Goal: Transaction & Acquisition: Purchase product/service

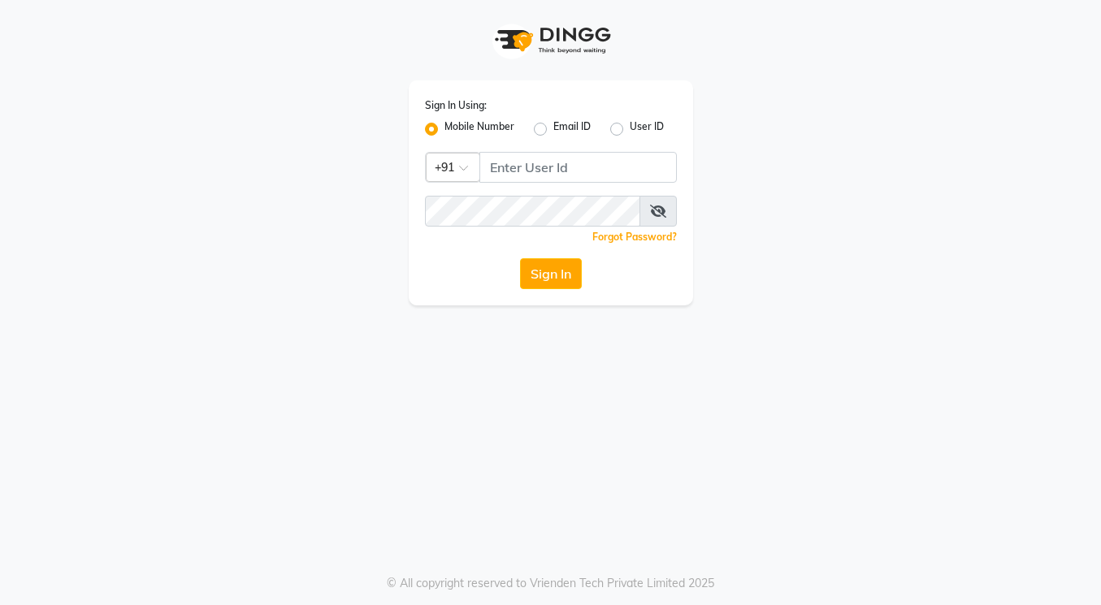
click at [444, 127] on label "Mobile Number" at bounding box center [479, 128] width 70 height 19
click at [444, 127] on input "Mobile Number" at bounding box center [449, 124] width 11 height 11
click at [444, 127] on label "Mobile Number" at bounding box center [479, 128] width 70 height 19
click at [444, 127] on input "Mobile Number" at bounding box center [449, 124] width 11 height 11
click at [522, 175] on input "Username" at bounding box center [577, 167] width 197 height 31
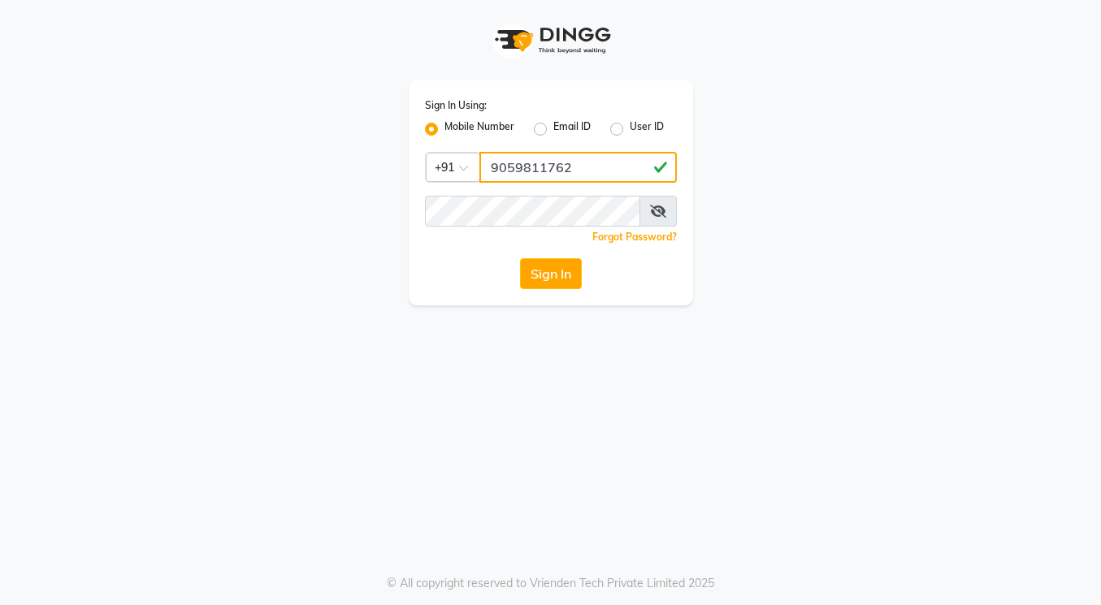
type input "9059811762"
click at [663, 212] on icon at bounding box center [658, 211] width 16 height 13
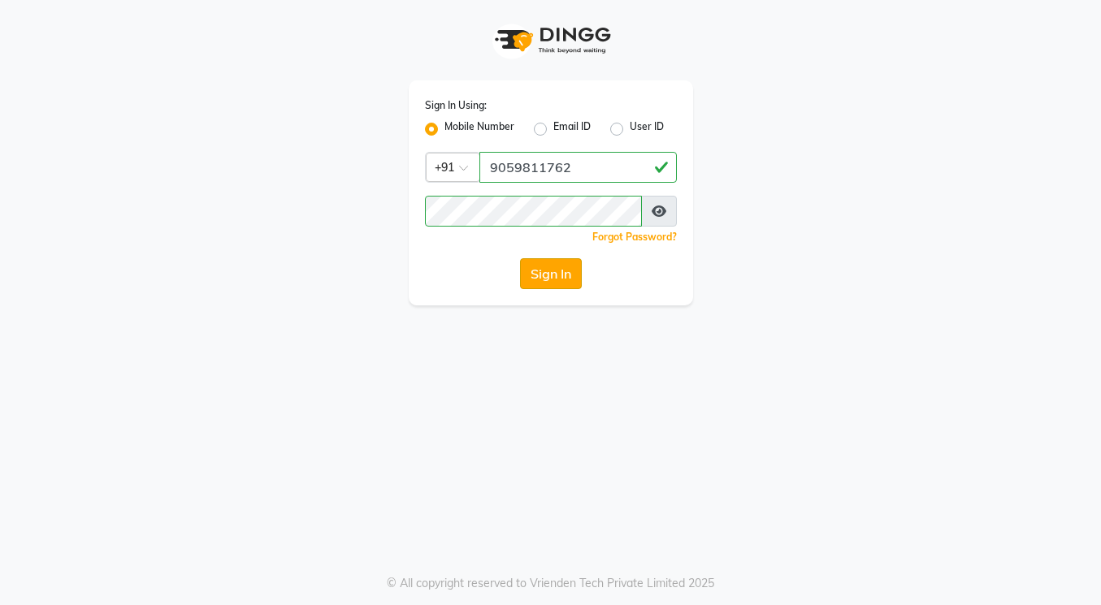
click at [535, 273] on button "Sign In" at bounding box center [551, 273] width 62 height 31
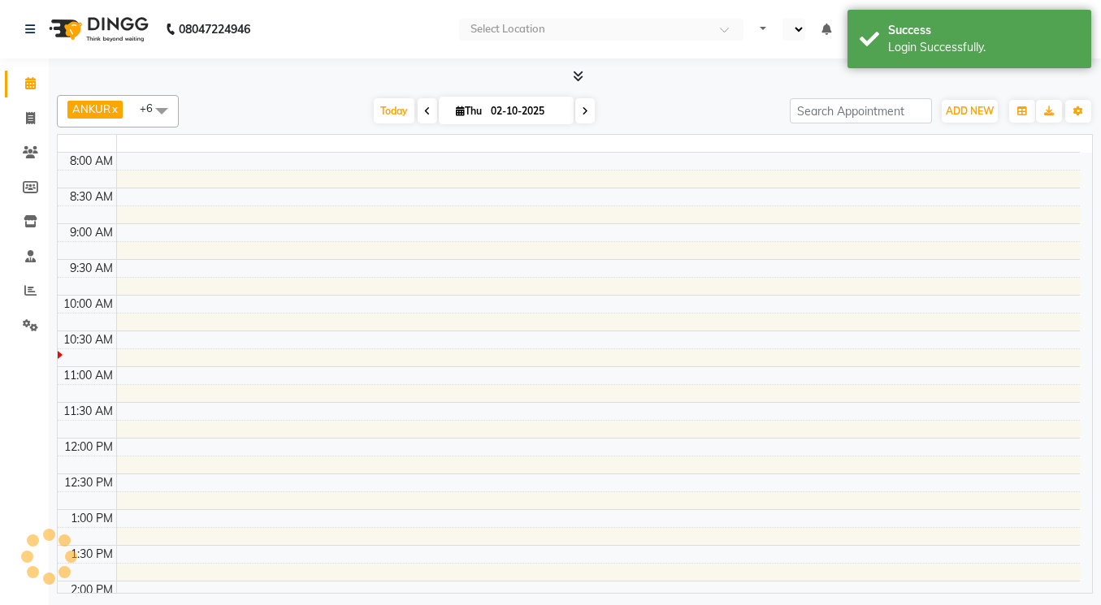
select select "en"
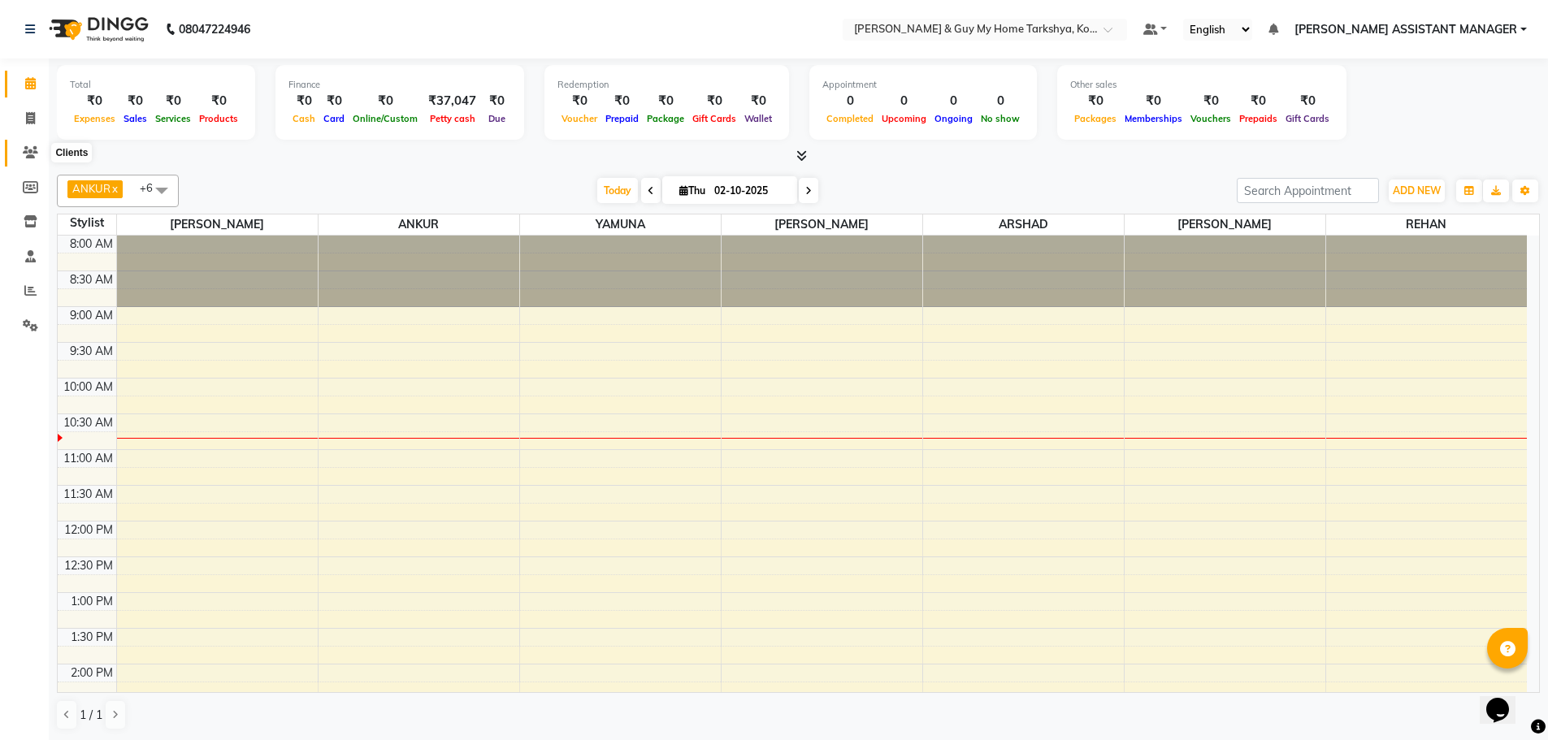
click at [27, 149] on icon at bounding box center [30, 152] width 15 height 12
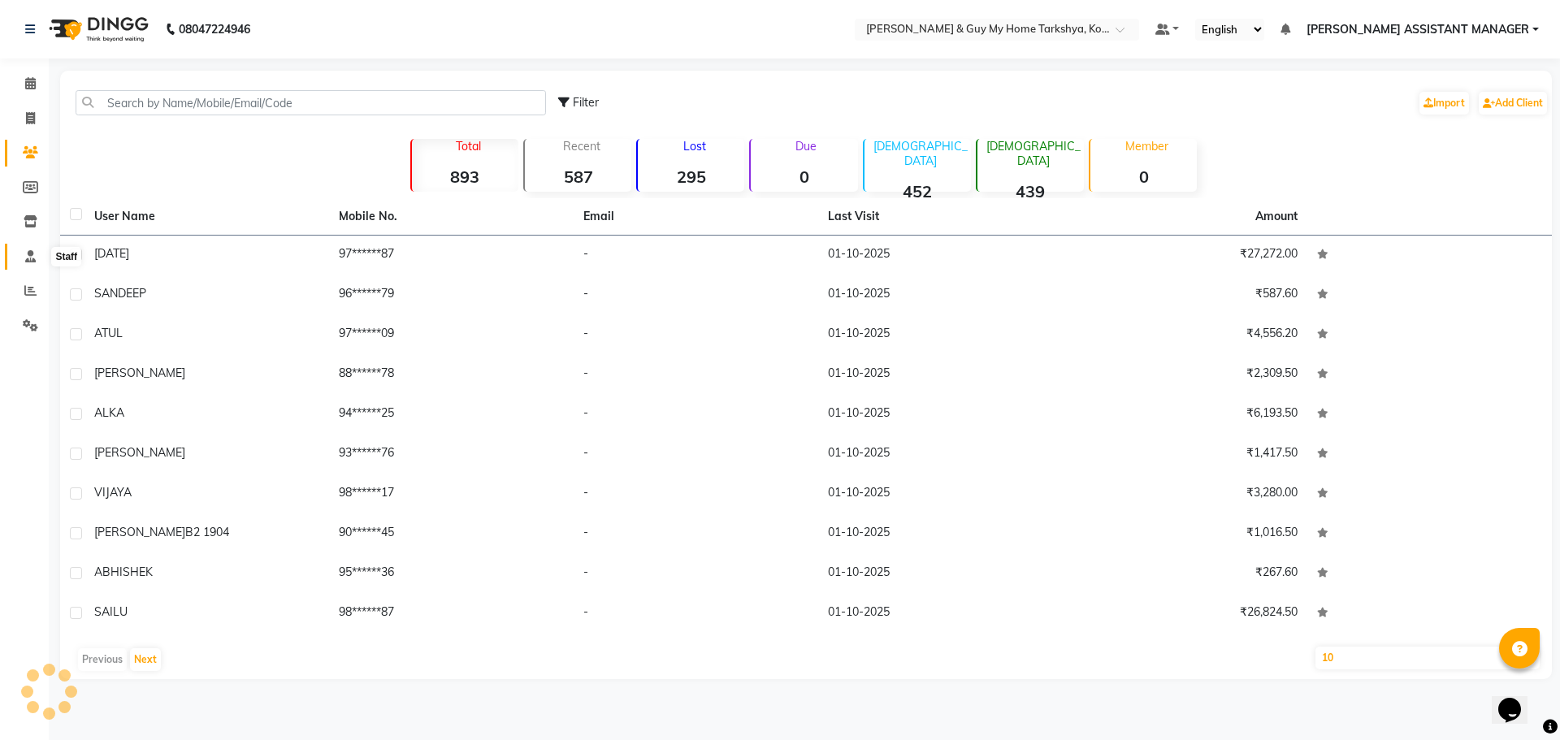
click at [21, 260] on span at bounding box center [30, 257] width 28 height 19
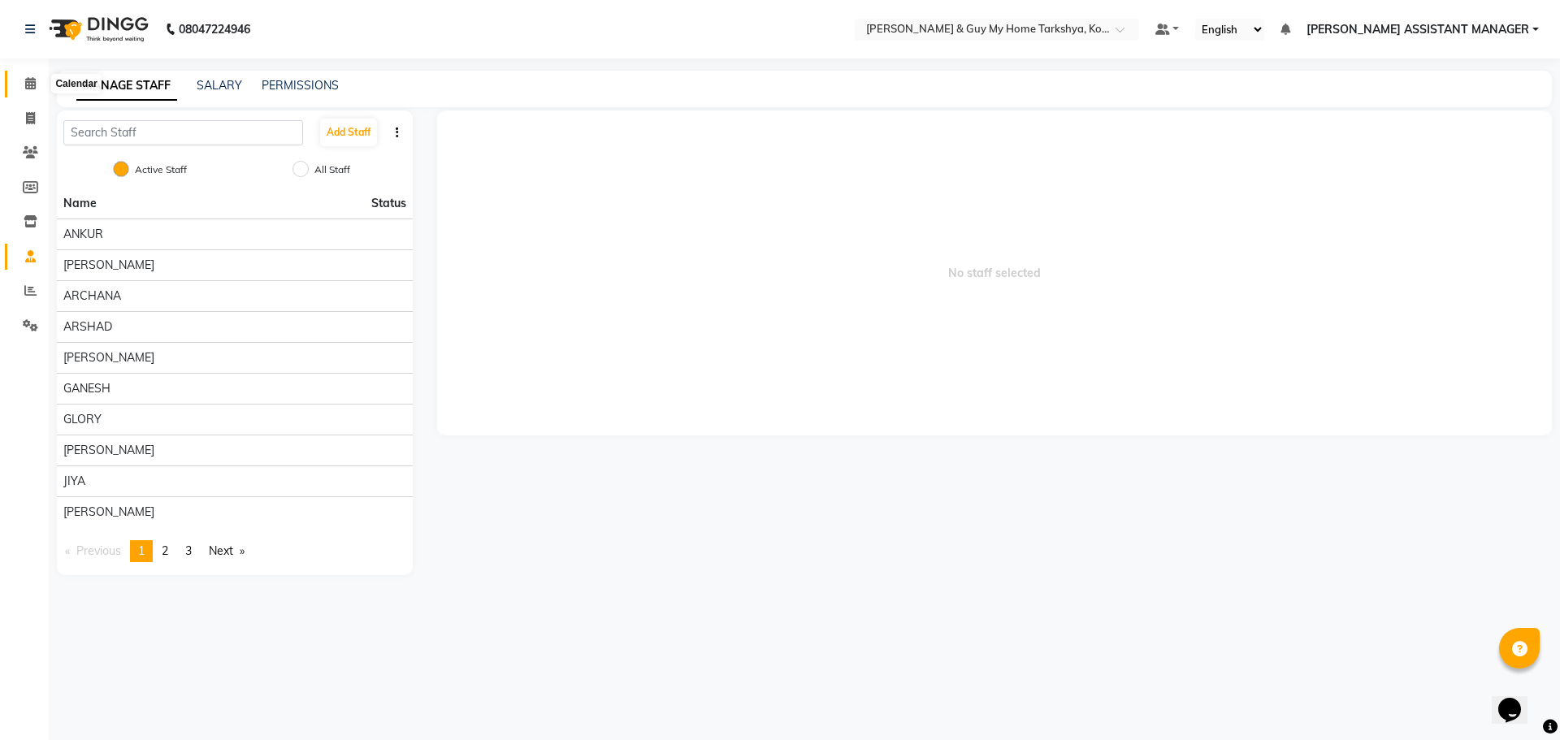
click at [27, 85] on icon at bounding box center [30, 83] width 11 height 12
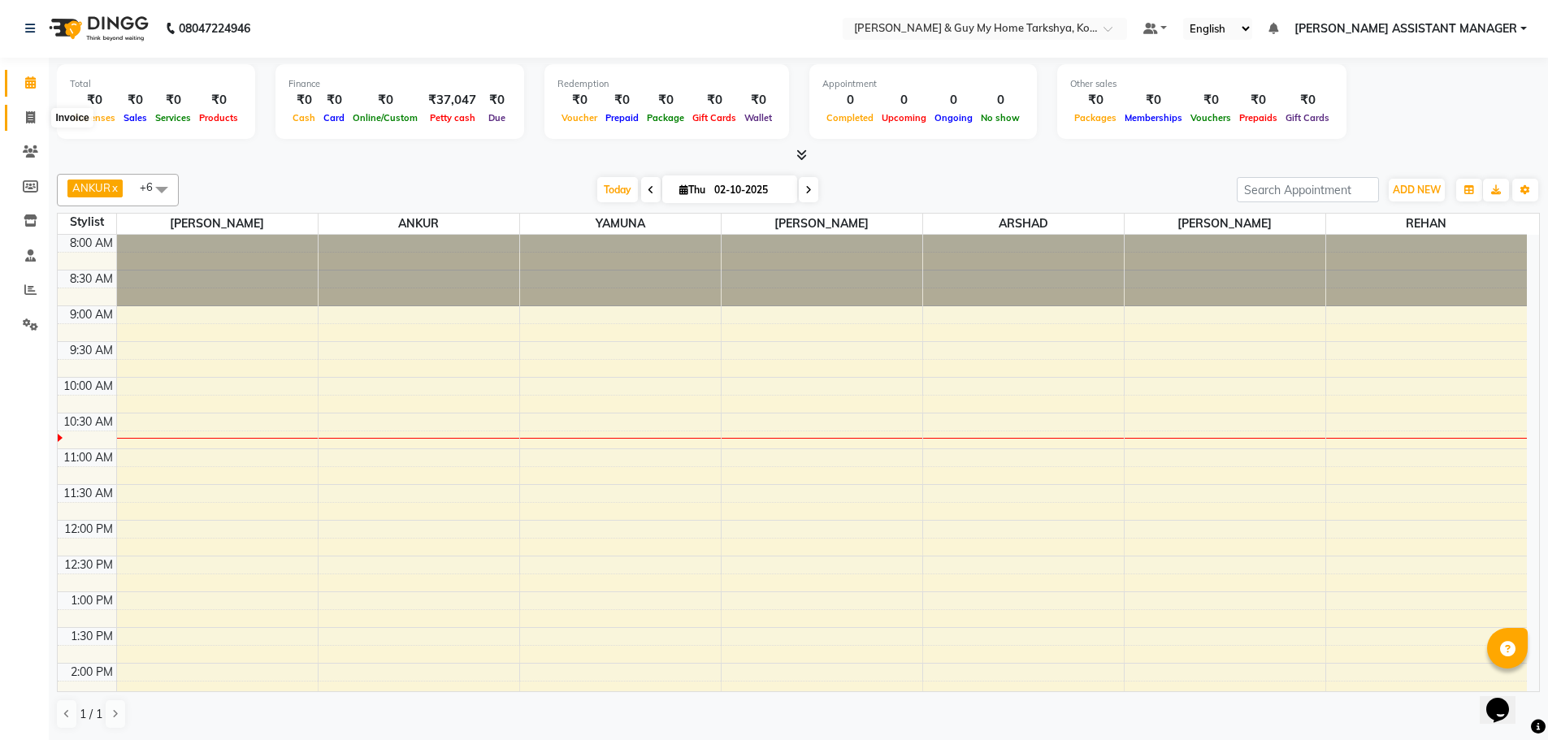
click at [32, 109] on span at bounding box center [30, 118] width 28 height 19
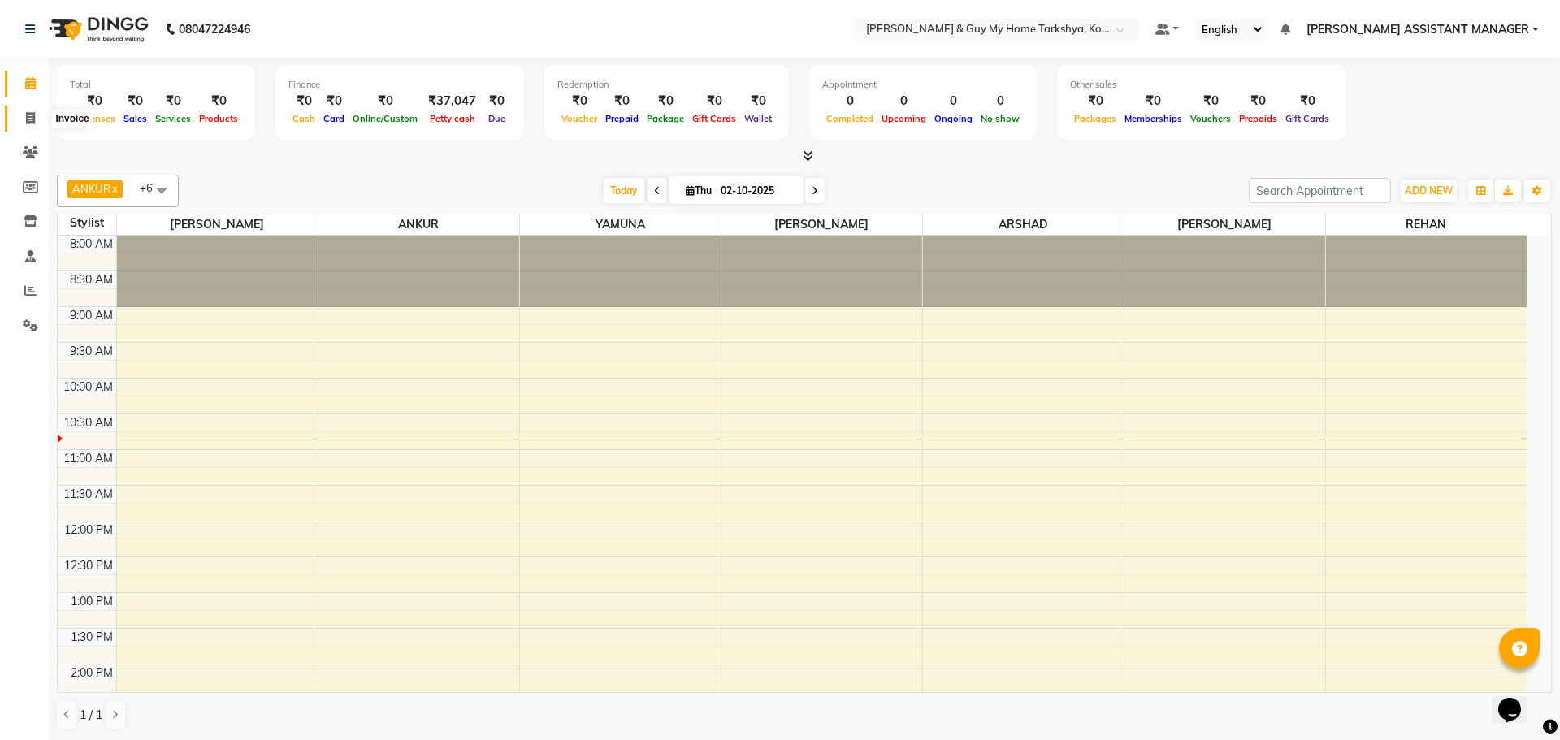
select select "service"
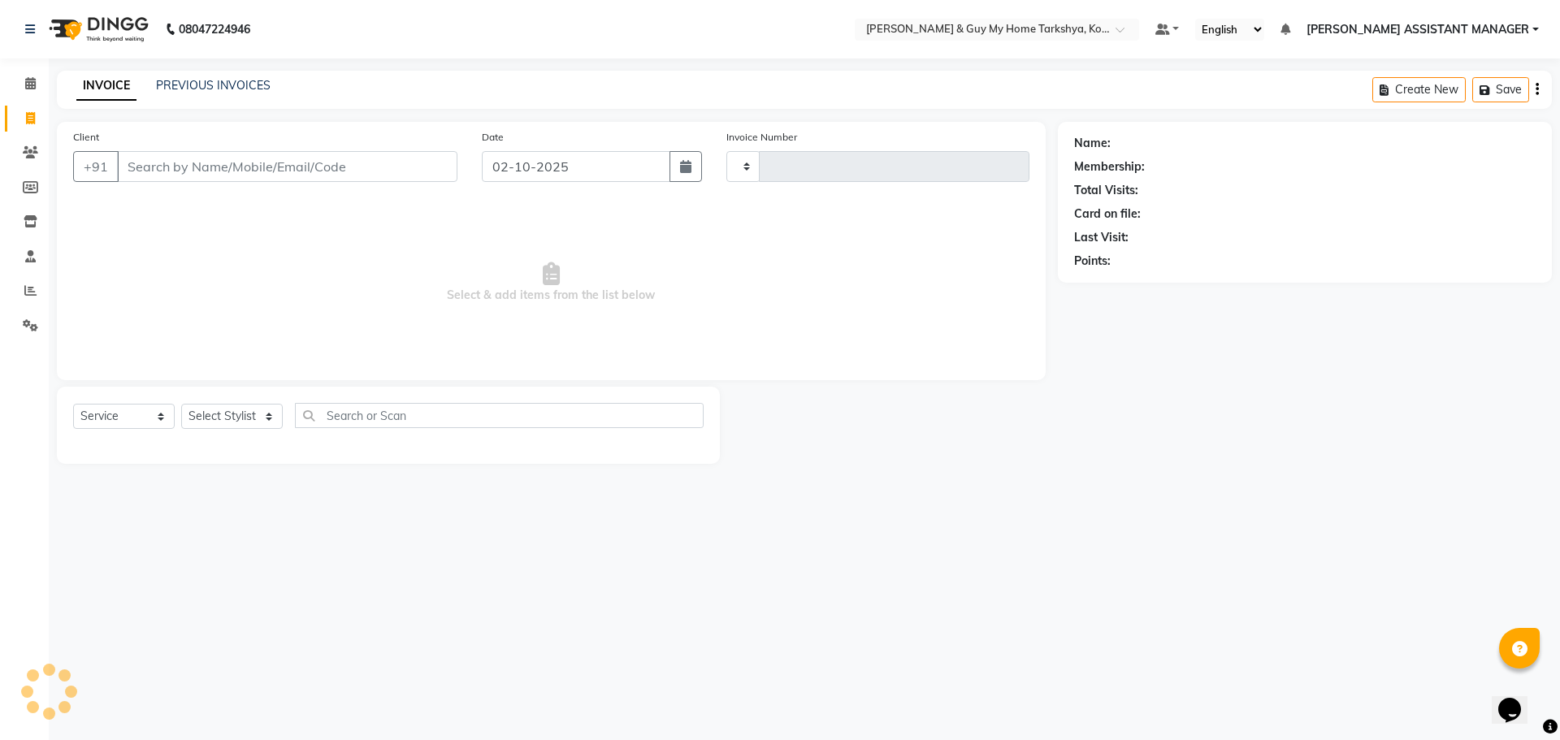
type input "2868"
select select "7902"
click at [165, 167] on input "Client" at bounding box center [287, 166] width 340 height 31
click at [298, 412] on select "Select Stylist [PERSON_NAME] [PERSON_NAME] [PERSON_NAME] GLORY [PERSON_NAME] JI…" at bounding box center [253, 416] width 144 height 25
select select "90423"
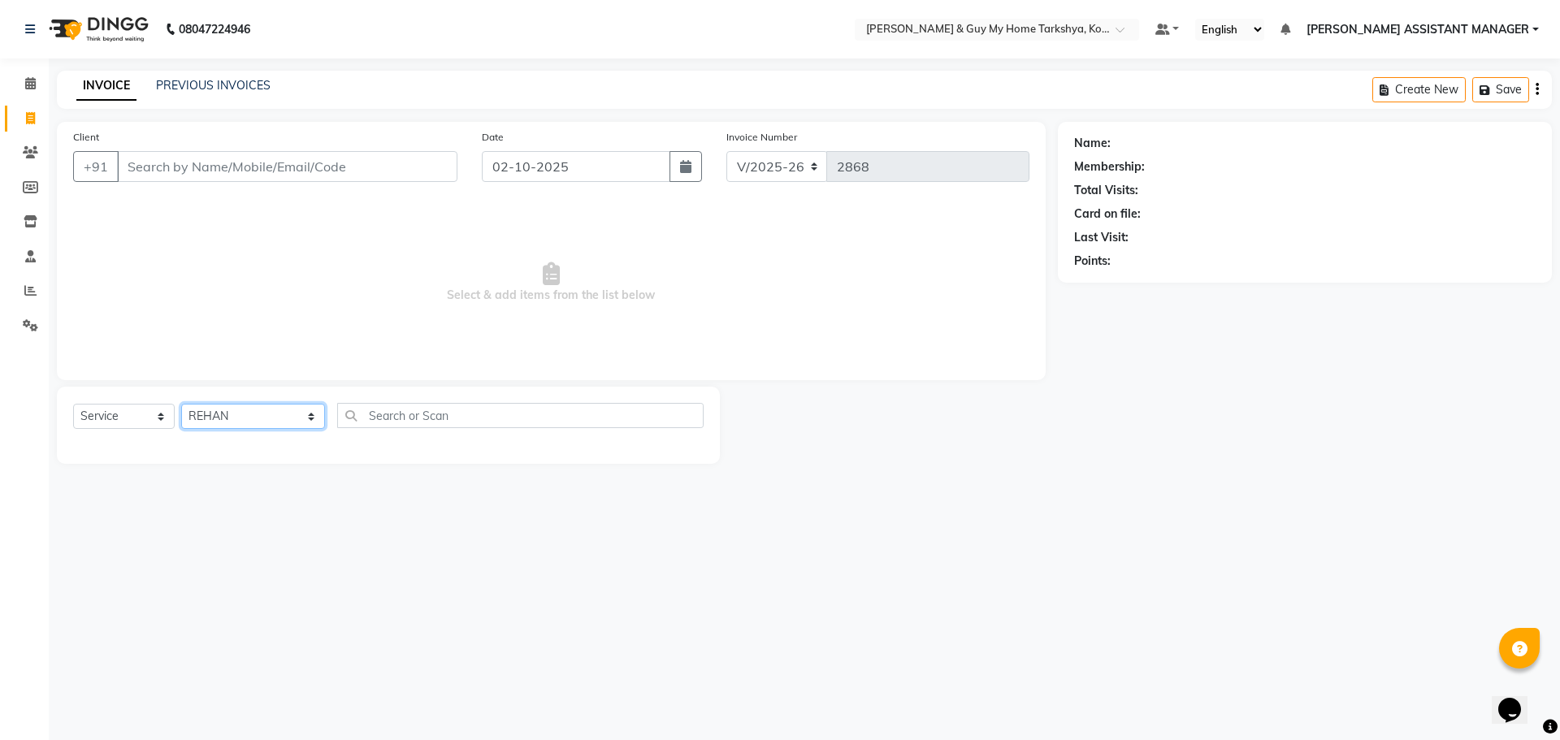
click at [181, 404] on select "Select Stylist [PERSON_NAME] [PERSON_NAME] [PERSON_NAME] GLORY [PERSON_NAME] JI…" at bounding box center [253, 416] width 144 height 25
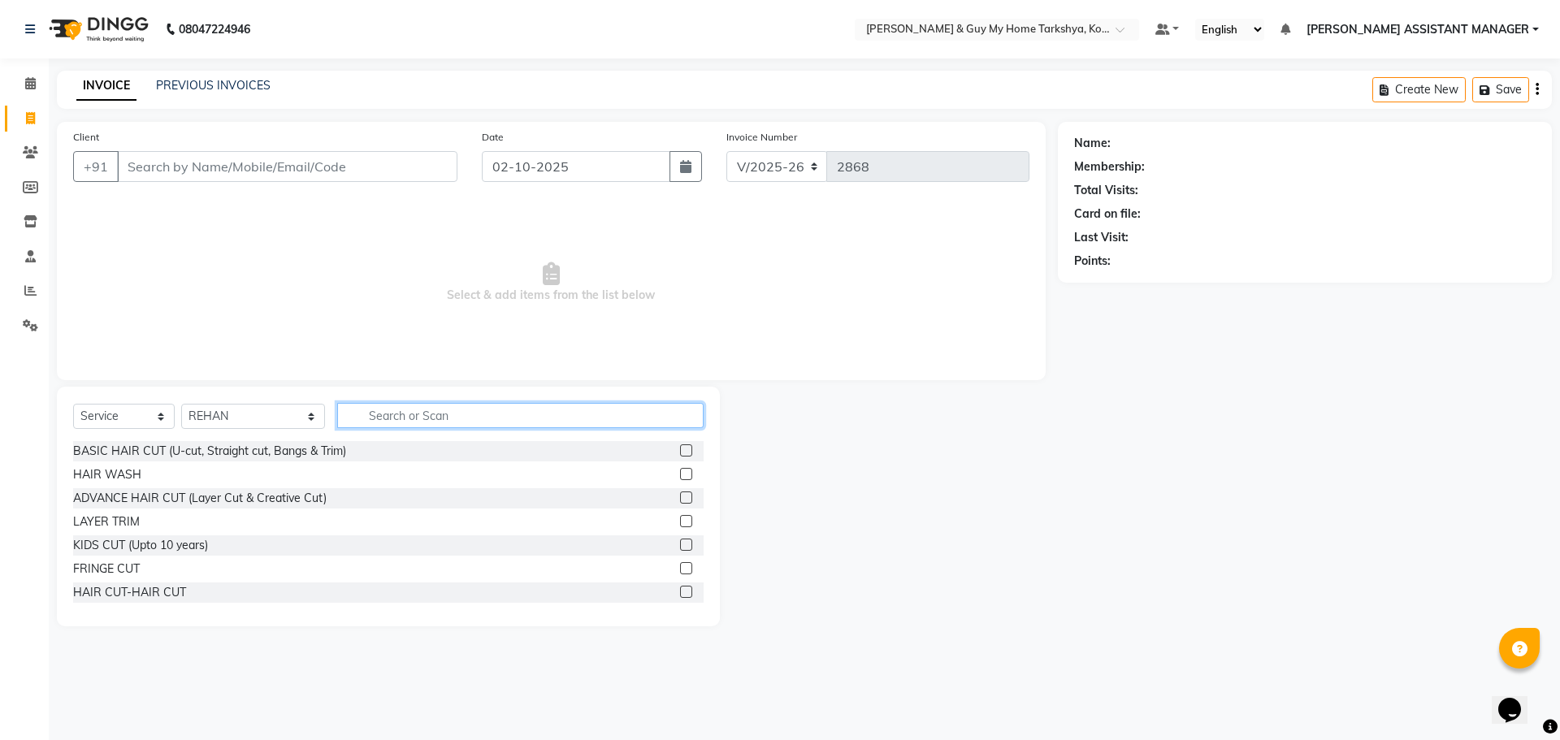
click at [427, 418] on input "text" at bounding box center [520, 415] width 367 height 25
type input "hair"
click at [158, 520] on div "HAIR CUT-HAIR CUT" at bounding box center [129, 521] width 113 height 17
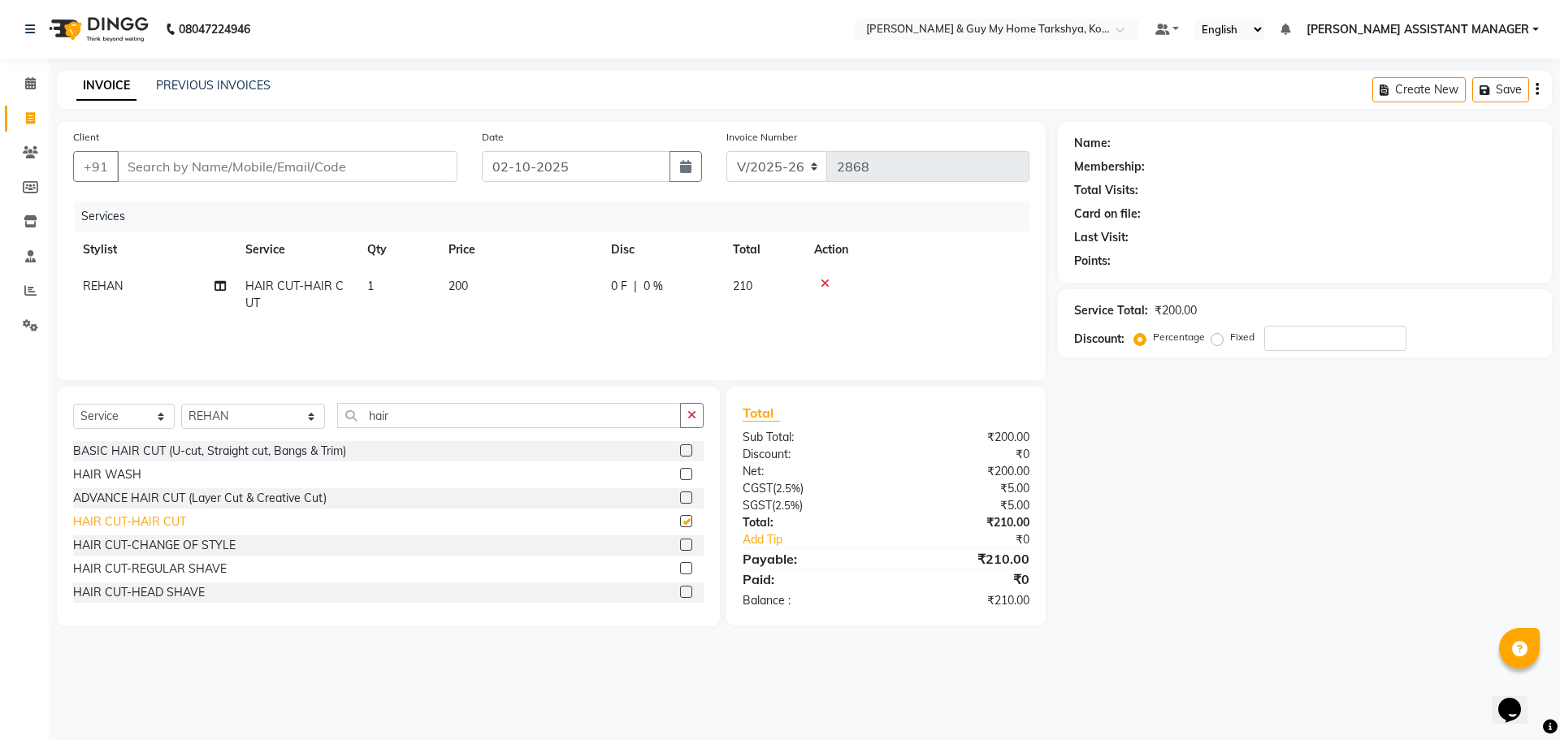
checkbox input "false"
click at [297, 413] on select "Select Stylist [PERSON_NAME] [PERSON_NAME] [PERSON_NAME] GLORY [PERSON_NAME] JI…" at bounding box center [253, 416] width 144 height 25
select select "71872"
click at [181, 404] on select "Select Stylist [PERSON_NAME] [PERSON_NAME] [PERSON_NAME] GLORY [PERSON_NAME] JI…" at bounding box center [253, 416] width 144 height 25
click at [396, 414] on input "hair" at bounding box center [509, 415] width 344 height 25
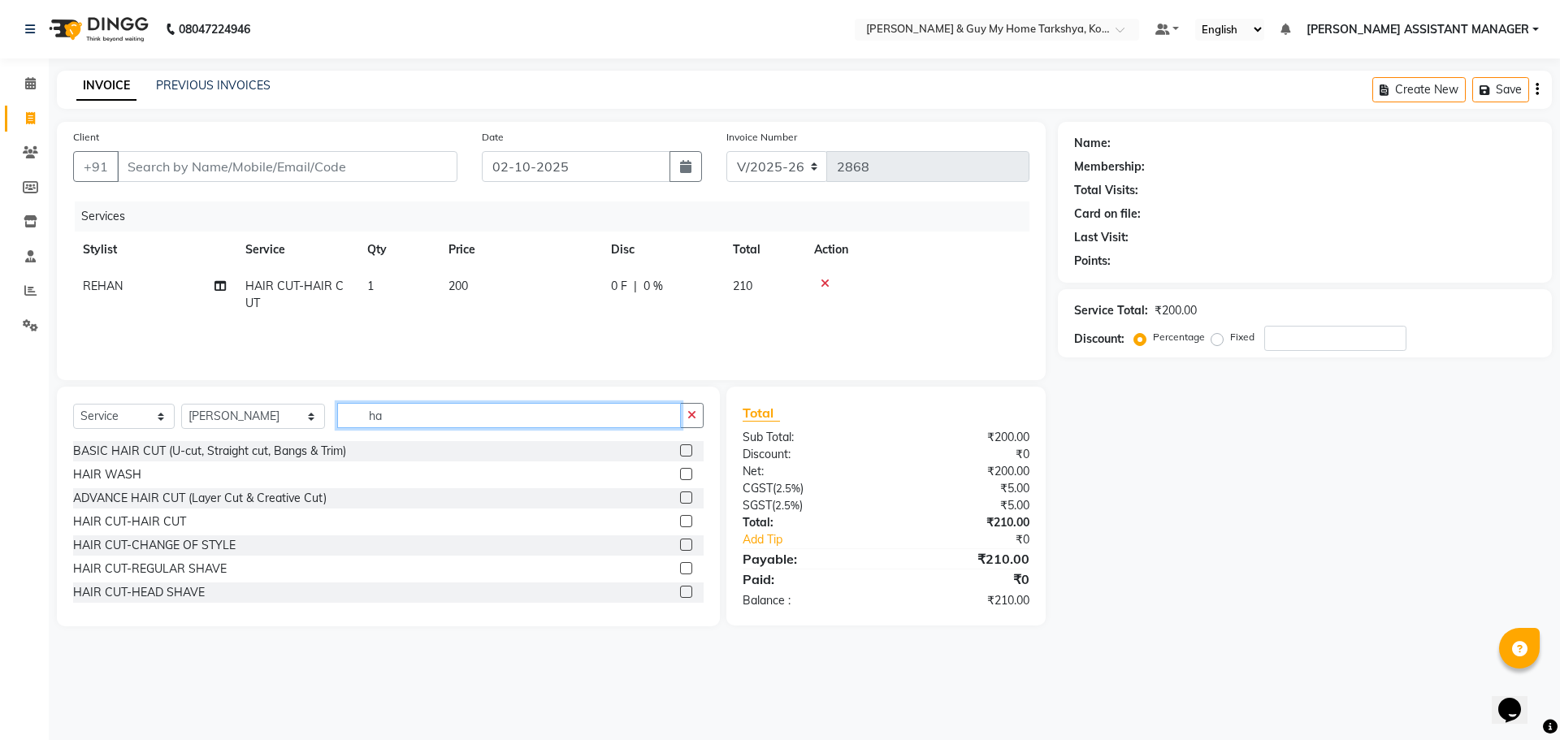
type input "h"
click at [393, 414] on input "d tan" at bounding box center [509, 415] width 344 height 25
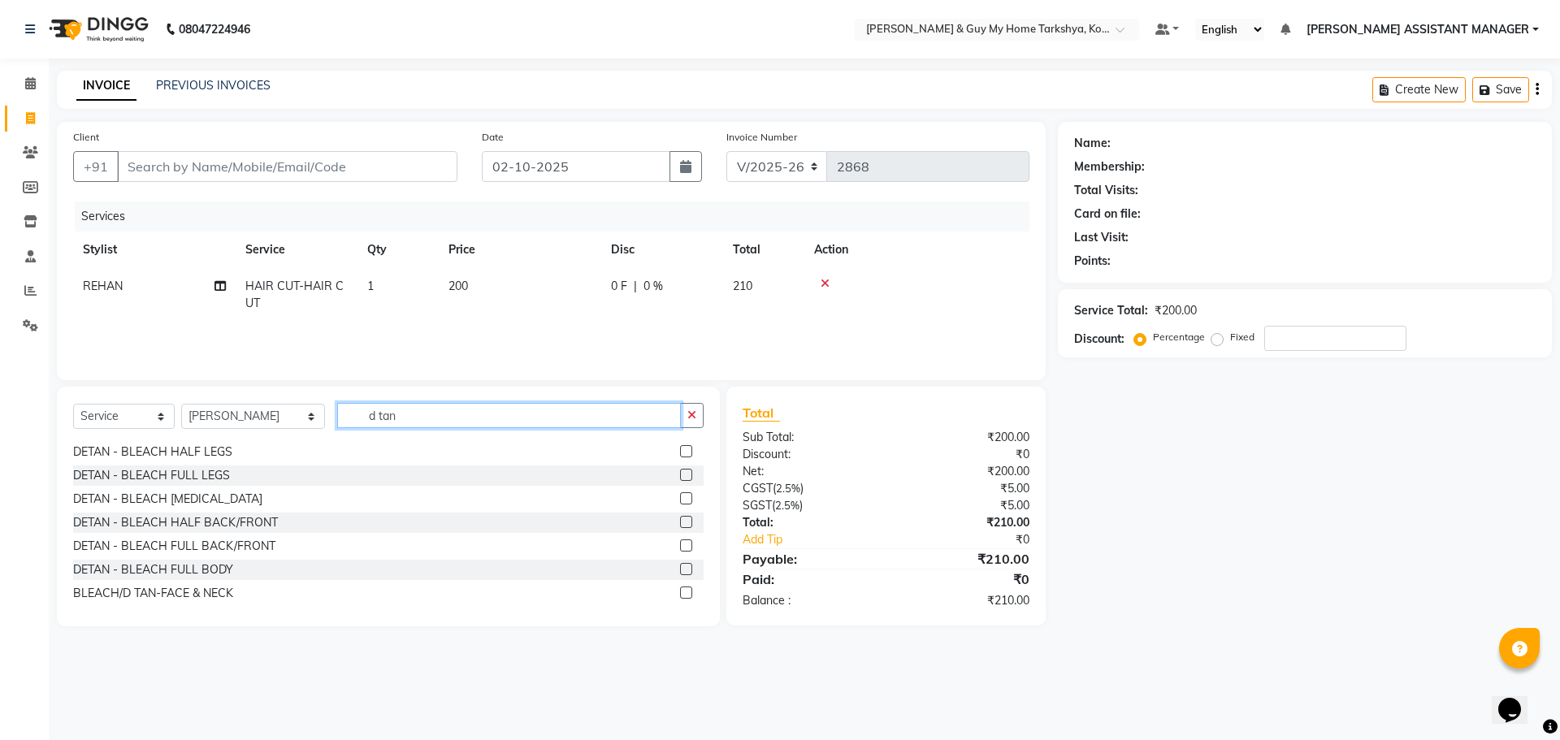
scroll to position [214, 0]
click at [409, 420] on input "d tan" at bounding box center [509, 415] width 344 height 25
type input "d"
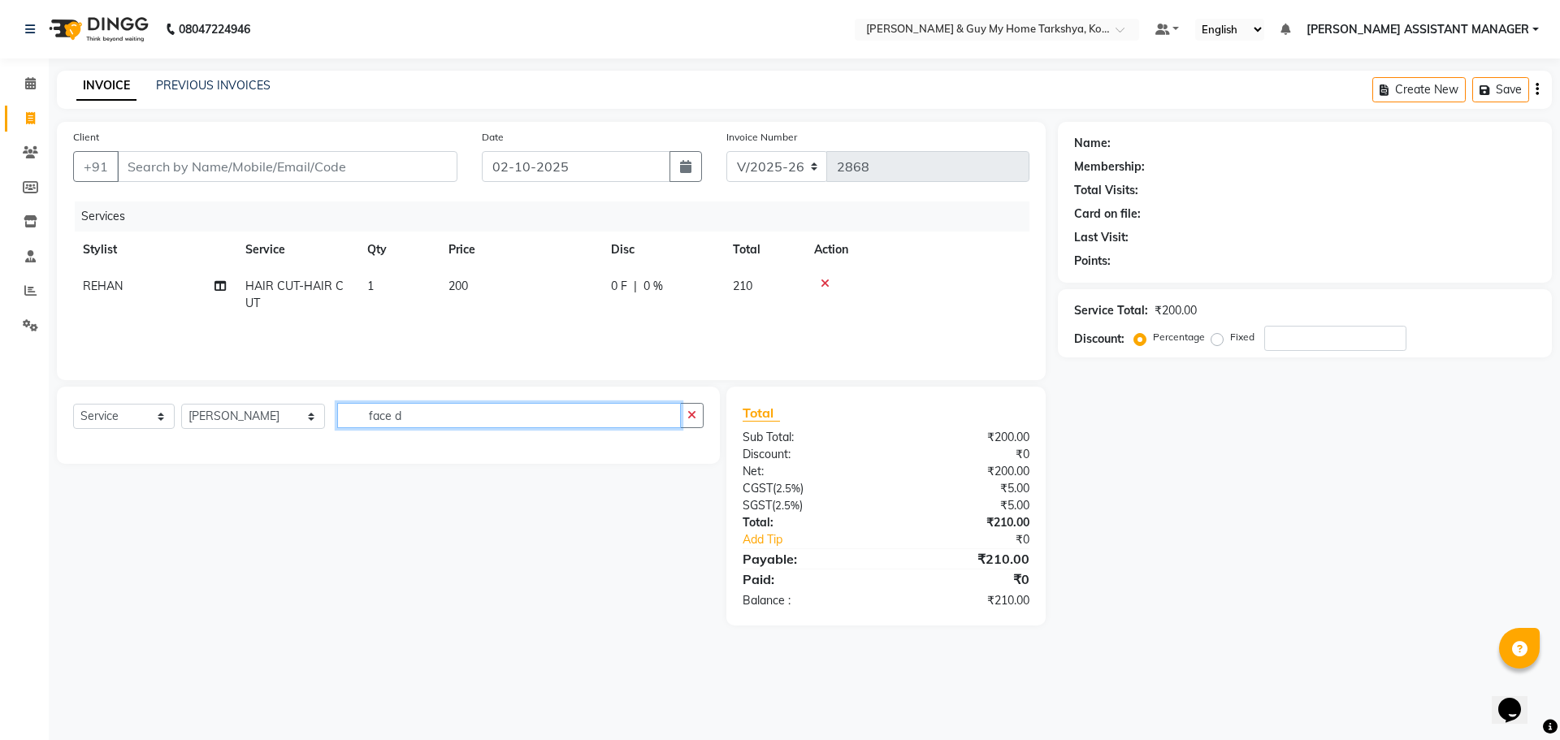
scroll to position [0, 0]
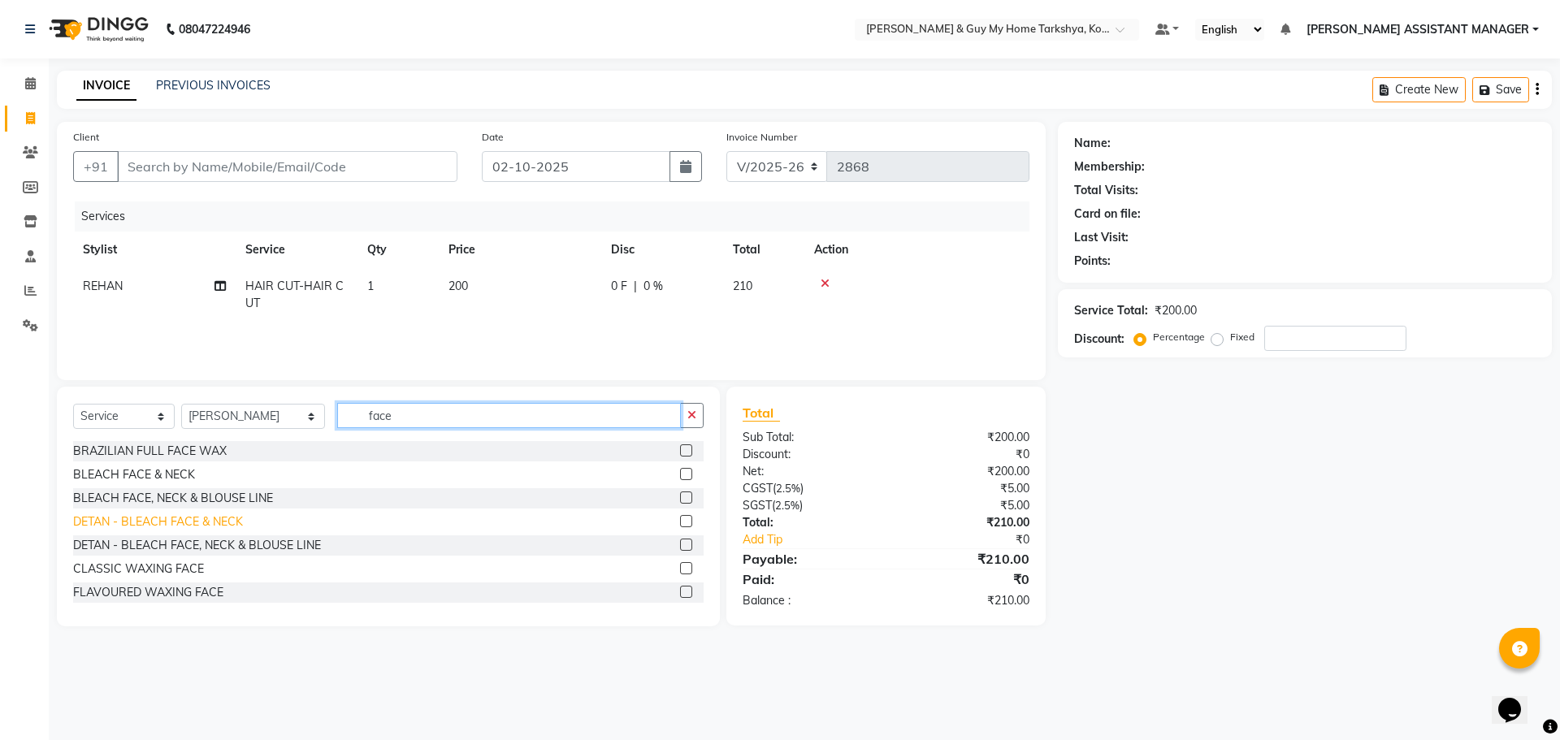
type input "face"
click at [160, 519] on div "DETAN - BLEACH FACE & NECK" at bounding box center [158, 521] width 170 height 17
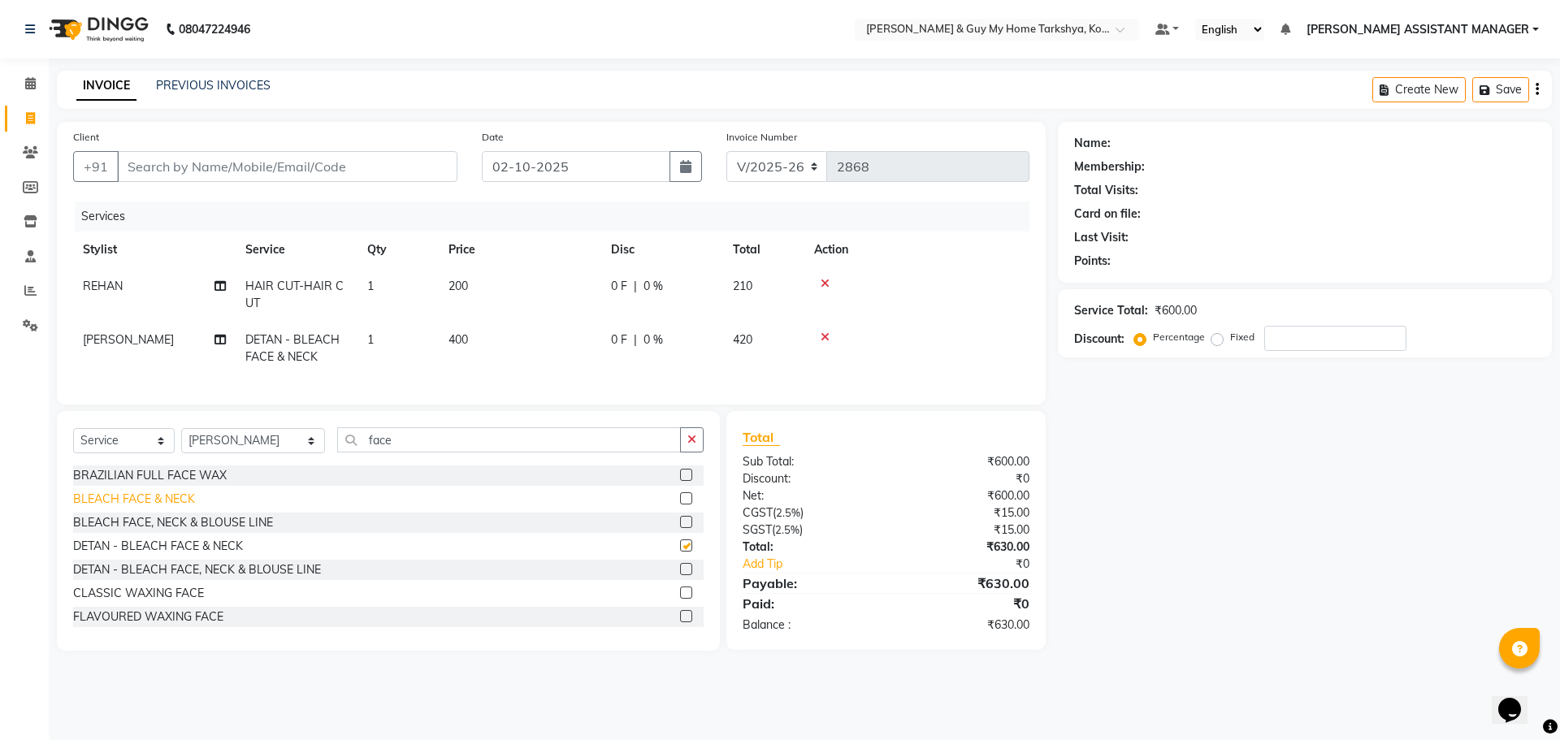
checkbox input "false"
click at [472, 337] on td "400" at bounding box center [520, 349] width 162 height 54
select select "71872"
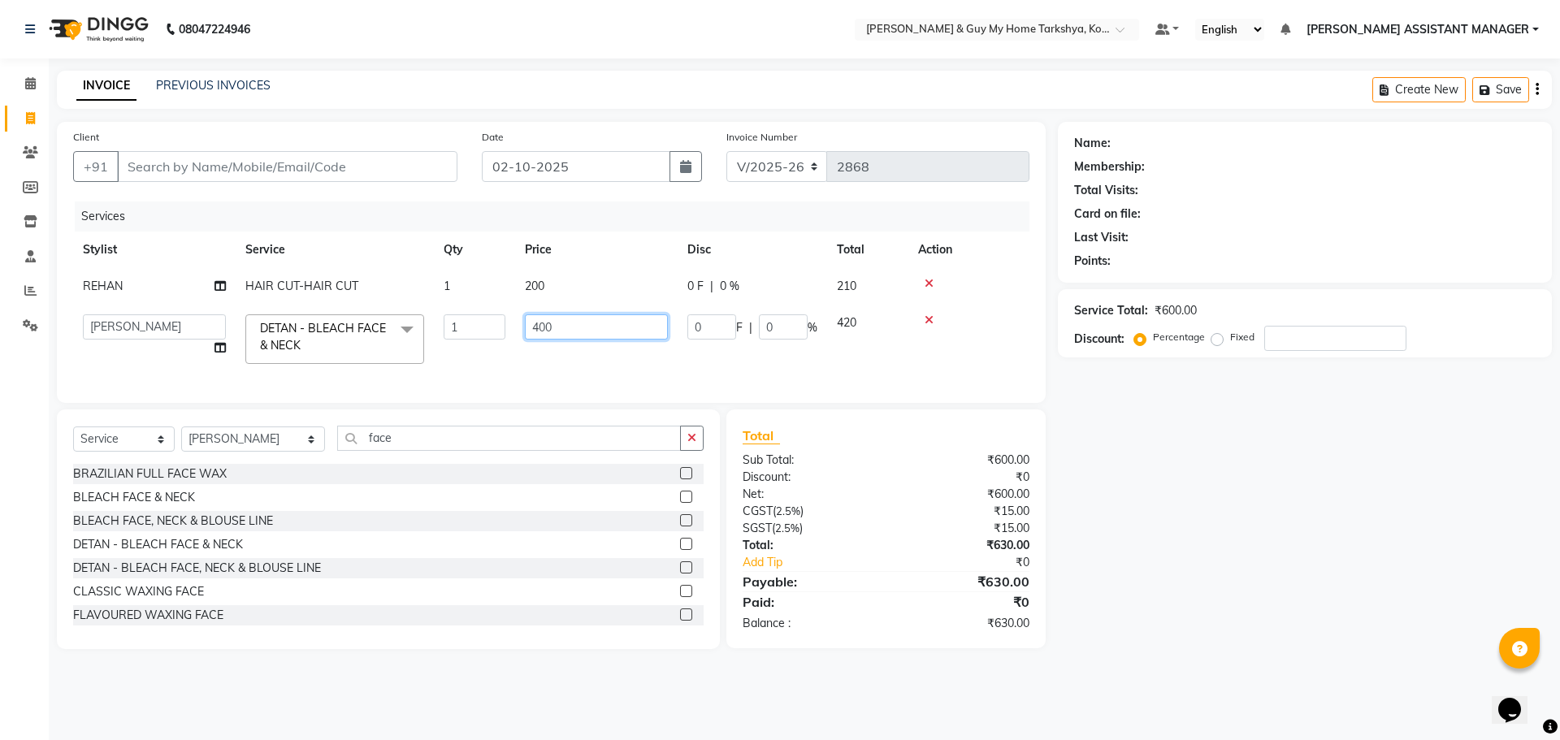
click at [592, 323] on input "400" at bounding box center [596, 326] width 143 height 25
type input "4"
type input "1000"
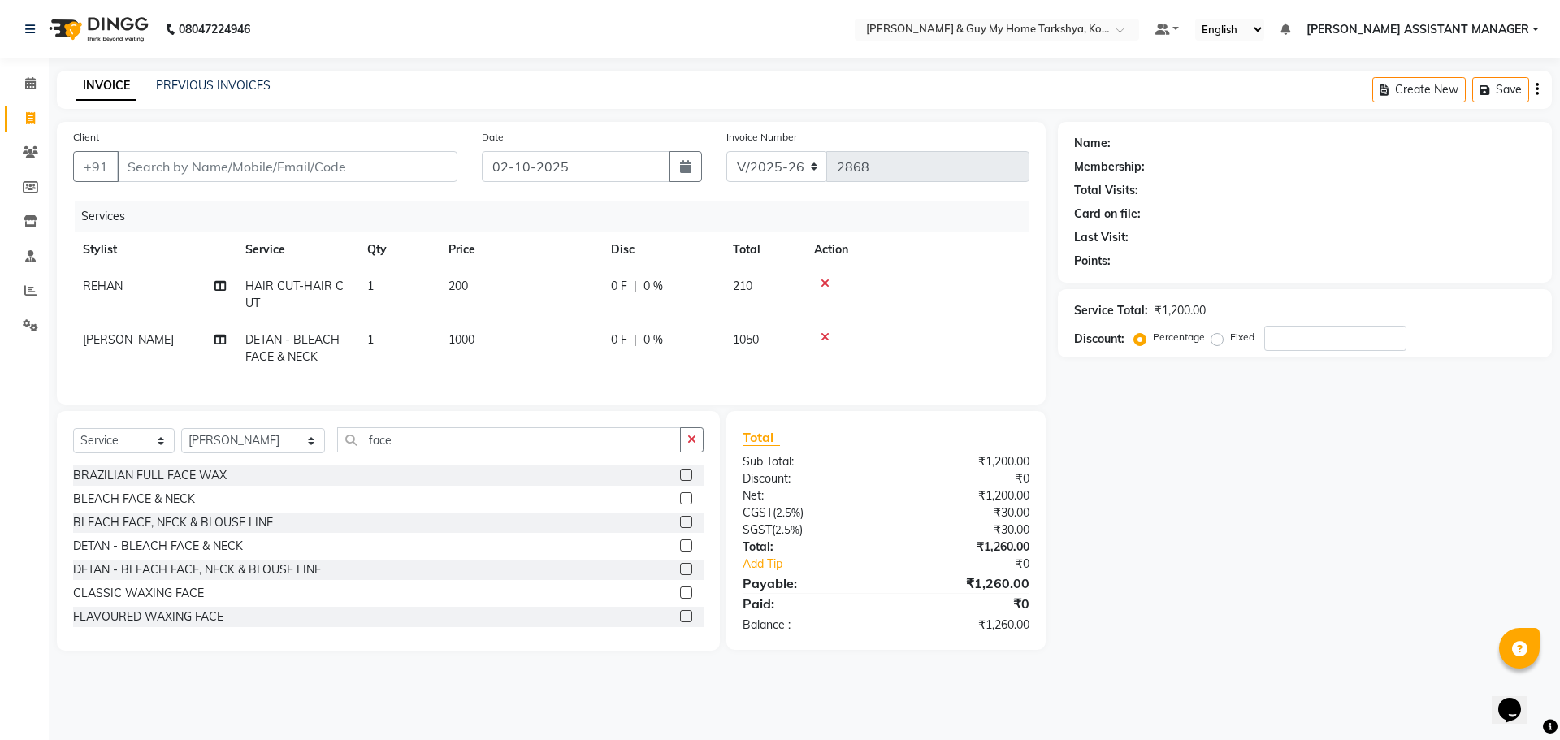
click at [585, 350] on td "1000" at bounding box center [520, 349] width 162 height 54
select select "71872"
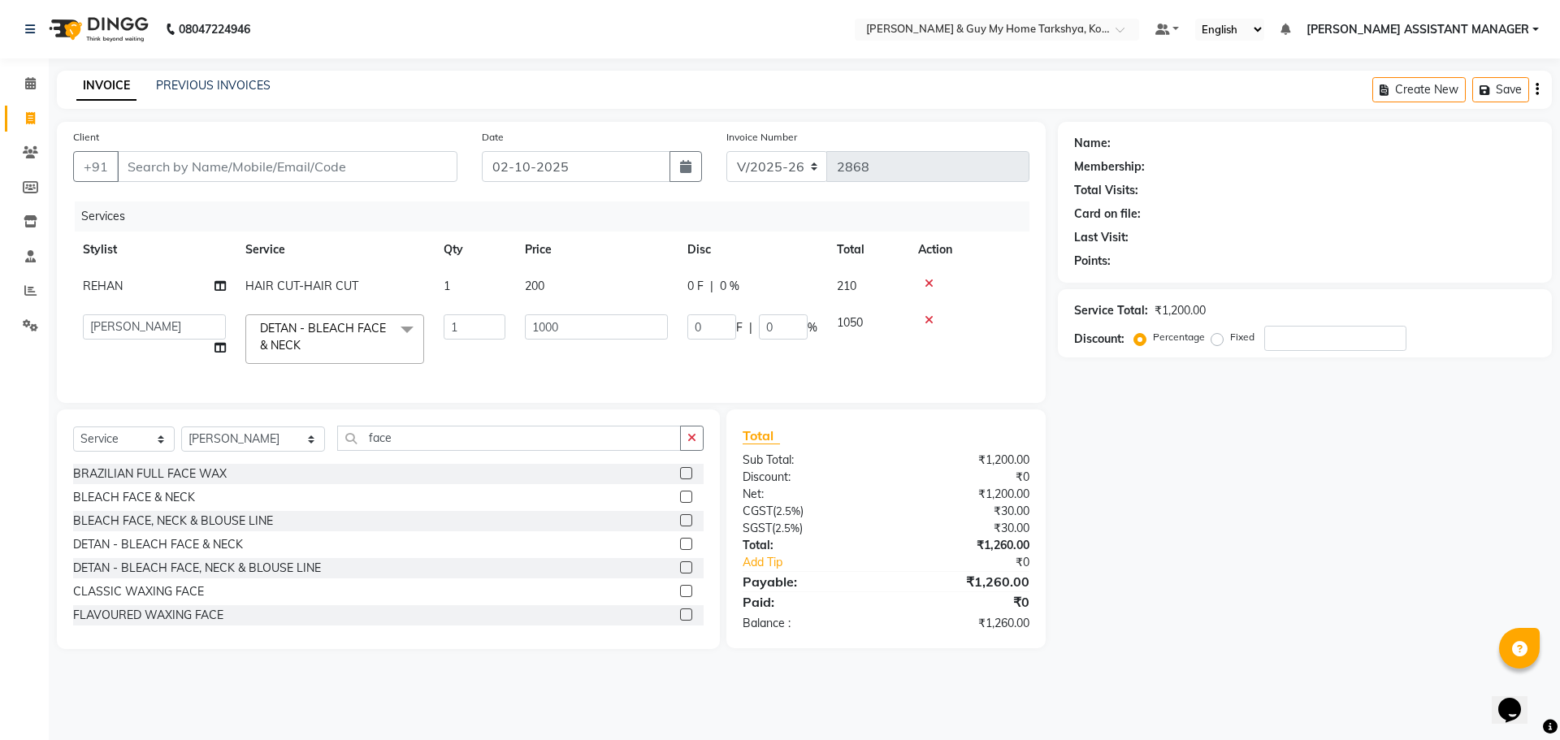
click at [585, 352] on td "1000" at bounding box center [596, 339] width 162 height 69
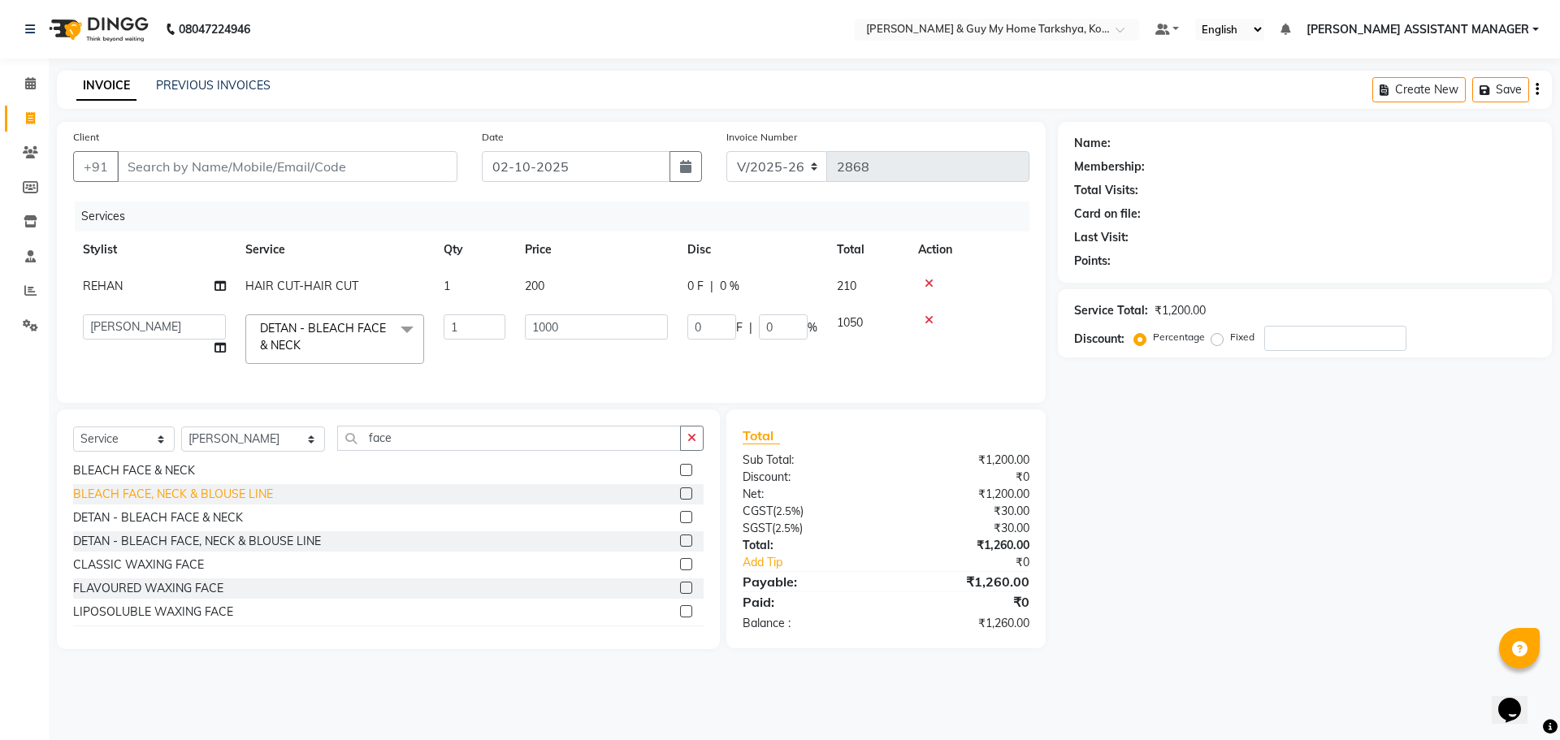
scroll to position [73, 0]
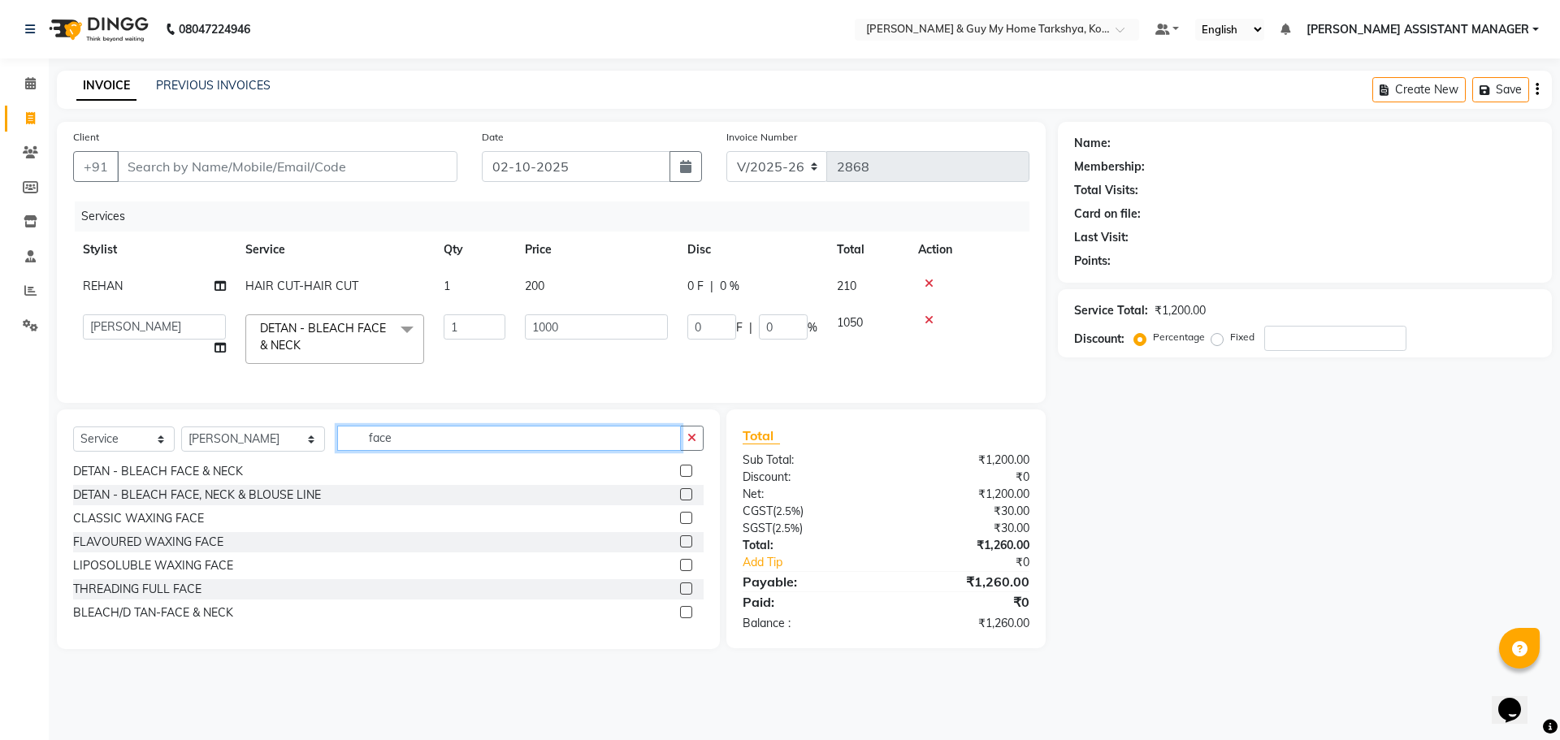
click at [388, 451] on input "face" at bounding box center [509, 438] width 344 height 25
type input "f"
click at [364, 451] on input "text" at bounding box center [520, 438] width 367 height 25
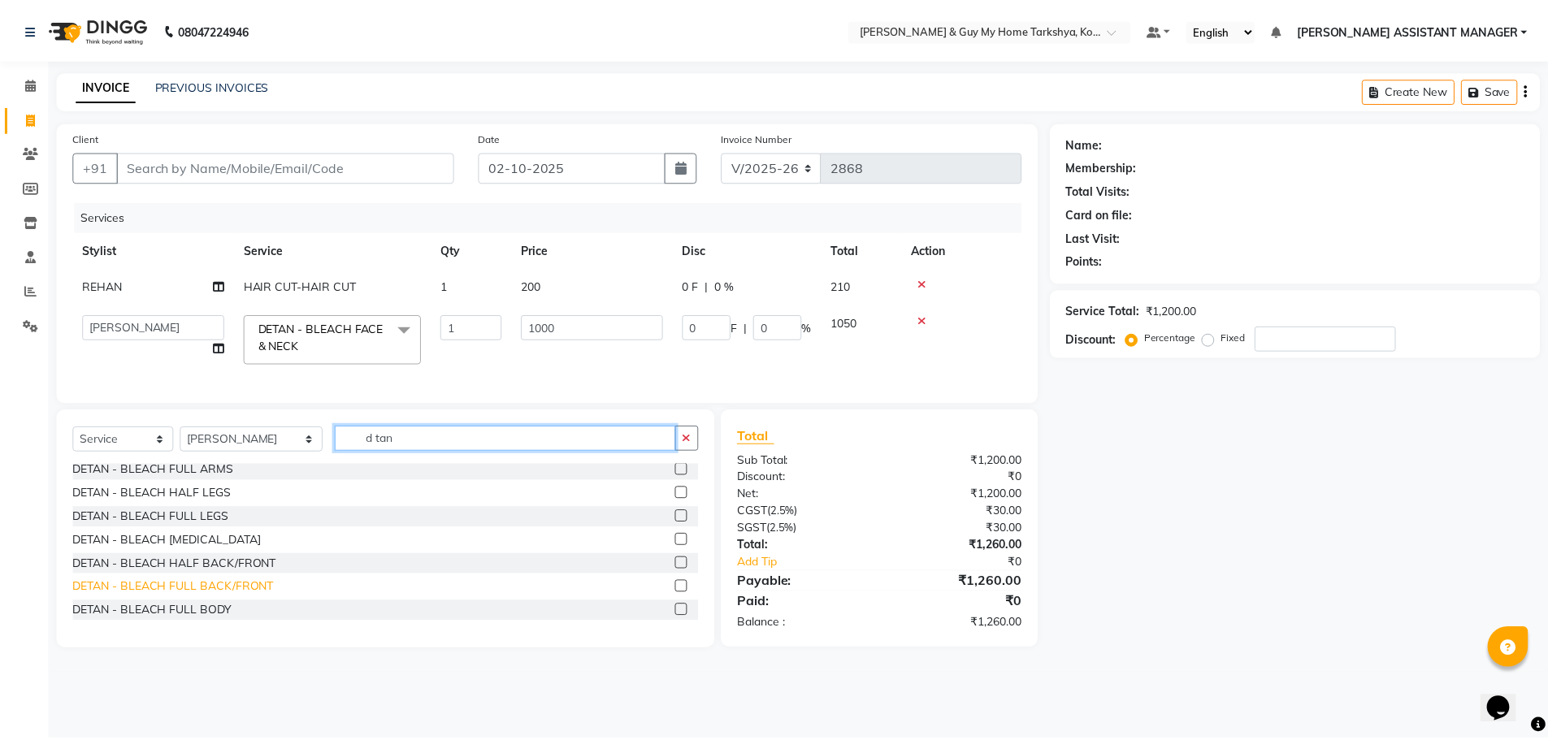
scroll to position [214, 0]
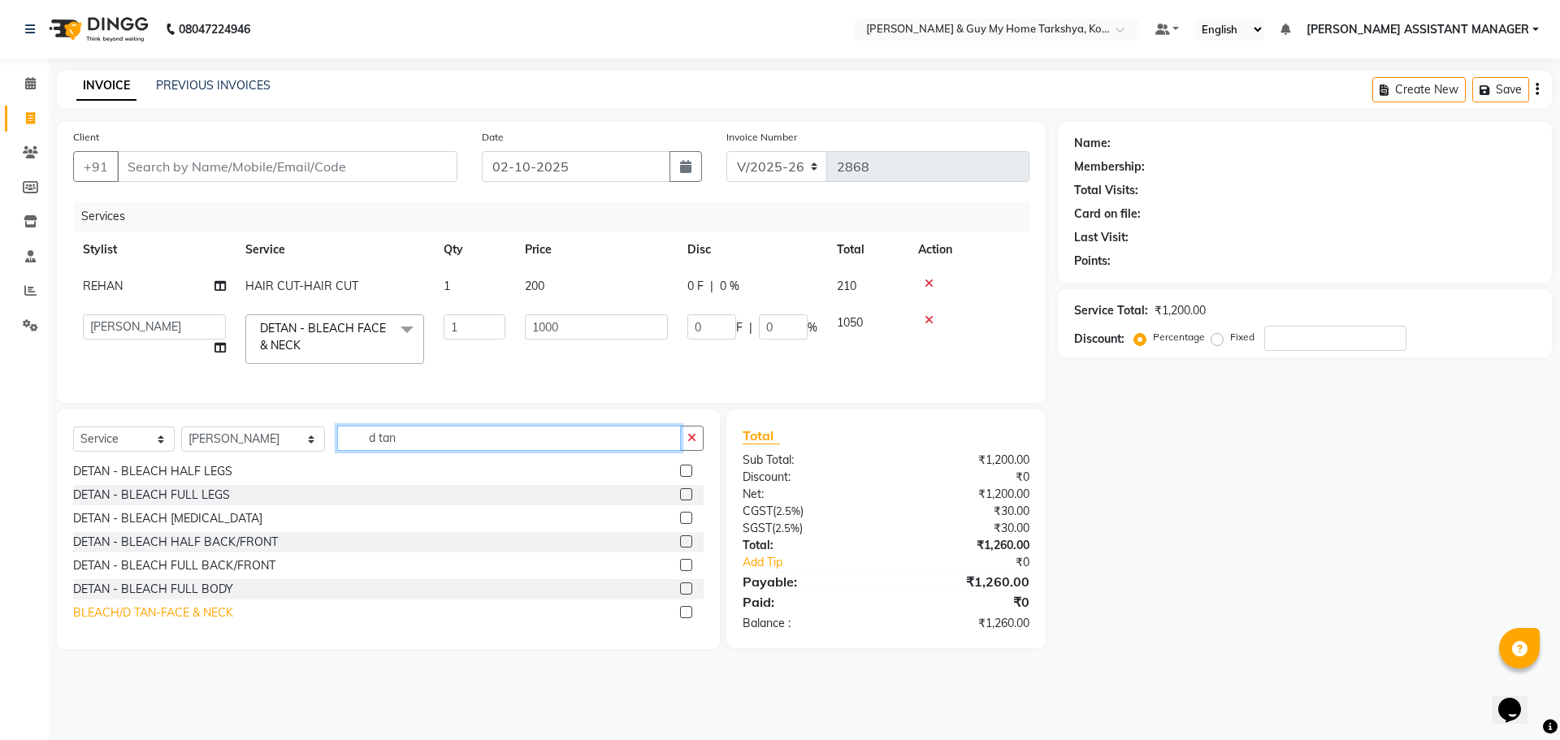
type input "d tan"
click at [167, 604] on div "BLEACH/D TAN-FACE & NECK" at bounding box center [153, 612] width 160 height 17
checkbox input "false"
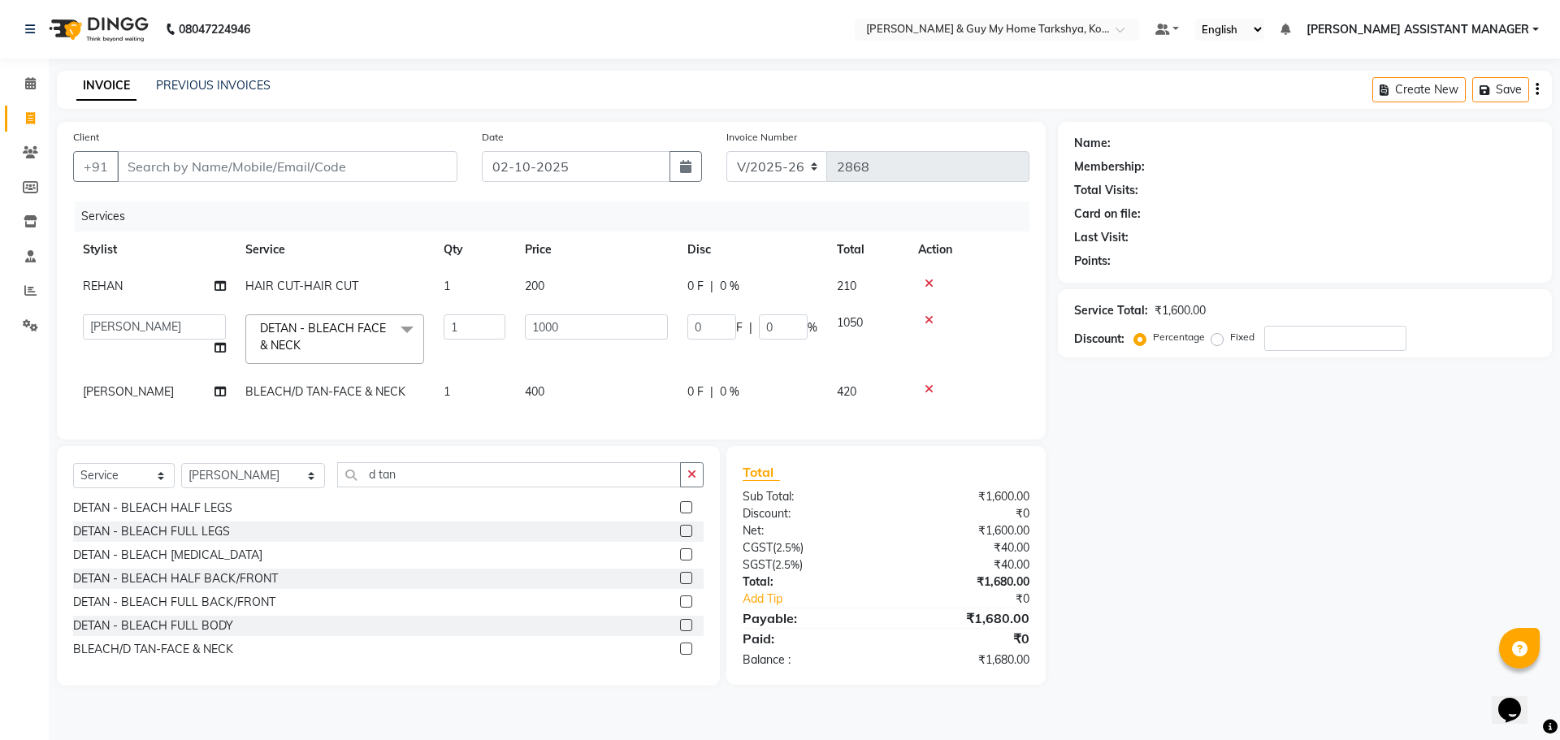
click at [925, 389] on icon at bounding box center [929, 388] width 9 height 11
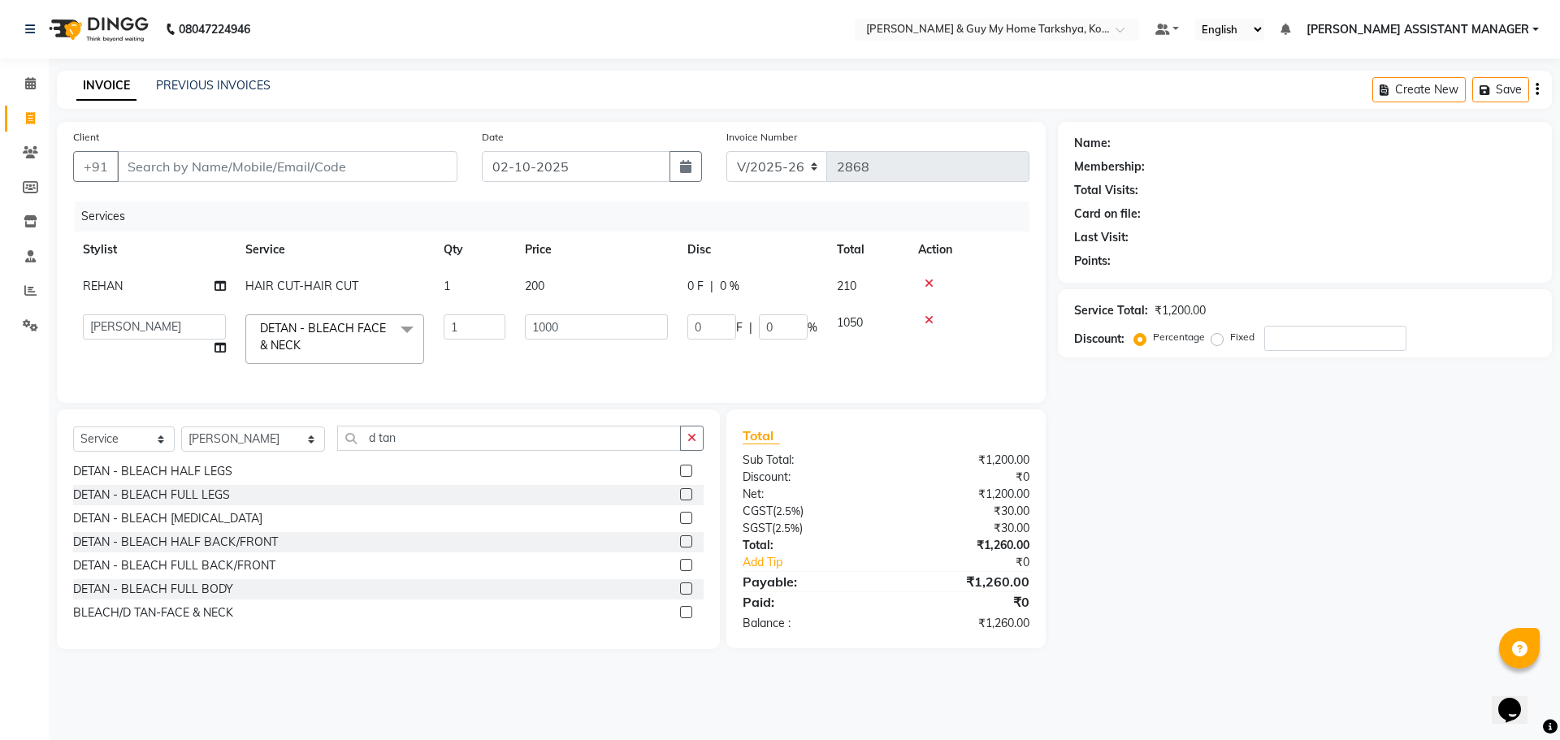
click at [318, 342] on span "DETAN - BLEACH FACE & NECK x" at bounding box center [327, 337] width 143 height 35
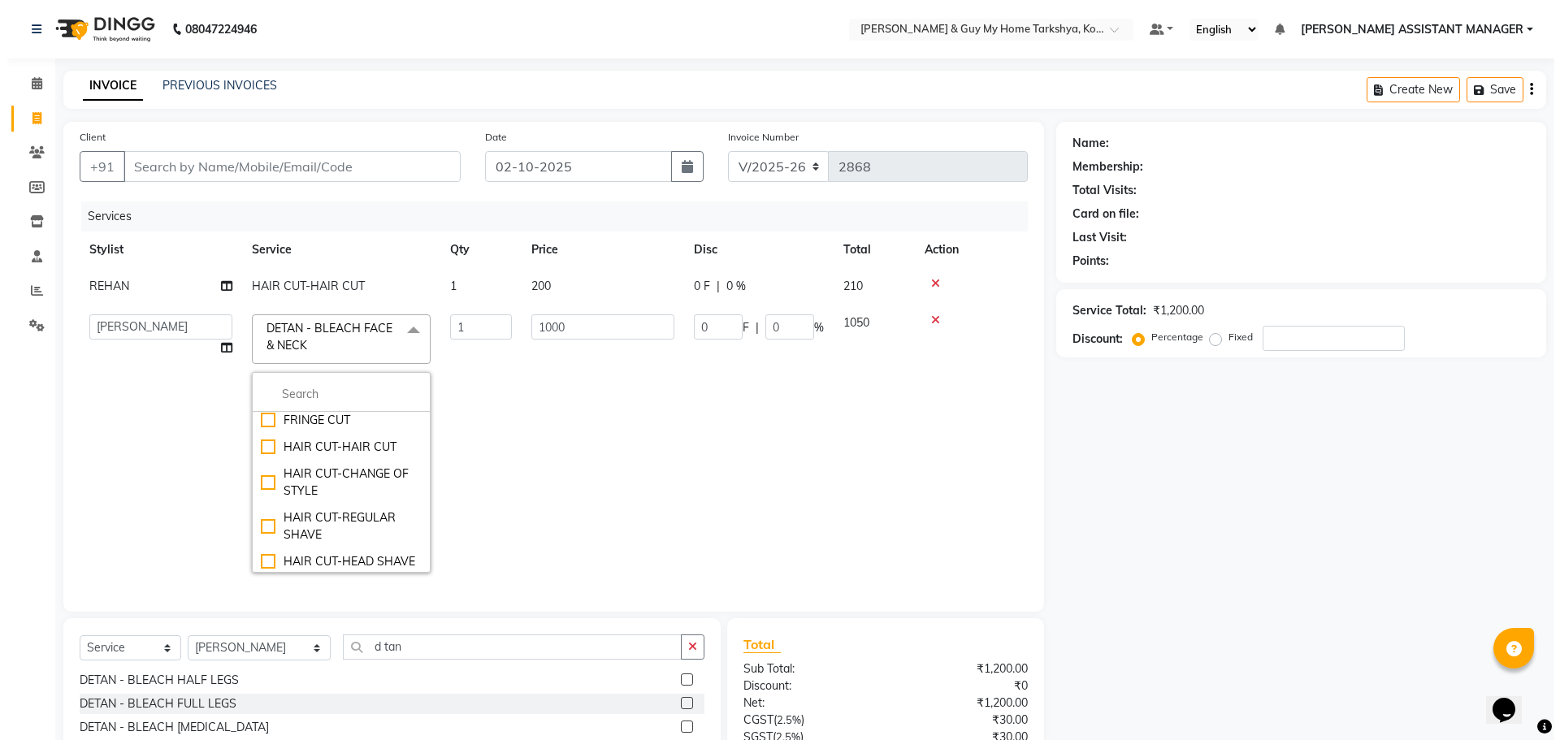
scroll to position [162, 0]
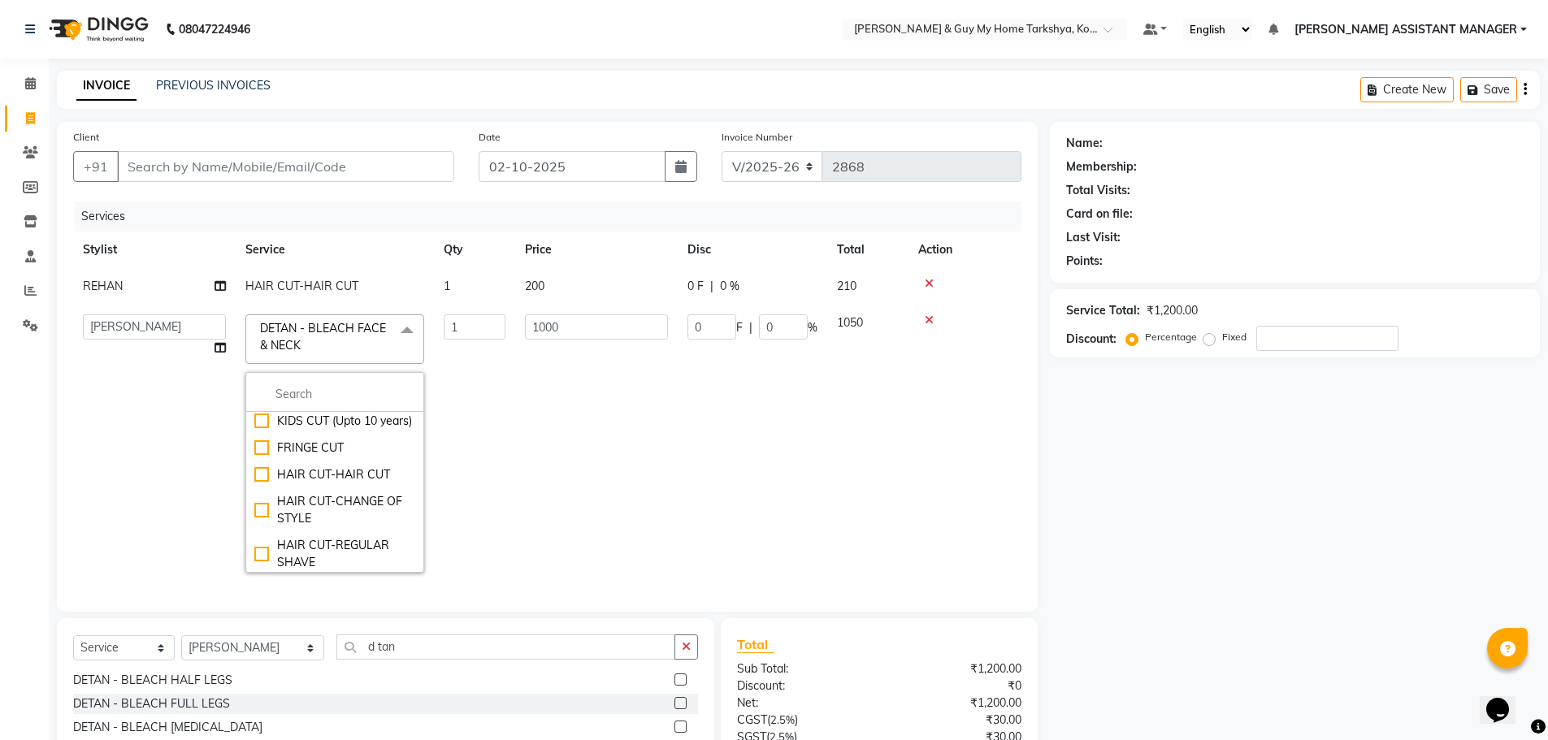
click at [524, 421] on td "1000" at bounding box center [596, 444] width 162 height 278
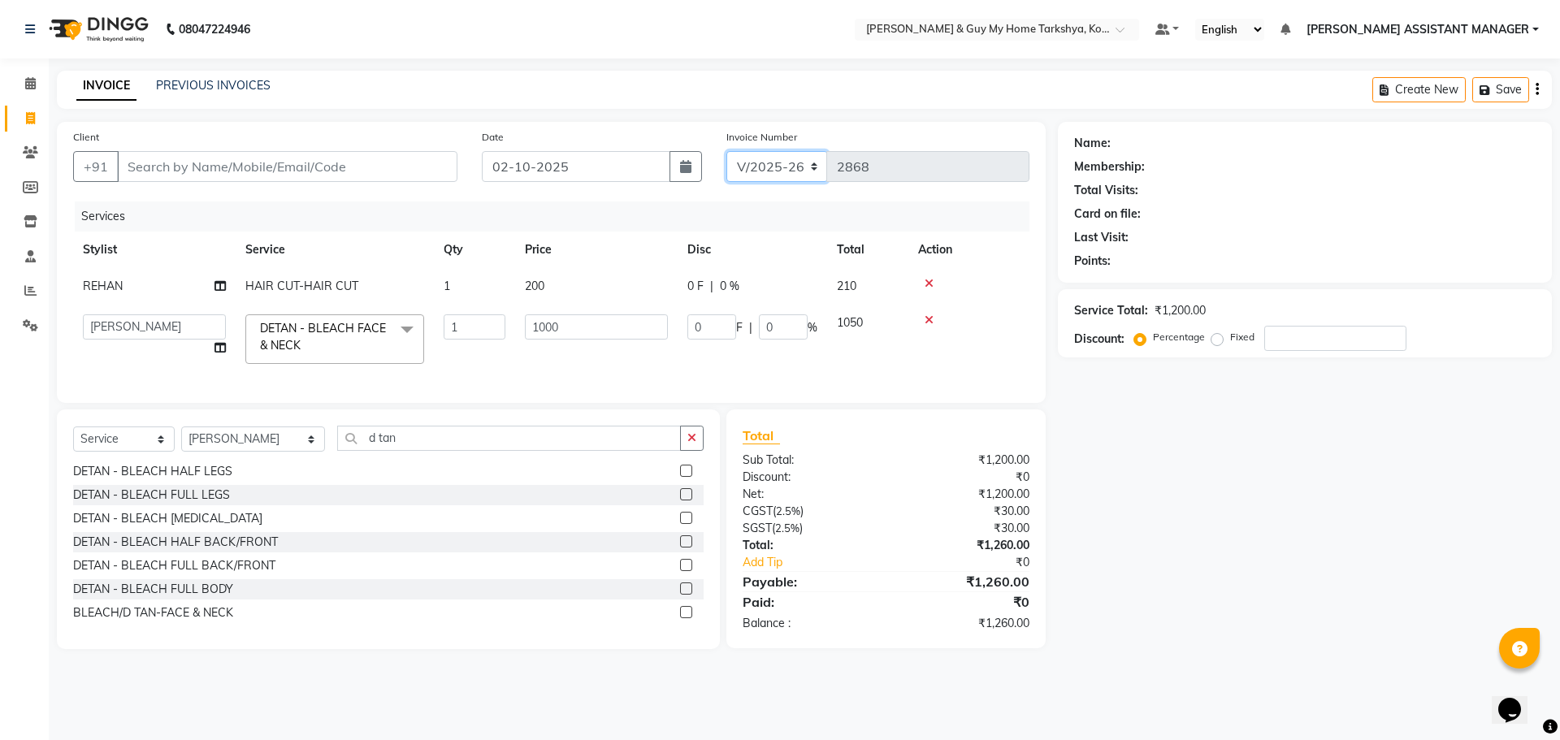
click at [812, 159] on select "V/2025 V/2025-26" at bounding box center [777, 166] width 102 height 31
click at [1100, 604] on div "Name: Membership: Total Visits: Card on file: Last Visit: Points: Service Total…" at bounding box center [1311, 385] width 506 height 527
click at [177, 166] on input "Client" at bounding box center [287, 166] width 340 height 31
click at [319, 171] on input "Client" at bounding box center [287, 166] width 340 height 31
type input "9"
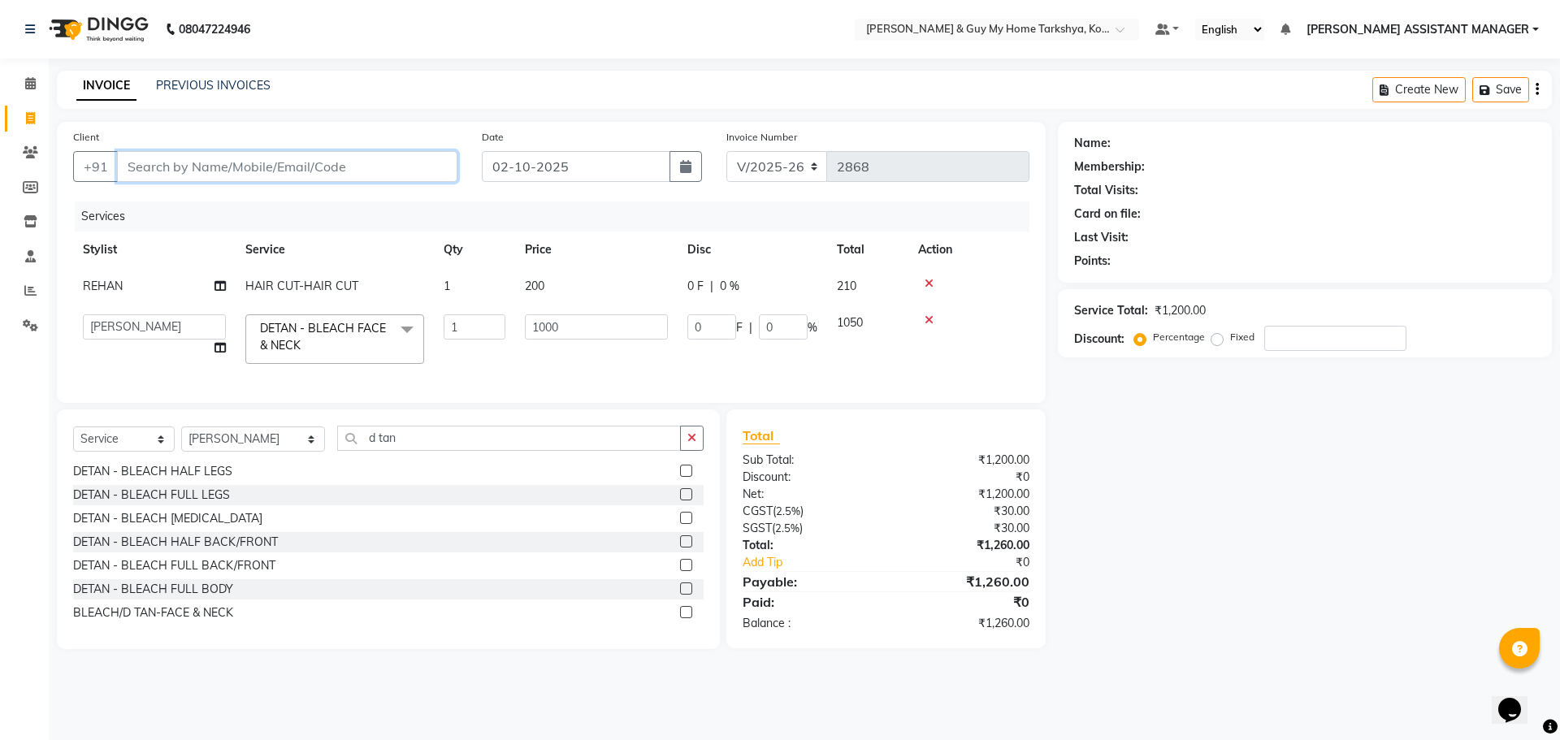
type input "0"
type input "9917090784"
click at [422, 173] on span "Add Client" at bounding box center [415, 166] width 64 height 16
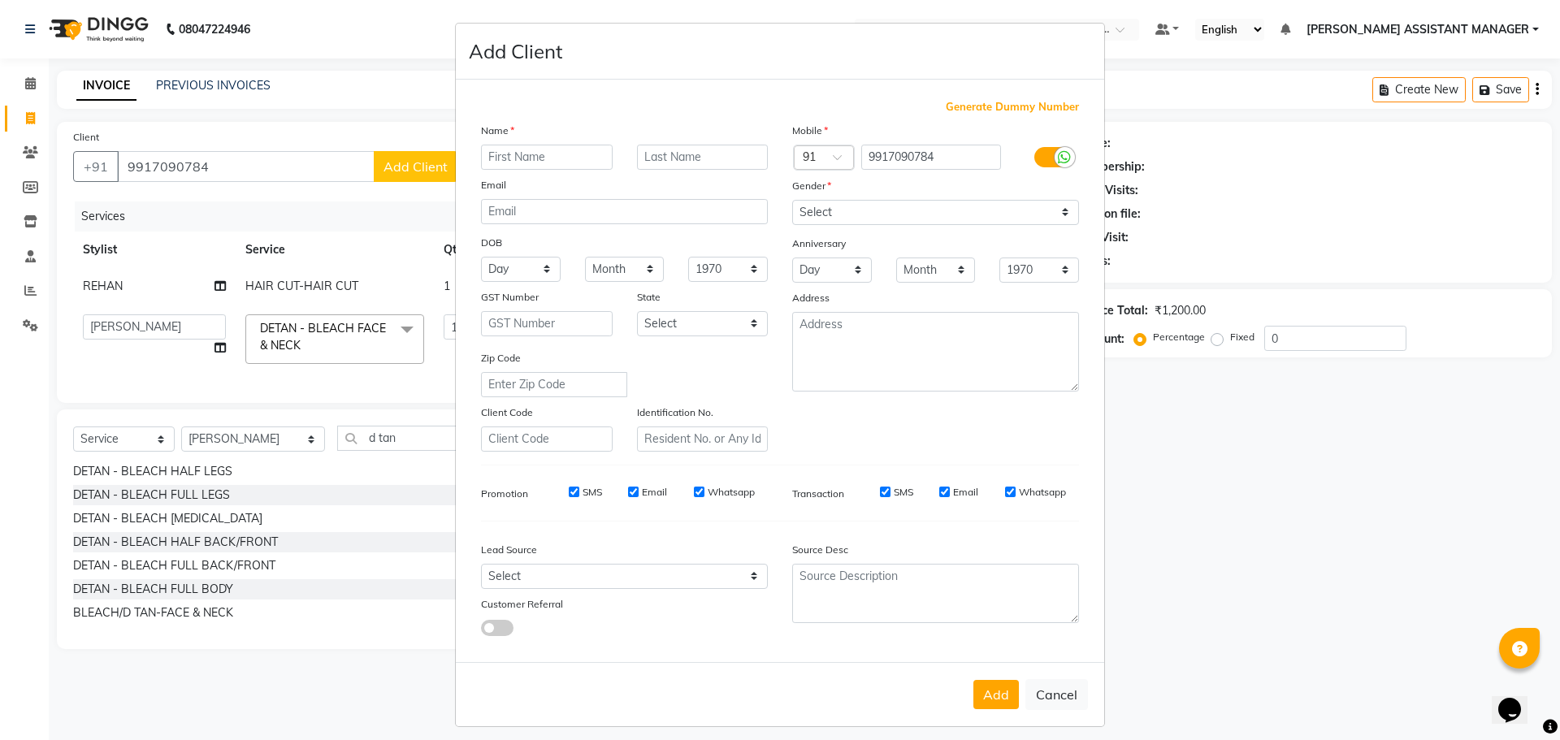
click at [1100, 476] on ngb-modal-window "Add Client Generate Dummy Number Name Email DOB Day 01 02 03 04 05 06 07 08 09 …" at bounding box center [780, 370] width 1560 height 740
click at [1056, 604] on button "Cancel" at bounding box center [1056, 694] width 63 height 31
select select
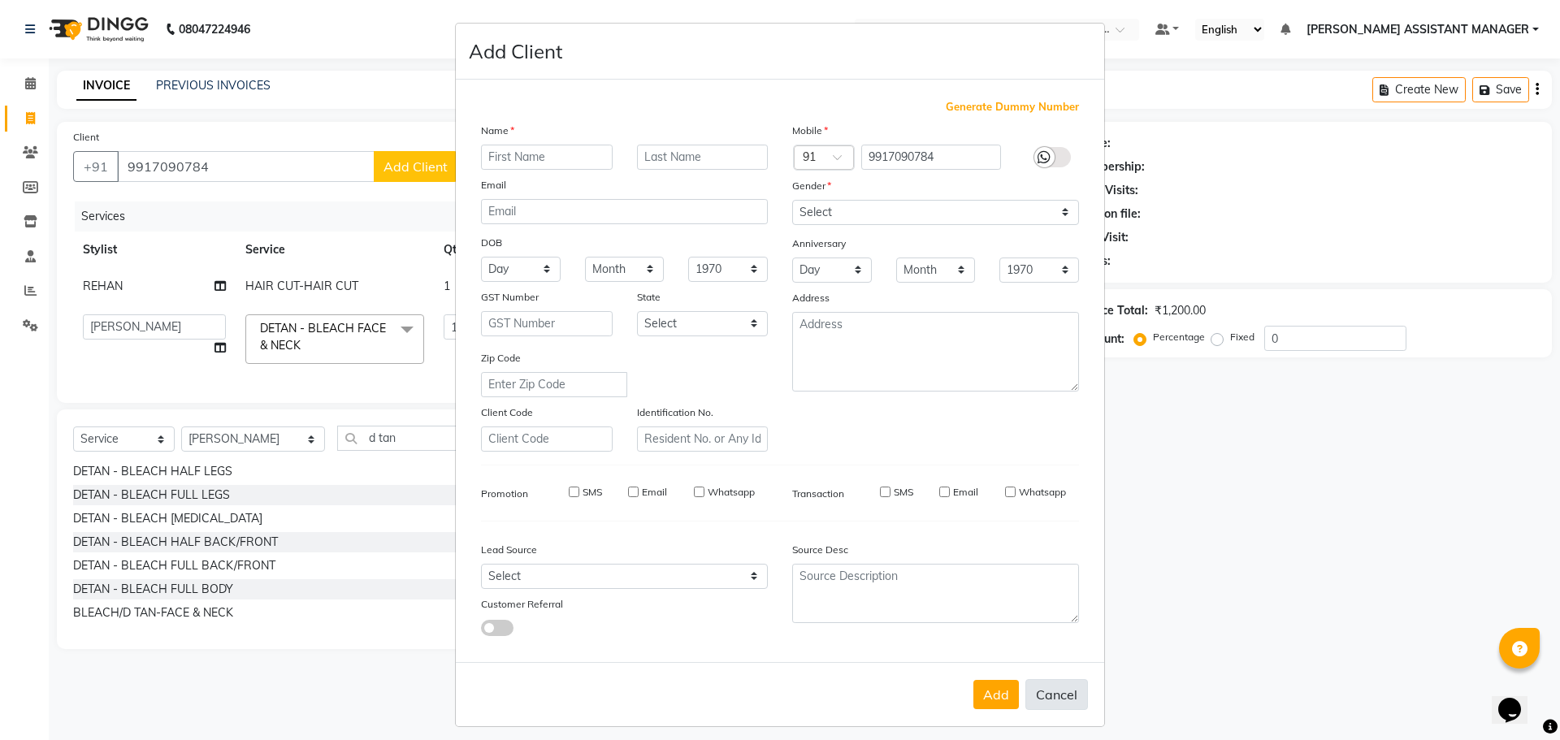
select select
checkbox input "false"
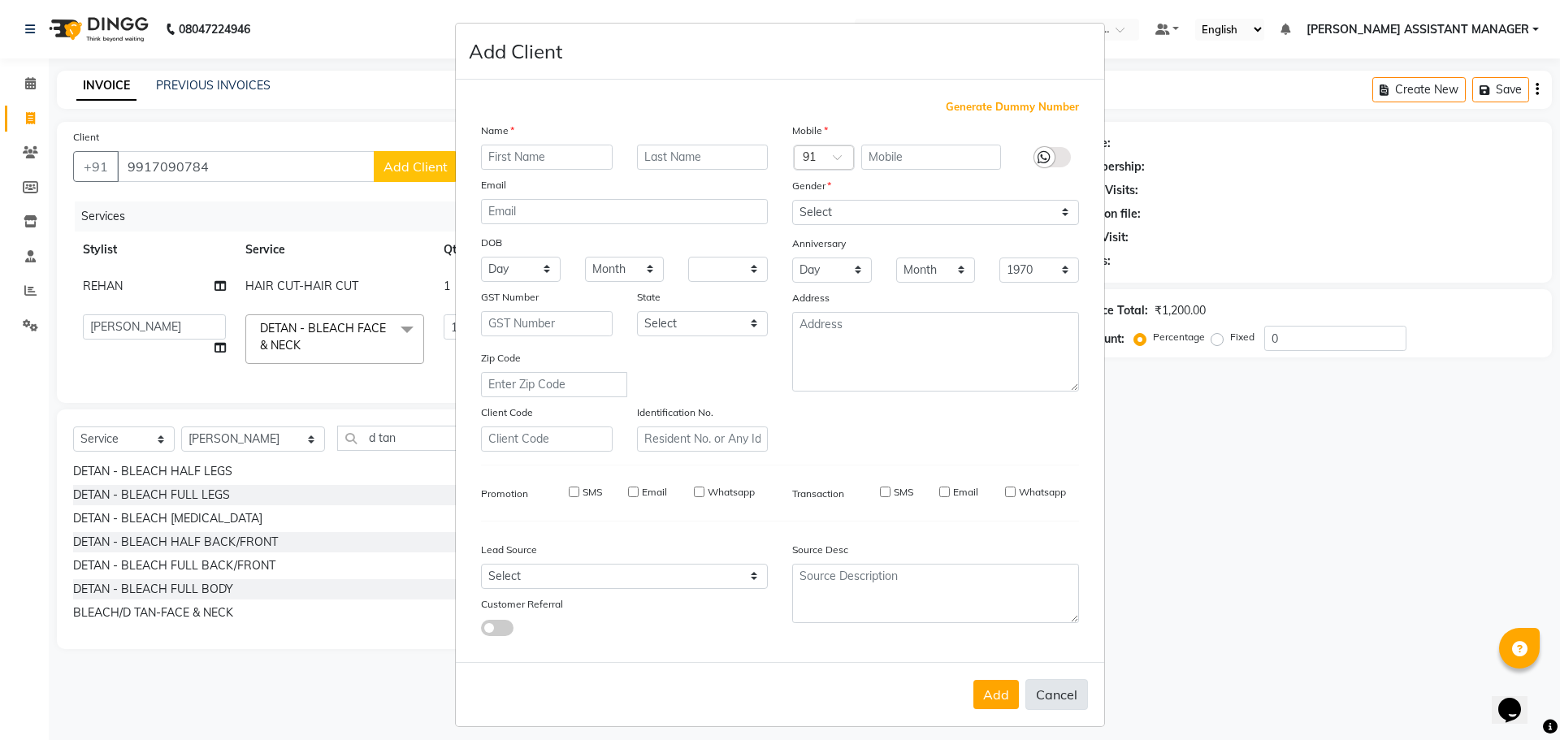
checkbox input "false"
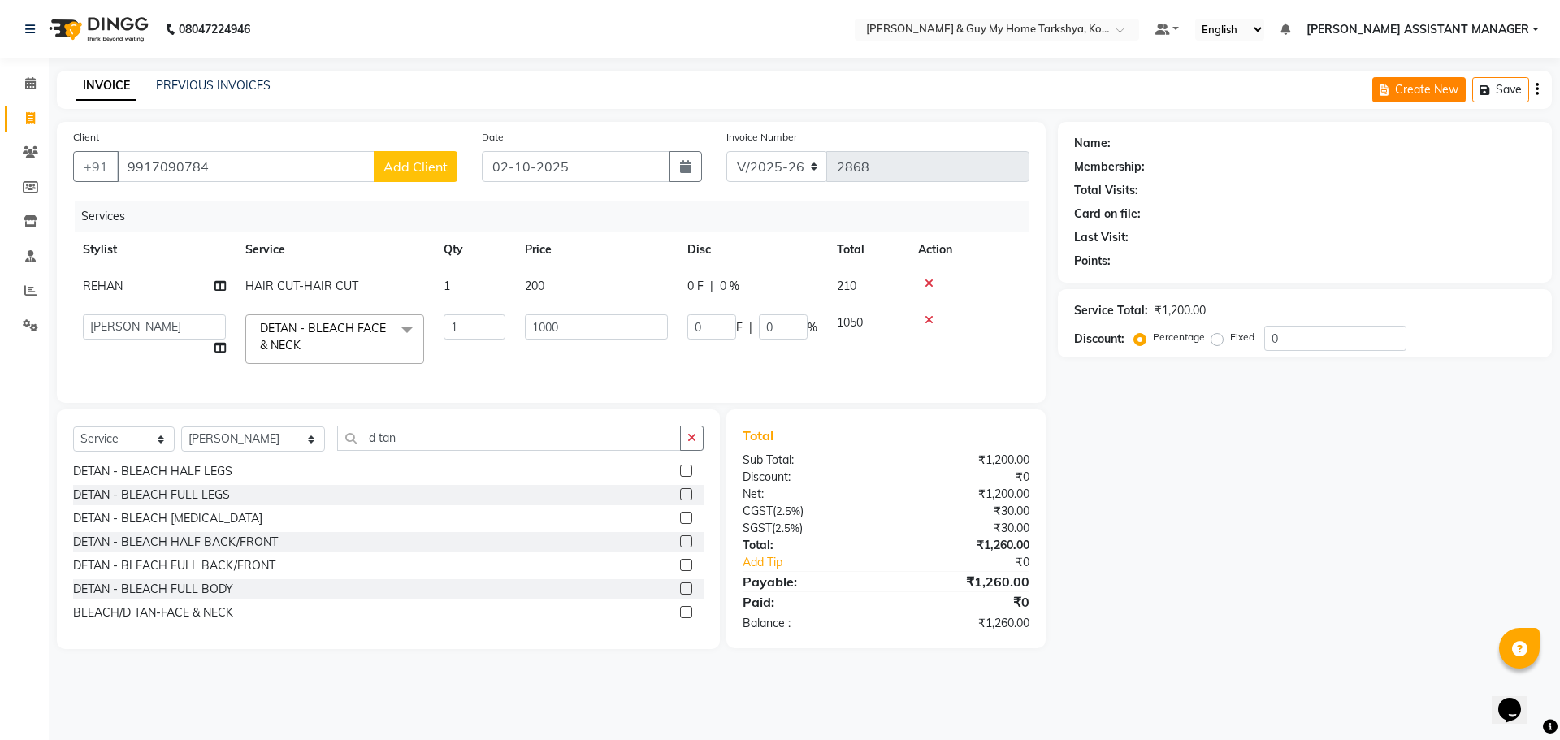
click at [1100, 84] on button "Create New" at bounding box center [1418, 89] width 93 height 25
click at [1100, 340] on label "Percentage" at bounding box center [1179, 337] width 52 height 15
click at [1100, 340] on input "Percentage" at bounding box center [1142, 336] width 11 height 11
click at [1100, 338] on label "Fixed" at bounding box center [1242, 337] width 24 height 15
click at [1100, 338] on input "Fixed" at bounding box center [1220, 336] width 11 height 11
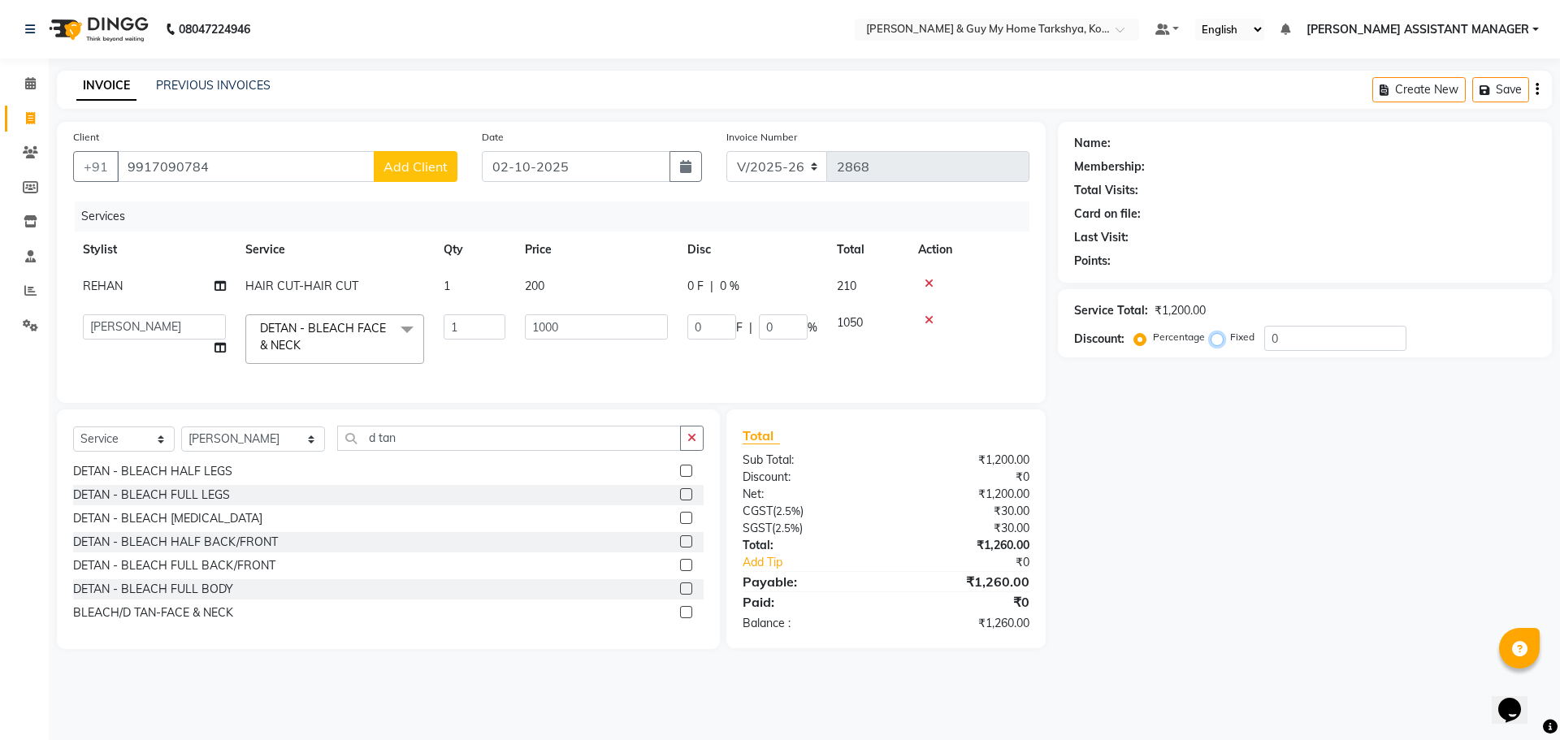
radio input "true"
click at [1100, 341] on label "Percentage" at bounding box center [1179, 337] width 52 height 15
click at [1100, 341] on input "Percentage" at bounding box center [1142, 336] width 11 height 11
radio input "true"
click at [1100, 339] on input "0" at bounding box center [1335, 338] width 142 height 25
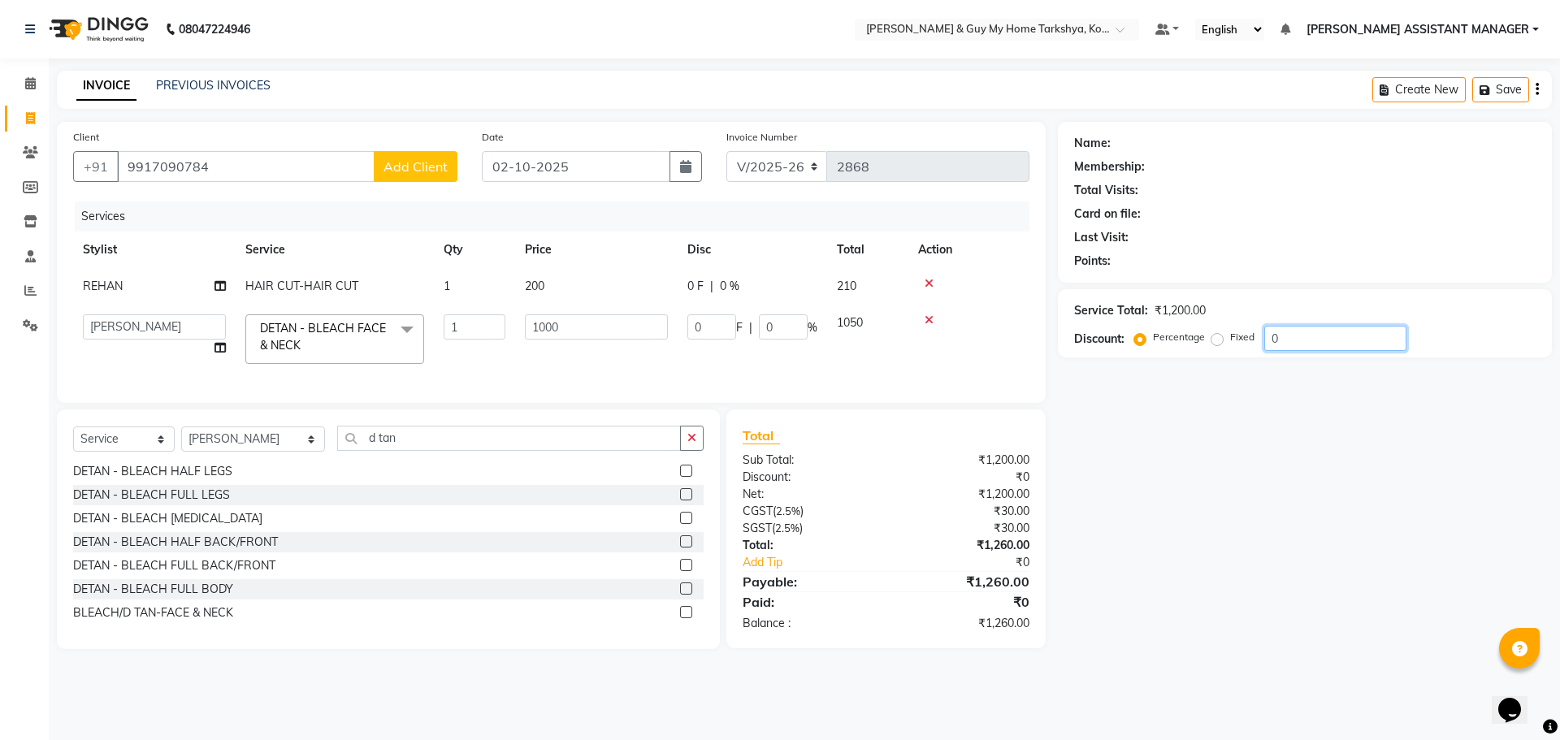
type input "01"
type input "10"
type input "1"
type input "0"
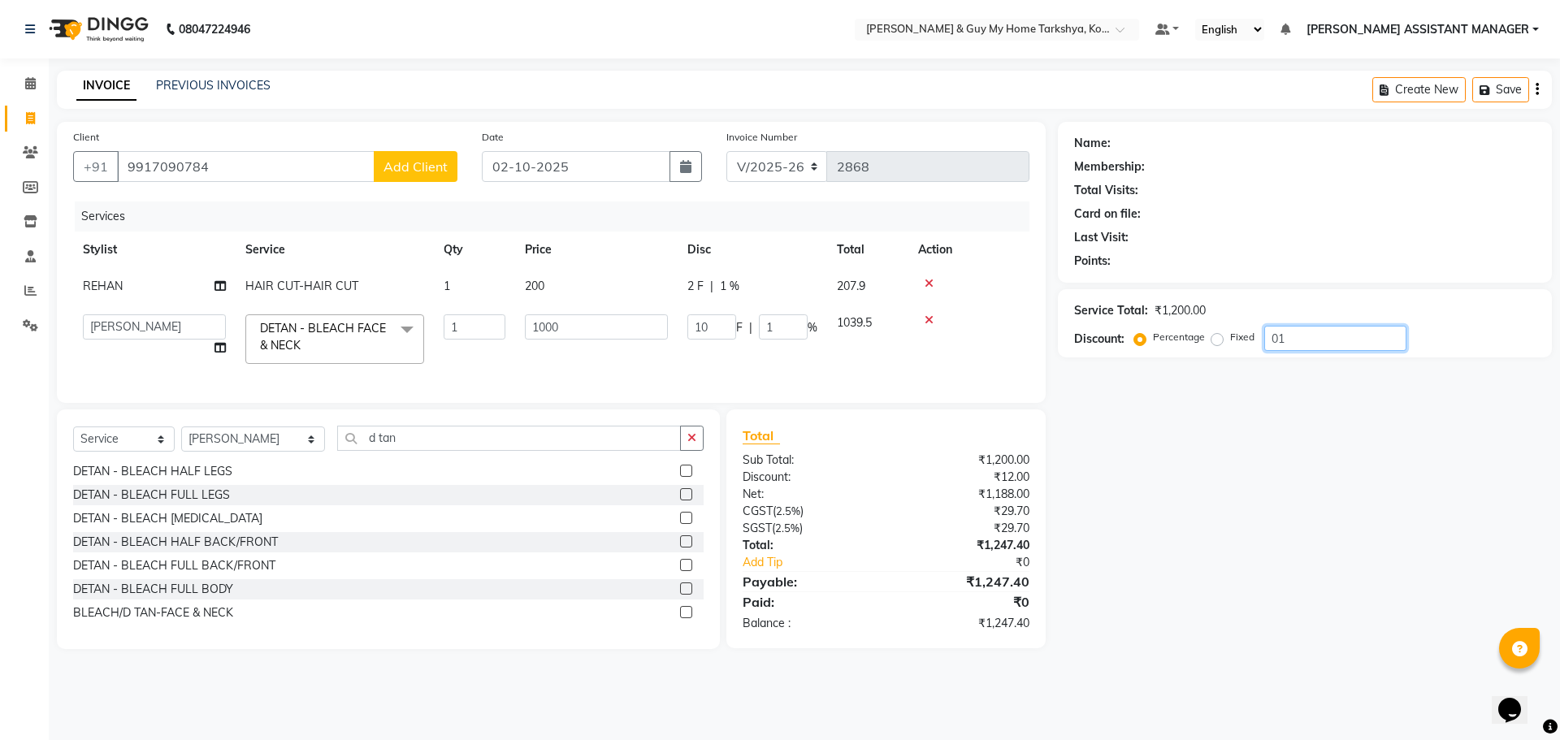
type input "0"
type input "1"
type input "10"
type input "1"
type input "12"
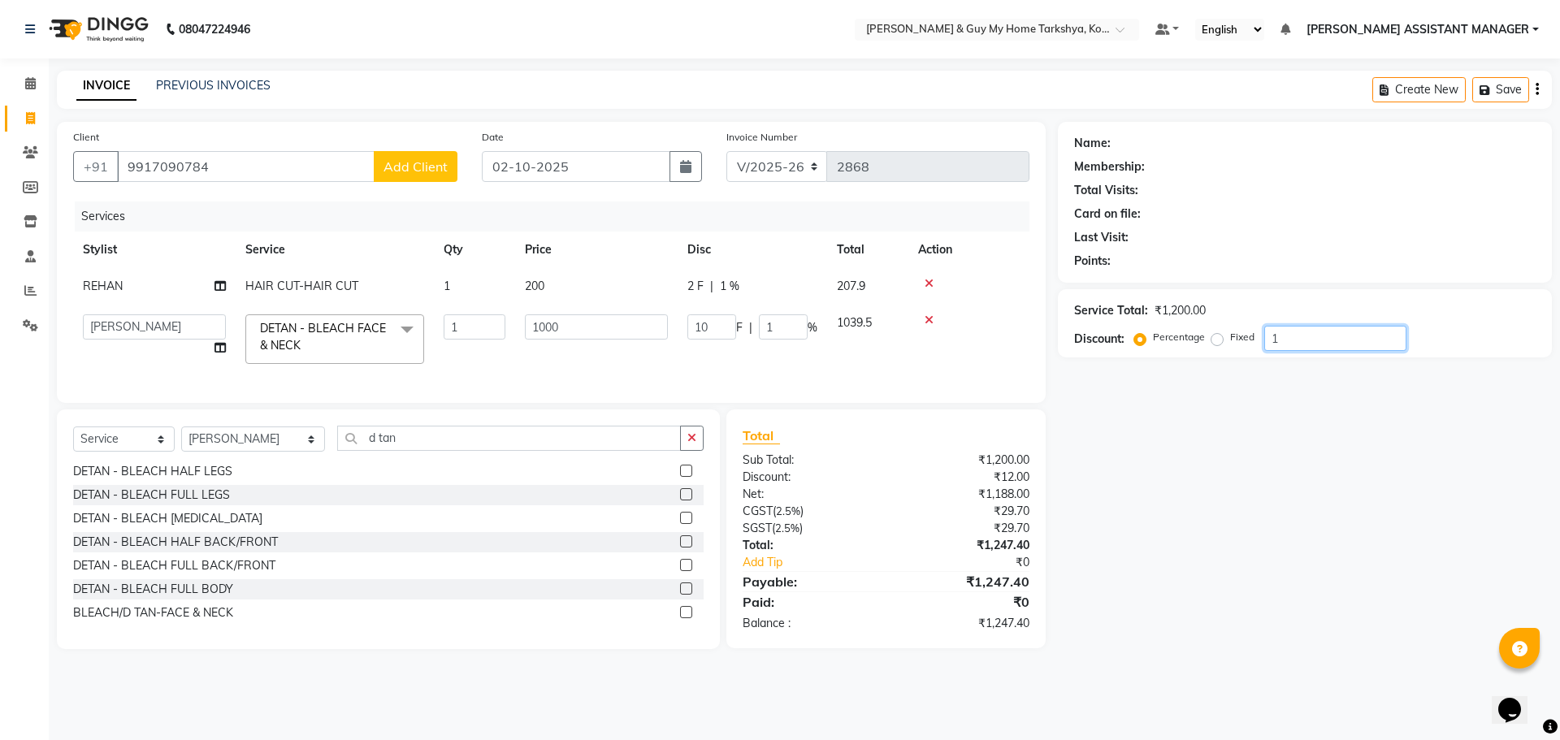
type input "120"
type input "12"
type input "1"
type input "10"
type input "1"
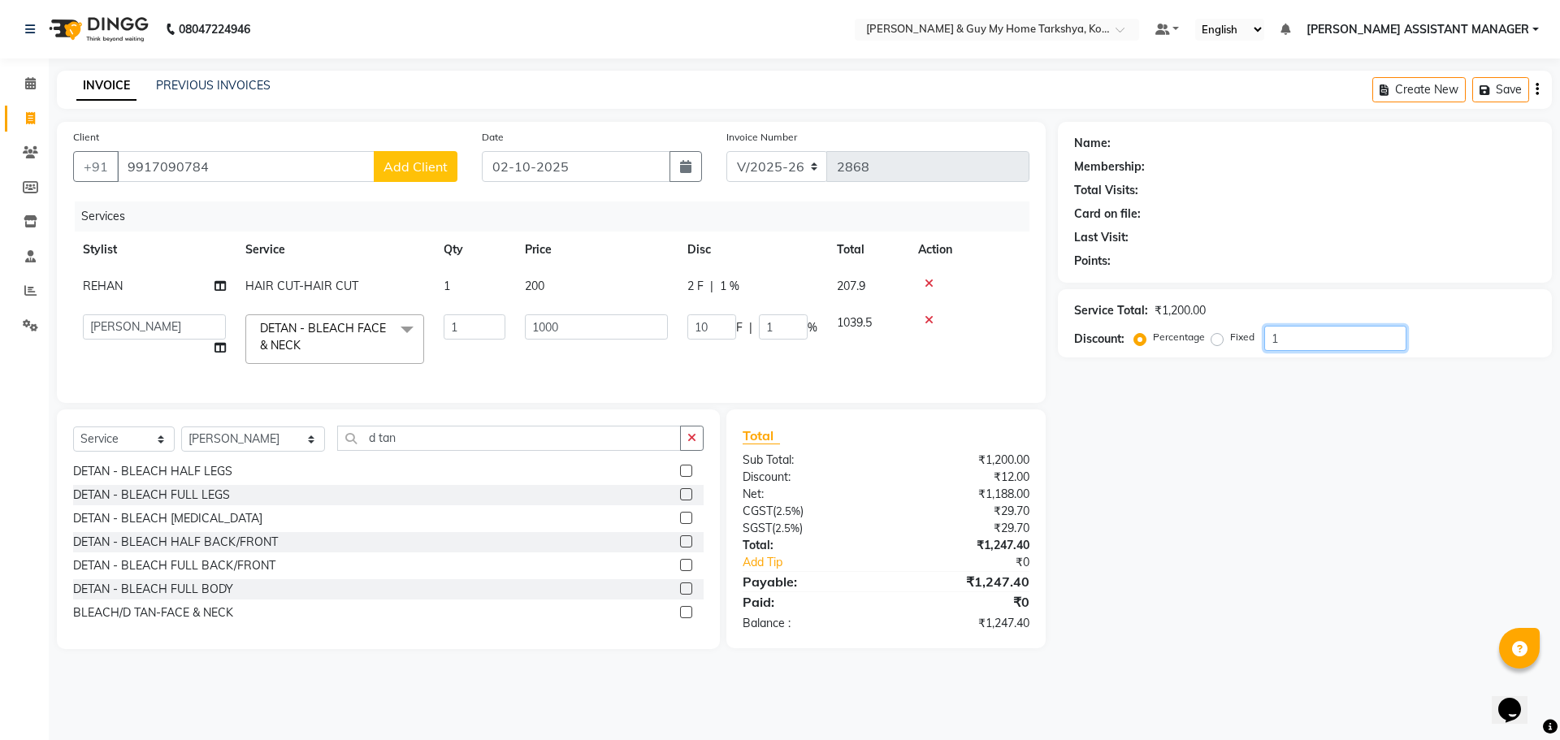
type input "0"
click at [1100, 604] on icon "Chat widget" at bounding box center [1509, 710] width 23 height 24
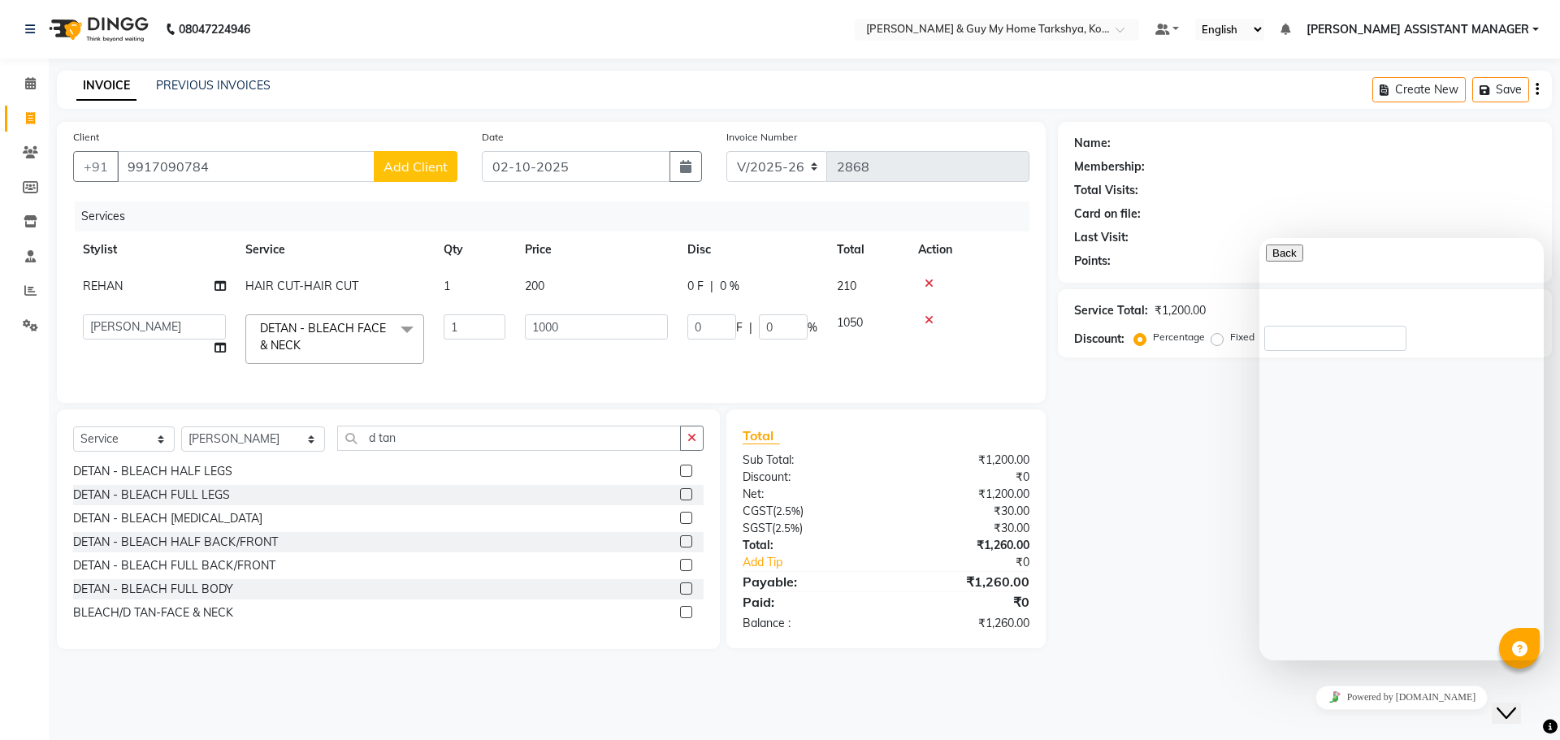
click at [1100, 604] on icon "Close Chat This icon closes the chat window." at bounding box center [1506, 713] width 19 height 19
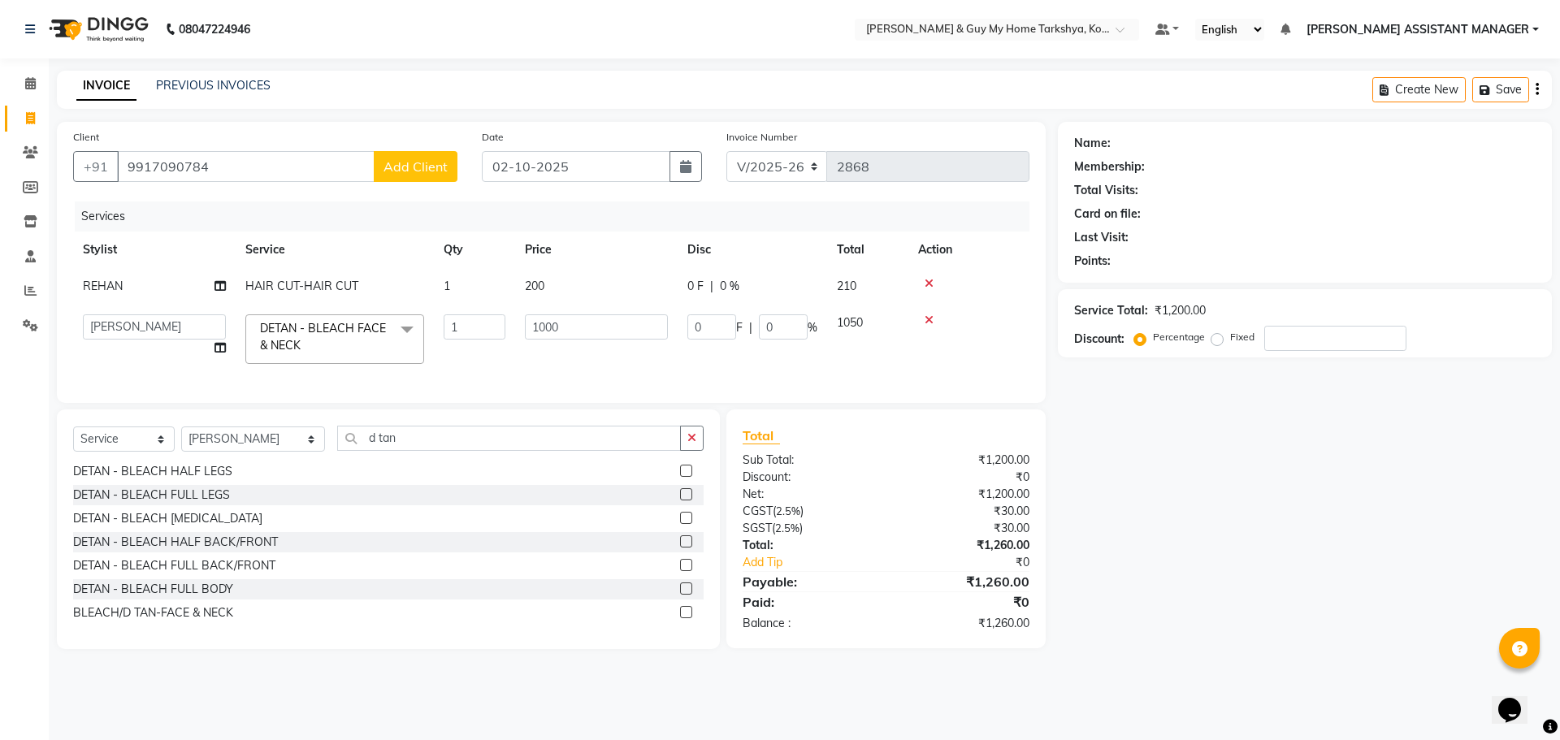
click at [1100, 604] on icon at bounding box center [1519, 649] width 15 height 15
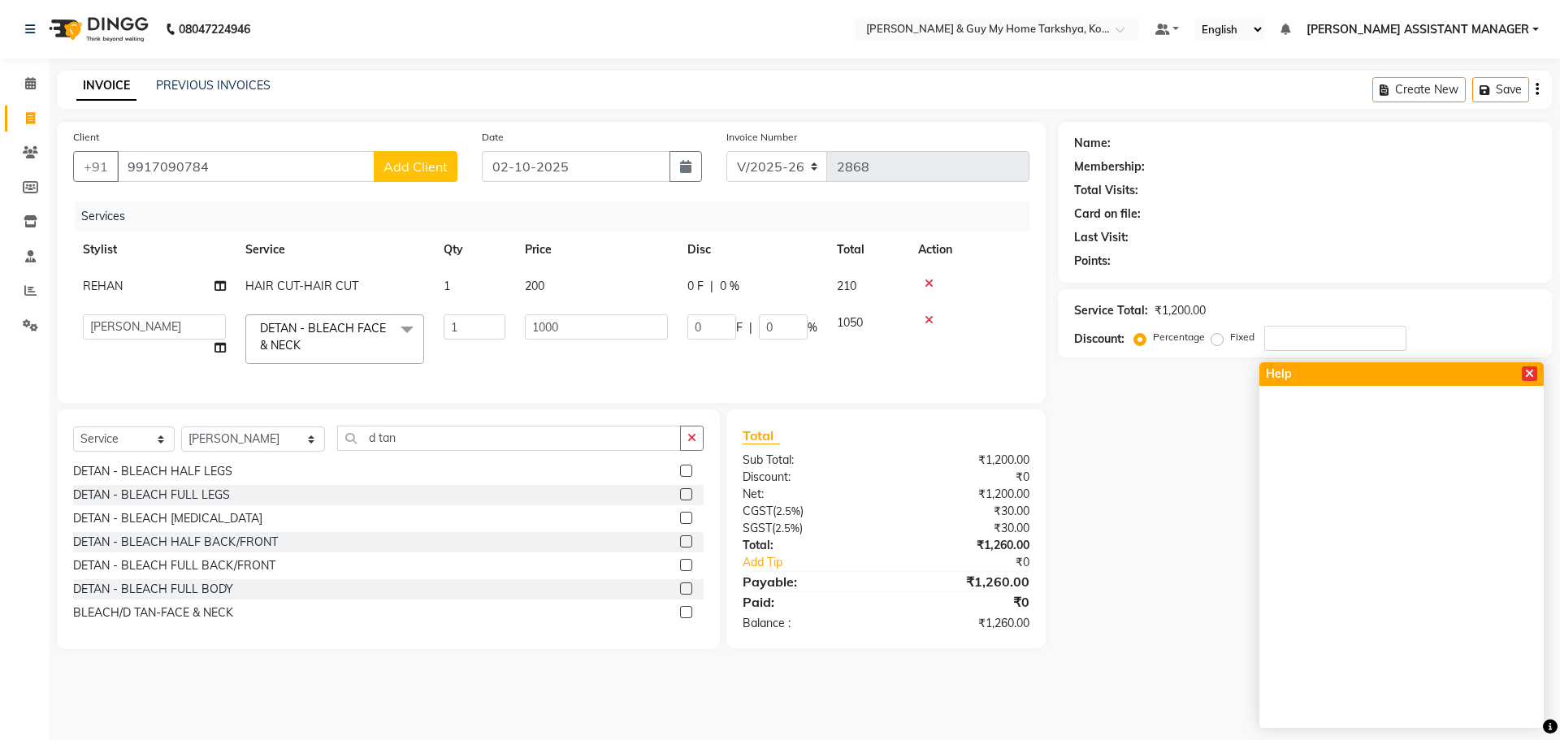
click at [1100, 377] on icon at bounding box center [1529, 373] width 9 height 11
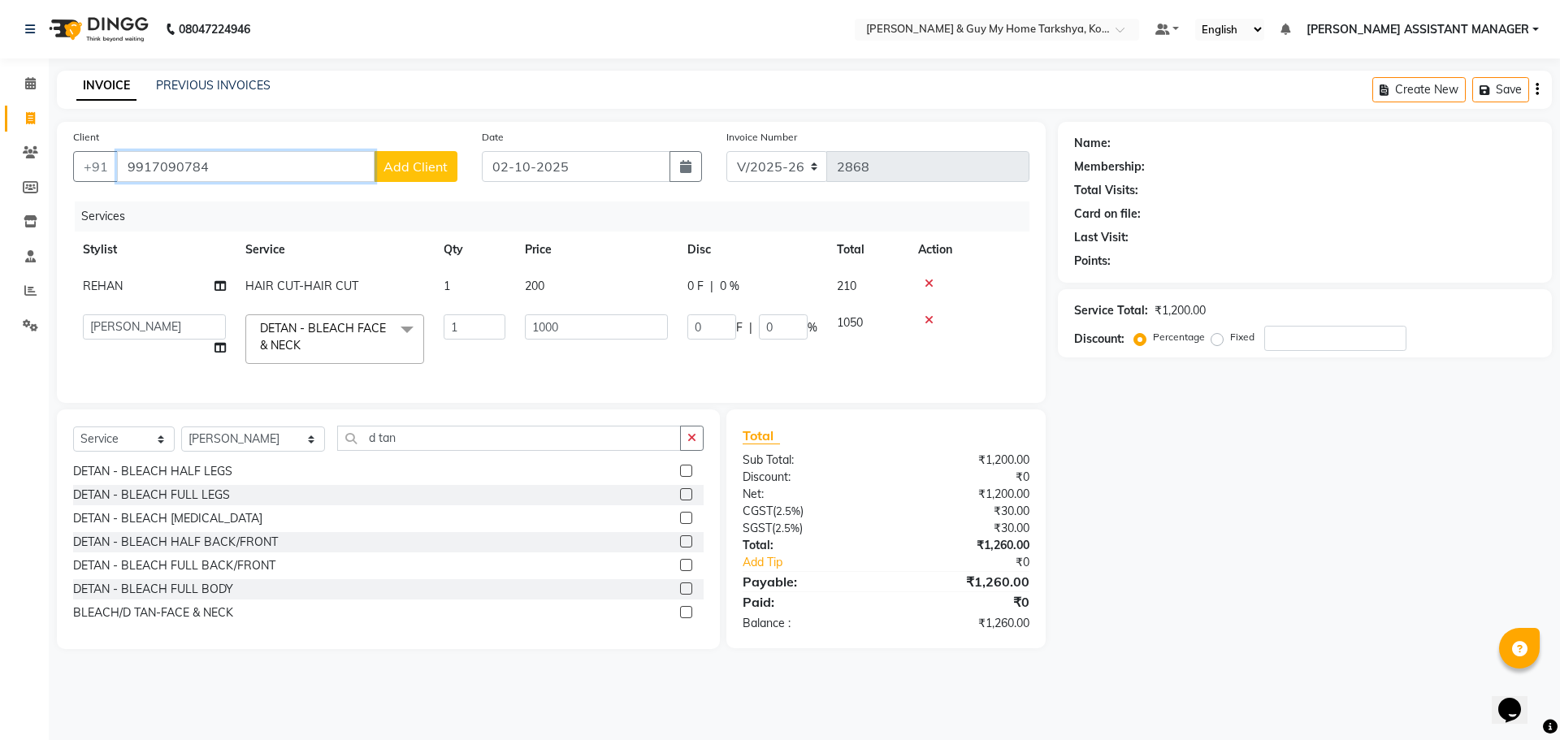
click at [286, 170] on input "9917090784" at bounding box center [246, 166] width 258 height 31
type input "991709078"
type input "0"
type input "9"
click at [245, 204] on ngb-highlight "91******74" at bounding box center [278, 204] width 67 height 16
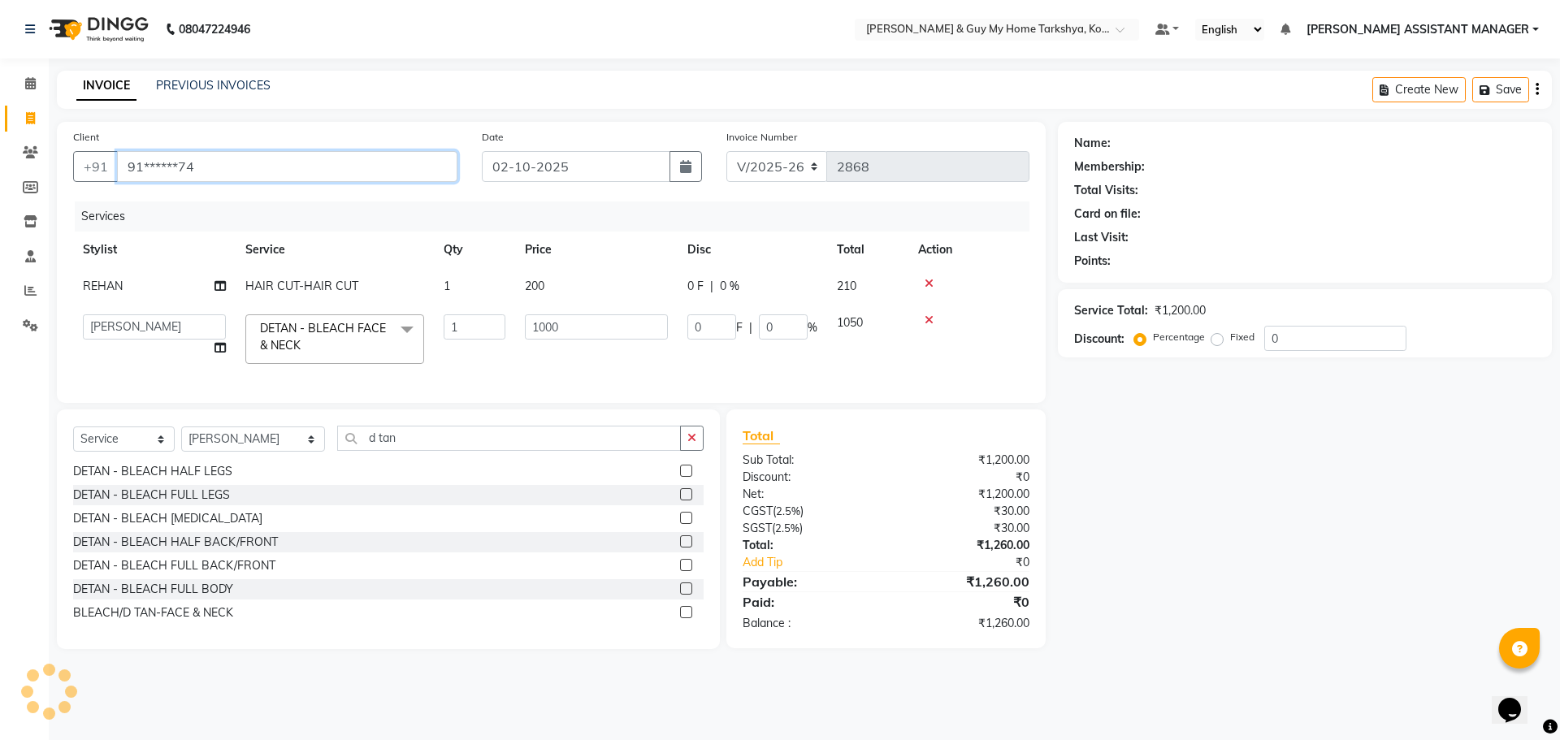
type input "91******74"
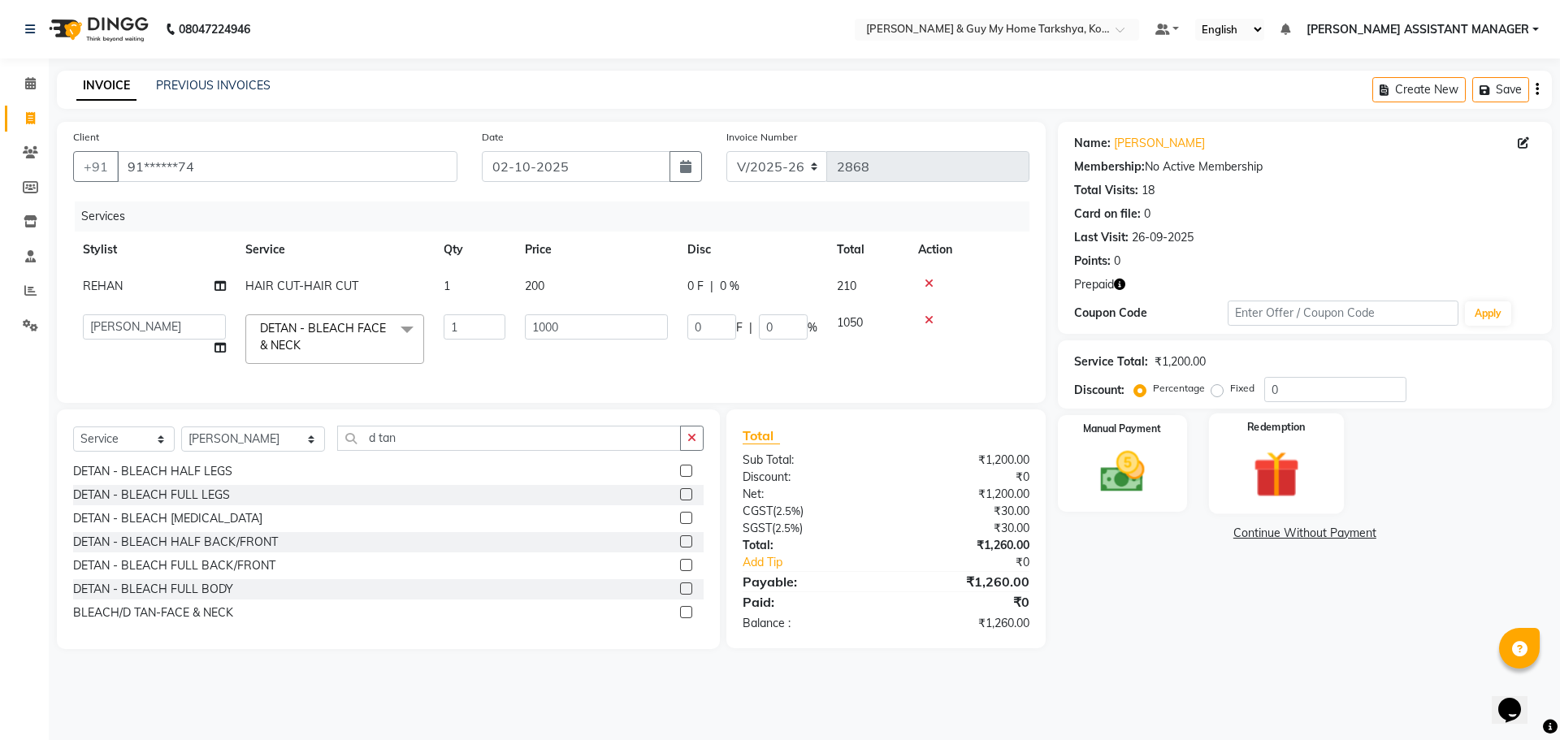
click at [1100, 448] on img at bounding box center [1276, 474] width 76 height 58
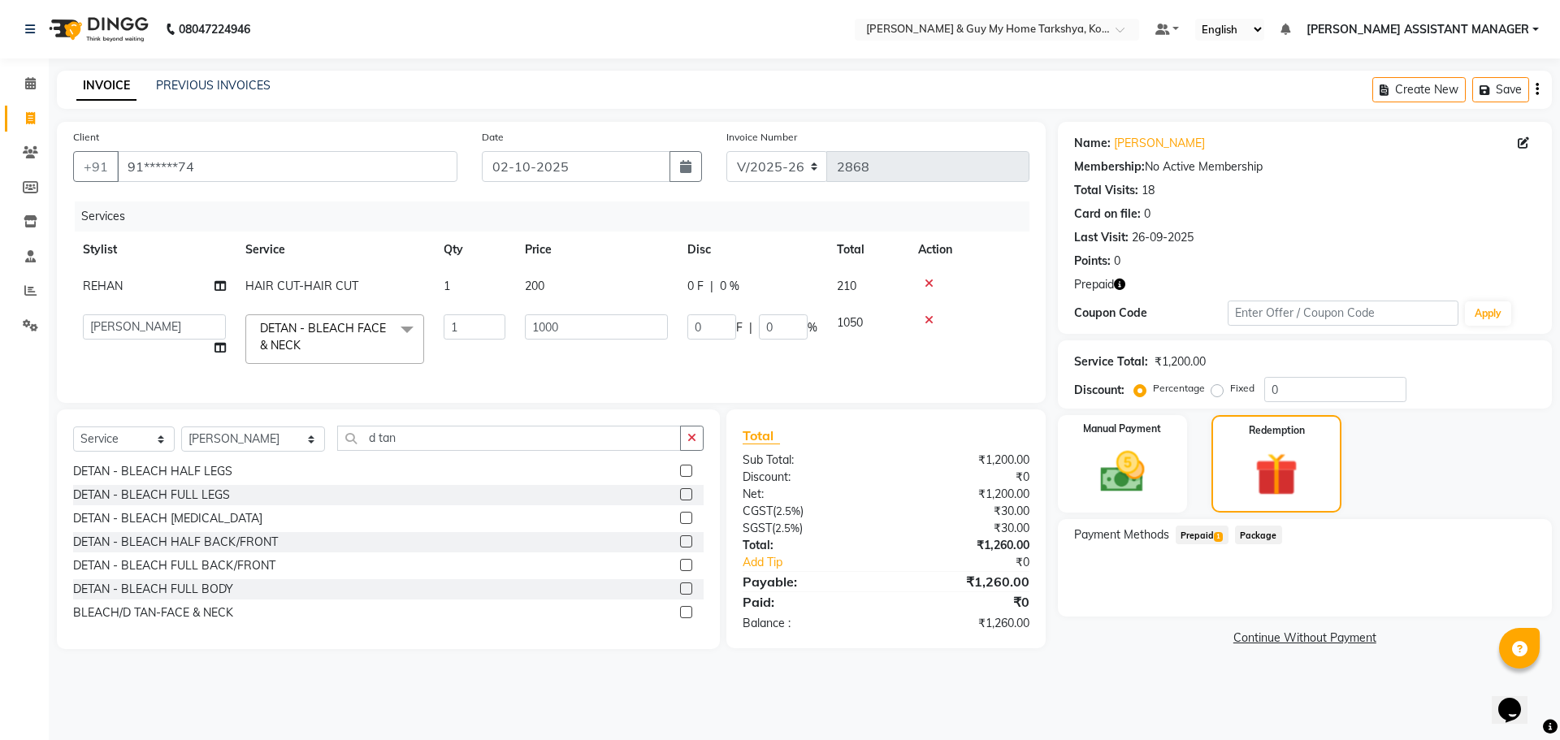
click at [1100, 534] on span "Prepaid 1" at bounding box center [1202, 535] width 53 height 19
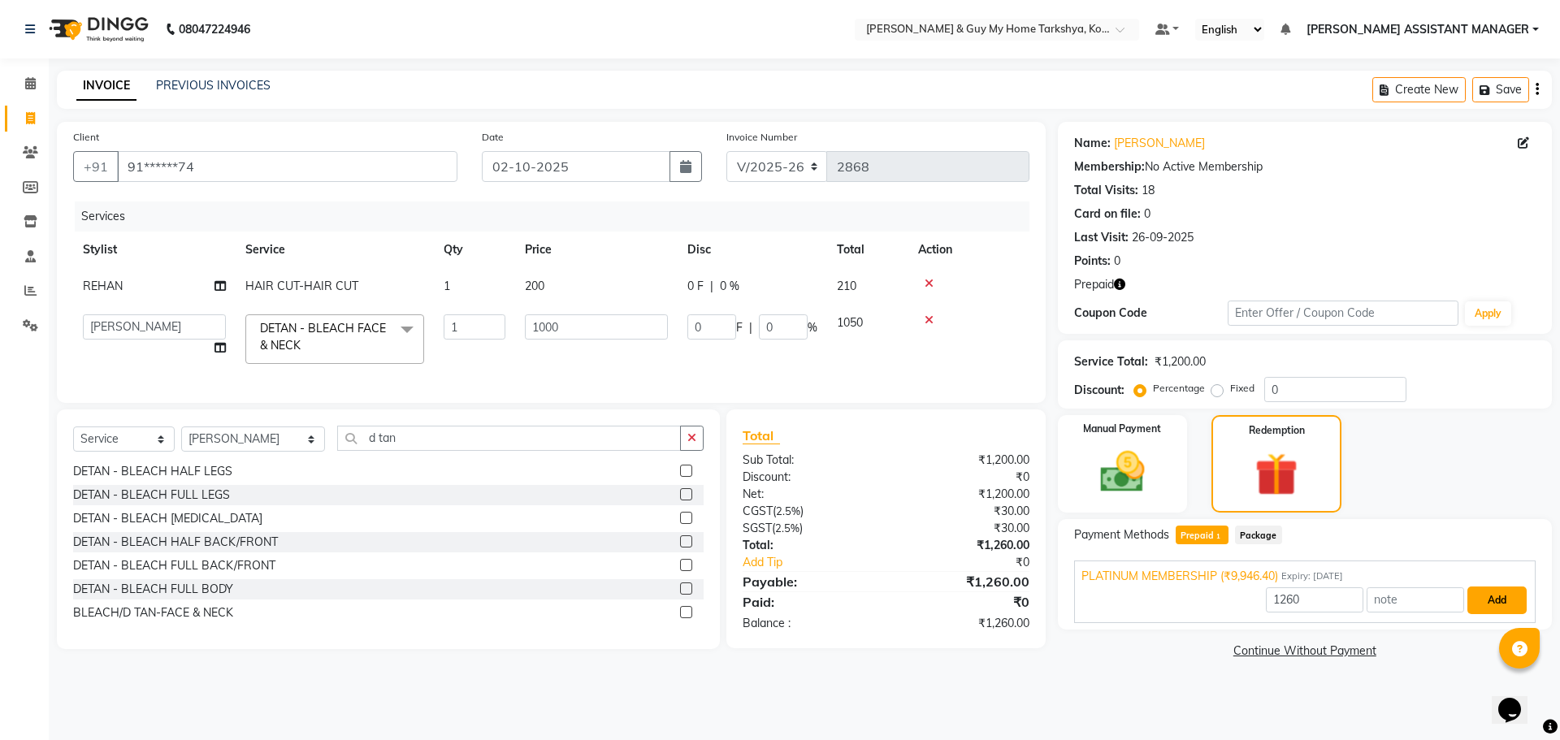
click at [1100, 598] on button "Add" at bounding box center [1496, 601] width 59 height 28
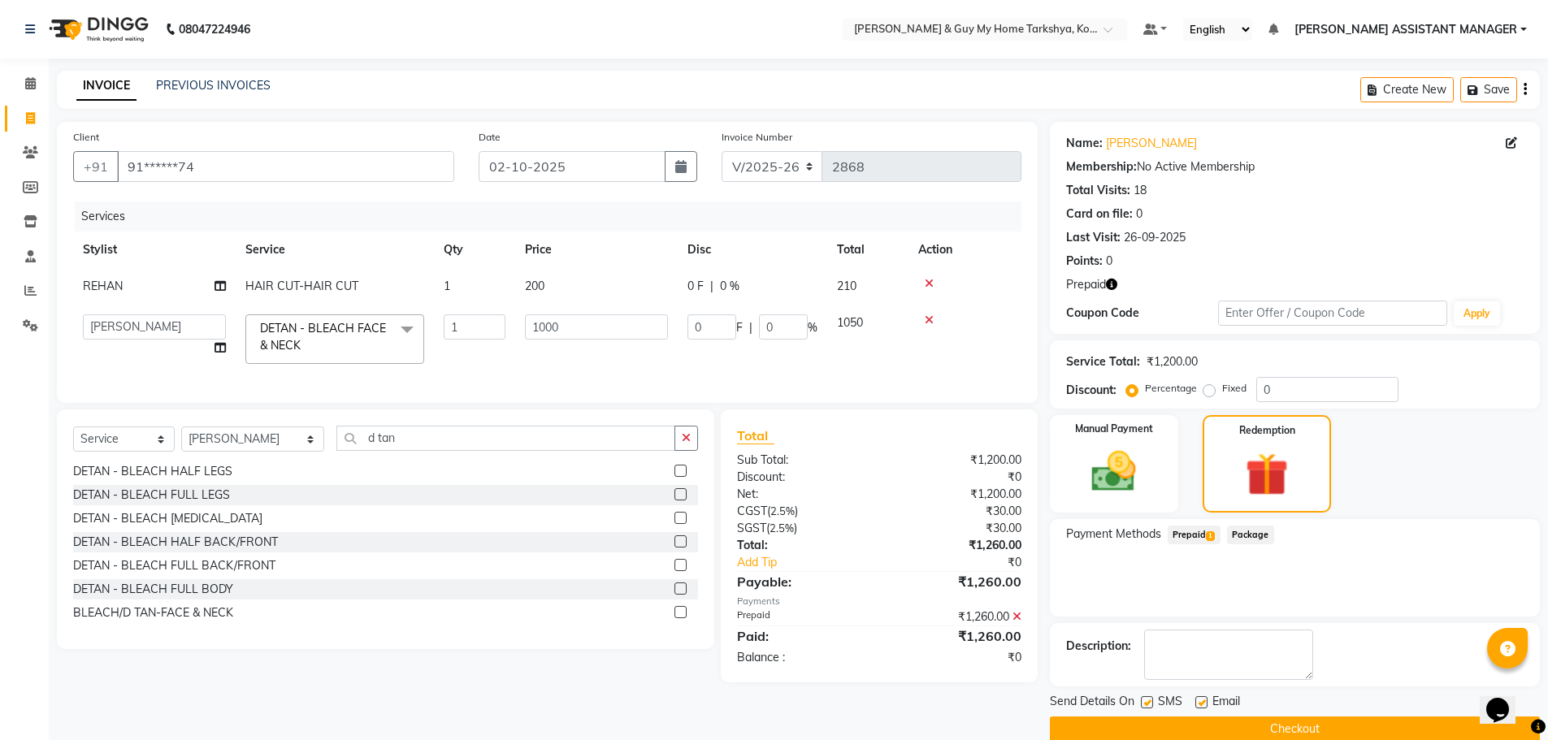
click at [1100, 604] on button "Checkout" at bounding box center [1295, 729] width 490 height 25
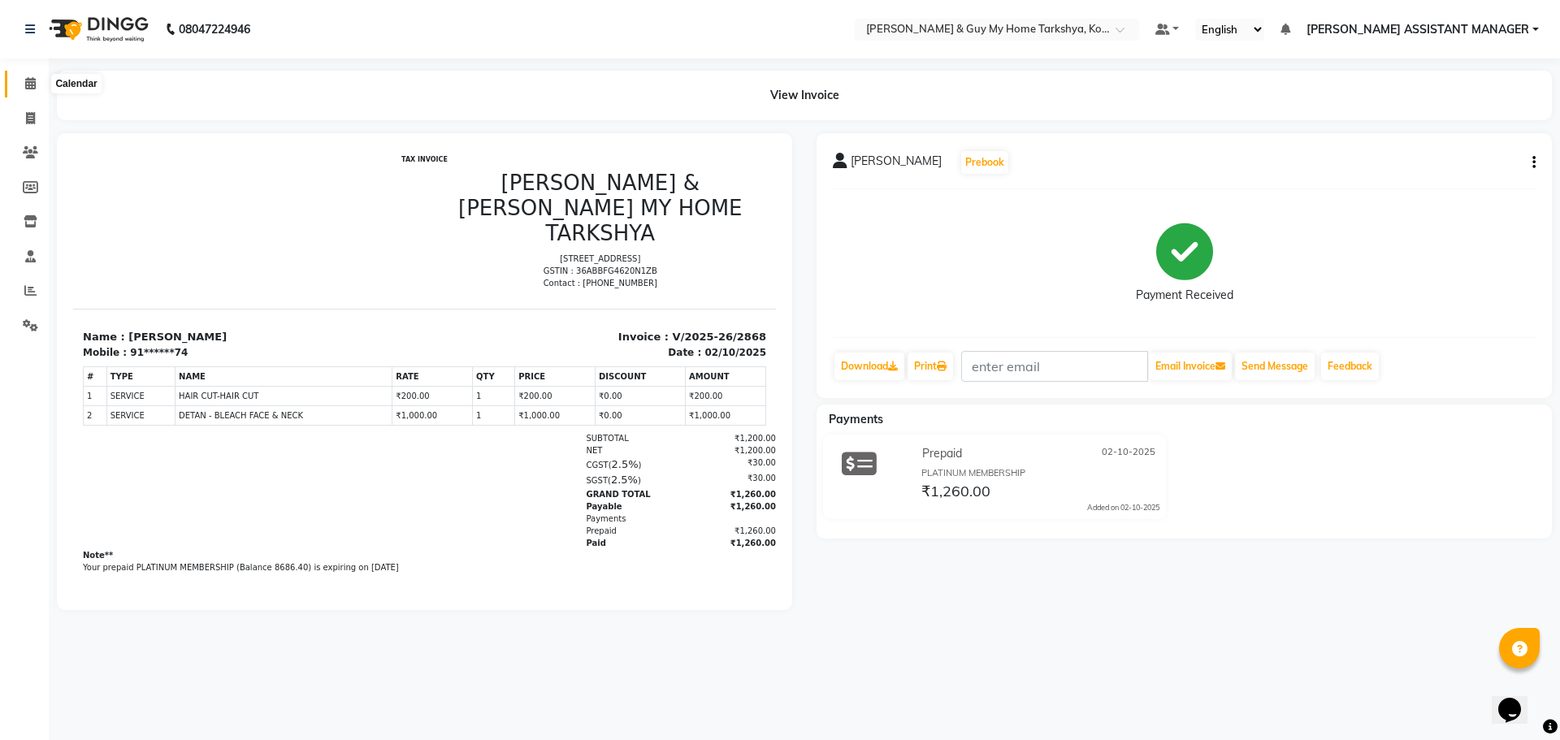
click at [28, 83] on icon at bounding box center [30, 83] width 11 height 12
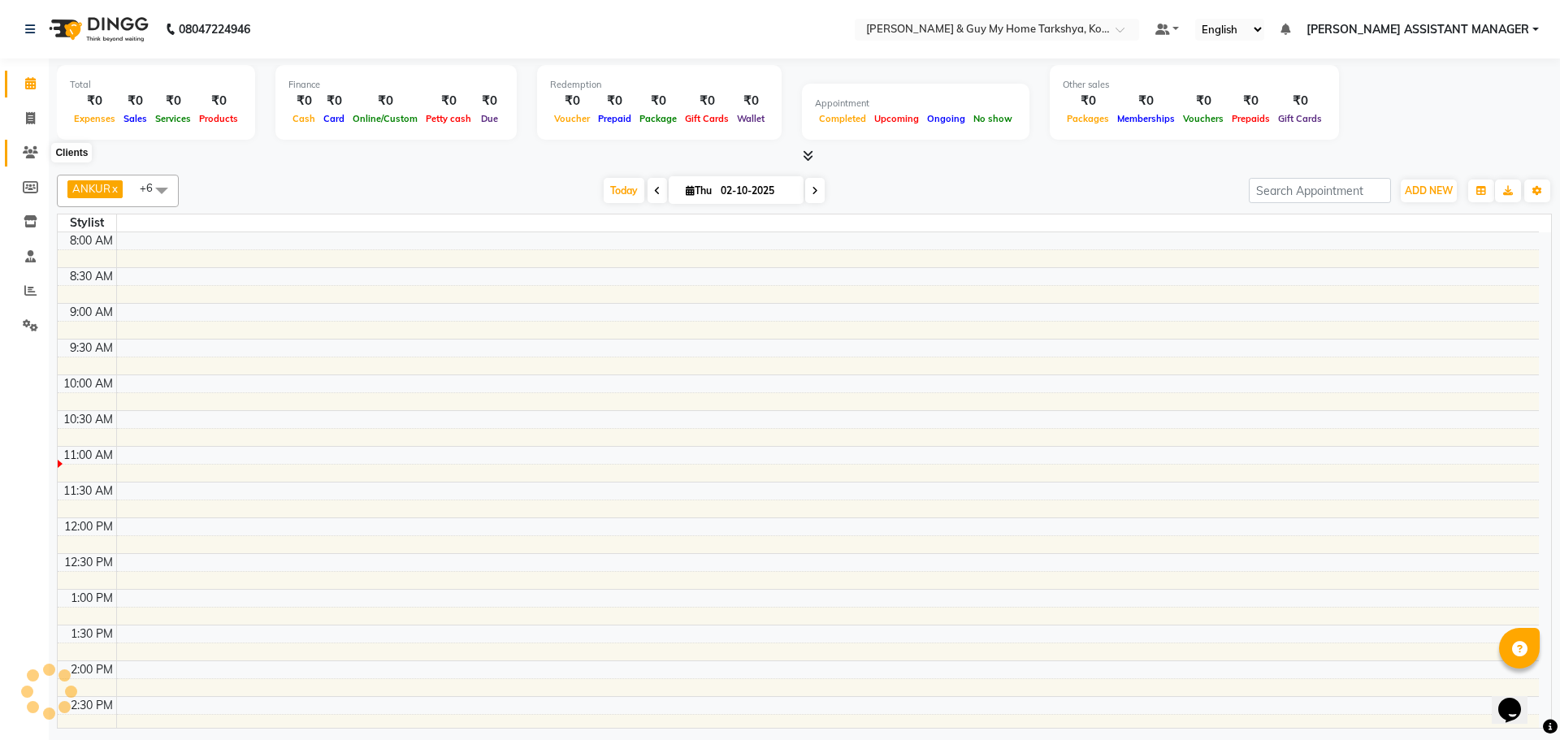
click at [32, 148] on icon at bounding box center [30, 152] width 15 height 12
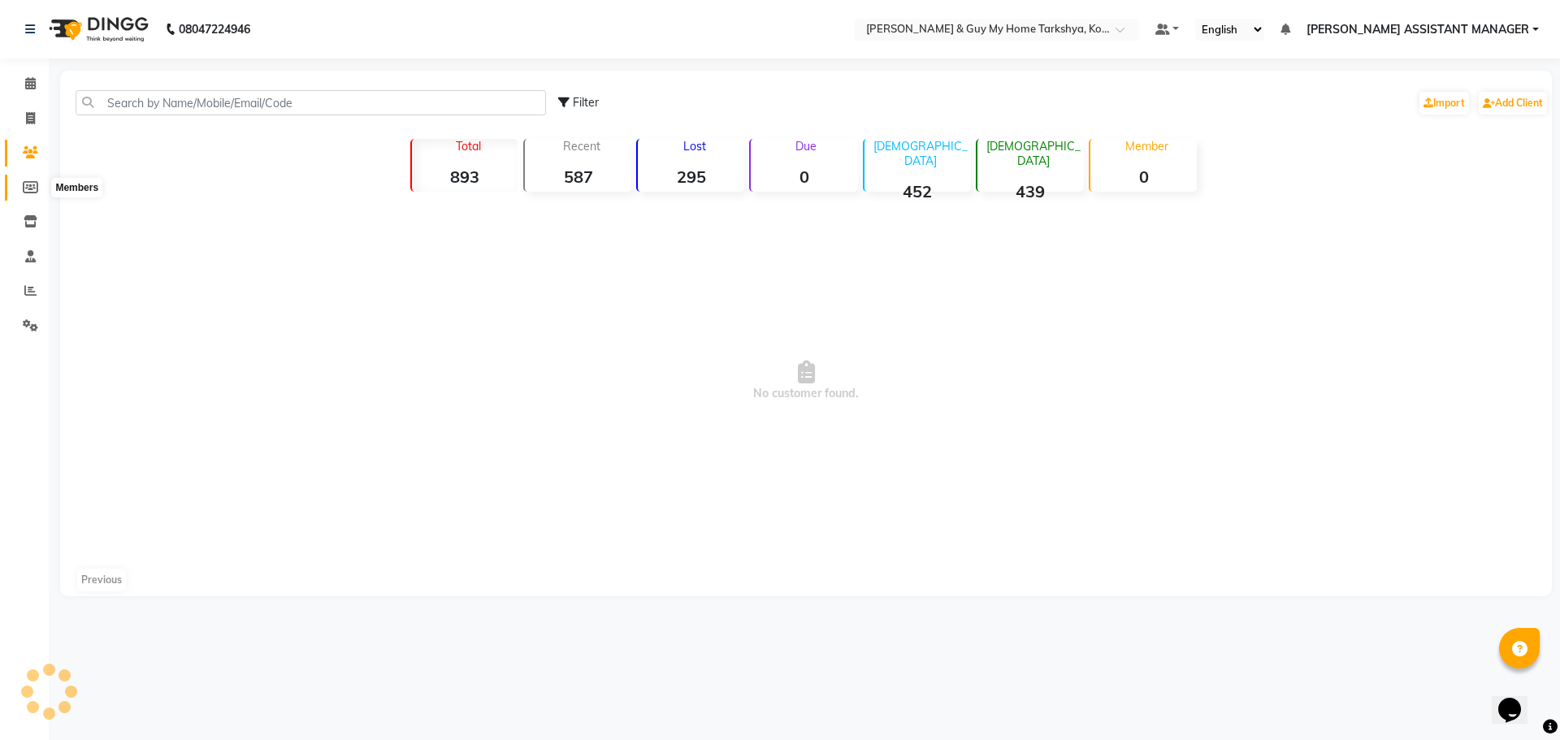
click at [29, 194] on span at bounding box center [30, 188] width 28 height 19
select select
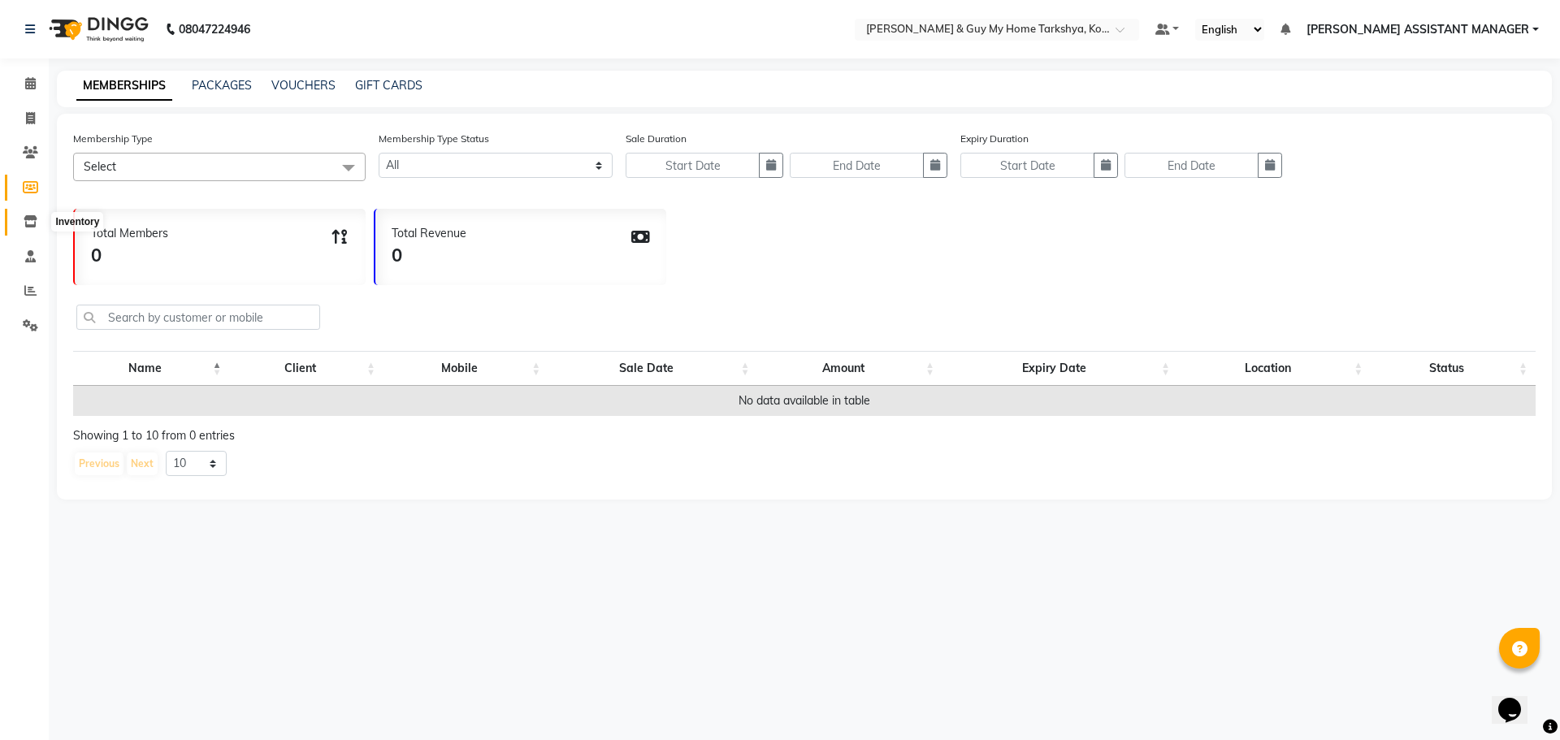
click at [32, 219] on icon at bounding box center [31, 221] width 14 height 12
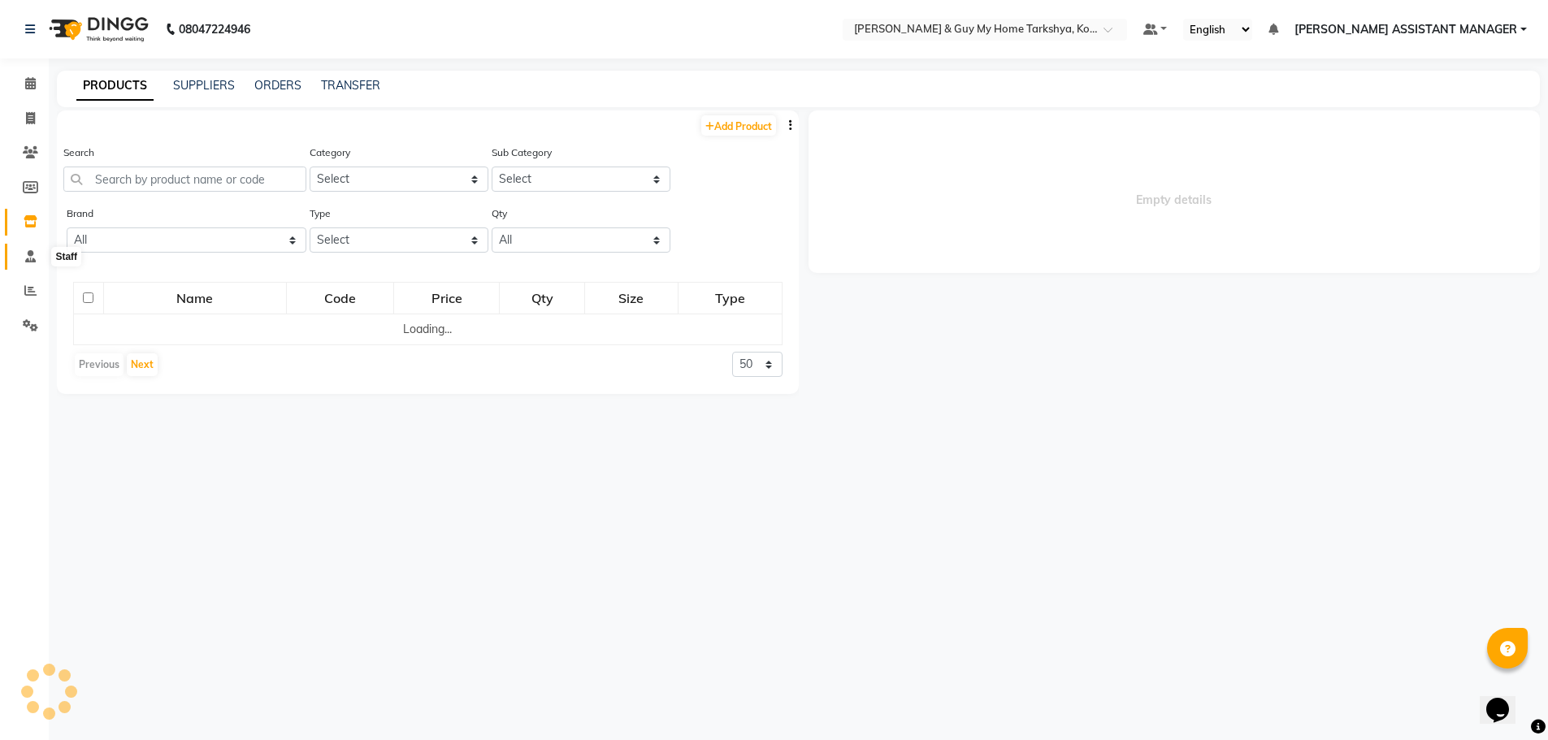
click at [28, 258] on icon at bounding box center [30, 256] width 11 height 12
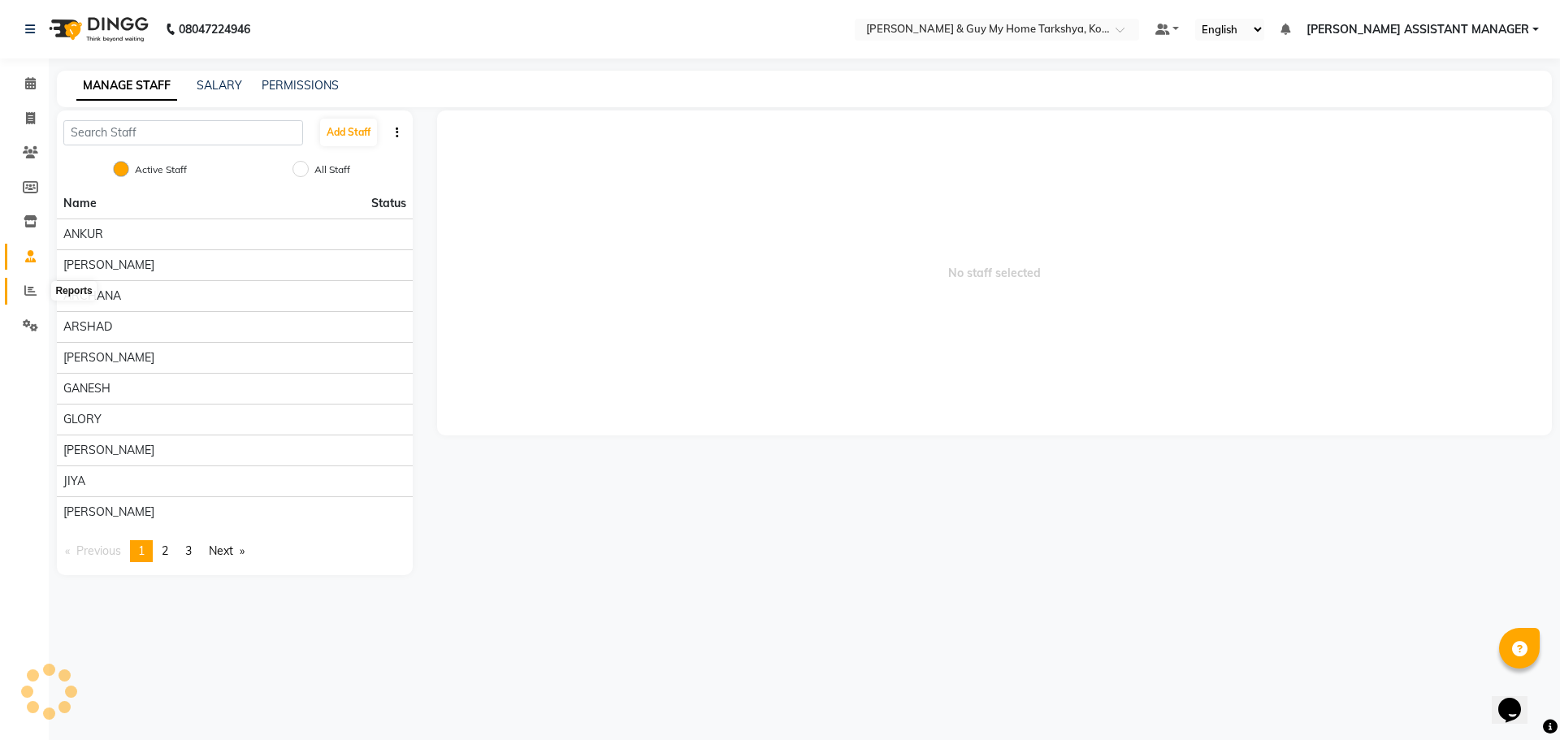
click at [30, 286] on icon at bounding box center [30, 290] width 12 height 12
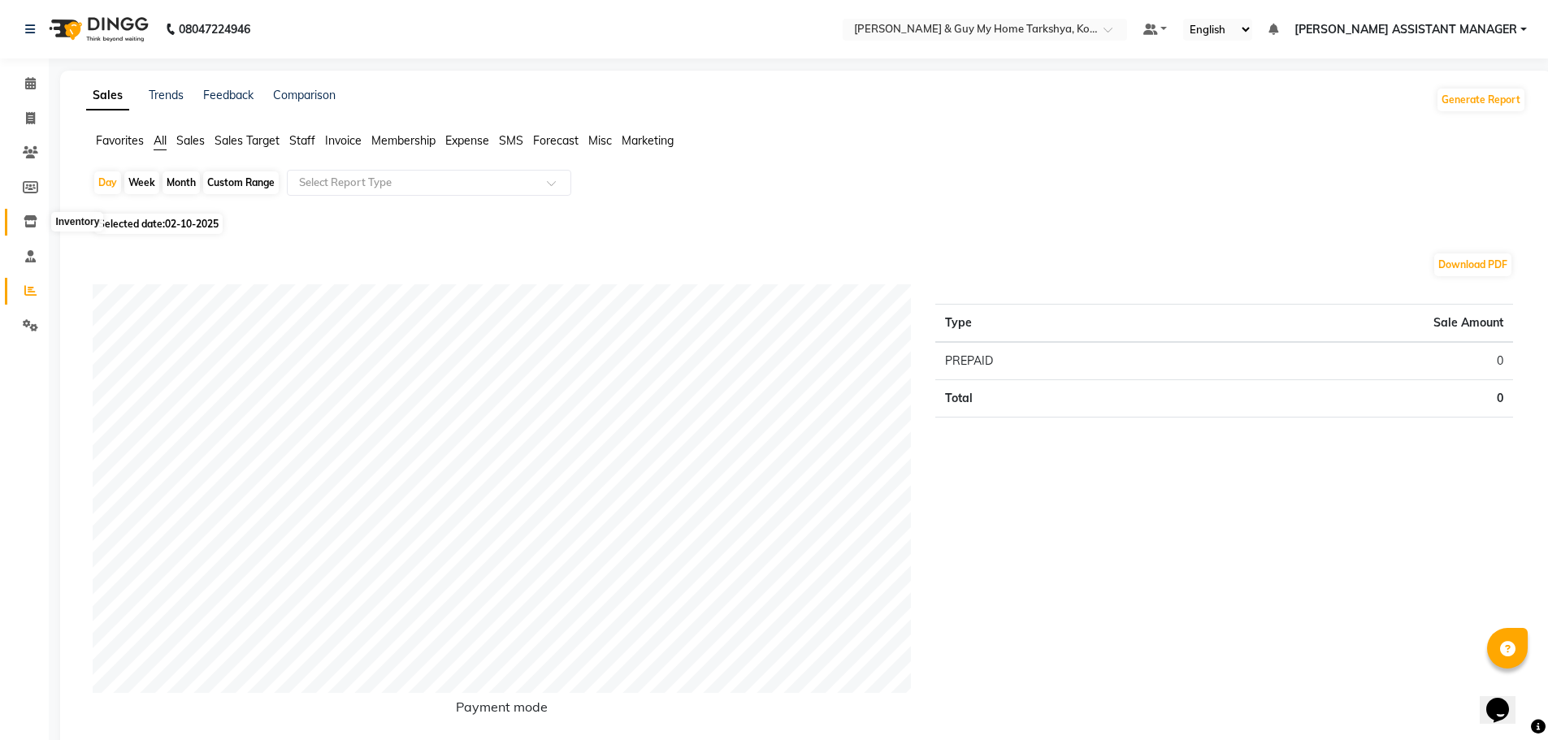
click at [32, 226] on icon at bounding box center [31, 221] width 14 height 12
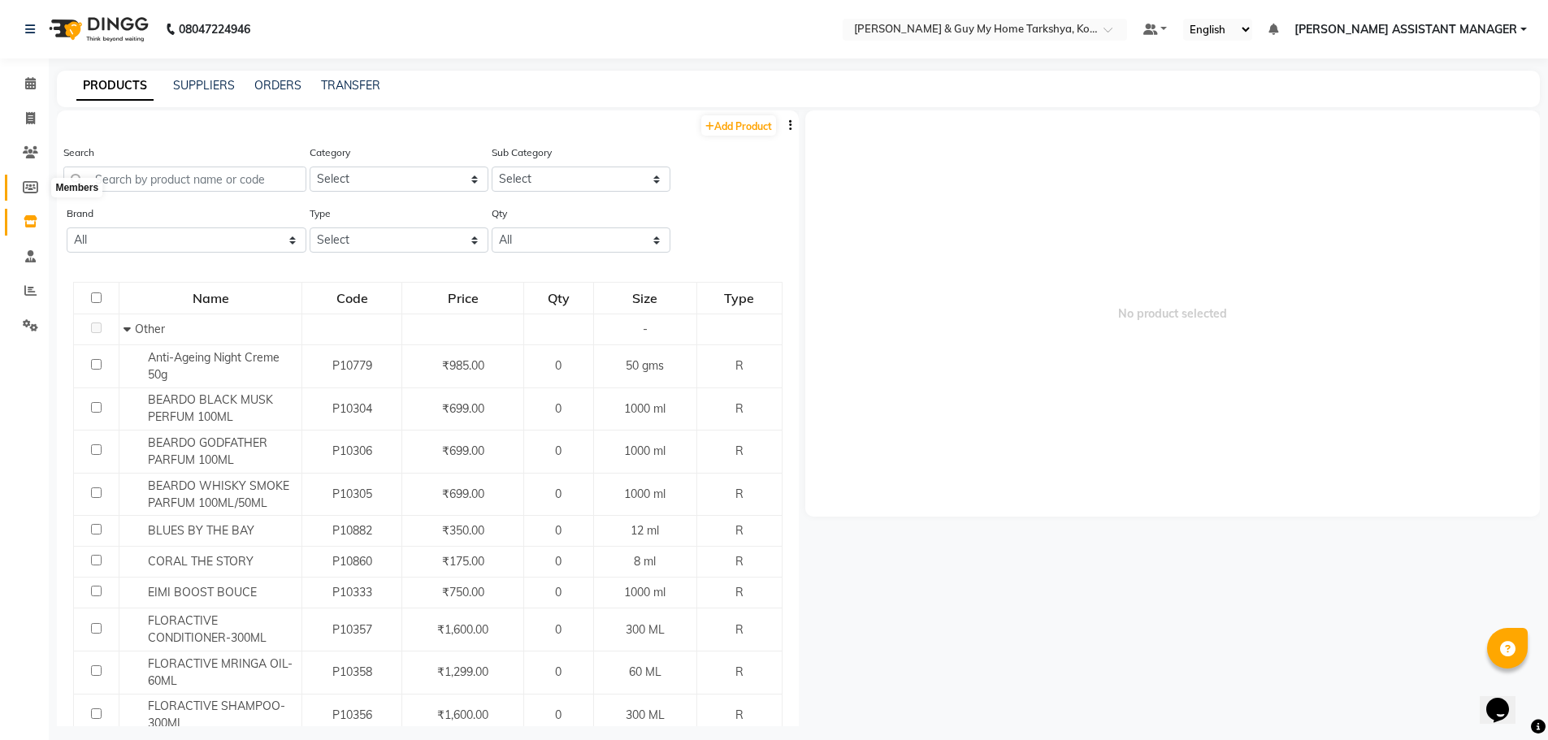
click at [32, 187] on icon at bounding box center [30, 187] width 15 height 12
select select
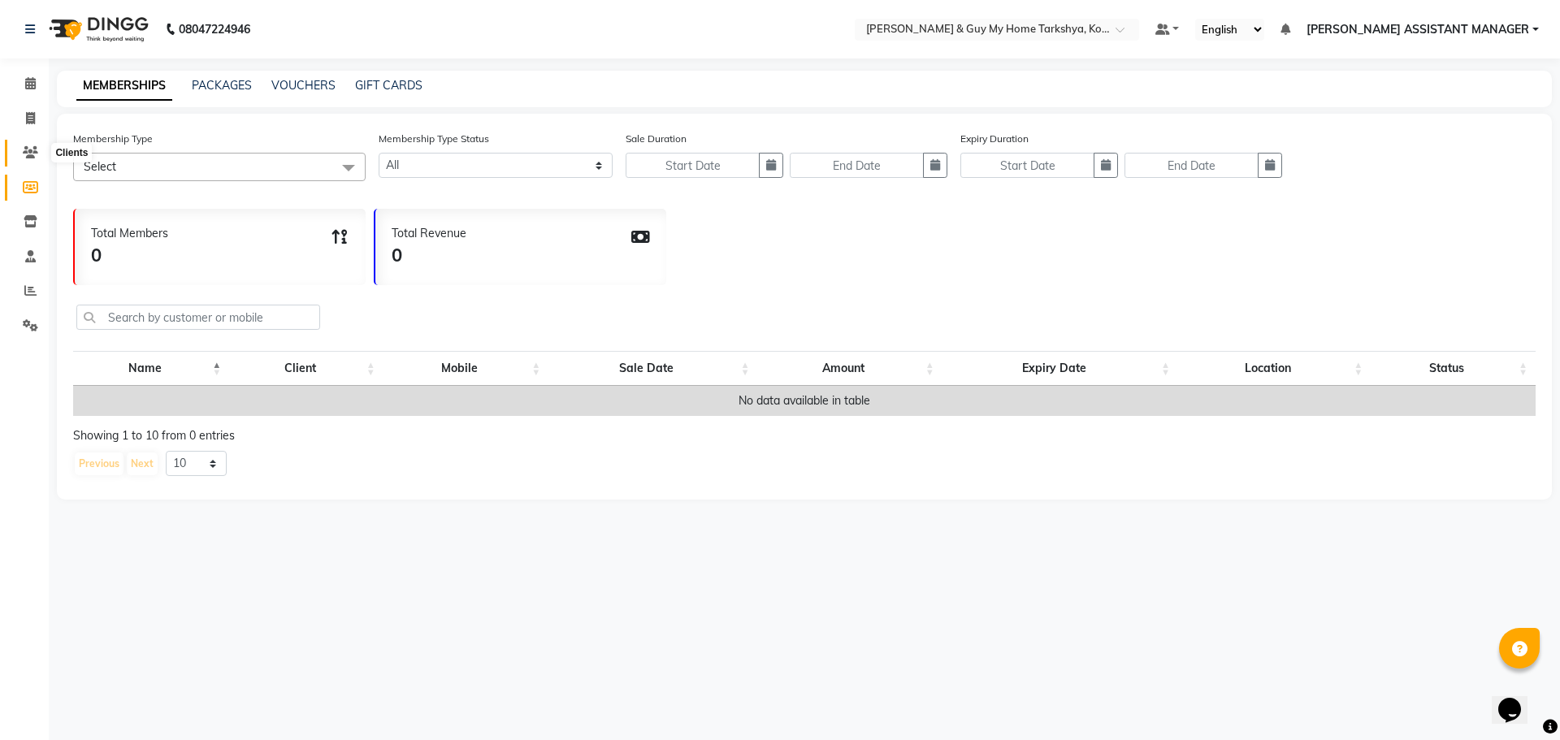
click at [24, 157] on icon at bounding box center [30, 152] width 15 height 12
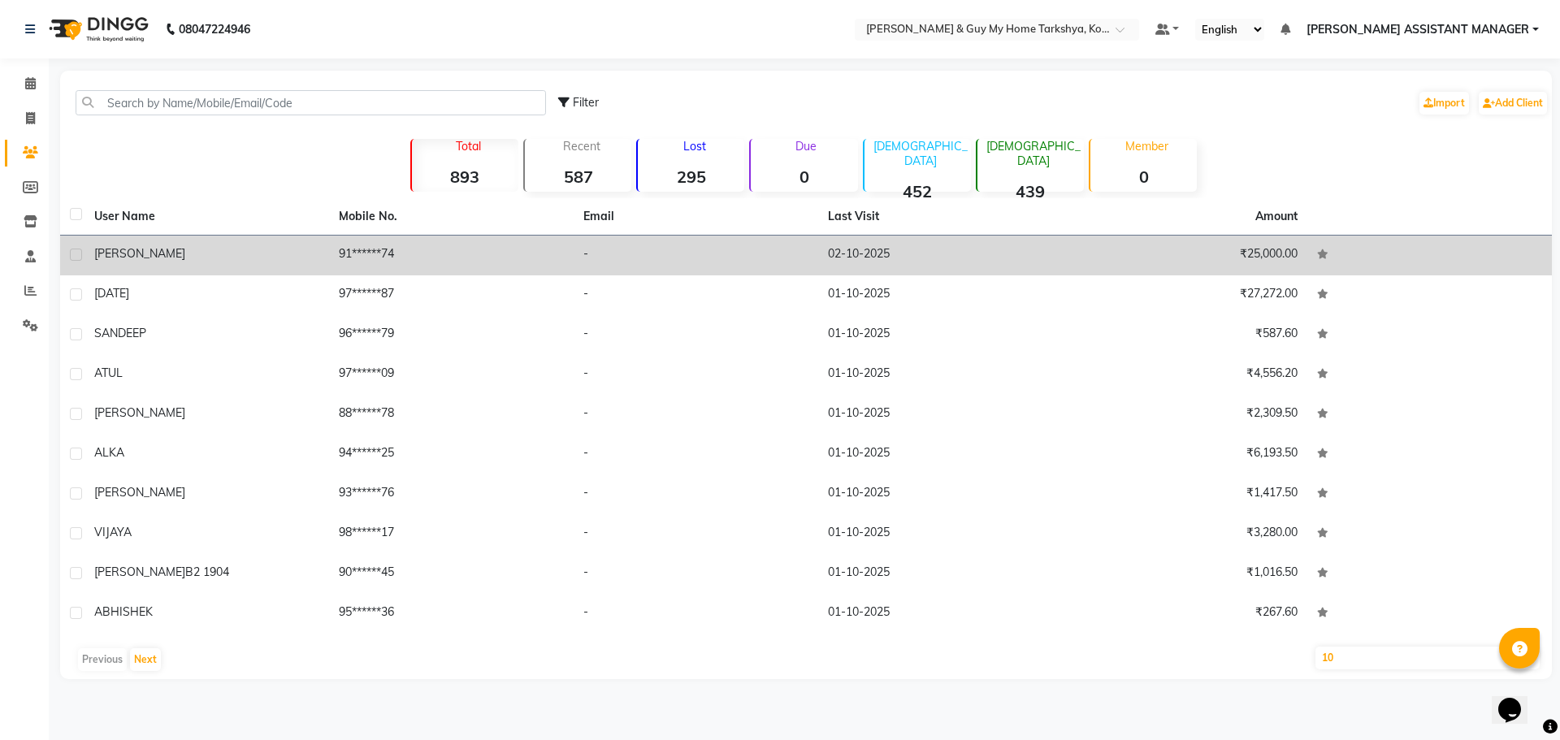
click at [206, 252] on div "[PERSON_NAME]" at bounding box center [206, 253] width 225 height 17
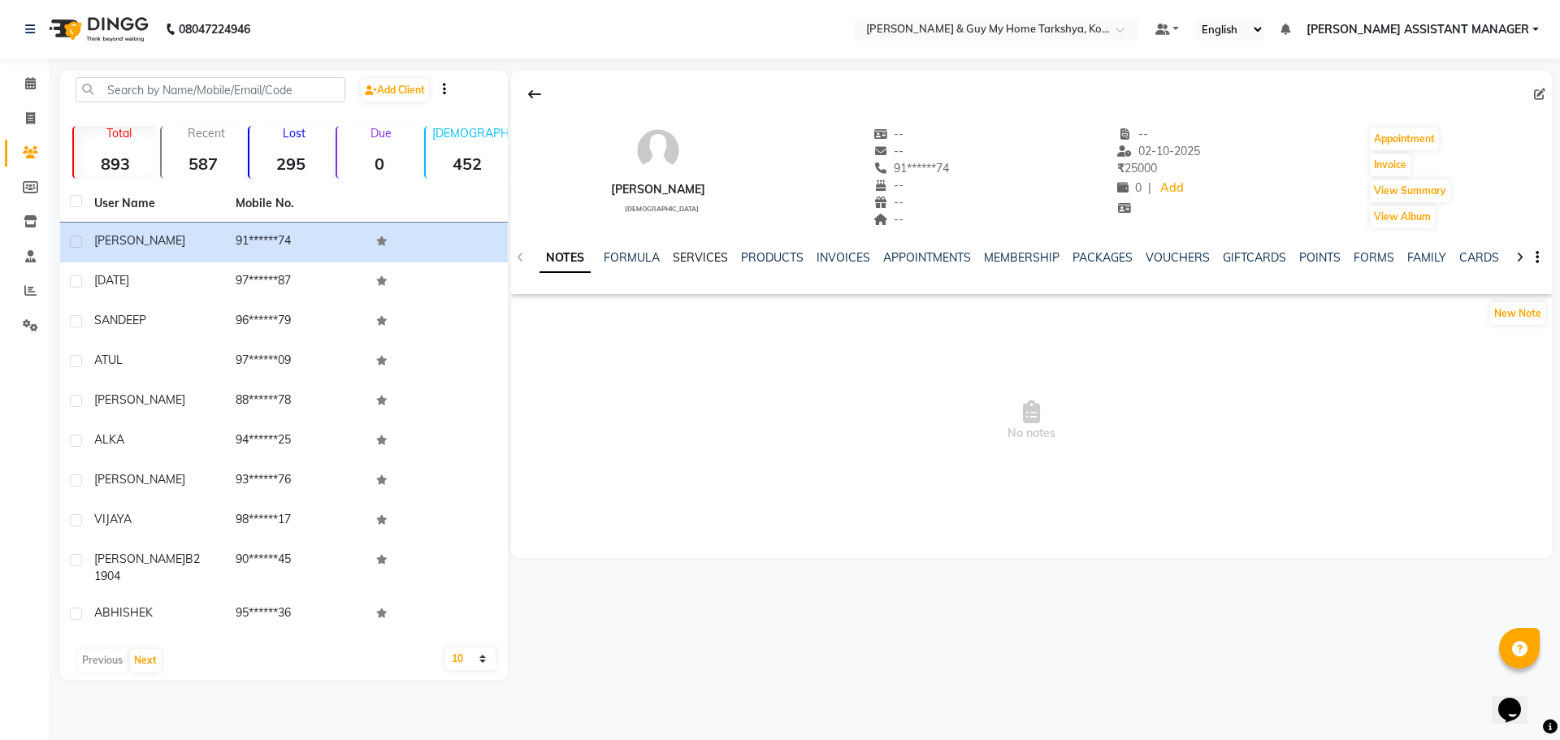
click at [710, 262] on link "SERVICES" at bounding box center [700, 257] width 55 height 15
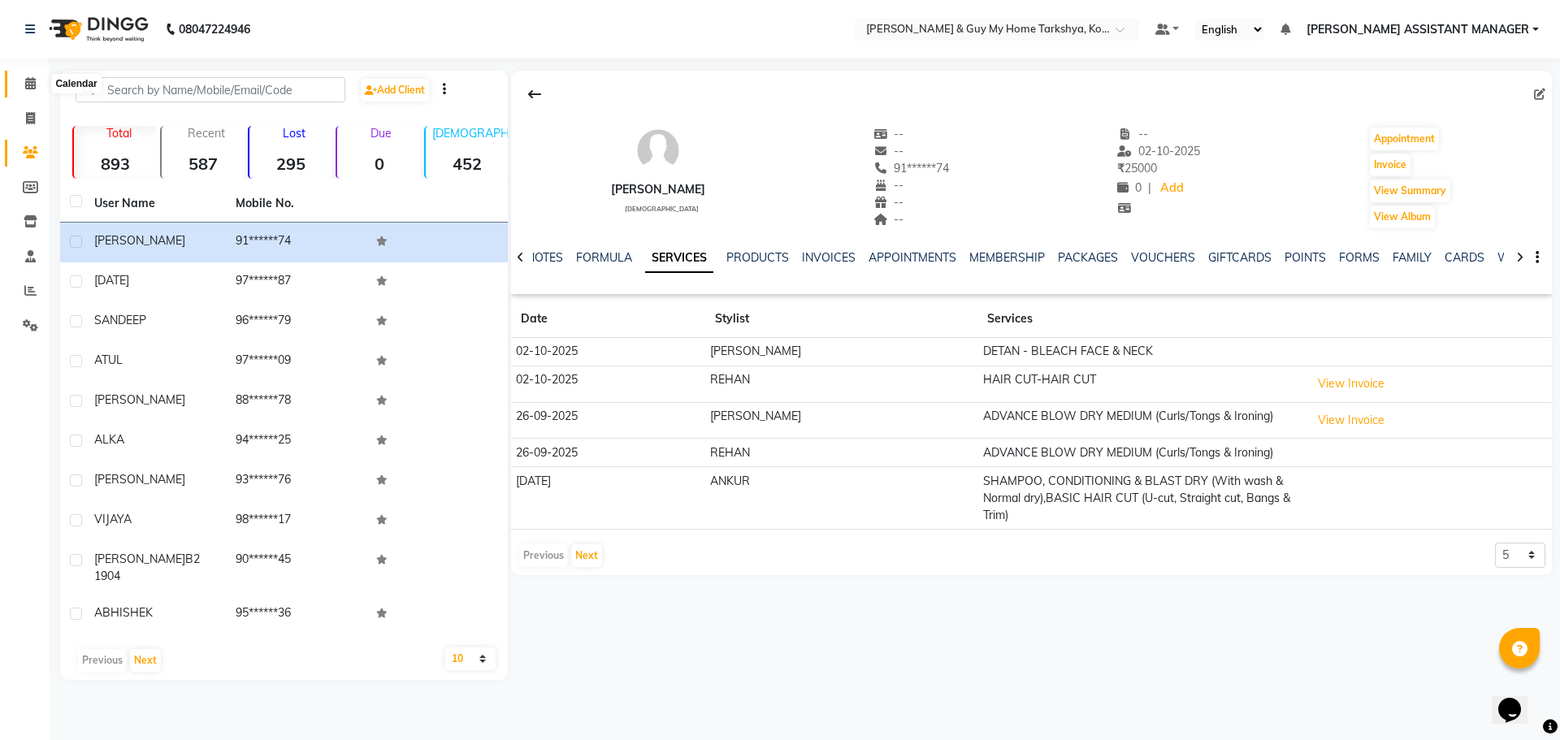
click at [24, 80] on span at bounding box center [30, 84] width 28 height 19
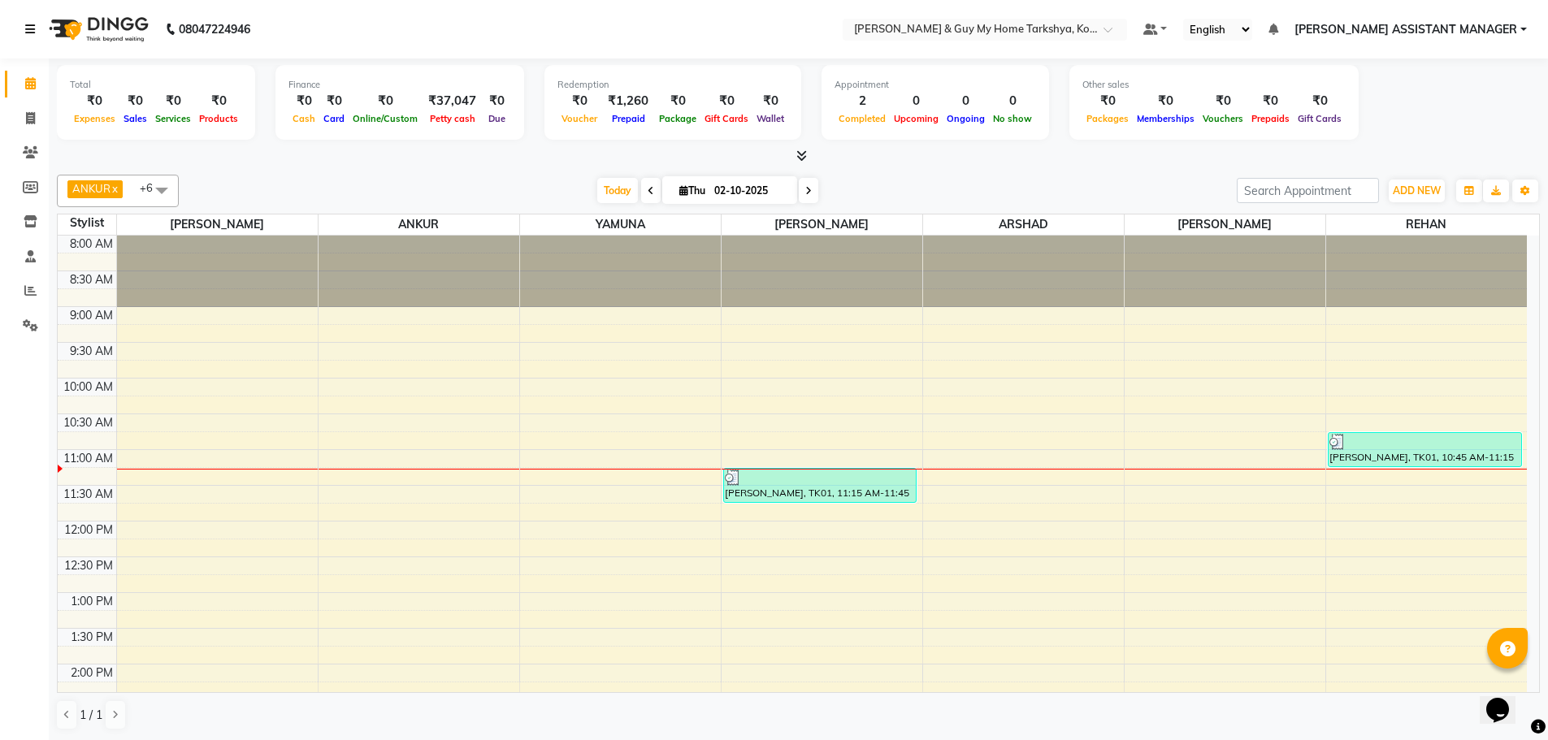
click at [29, 24] on icon at bounding box center [30, 29] width 10 height 11
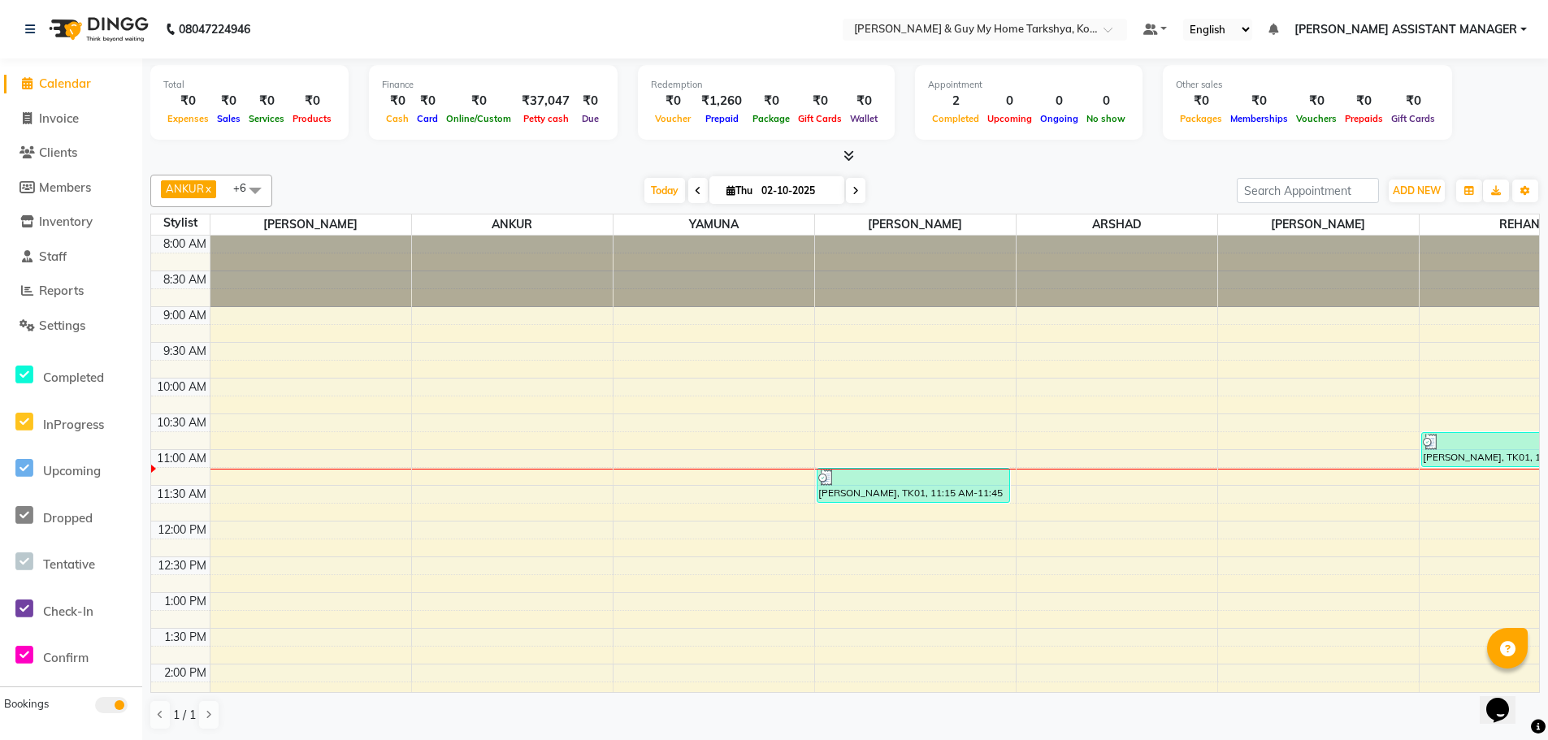
click at [28, 86] on icon at bounding box center [27, 83] width 11 height 12
click at [37, 185] on span at bounding box center [27, 188] width 24 height 19
select select
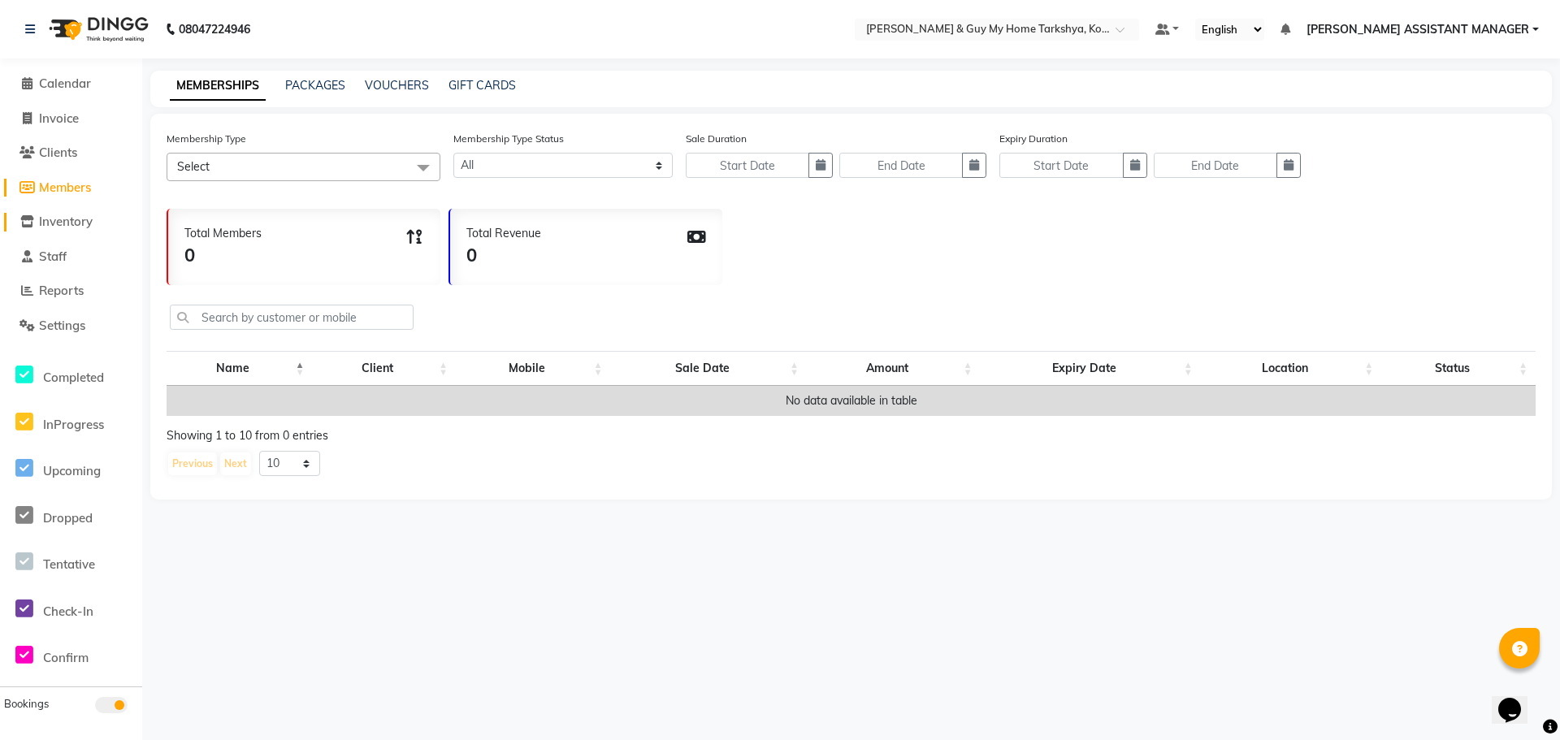
click at [32, 221] on icon at bounding box center [27, 221] width 14 height 12
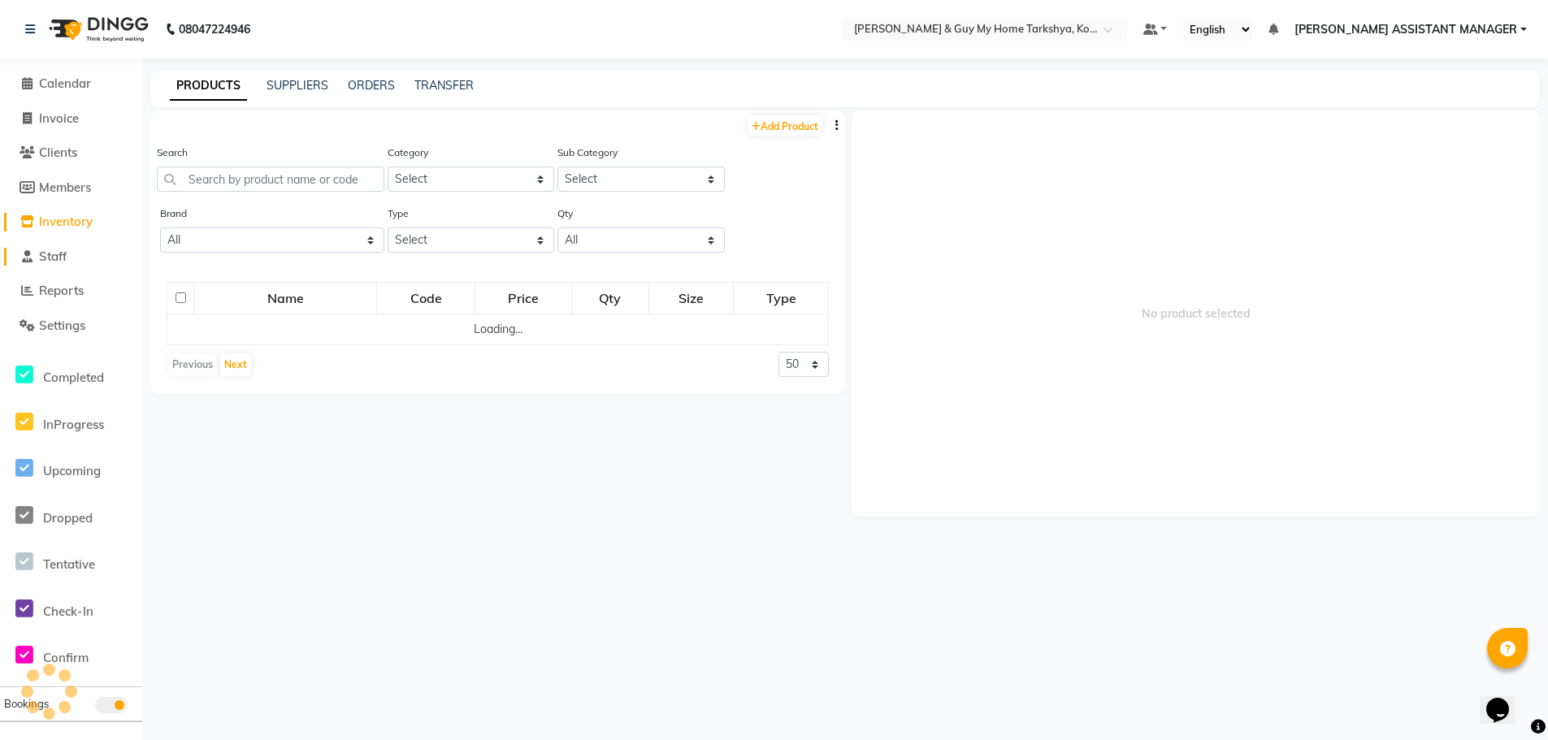
click at [28, 257] on icon at bounding box center [27, 256] width 11 height 12
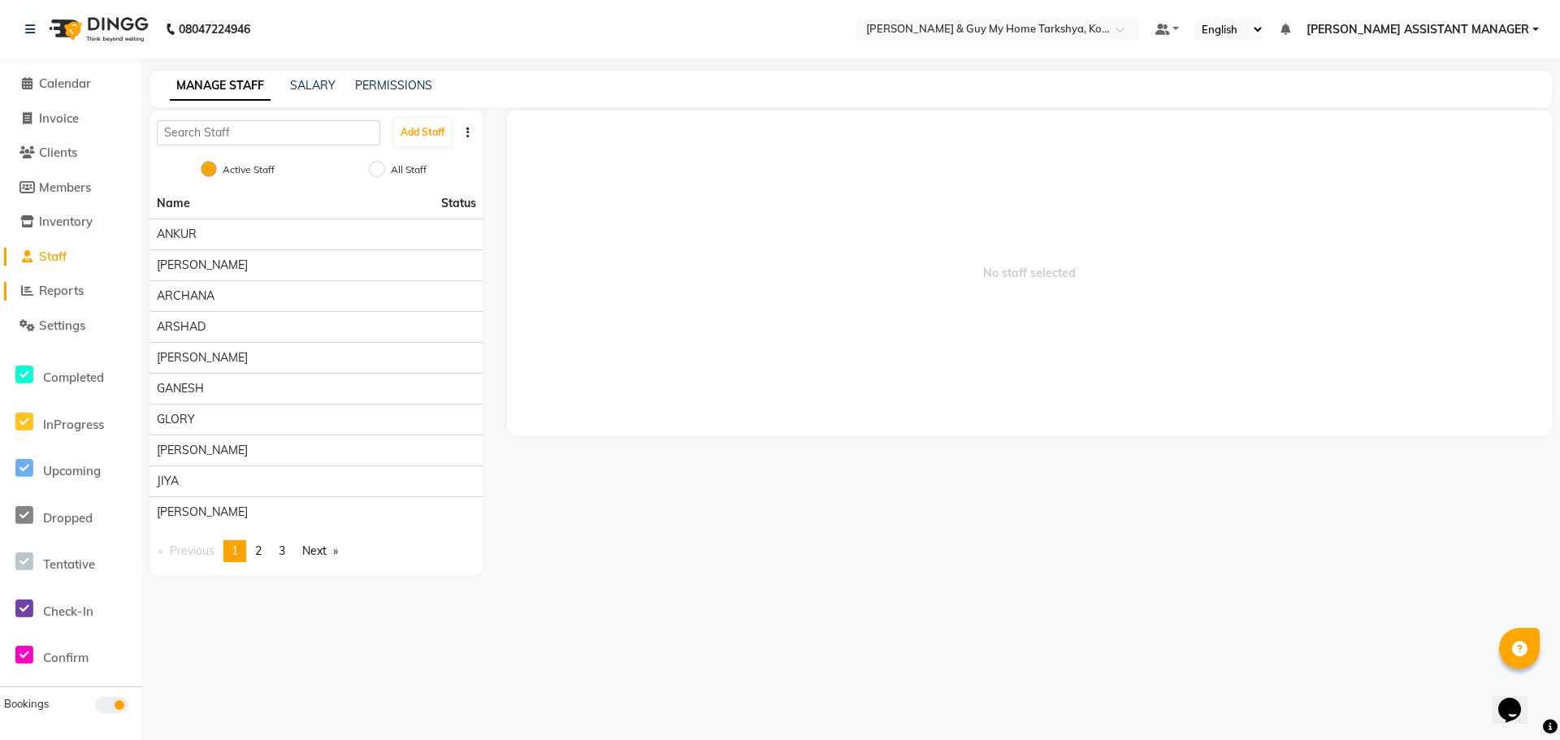
click at [32, 289] on icon at bounding box center [27, 290] width 12 height 12
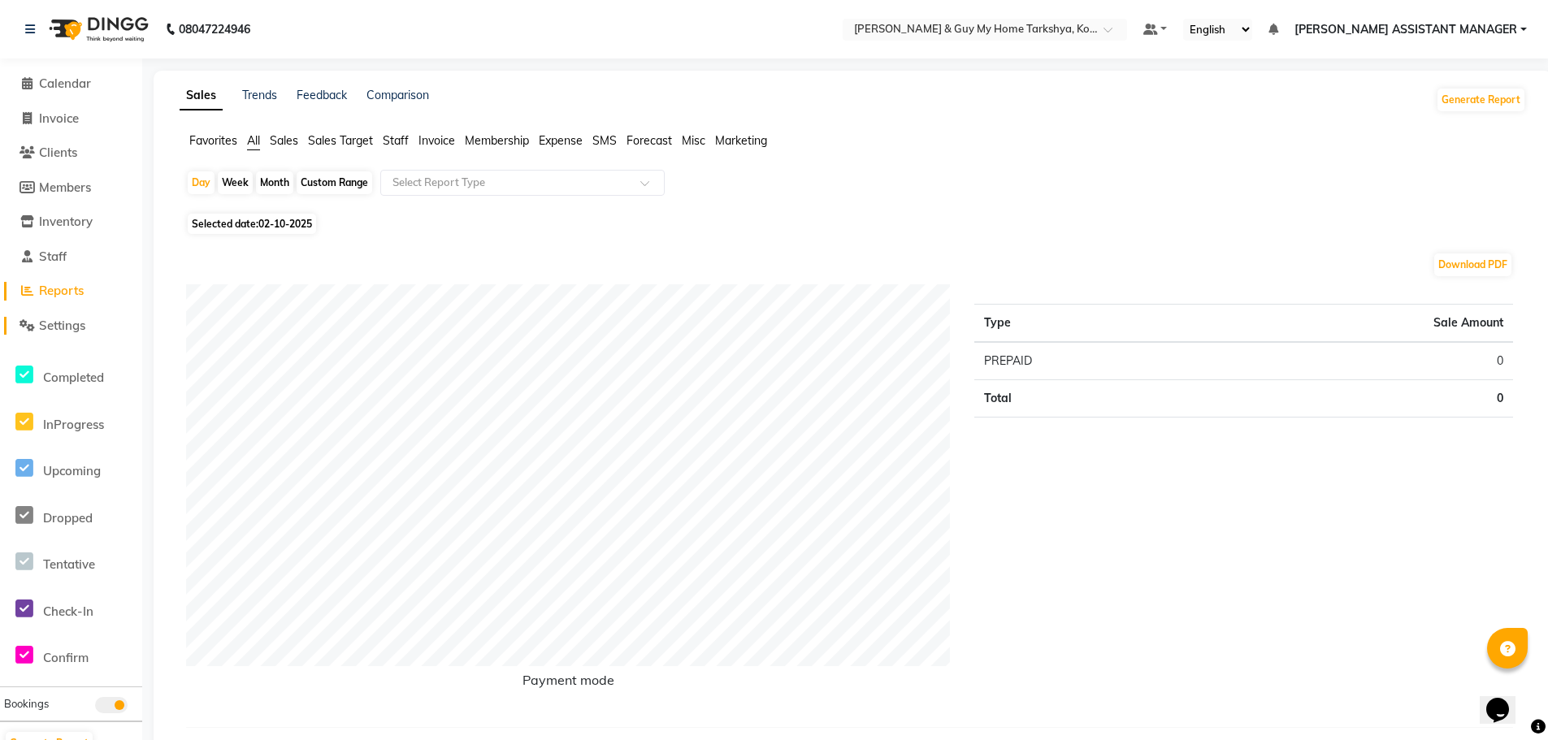
click at [25, 326] on icon at bounding box center [26, 325] width 15 height 12
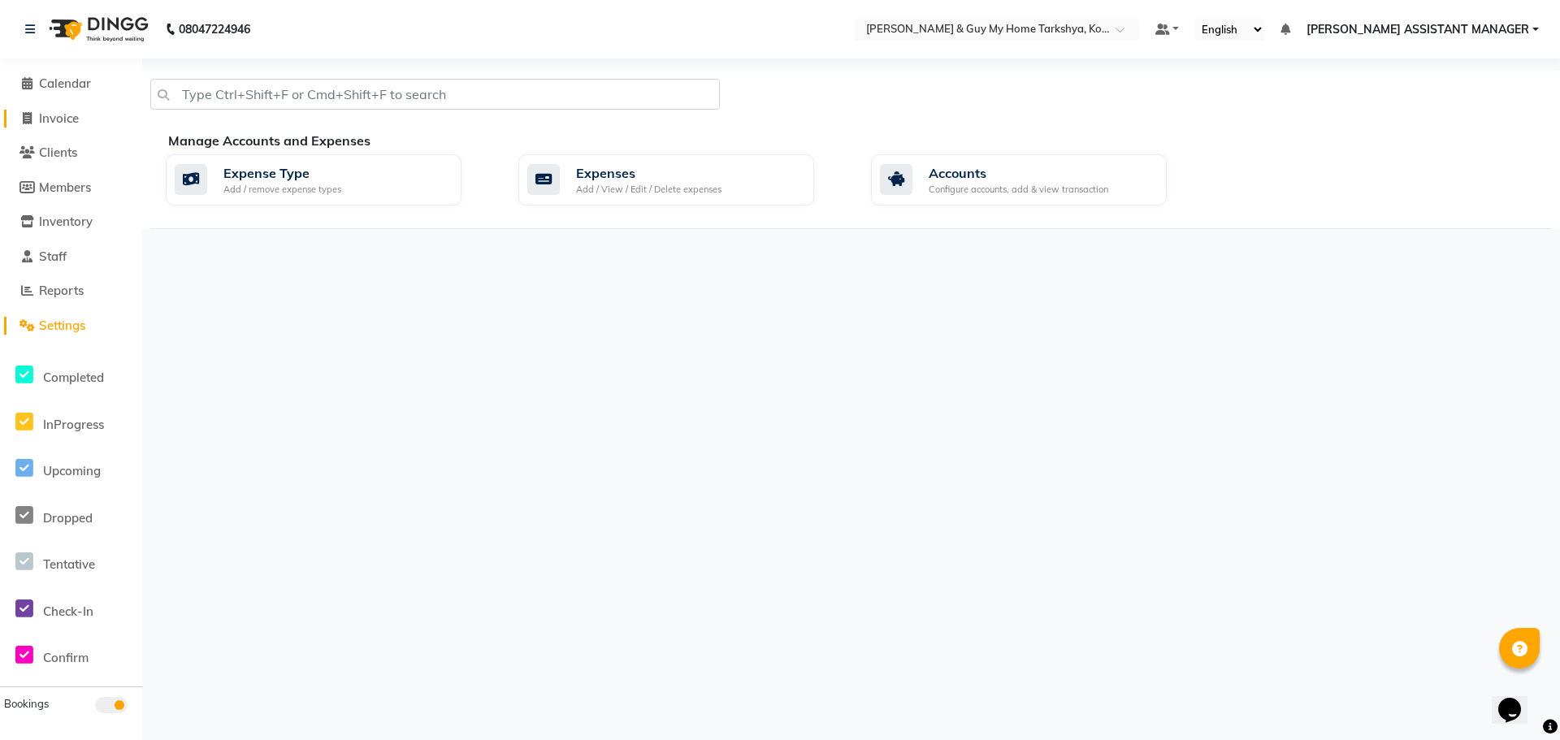
click at [27, 112] on icon at bounding box center [27, 118] width 9 height 12
select select "service"
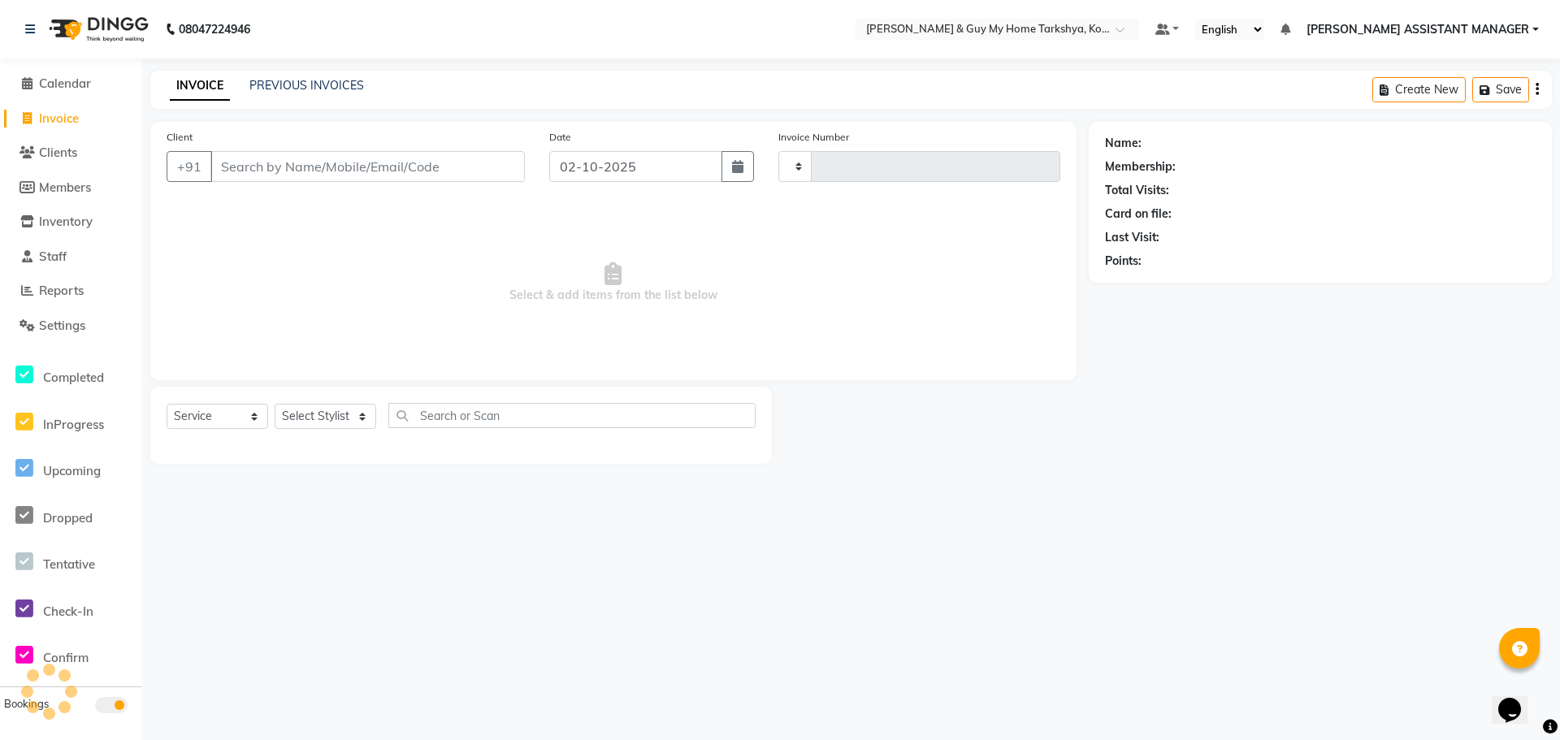
type input "2869"
select select "7902"
click at [31, 185] on icon at bounding box center [26, 187] width 15 height 12
select select
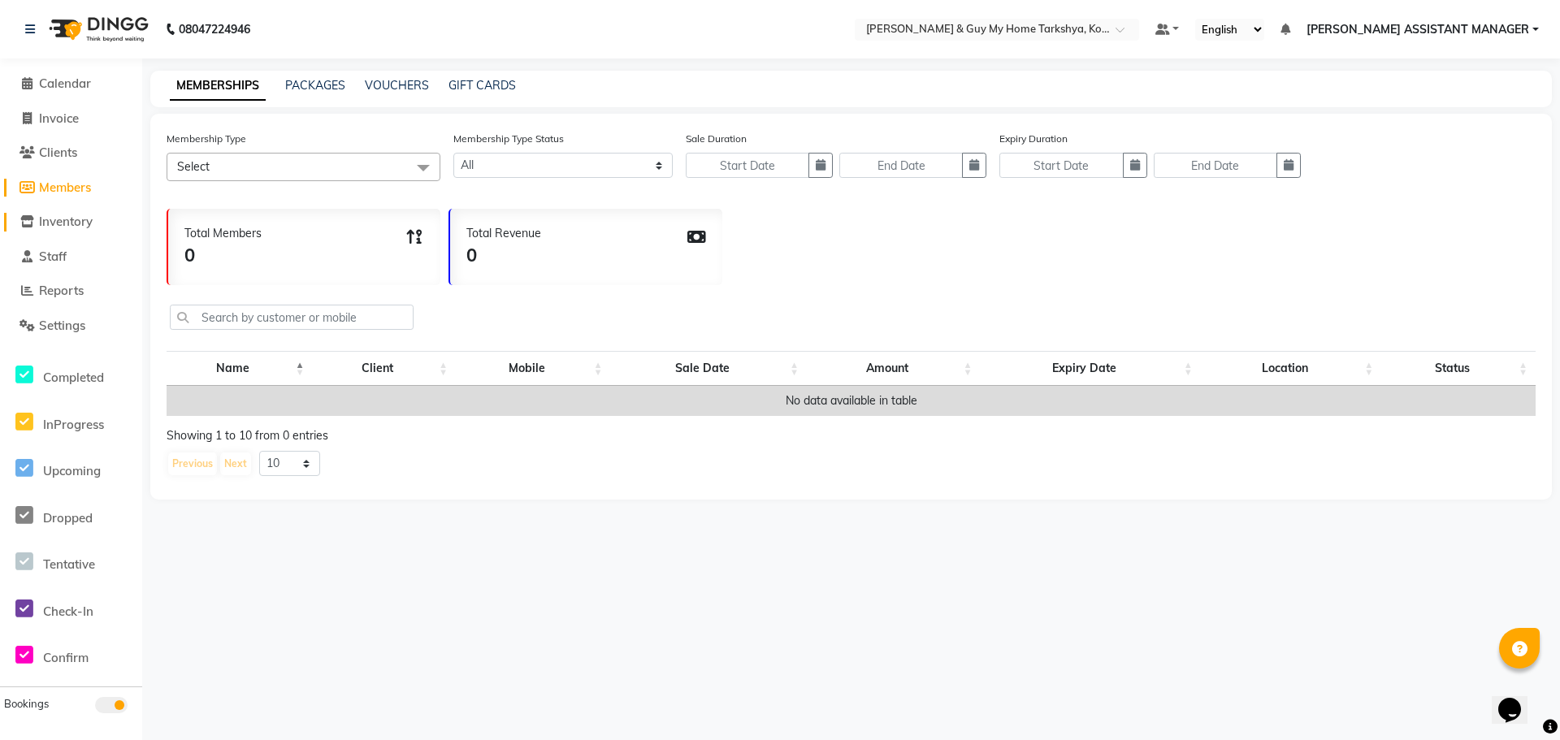
click at [30, 224] on icon at bounding box center [27, 221] width 14 height 12
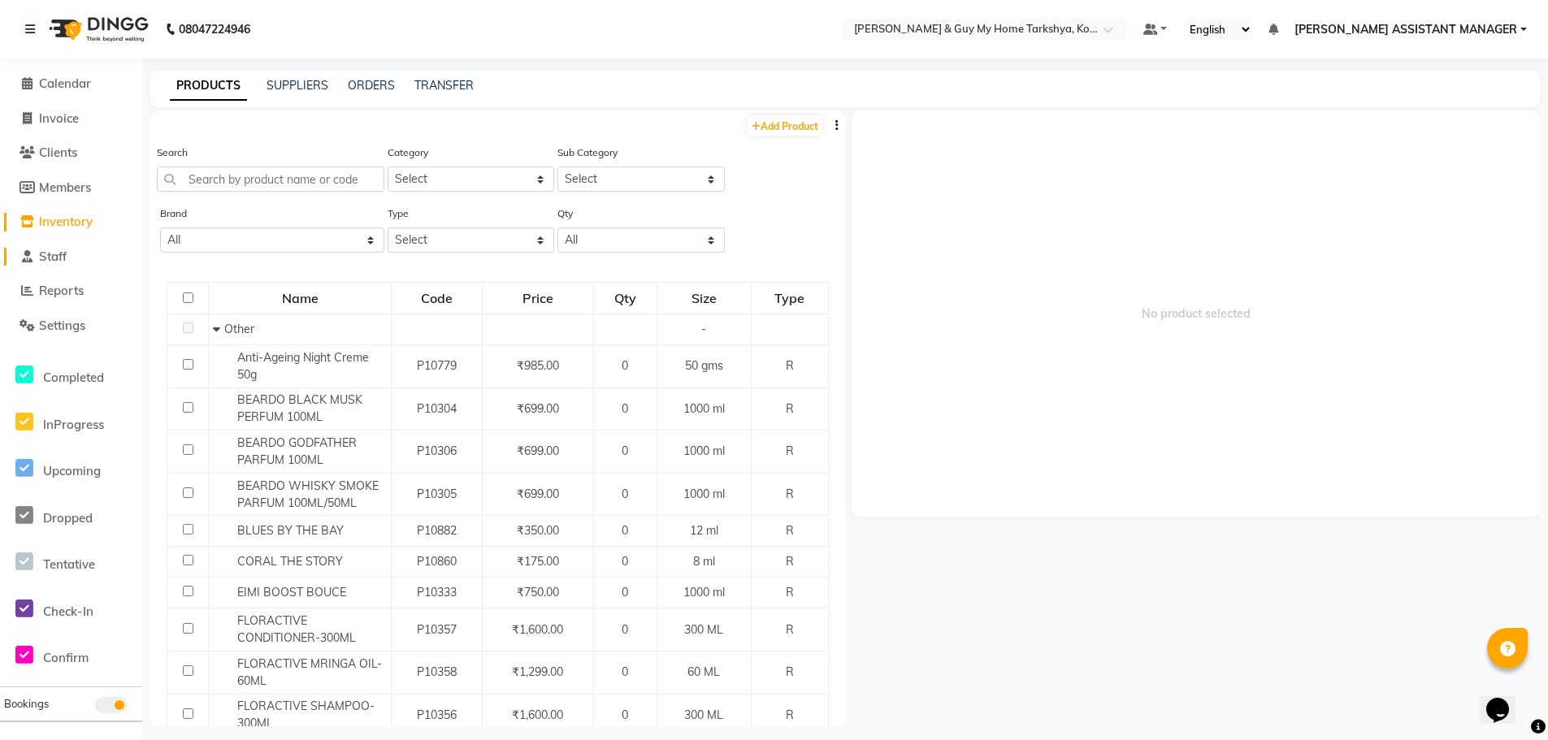
click at [26, 257] on icon at bounding box center [27, 256] width 11 height 12
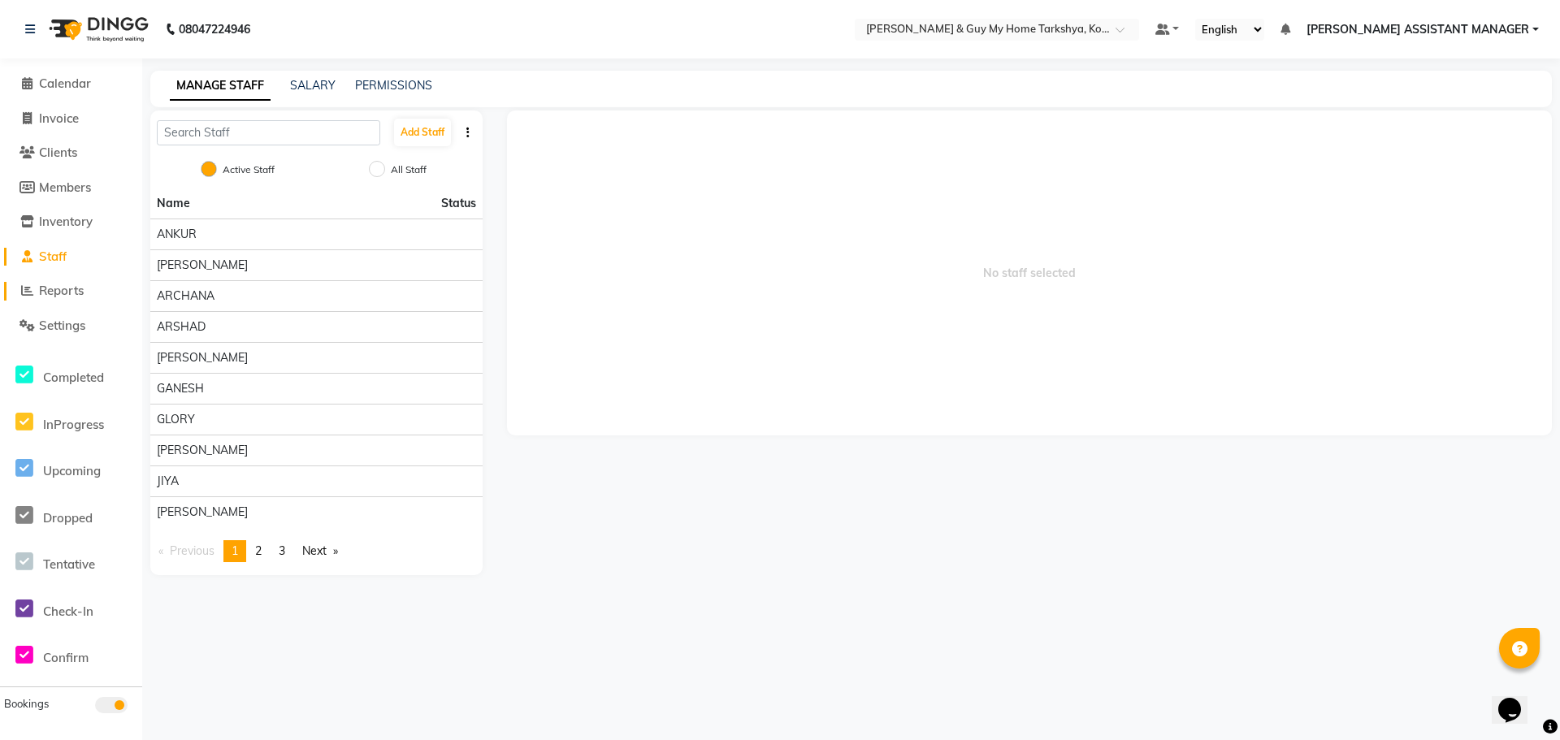
click at [26, 292] on icon at bounding box center [27, 290] width 12 height 12
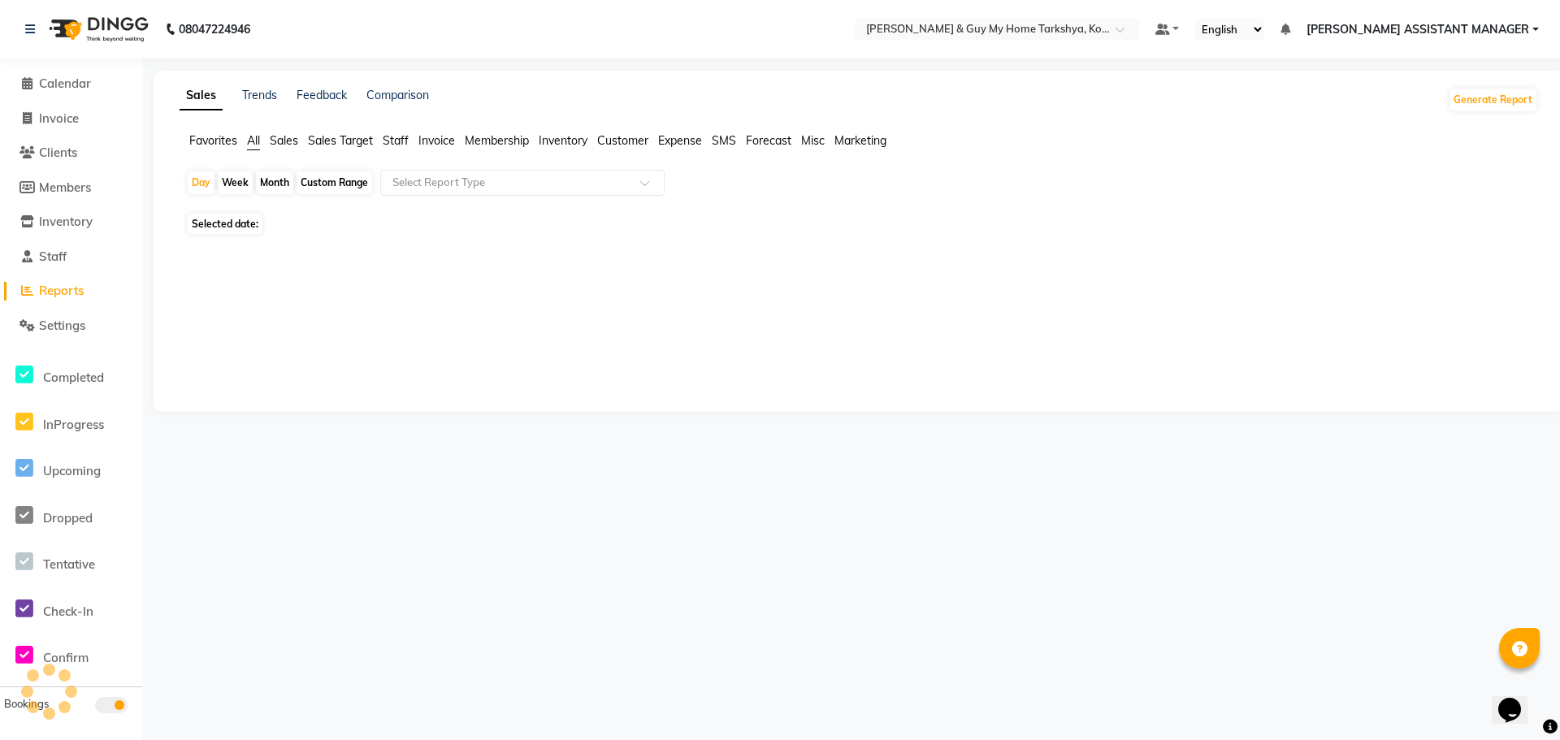
click at [31, 310] on li "Settings" at bounding box center [71, 326] width 142 height 35
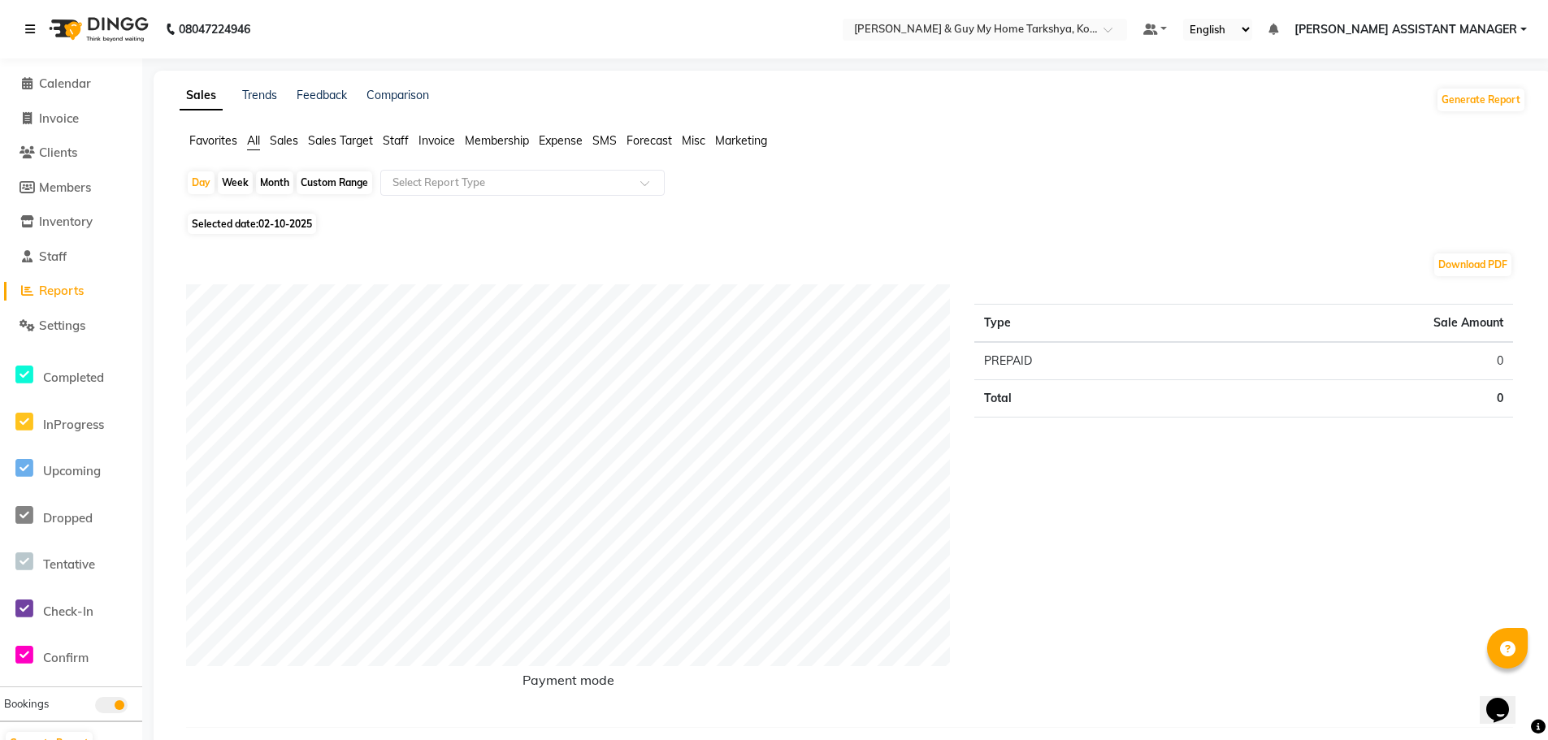
click at [28, 28] on icon at bounding box center [30, 29] width 10 height 11
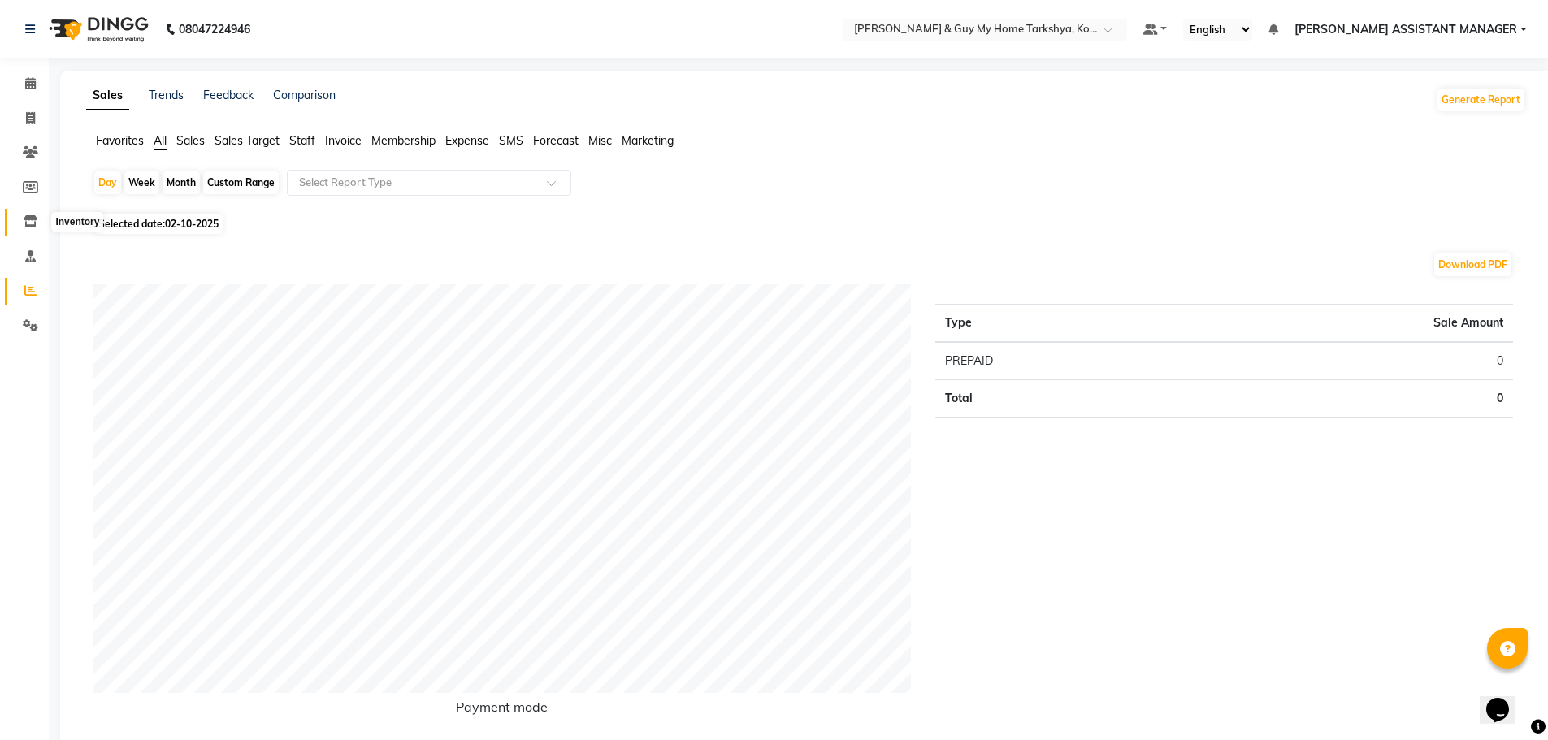
click at [28, 214] on span at bounding box center [30, 222] width 28 height 19
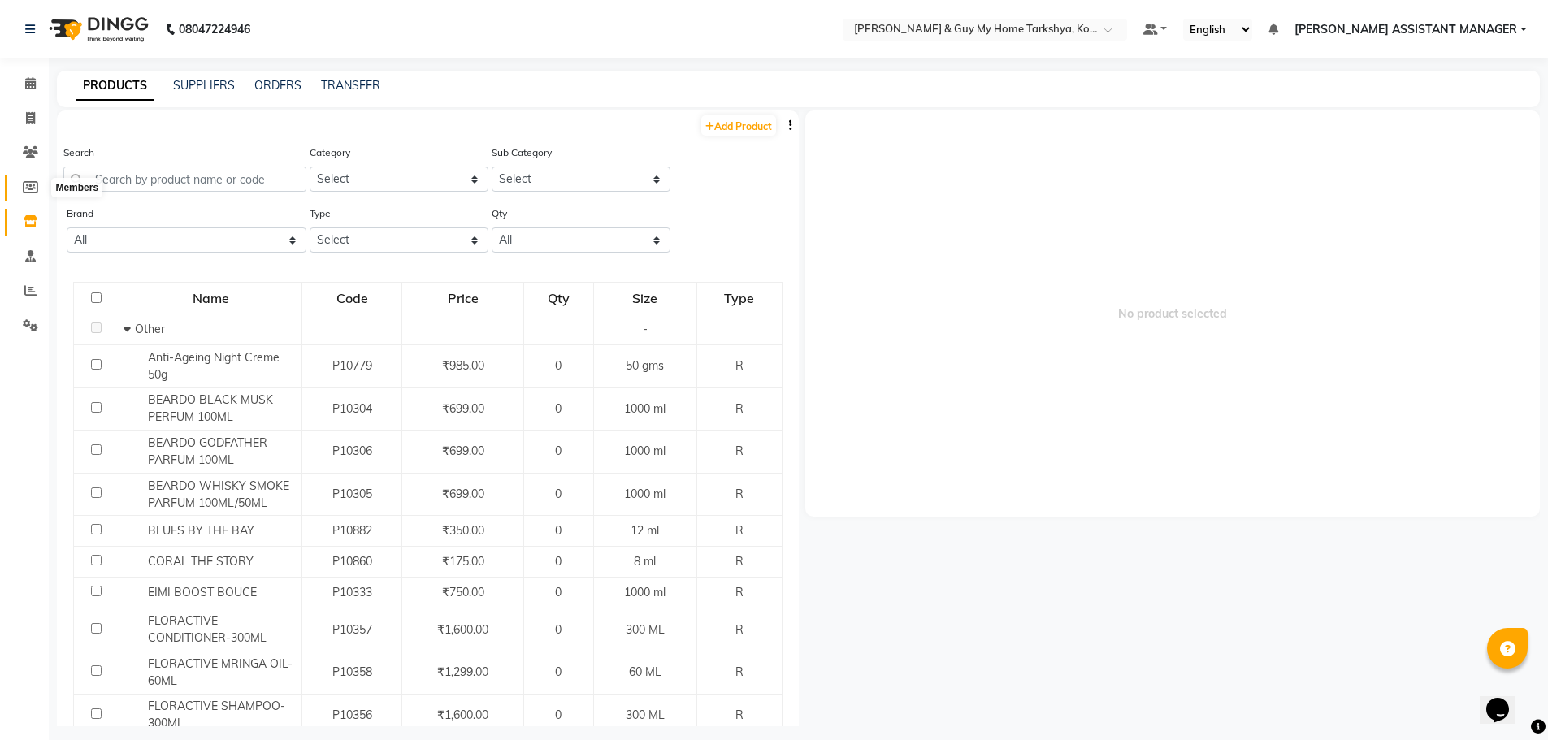
click at [29, 184] on icon at bounding box center [30, 187] width 15 height 12
select select
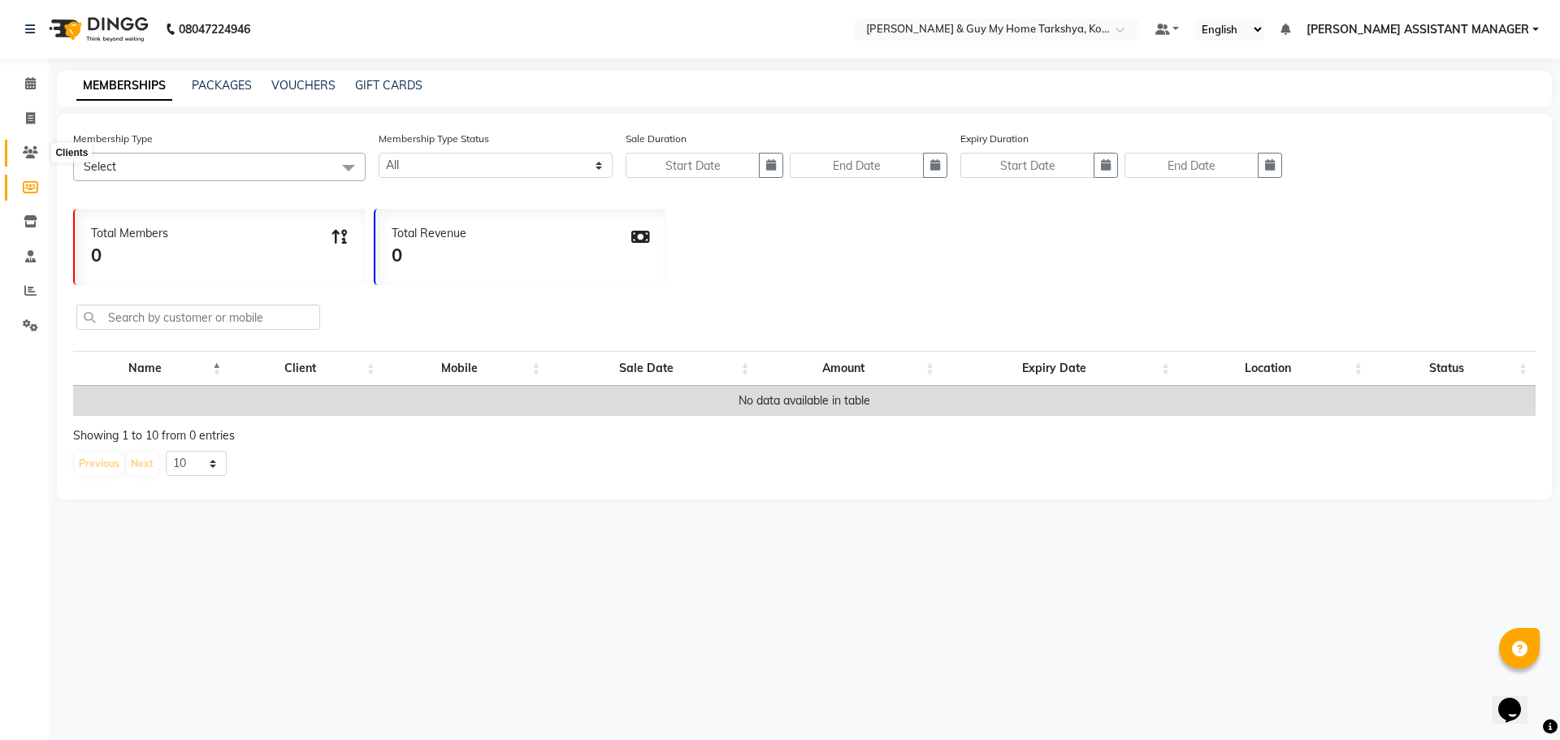
click at [28, 158] on icon at bounding box center [30, 152] width 15 height 12
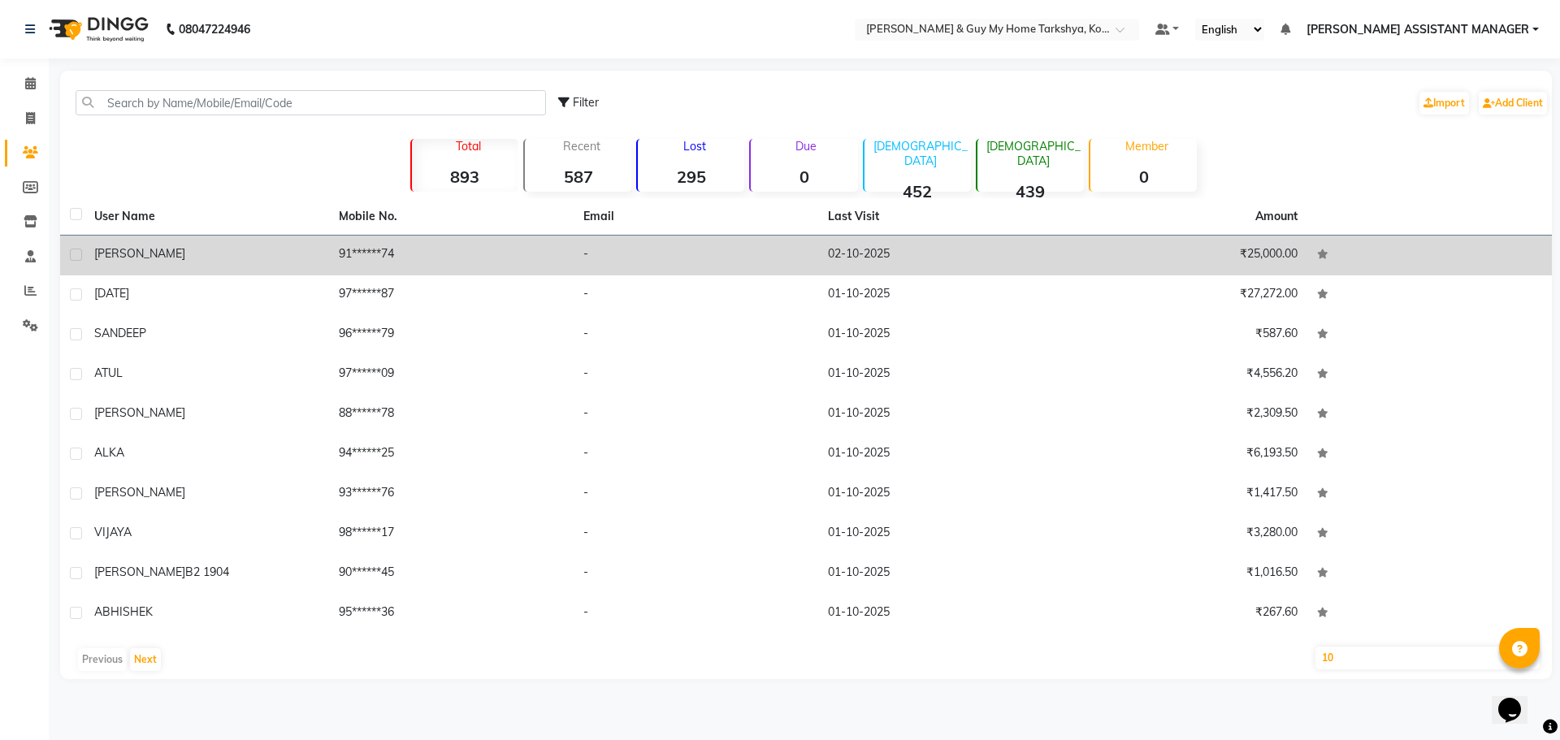
click at [170, 251] on div "[PERSON_NAME]" at bounding box center [206, 253] width 225 height 17
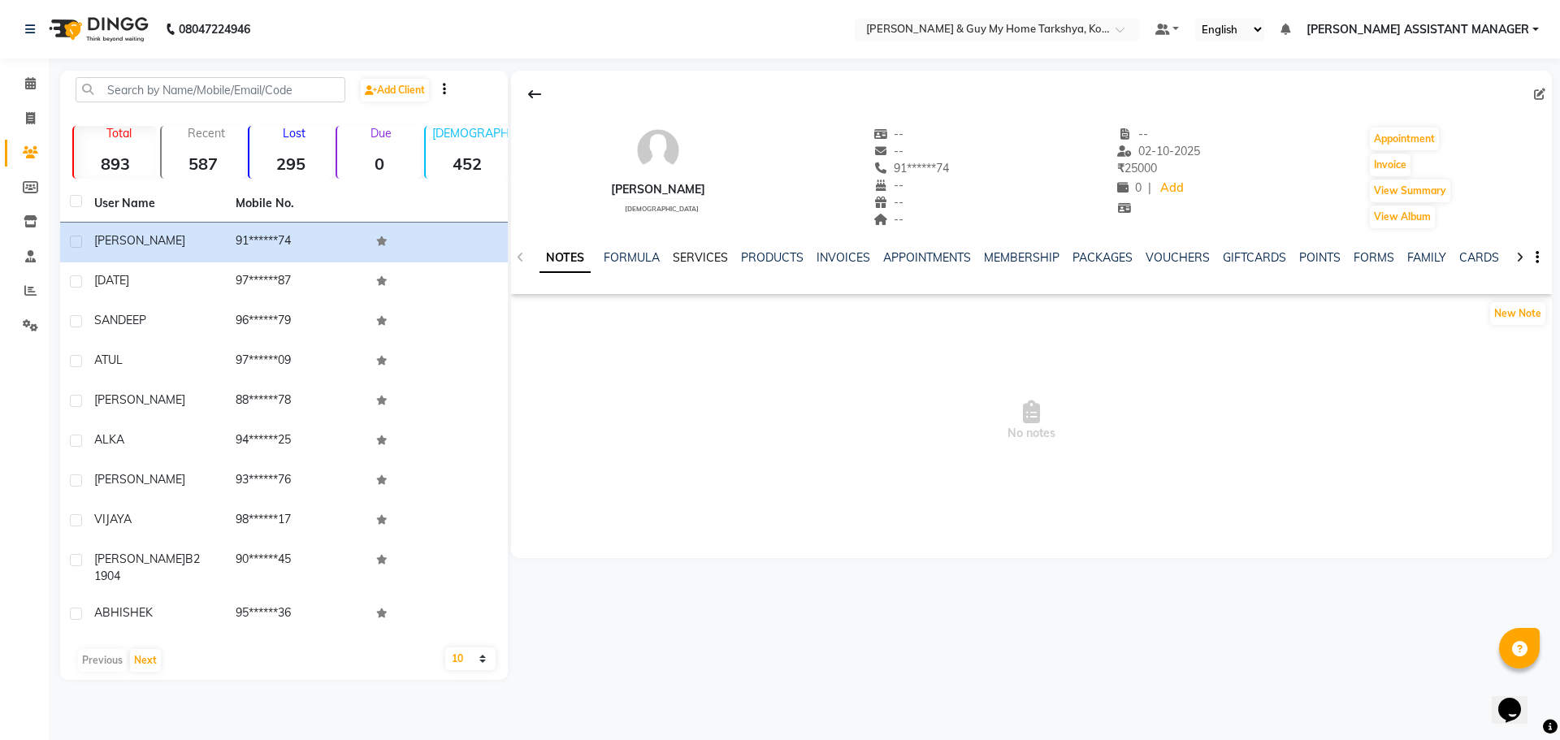
click at [677, 260] on link "SERVICES" at bounding box center [700, 257] width 55 height 15
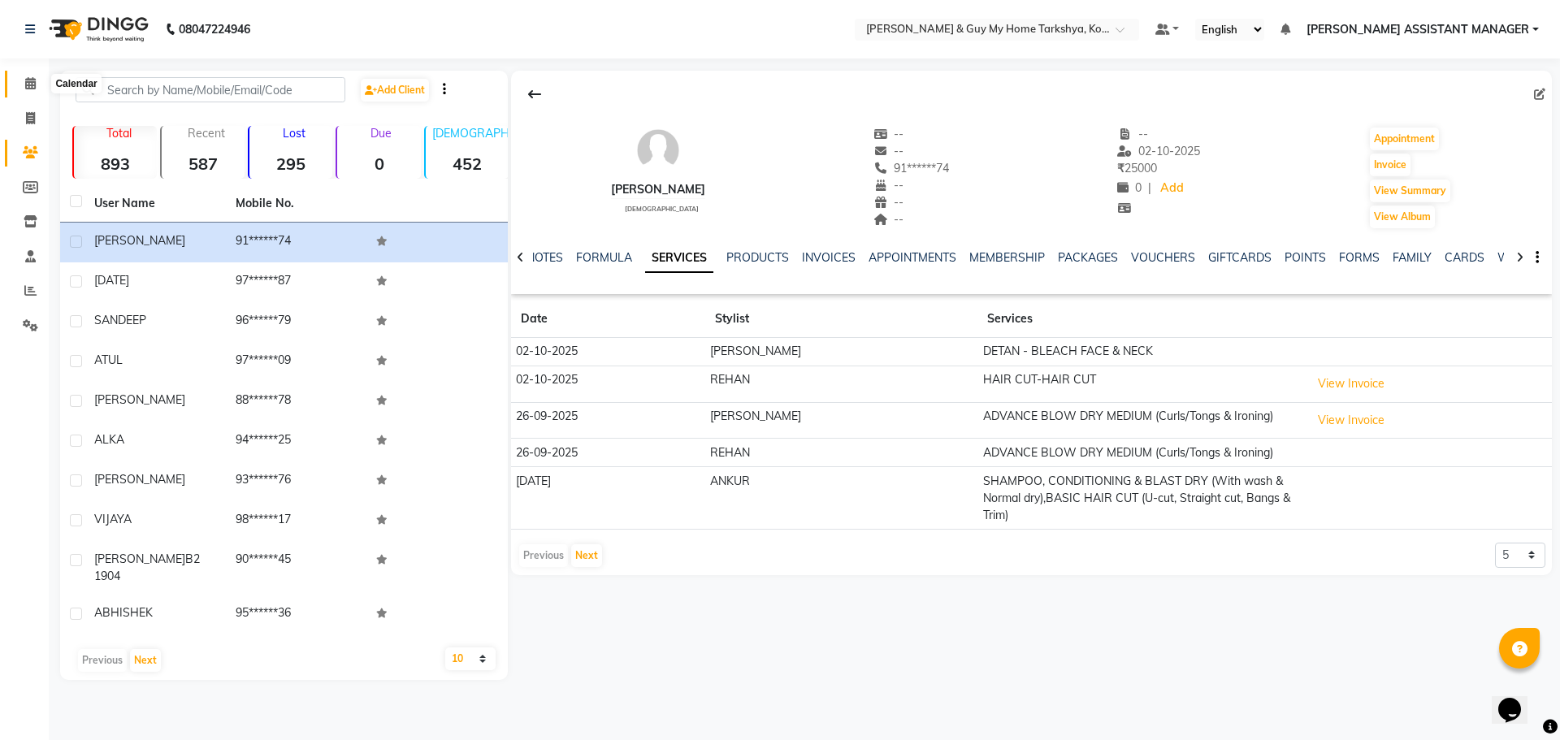
click at [25, 88] on icon at bounding box center [30, 83] width 11 height 12
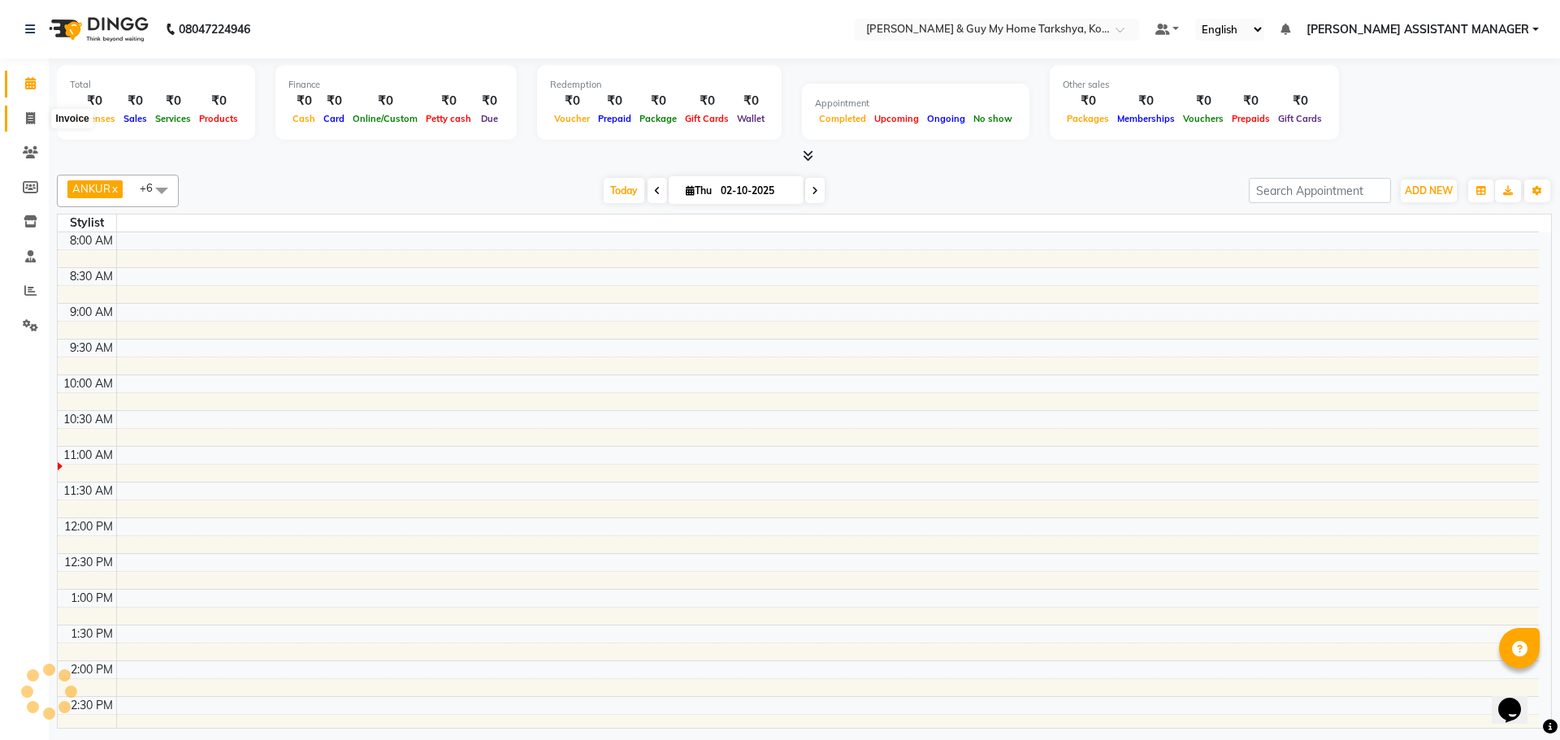
click at [33, 122] on icon at bounding box center [30, 118] width 9 height 12
select select "service"
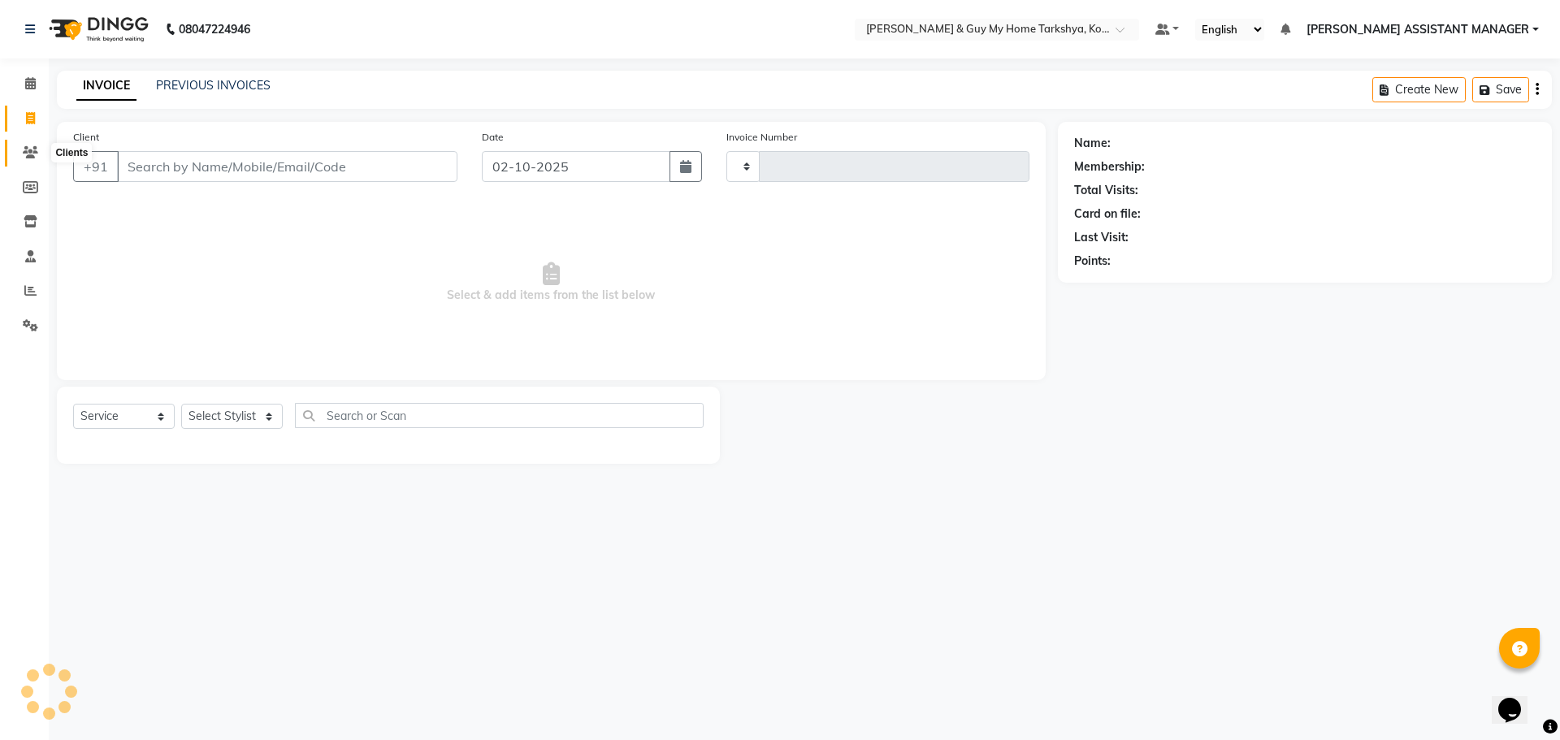
type input "2869"
select select "7902"
click at [30, 258] on icon at bounding box center [30, 256] width 11 height 12
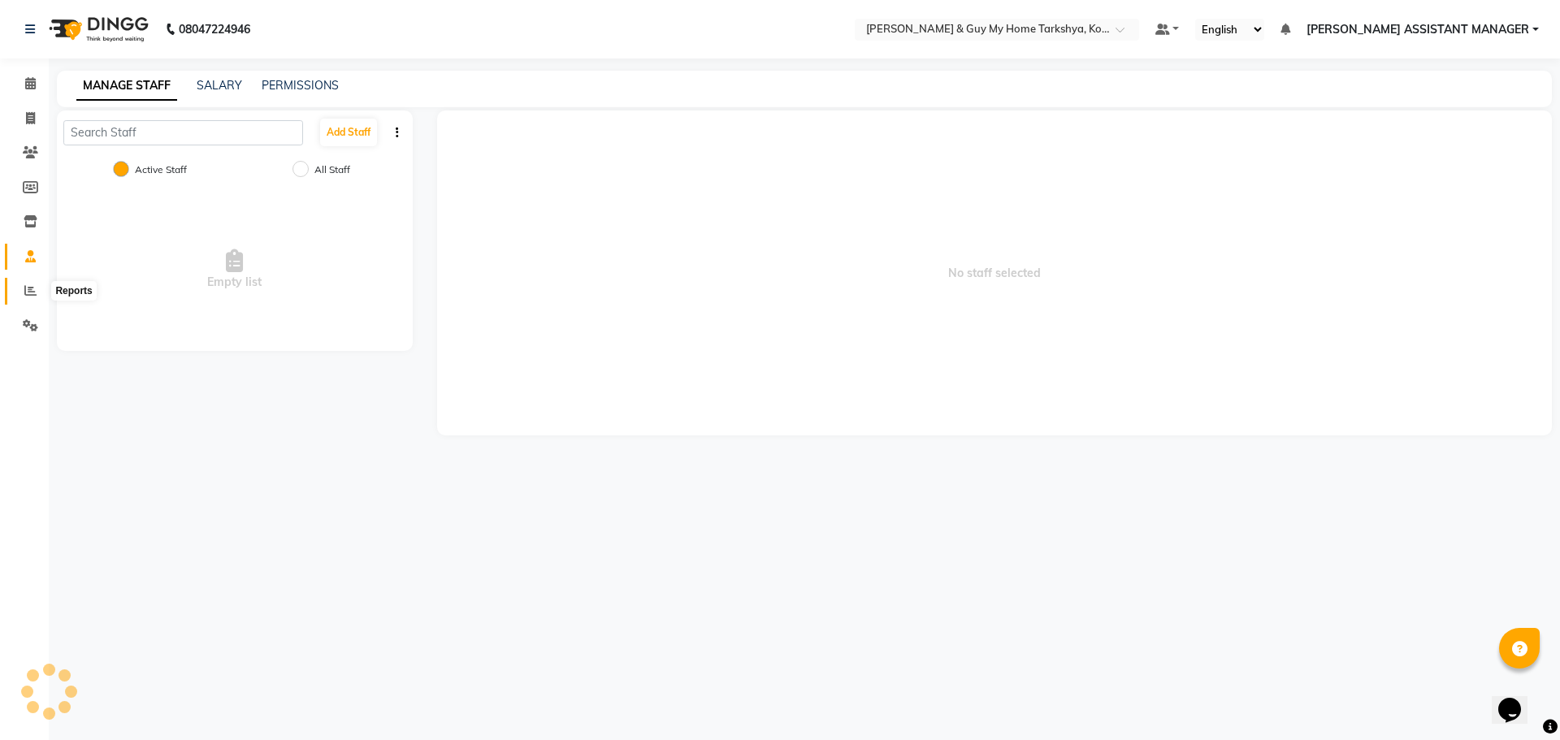
click at [23, 292] on span at bounding box center [30, 291] width 28 height 19
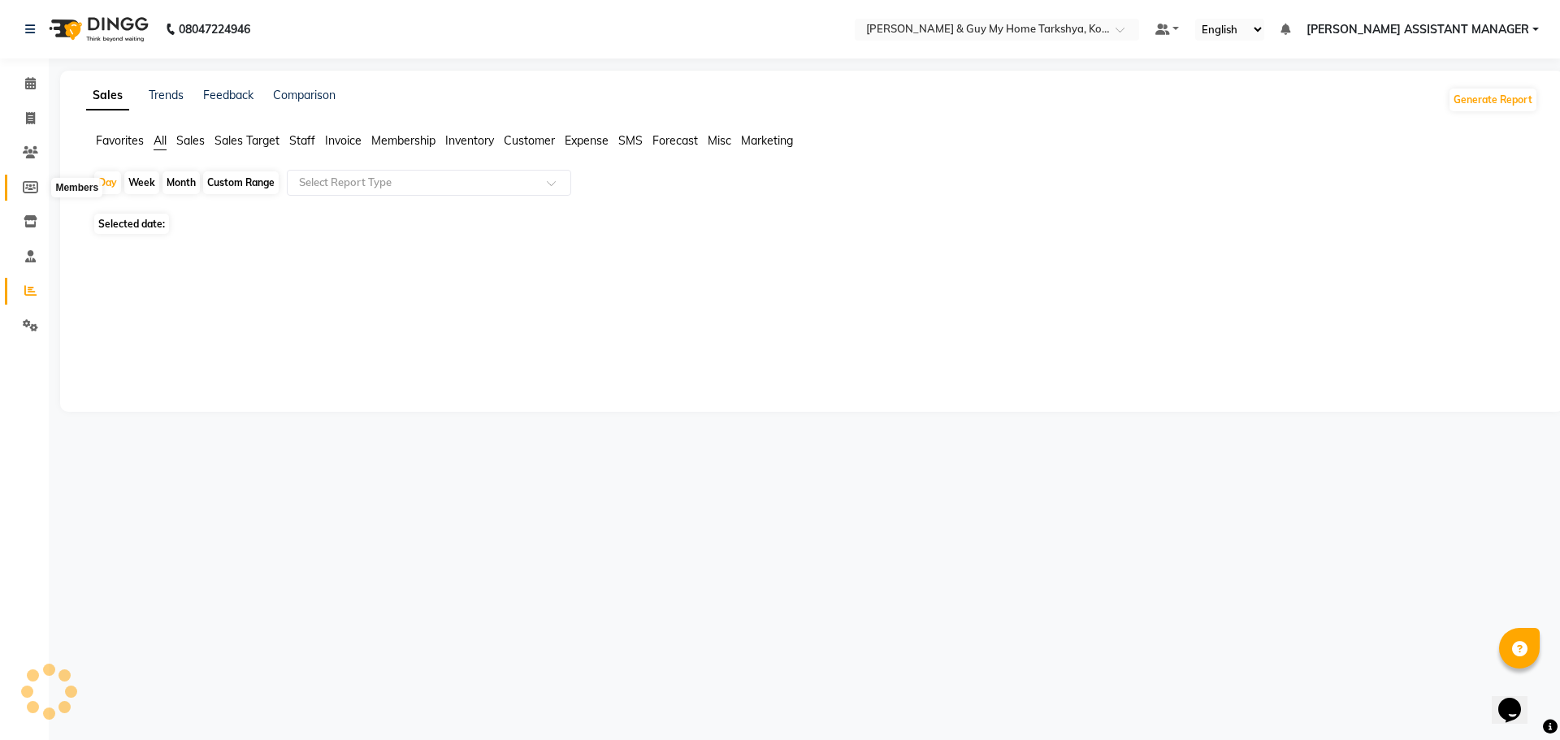
click at [36, 187] on icon at bounding box center [30, 187] width 15 height 12
select select
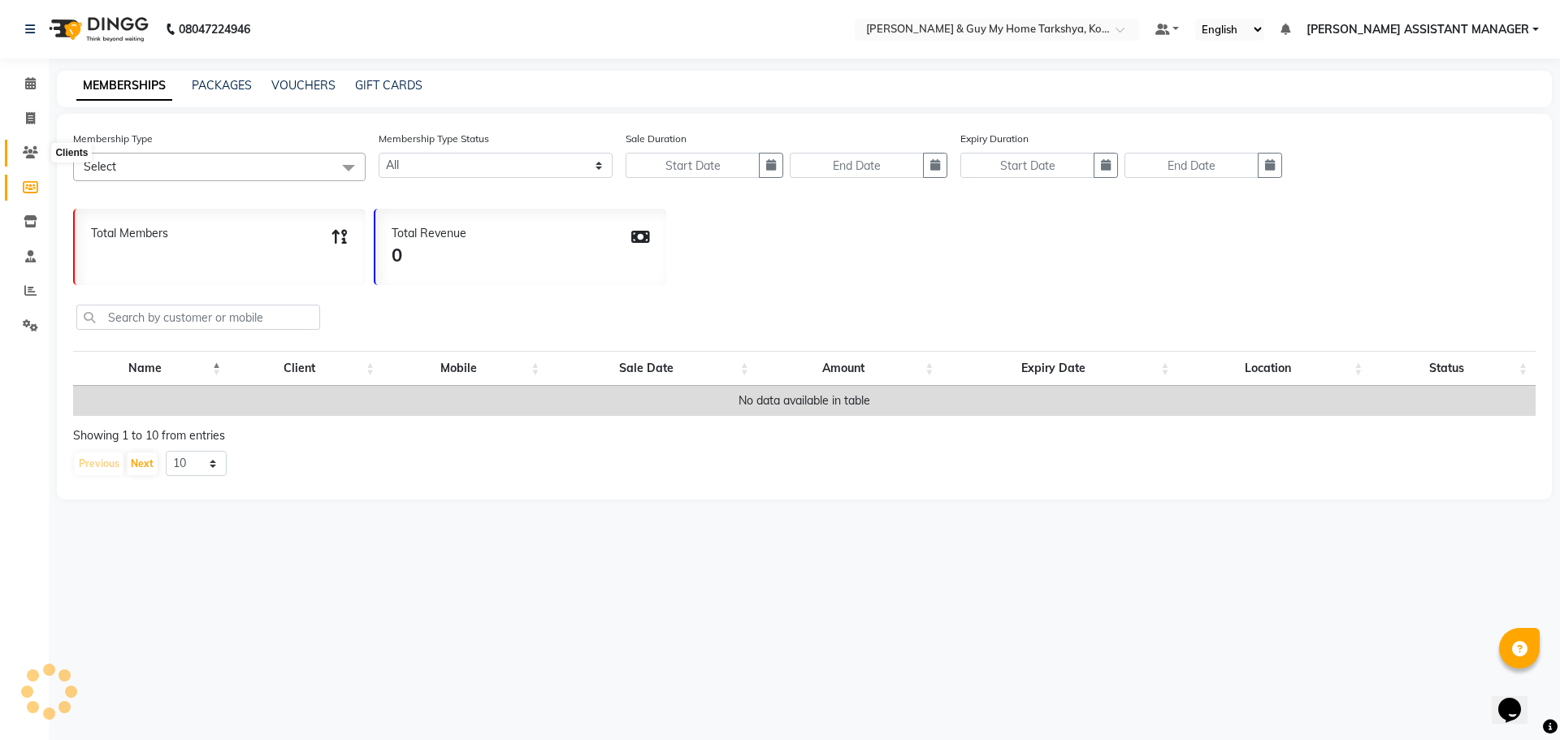
click at [22, 154] on span at bounding box center [30, 153] width 28 height 19
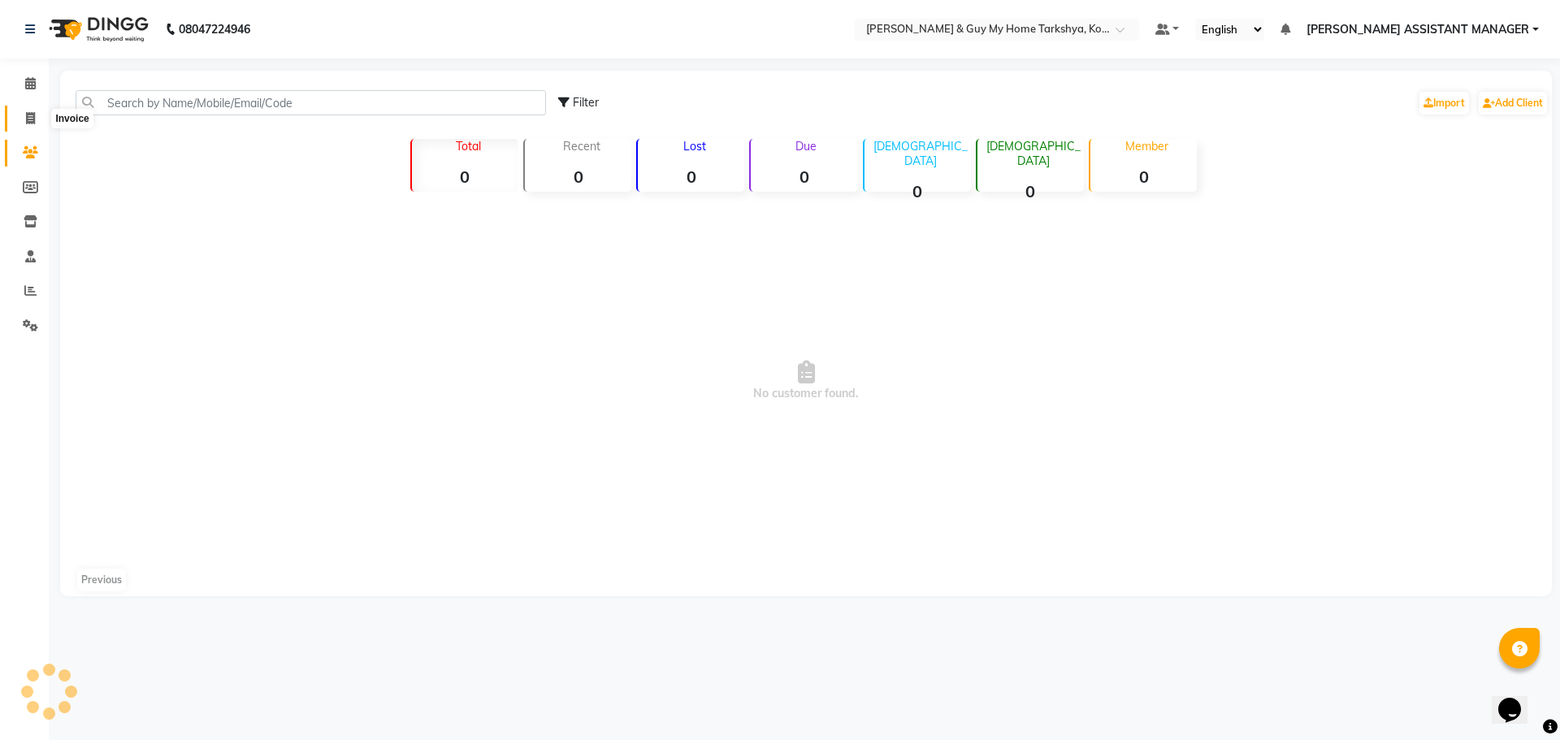
click at [32, 119] on icon at bounding box center [30, 118] width 9 height 12
select select "service"
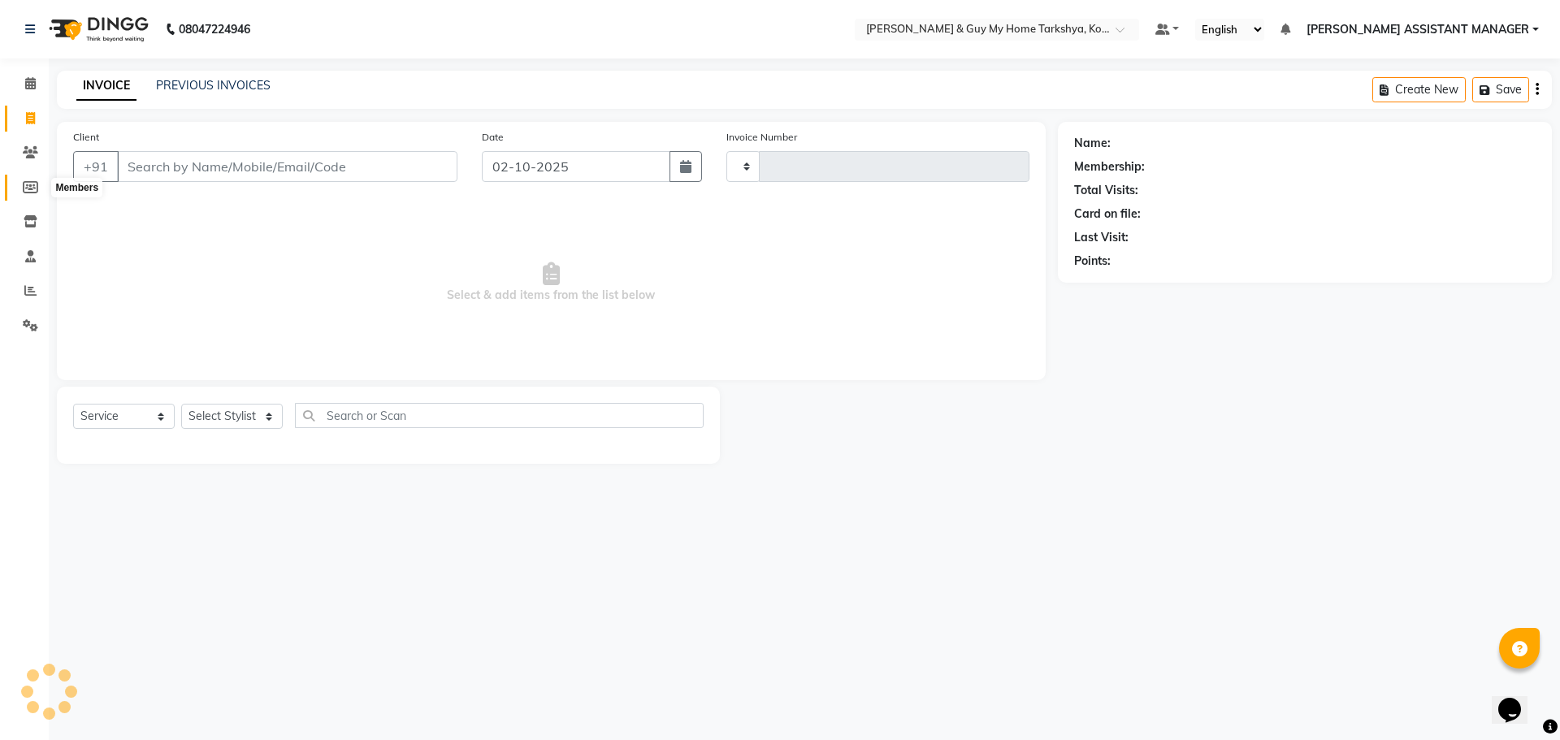
click at [27, 185] on icon at bounding box center [30, 187] width 15 height 12
select select
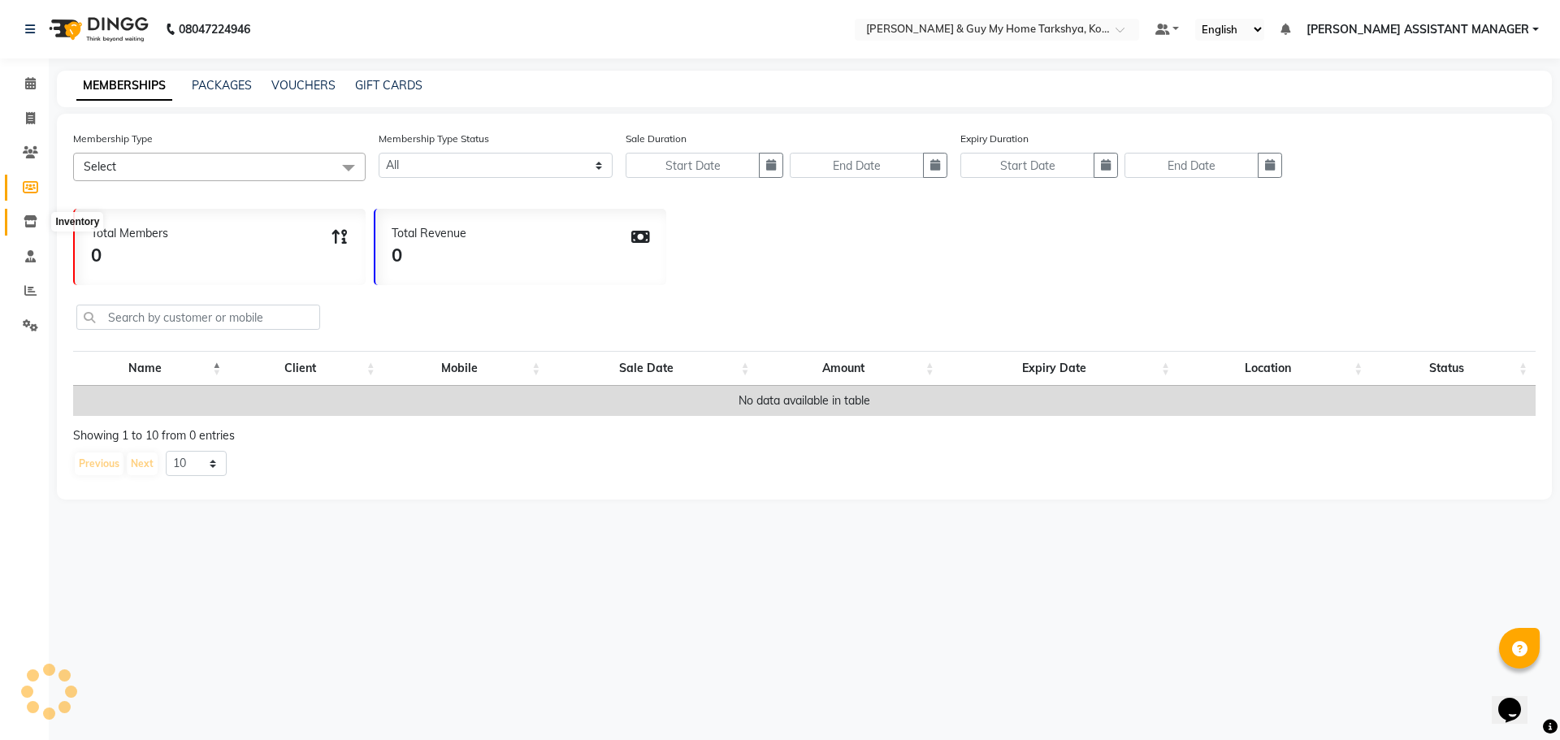
click at [27, 218] on icon at bounding box center [31, 221] width 14 height 12
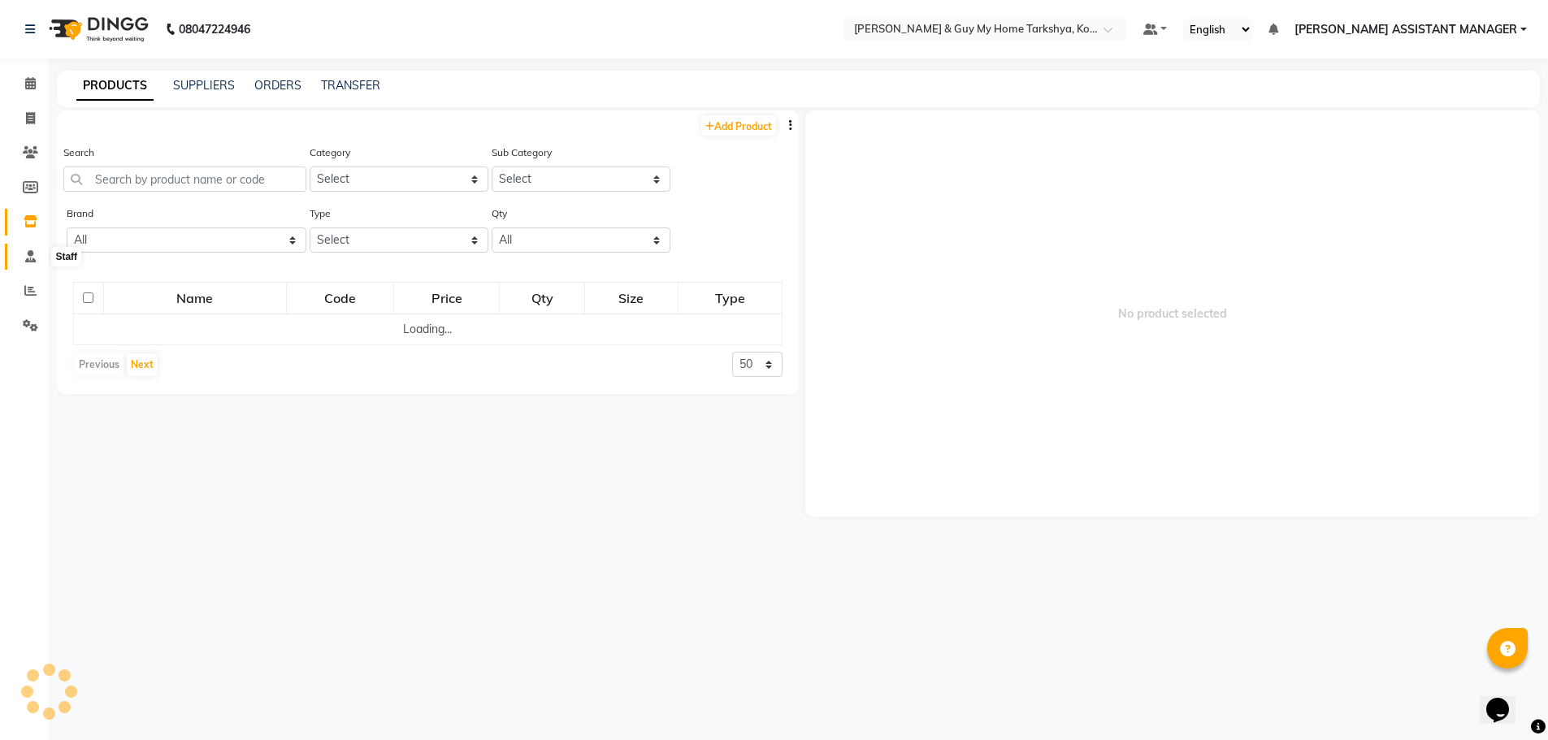
click at [28, 258] on icon at bounding box center [30, 256] width 11 height 12
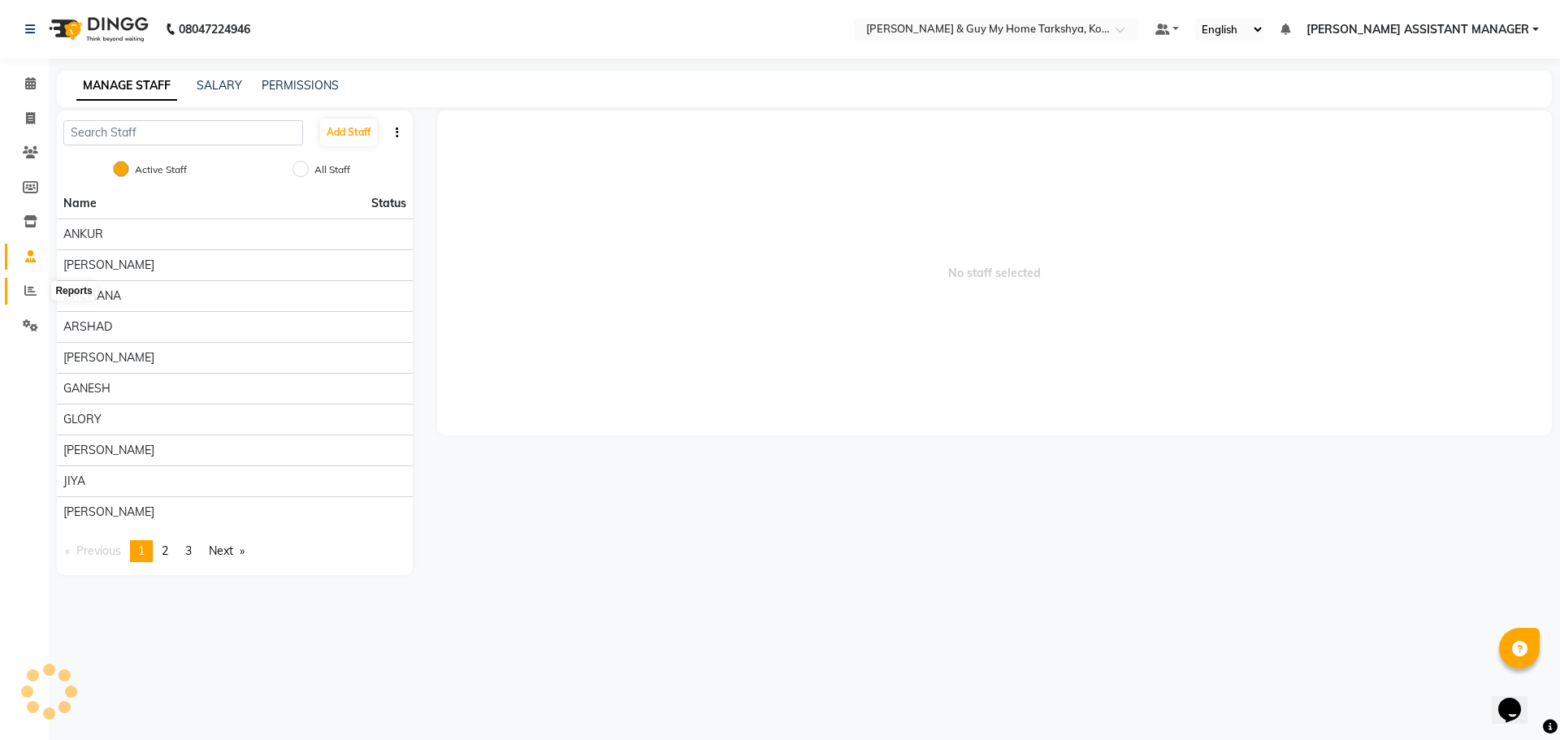
click at [31, 286] on icon at bounding box center [30, 290] width 12 height 12
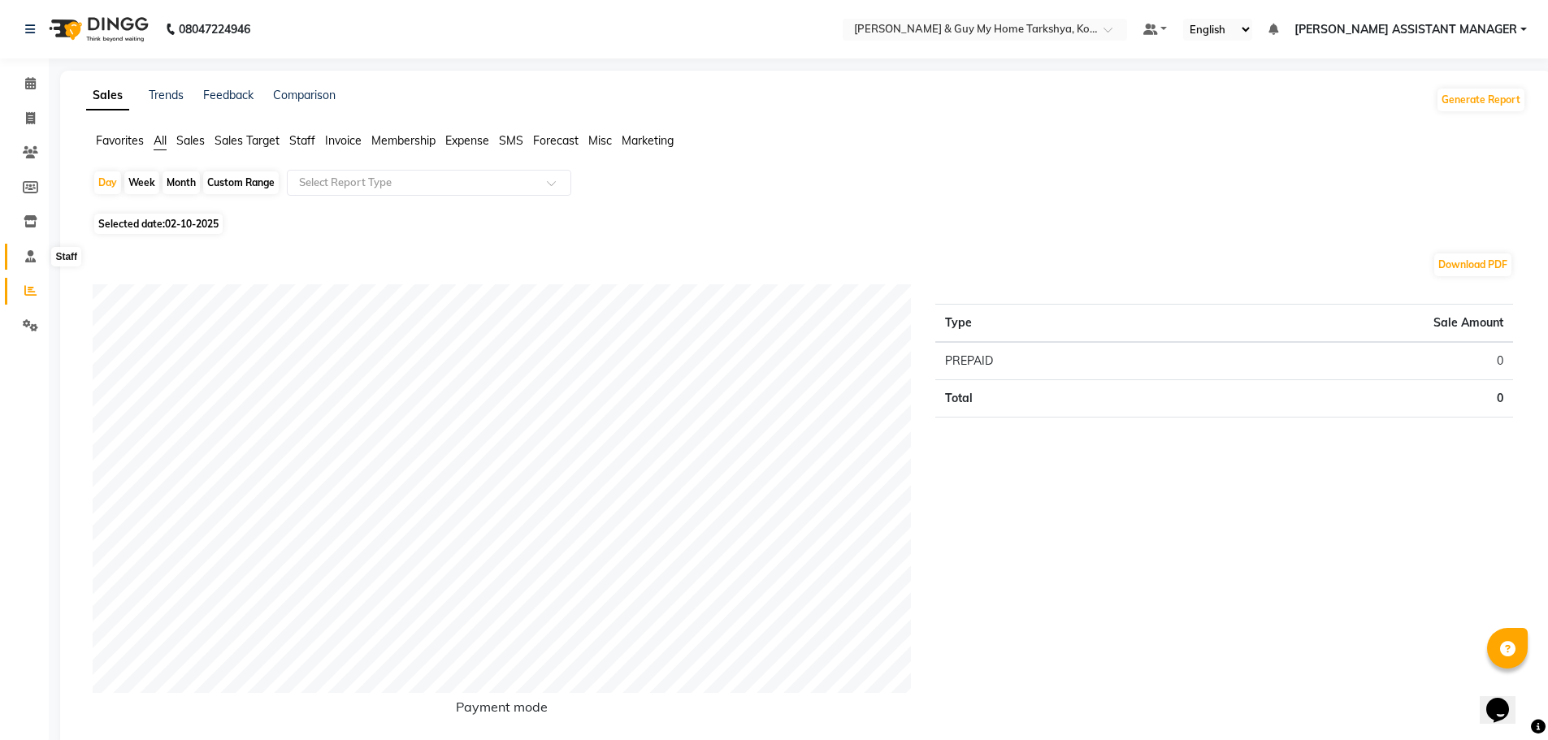
click at [29, 253] on icon at bounding box center [30, 256] width 11 height 12
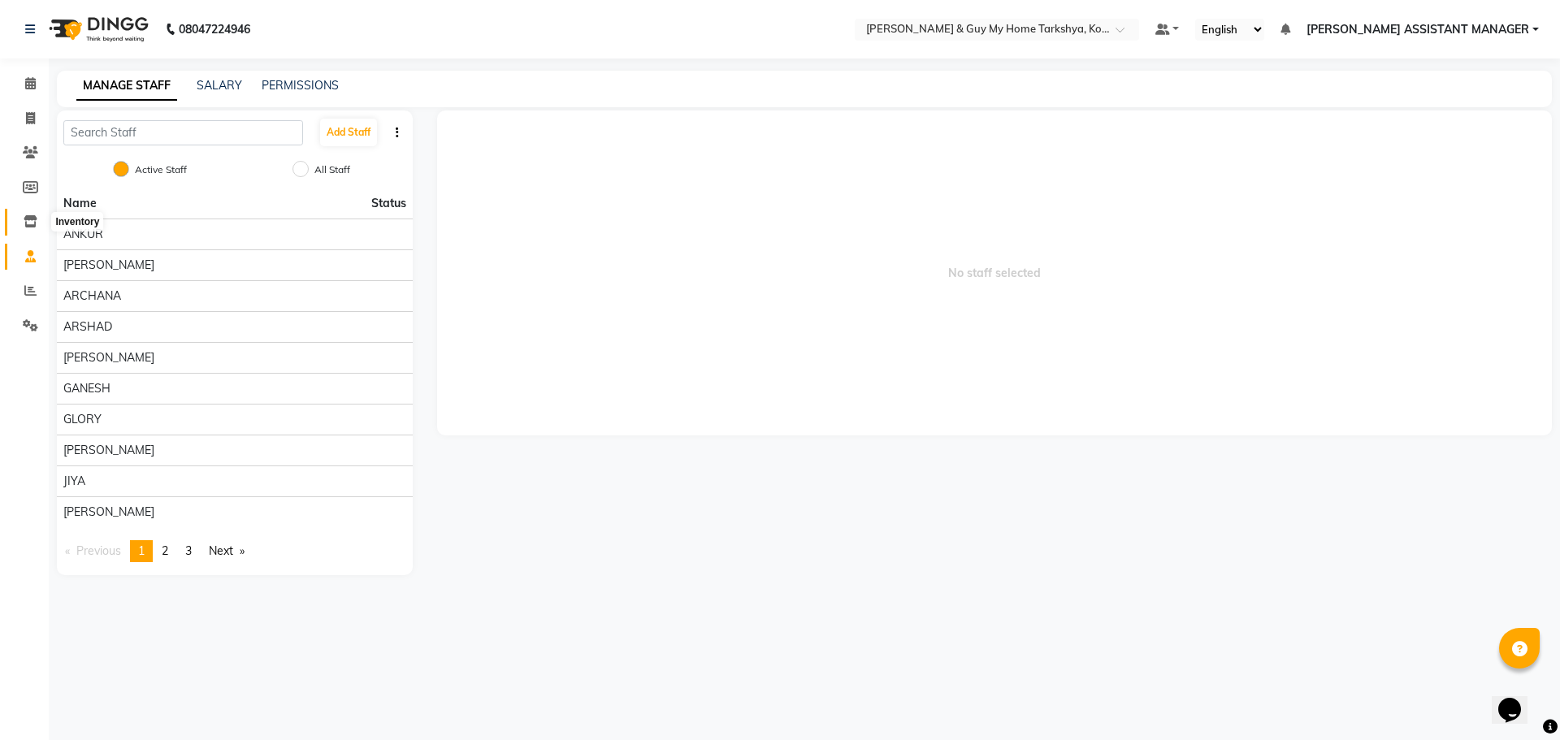
click at [29, 216] on icon at bounding box center [31, 221] width 14 height 12
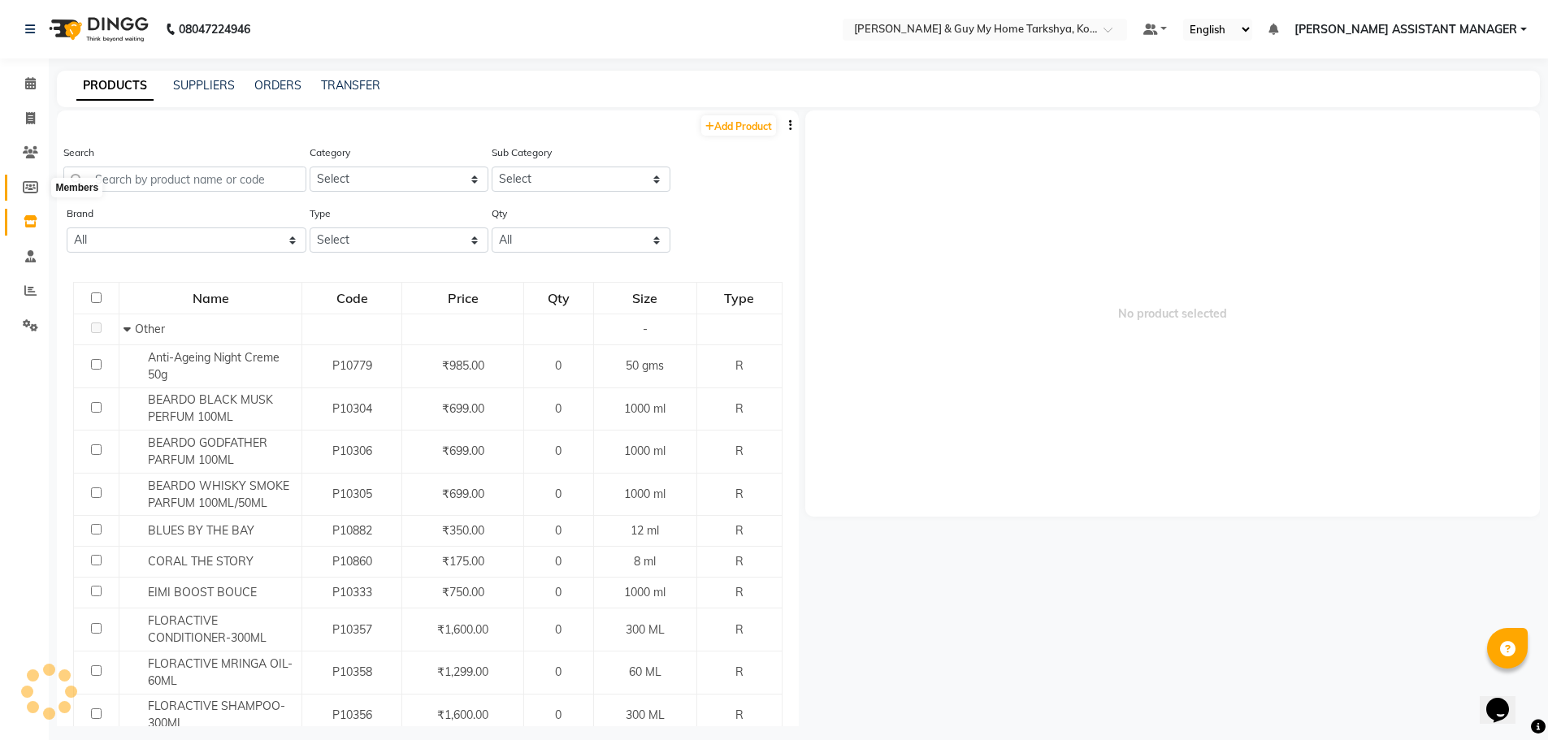
click at [31, 183] on icon at bounding box center [30, 187] width 15 height 12
select select
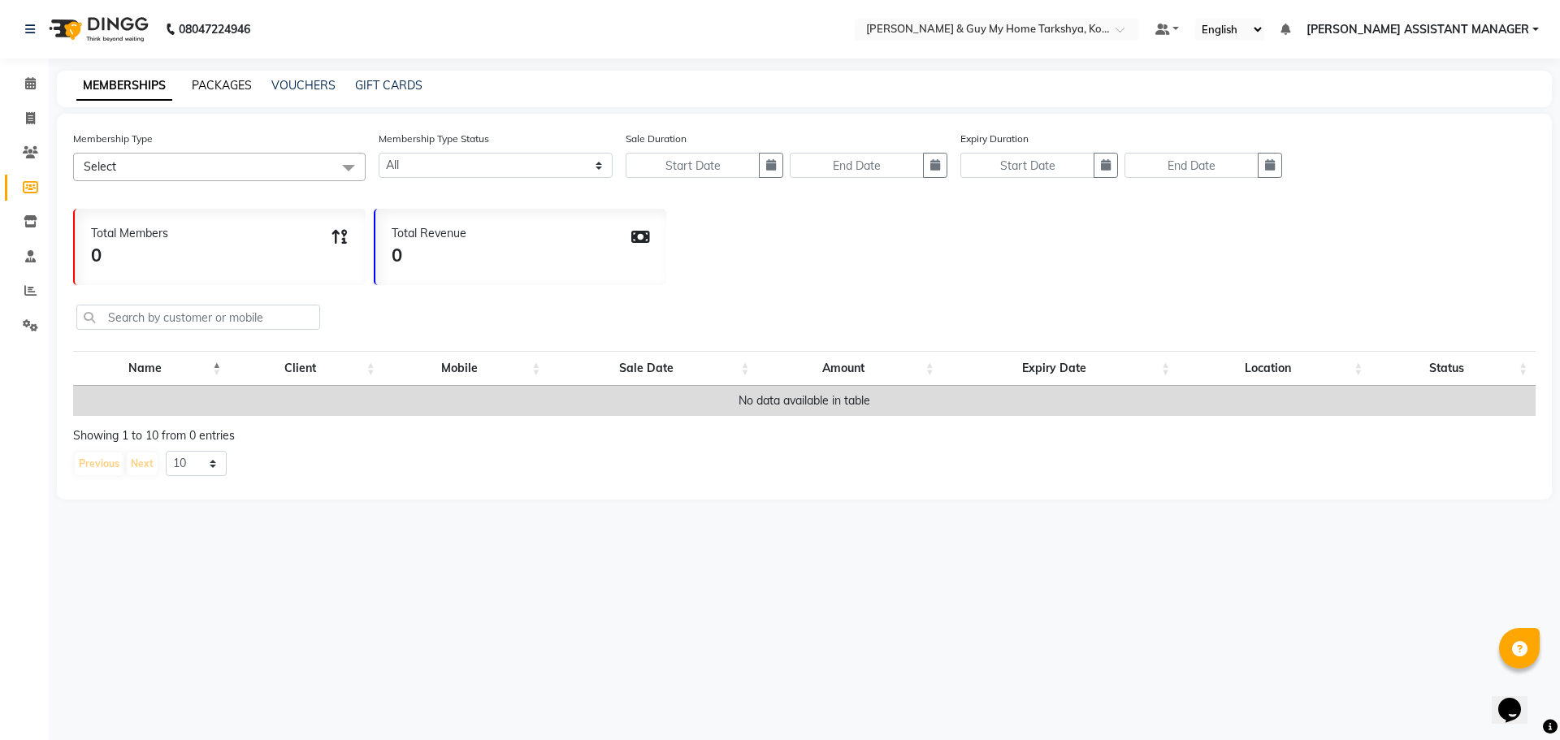
click at [209, 81] on link "PACKAGES" at bounding box center [222, 85] width 60 height 15
select select
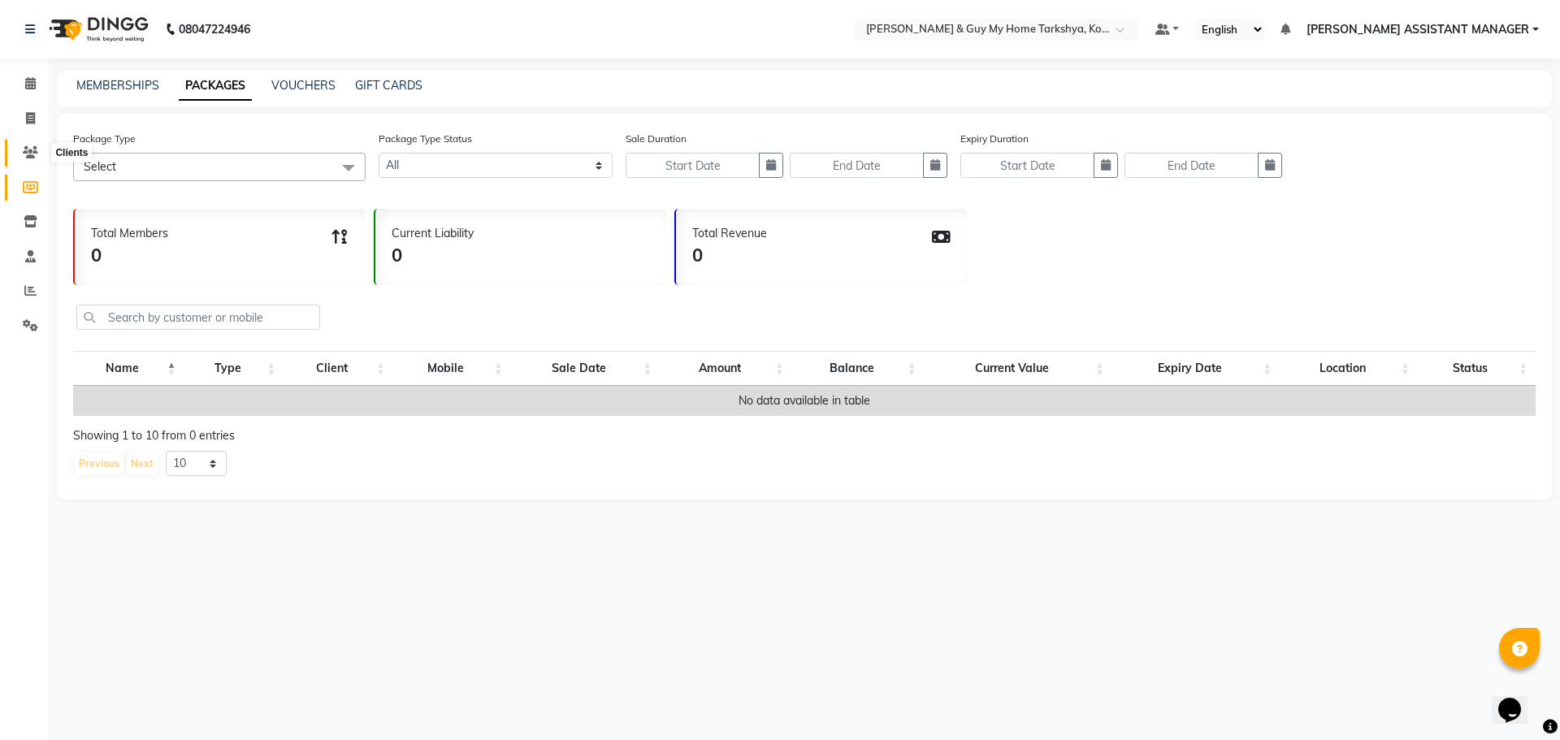
click at [28, 149] on icon at bounding box center [30, 152] width 15 height 12
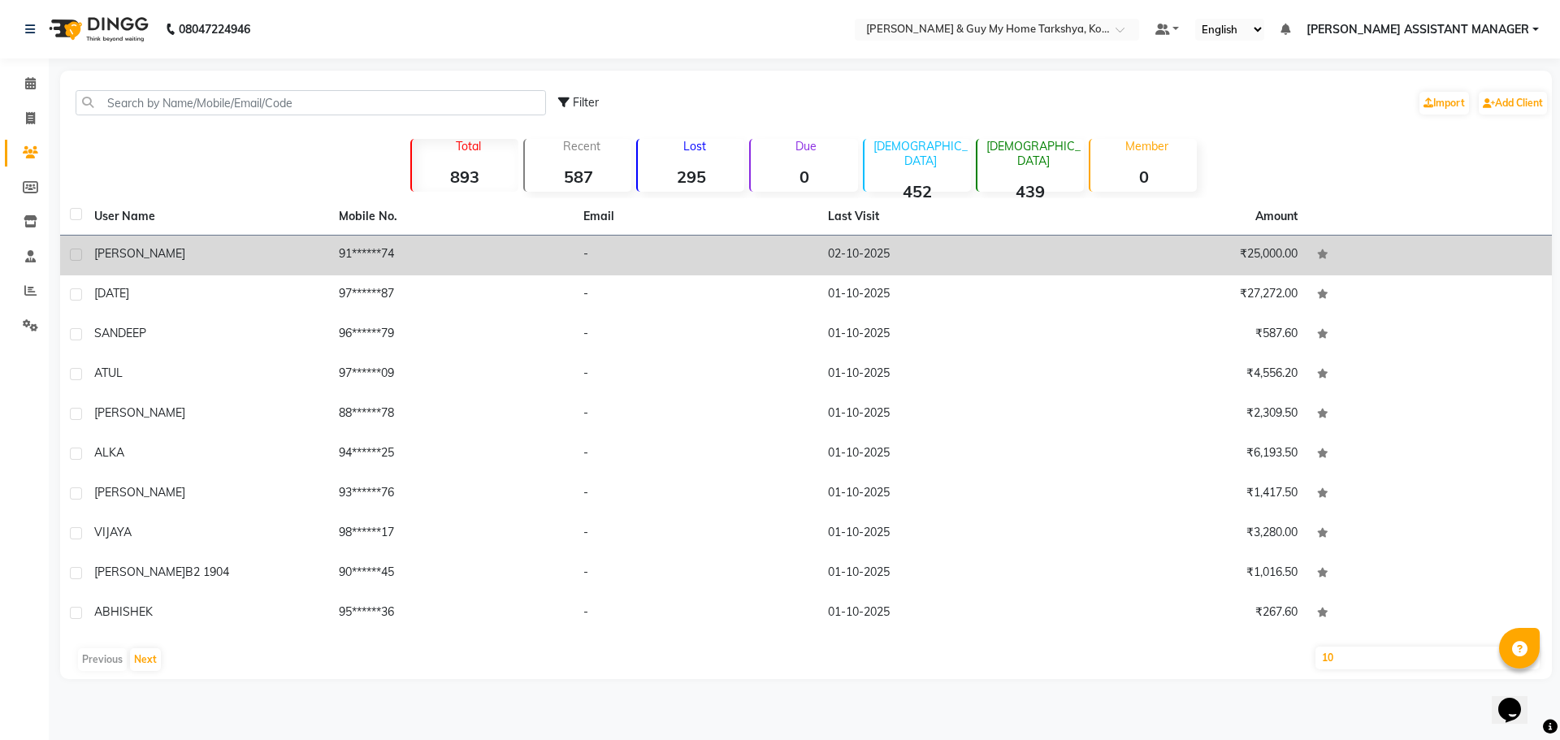
click at [1003, 258] on td "02-10-2025" at bounding box center [940, 256] width 245 height 40
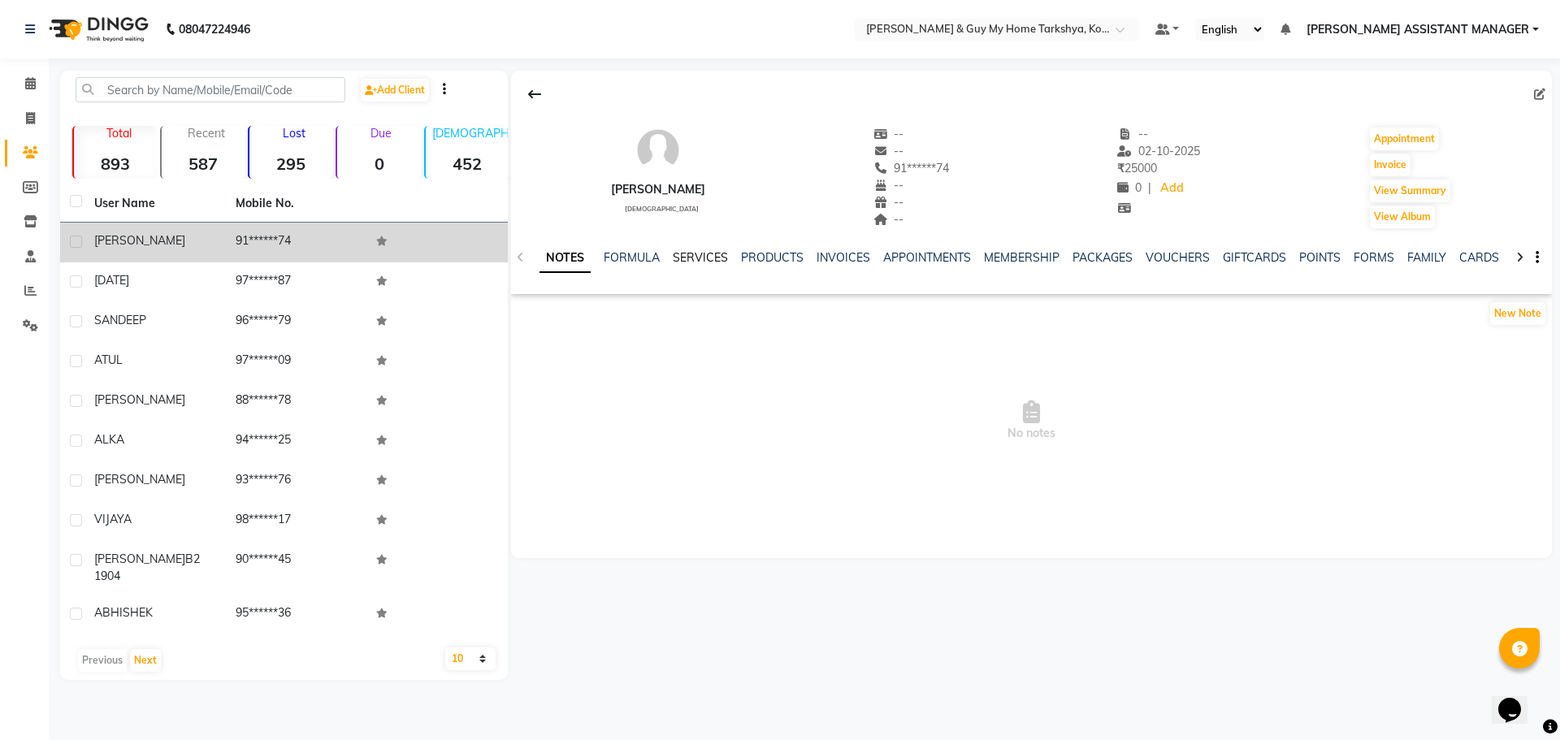
click at [704, 255] on link "SERVICES" at bounding box center [700, 257] width 55 height 15
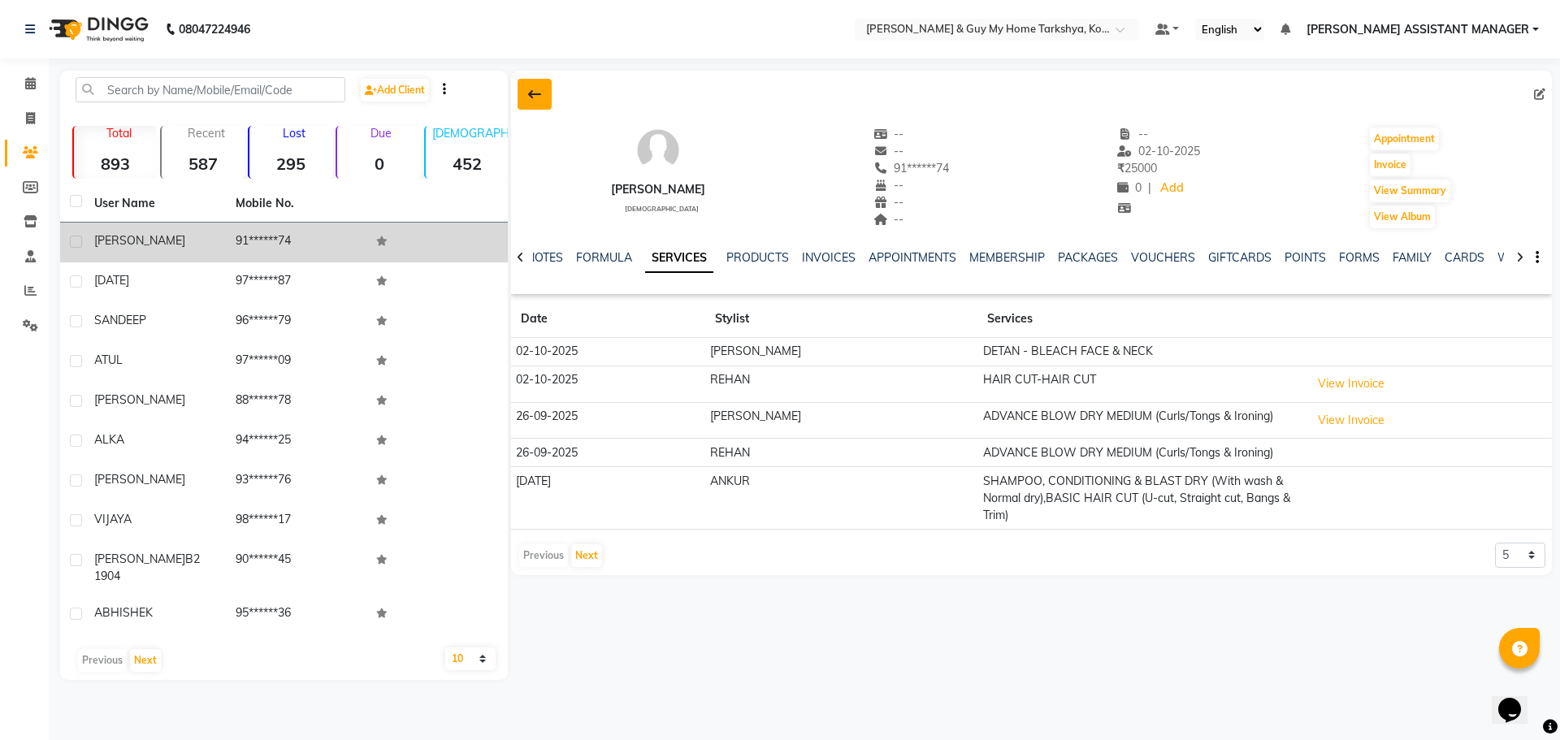
click at [525, 93] on button at bounding box center [535, 94] width 34 height 31
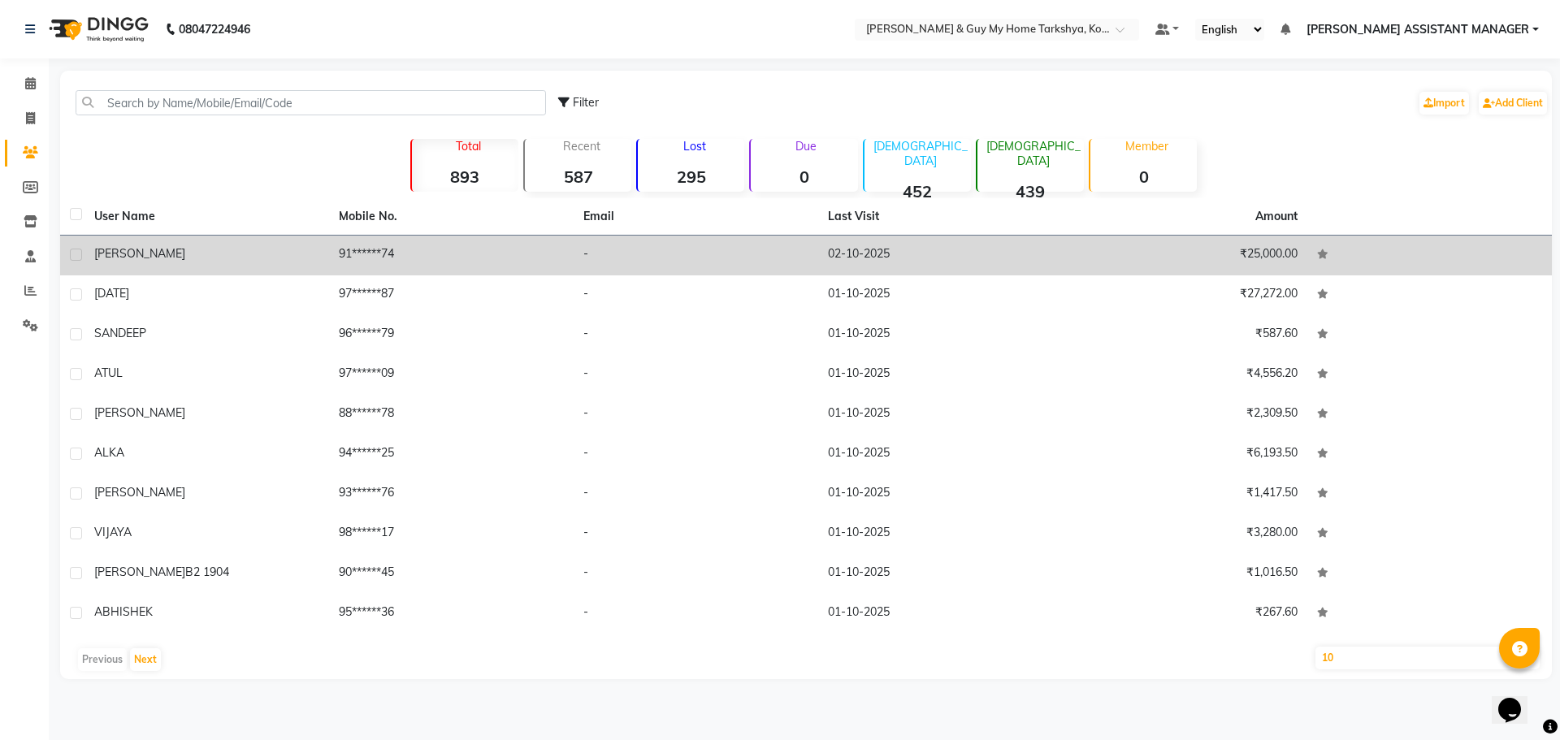
click at [1100, 261] on td "₹25,000.00" at bounding box center [1185, 256] width 245 height 40
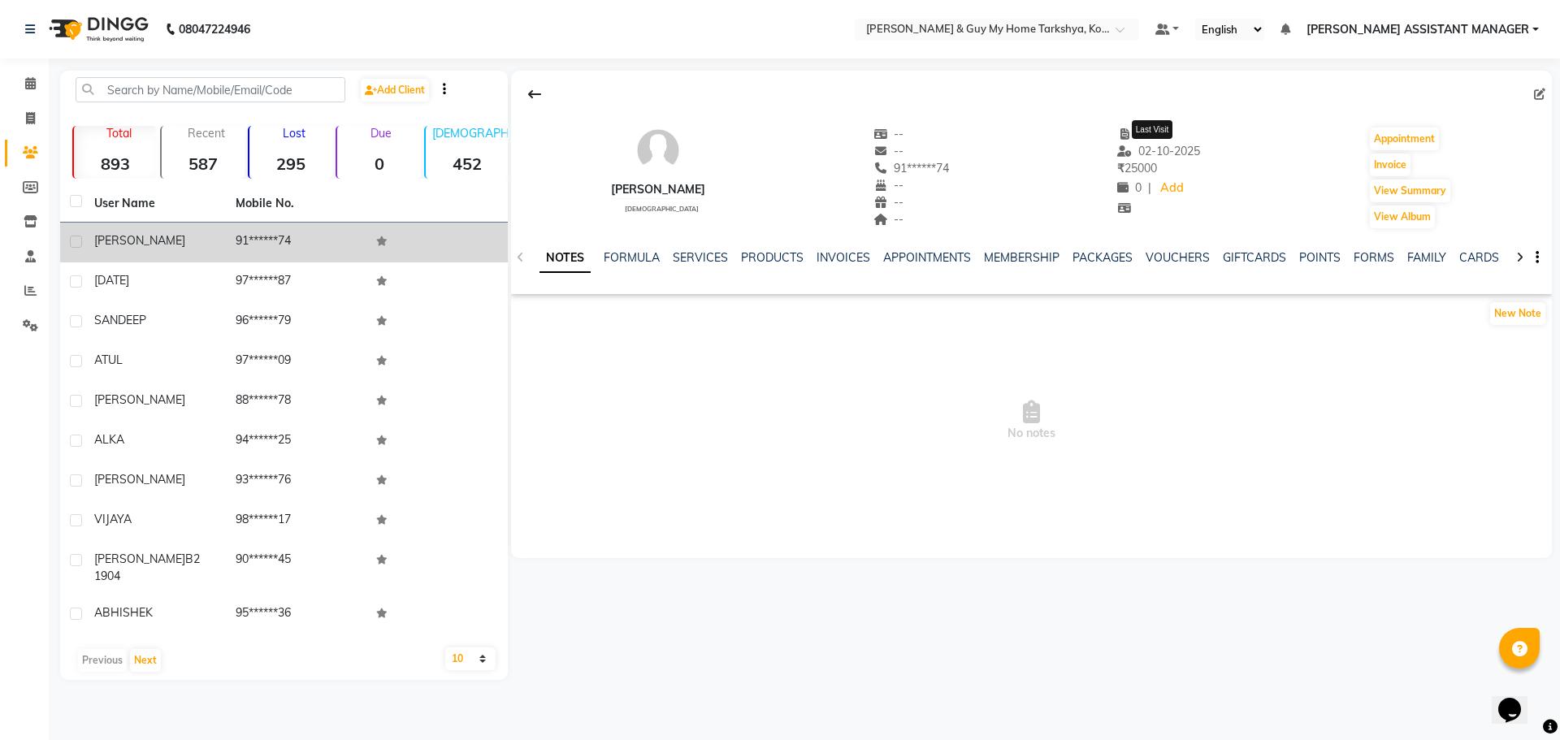
click at [1100, 151] on span "02-10-2025" at bounding box center [1158, 151] width 83 height 15
click at [26, 78] on icon at bounding box center [30, 83] width 11 height 12
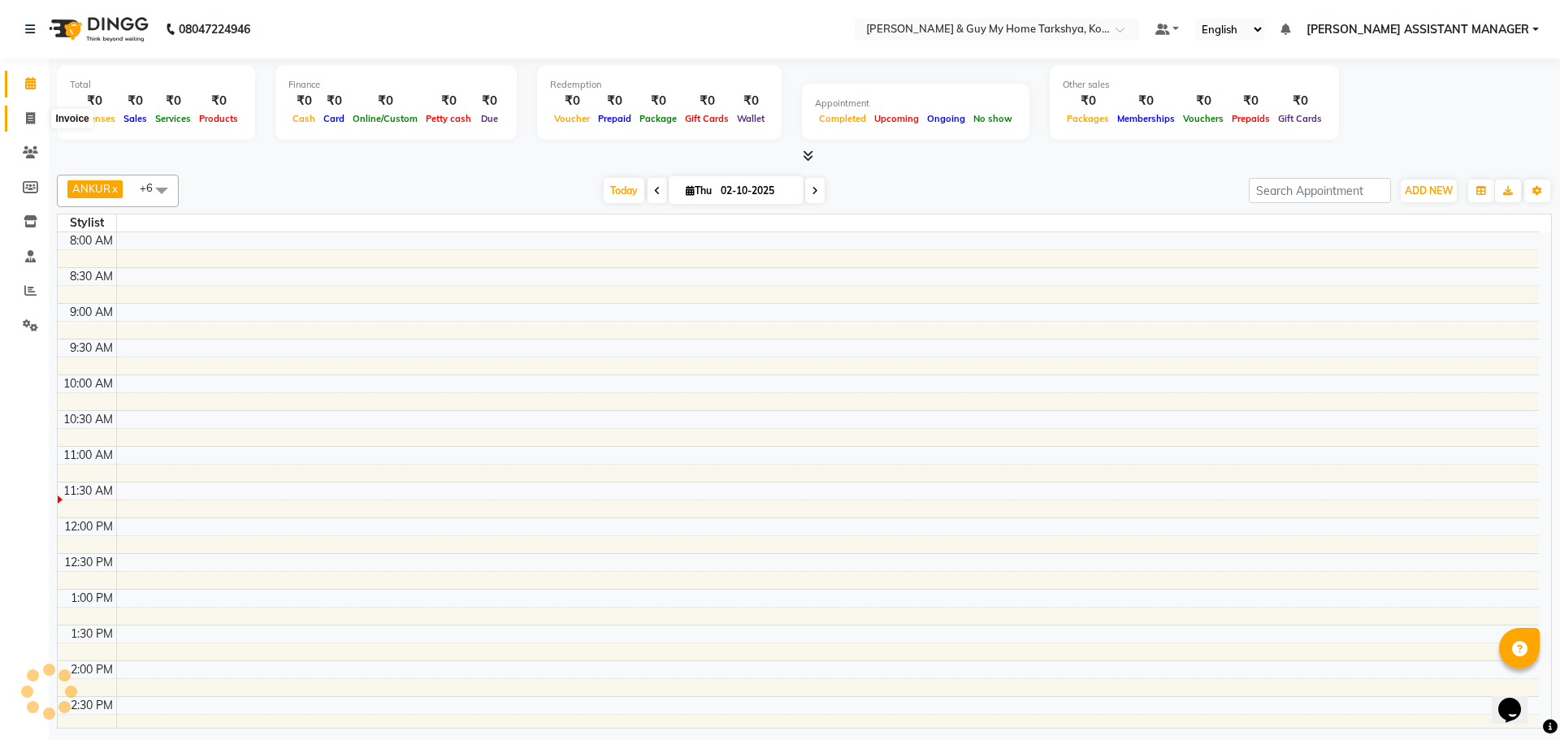
click at [23, 115] on span at bounding box center [30, 119] width 28 height 19
select select "service"
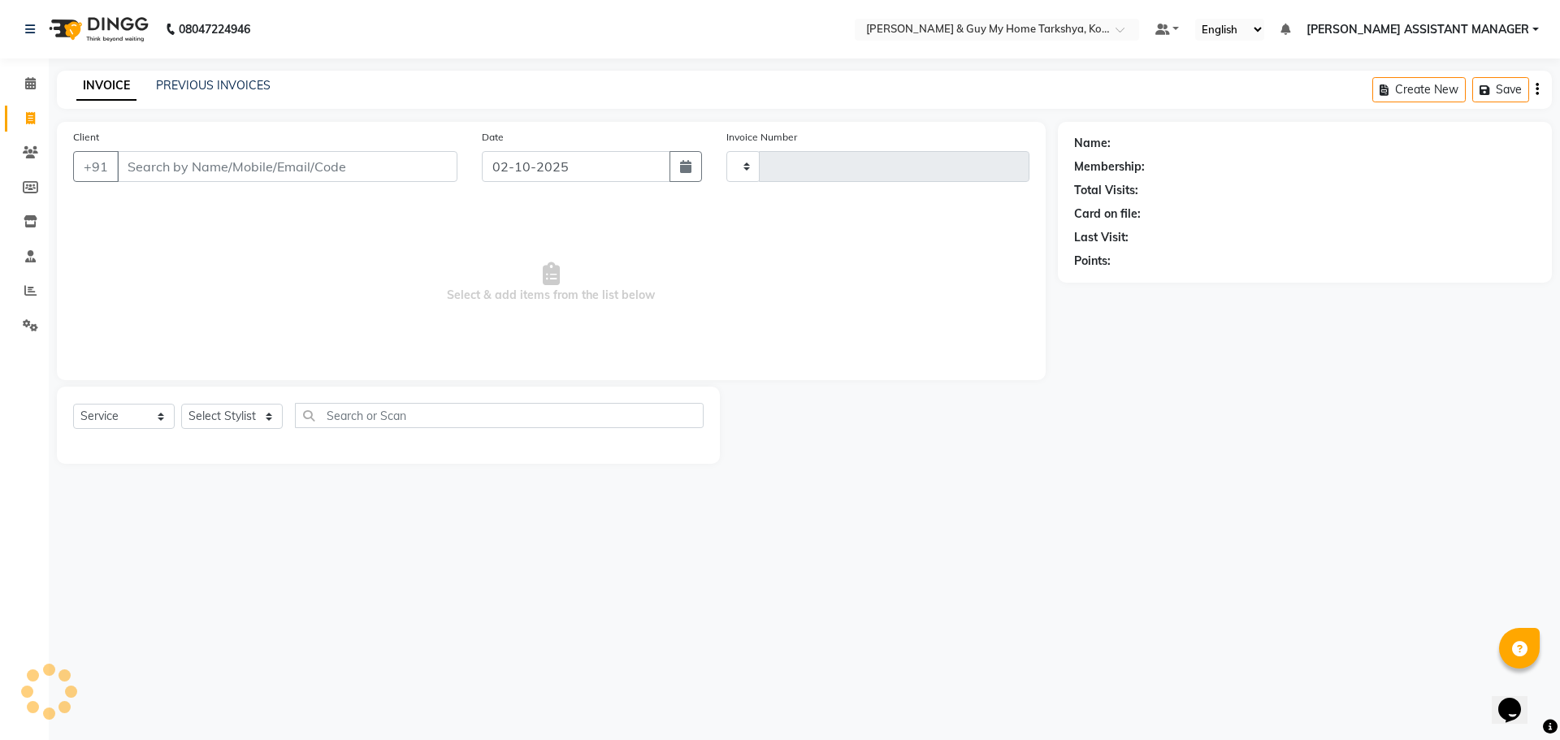
type input "2869"
select select "7902"
click at [162, 413] on select "Select Service Product Membership Package Voucher Prepaid Gift Card" at bounding box center [124, 416] width 102 height 25
click at [380, 262] on span "Select & add items from the list below" at bounding box center [551, 282] width 956 height 162
click at [297, 414] on select "Select Stylist [PERSON_NAME] [PERSON_NAME] [PERSON_NAME] GLORY [PERSON_NAME] JI…" at bounding box center [253, 416] width 144 height 25
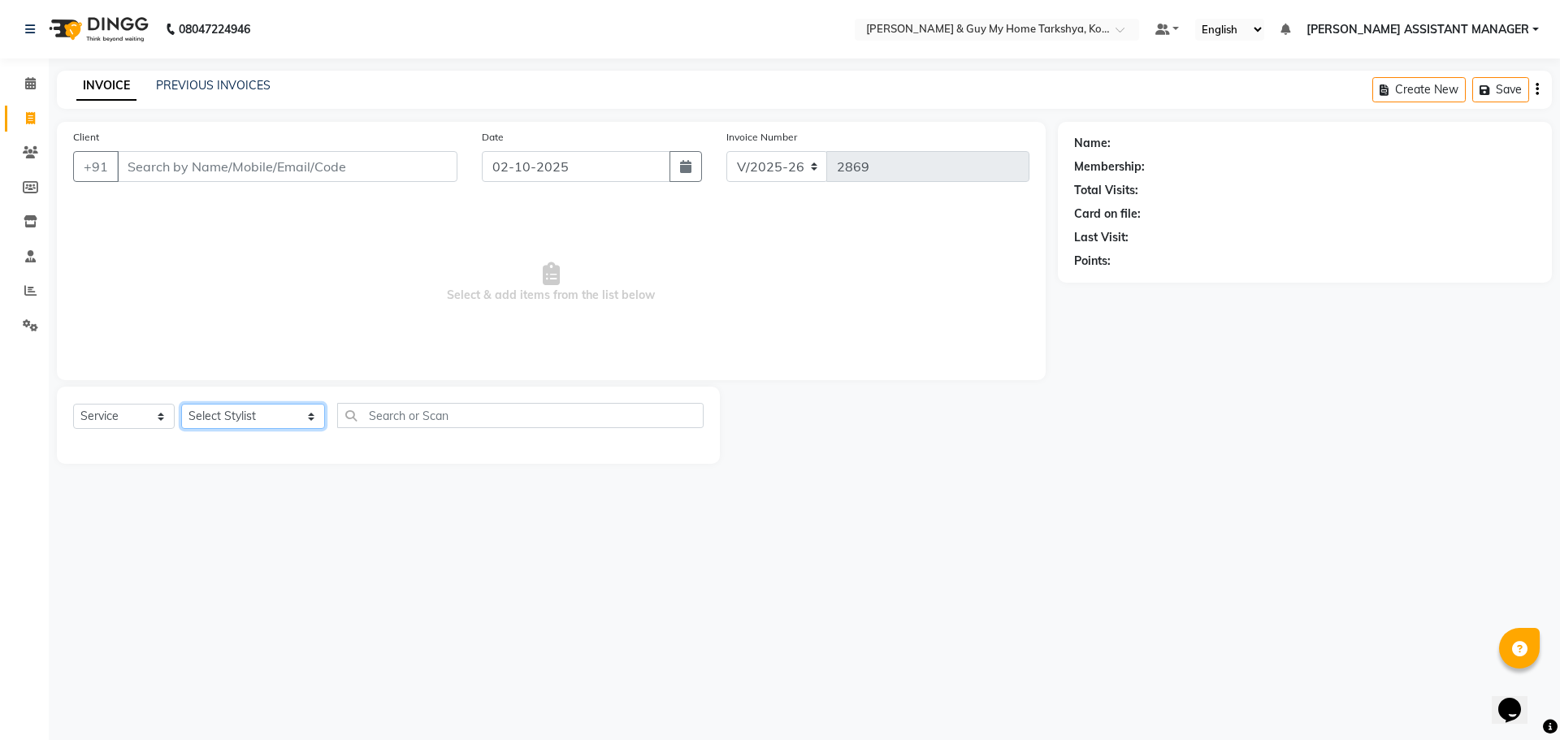
select select "71872"
click at [181, 404] on select "Select Stylist [PERSON_NAME] [PERSON_NAME] [PERSON_NAME] GLORY [PERSON_NAME] JI…" at bounding box center [253, 416] width 144 height 25
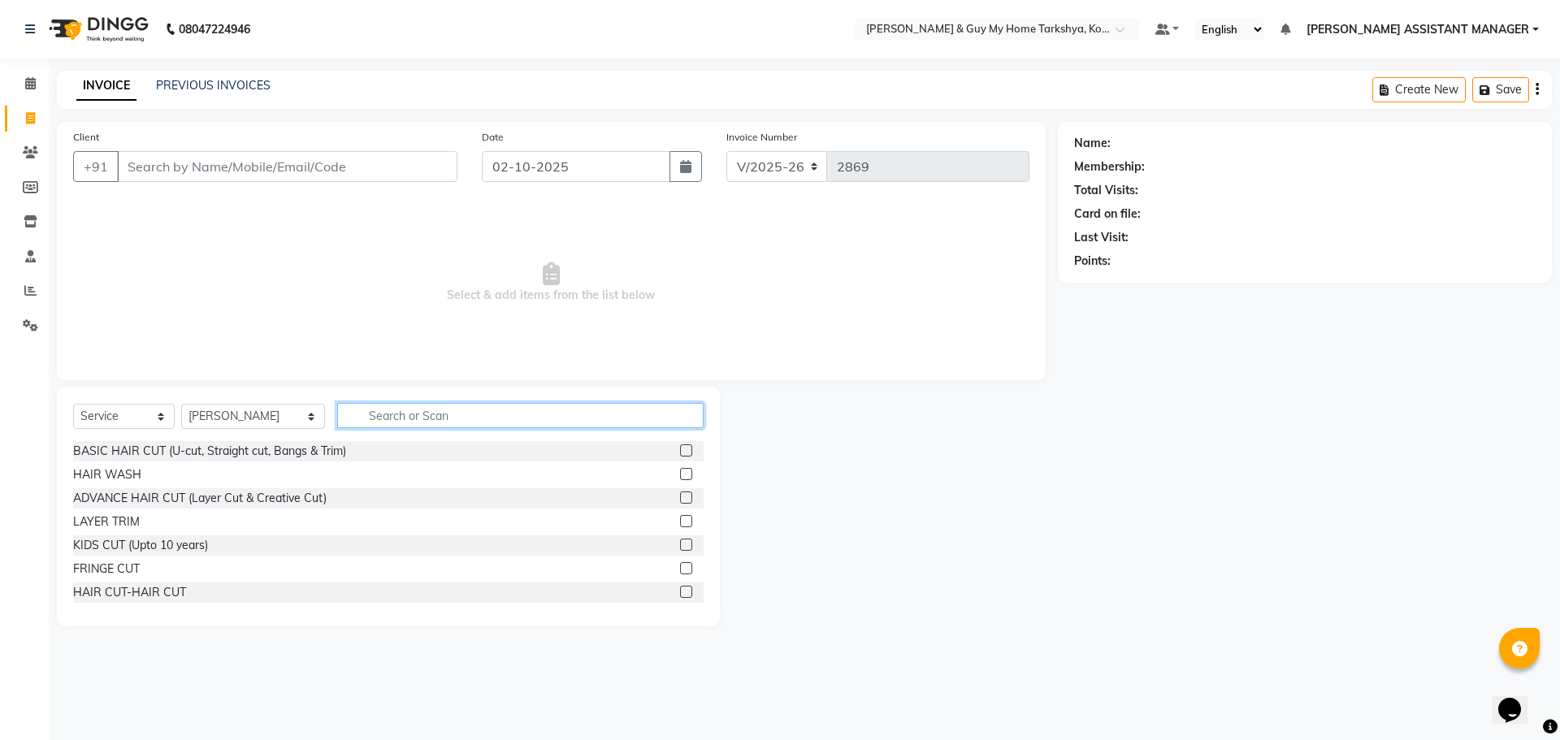
click at [405, 414] on input "text" at bounding box center [520, 415] width 367 height 25
type input "thr"
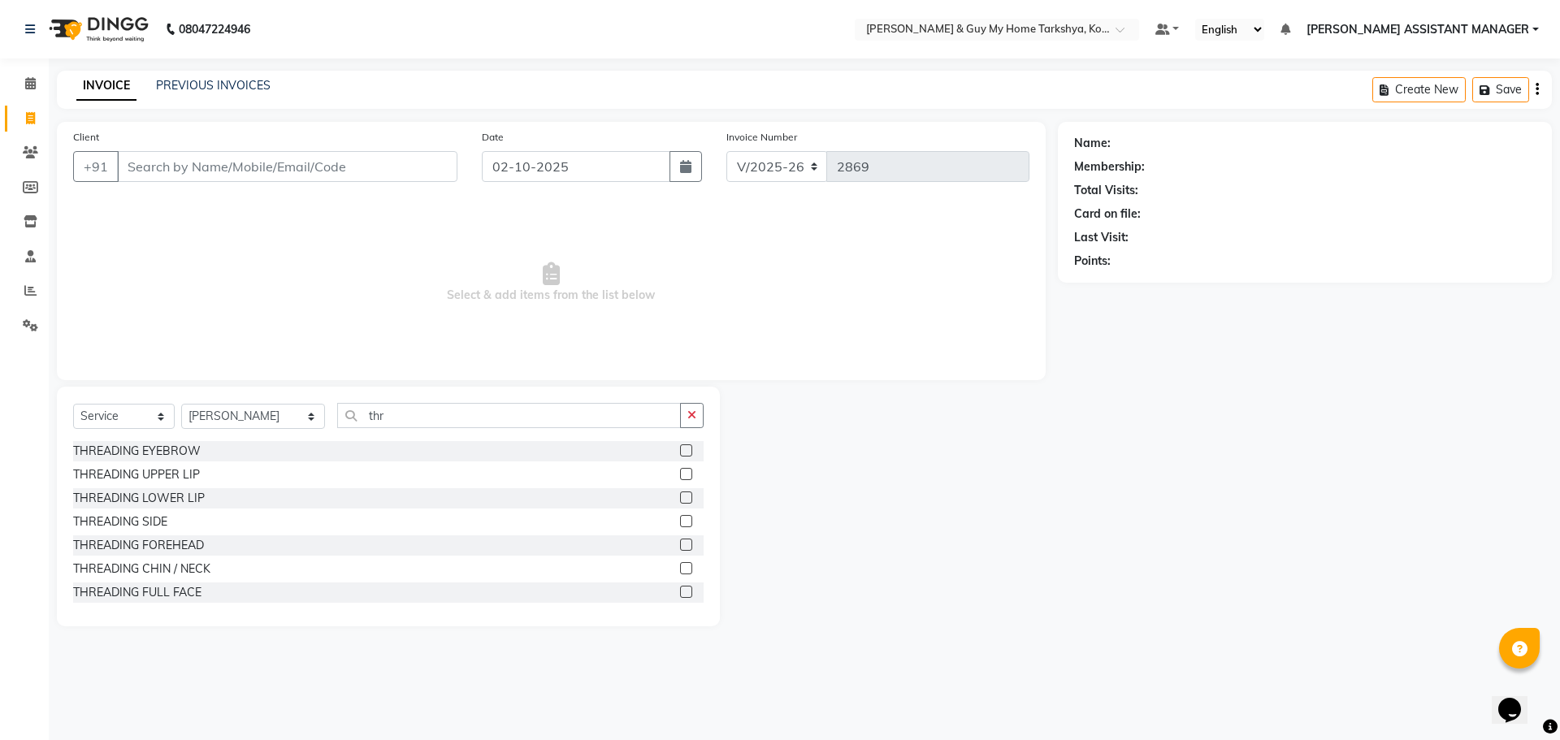
click at [277, 455] on div "THREADING EYEBROW" at bounding box center [388, 451] width 630 height 20
click at [680, 449] on label at bounding box center [686, 450] width 12 height 12
click at [680, 449] on input "checkbox" at bounding box center [685, 451] width 11 height 11
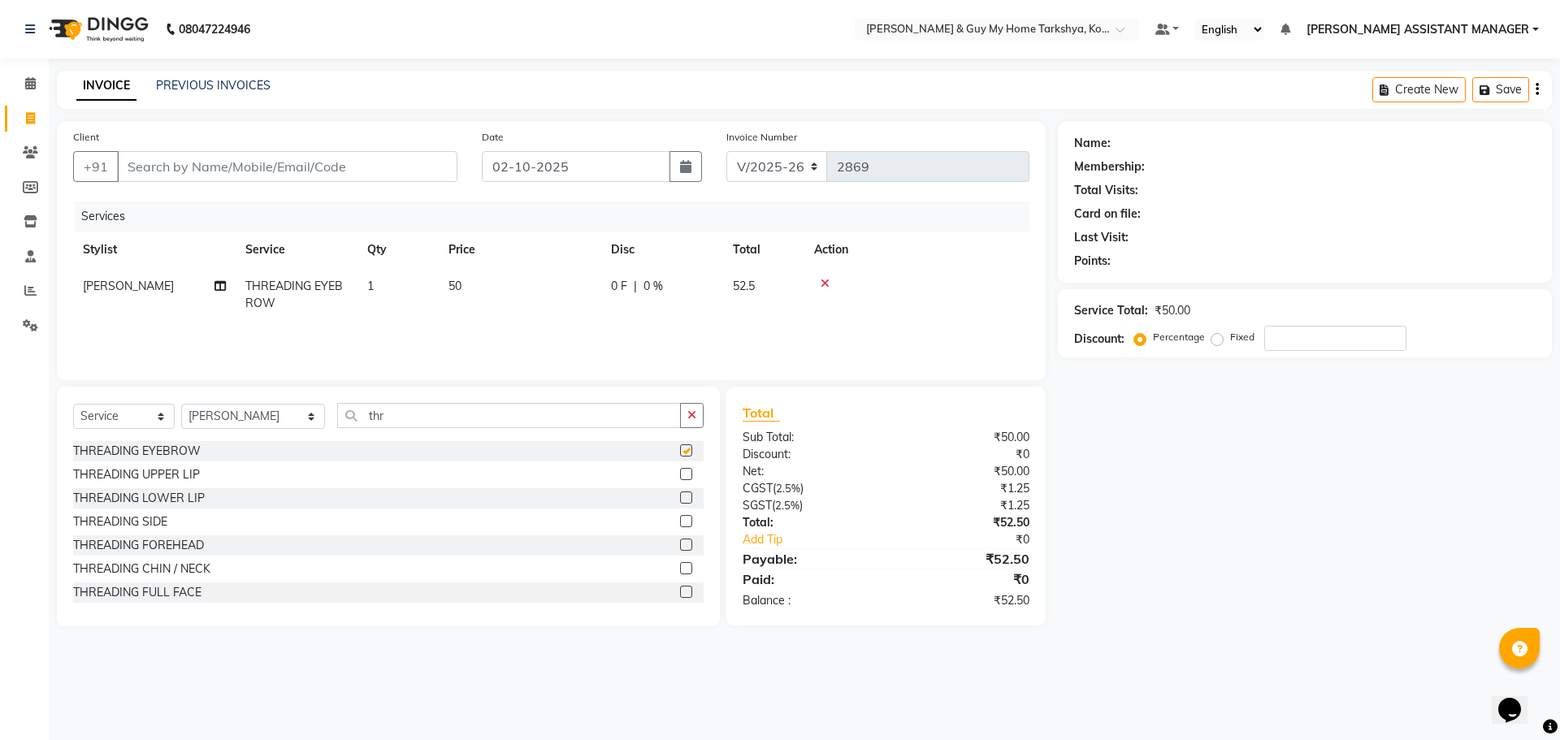
checkbox input "false"
click at [141, 562] on div "THREADING CHIN / NECK" at bounding box center [141, 566] width 137 height 17
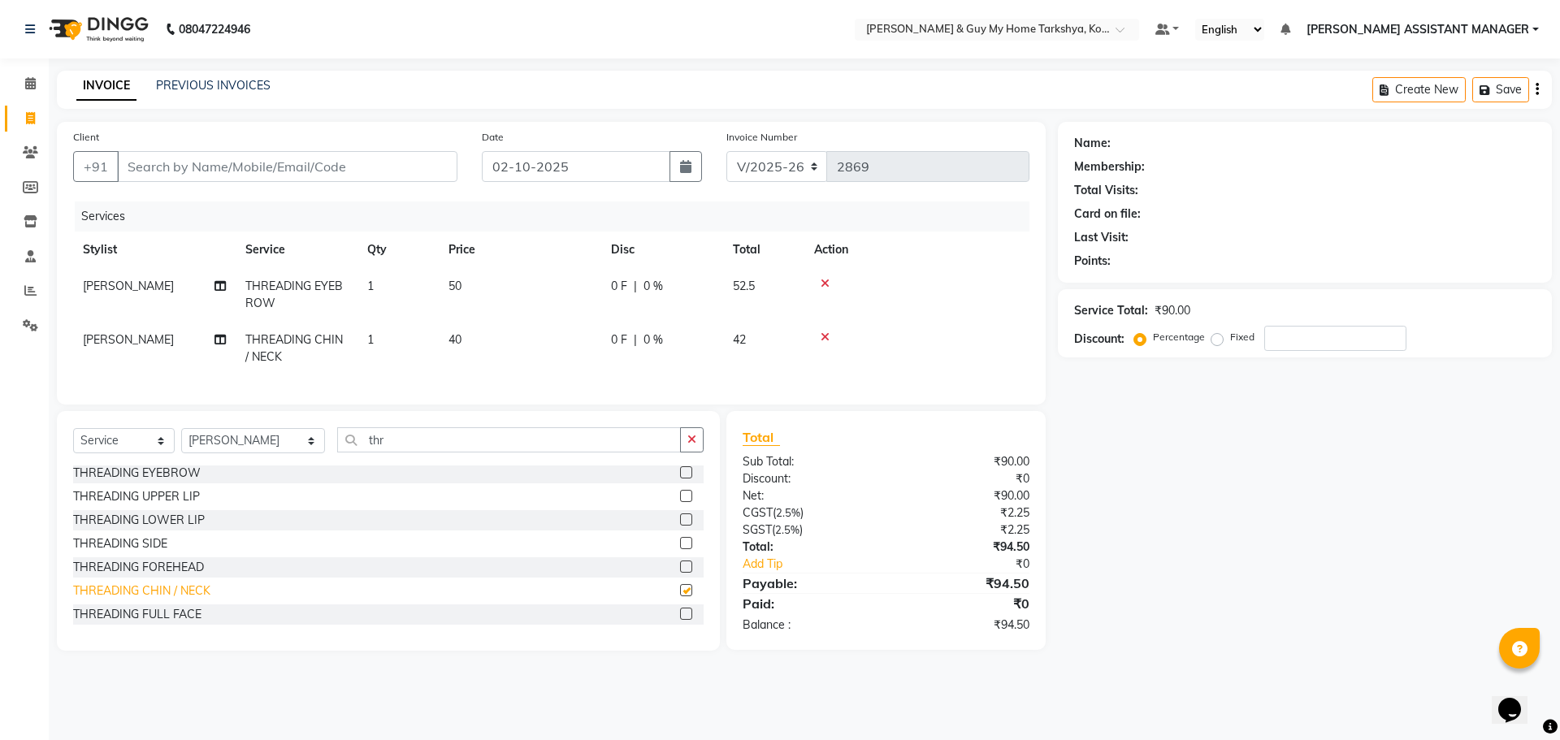
checkbox input "false"
click at [824, 337] on icon at bounding box center [825, 336] width 9 height 11
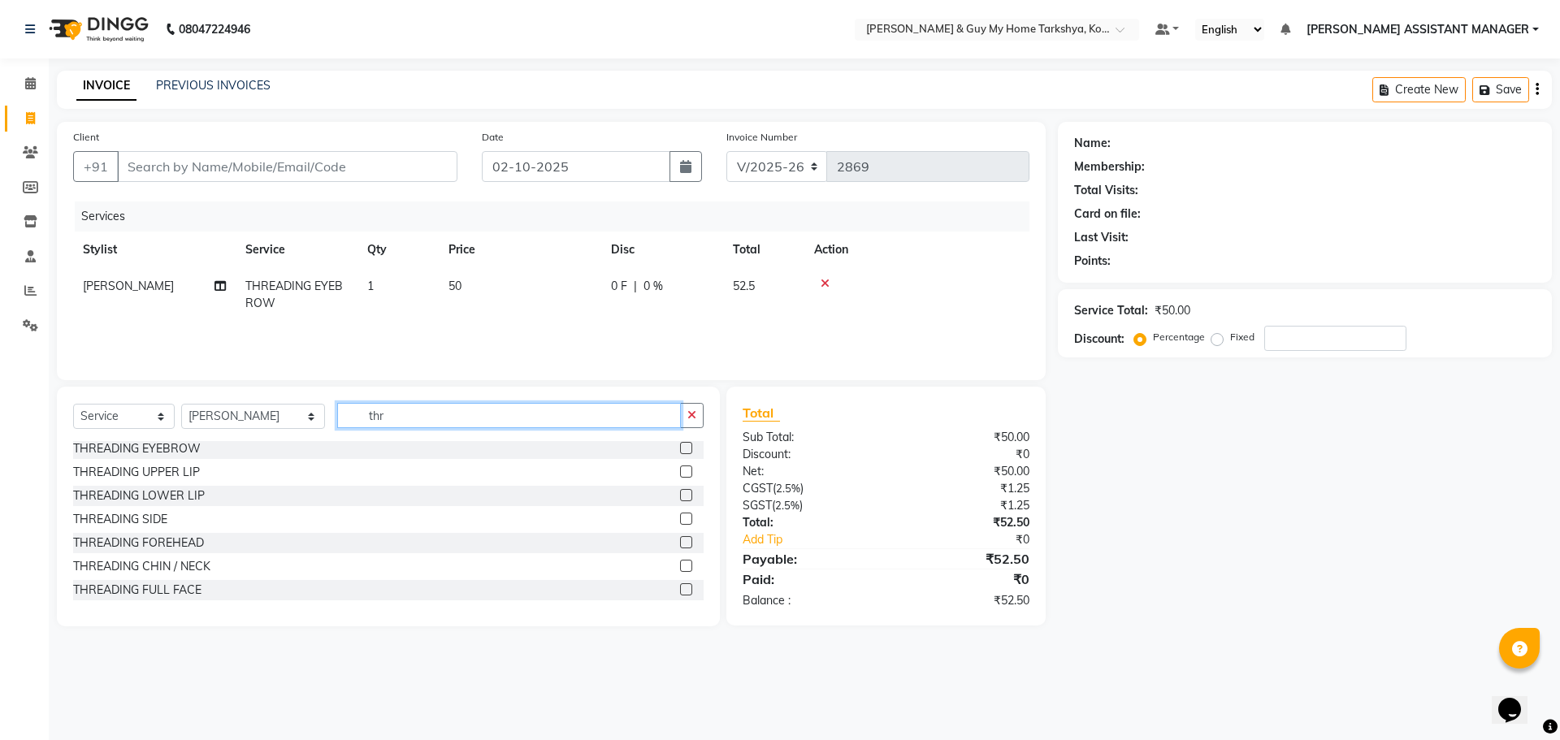
click at [405, 412] on input "thr" at bounding box center [509, 415] width 344 height 25
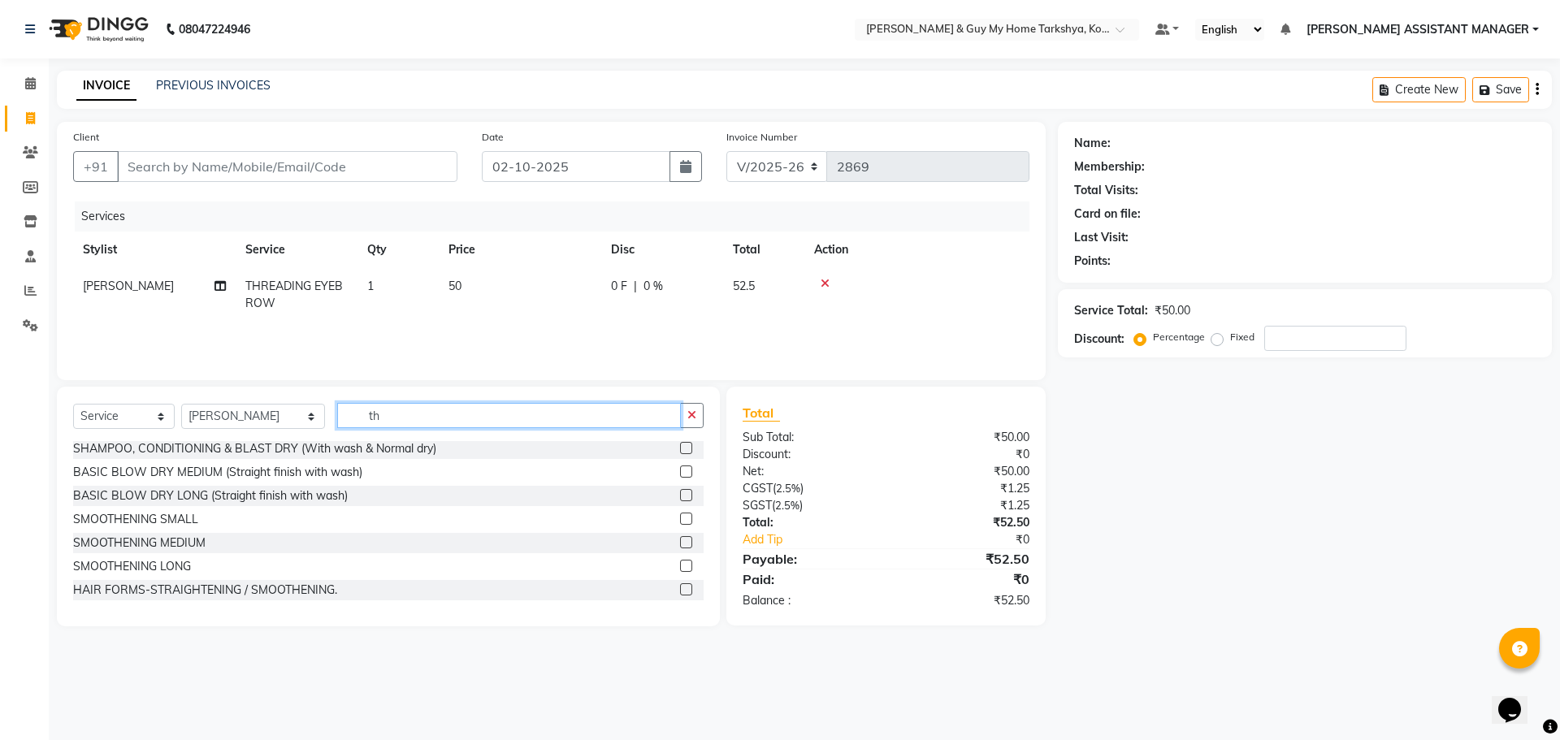
type input "t"
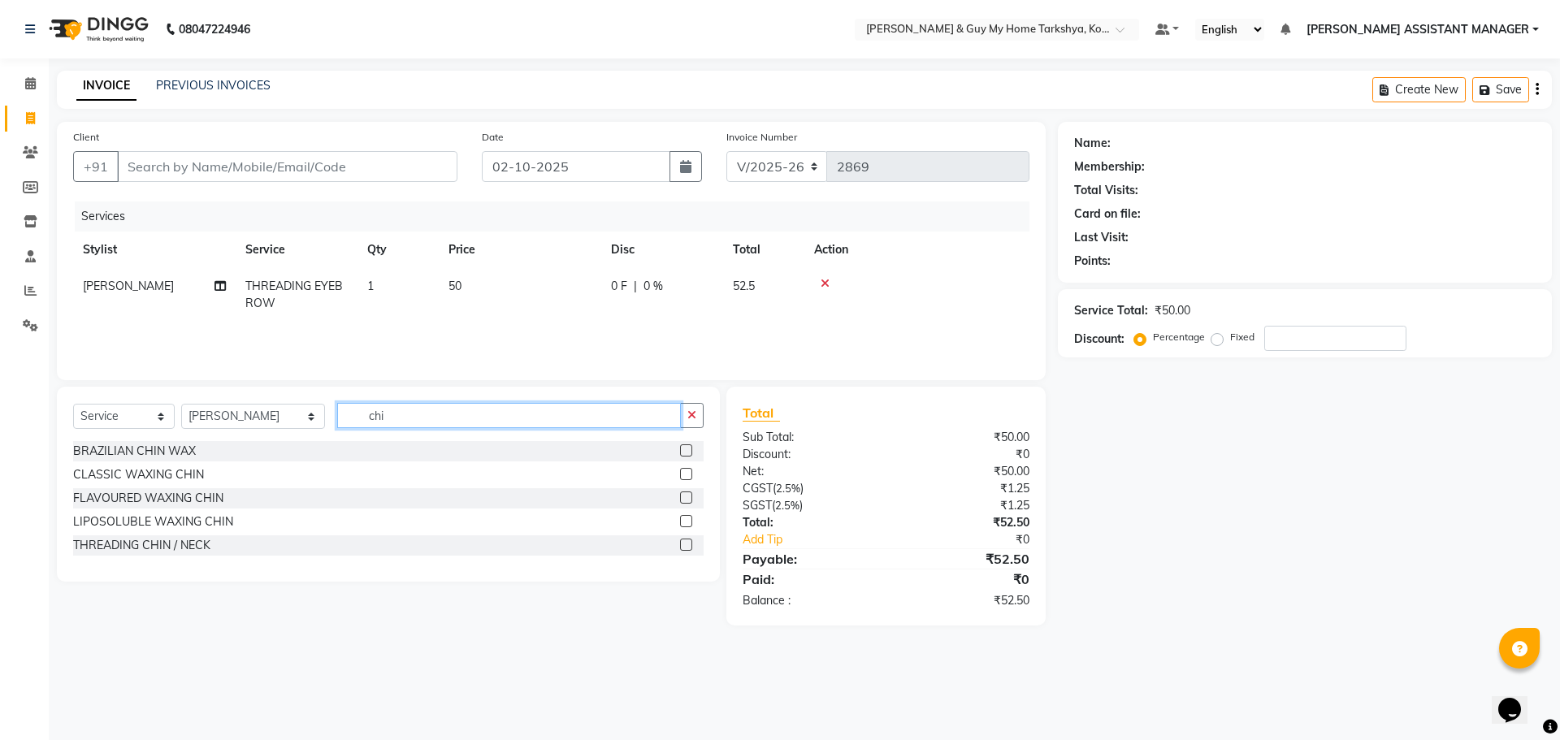
scroll to position [0, 0]
type input "c"
type input "thre"
click at [207, 565] on div "THREADING CHIN / NECK" at bounding box center [141, 569] width 137 height 17
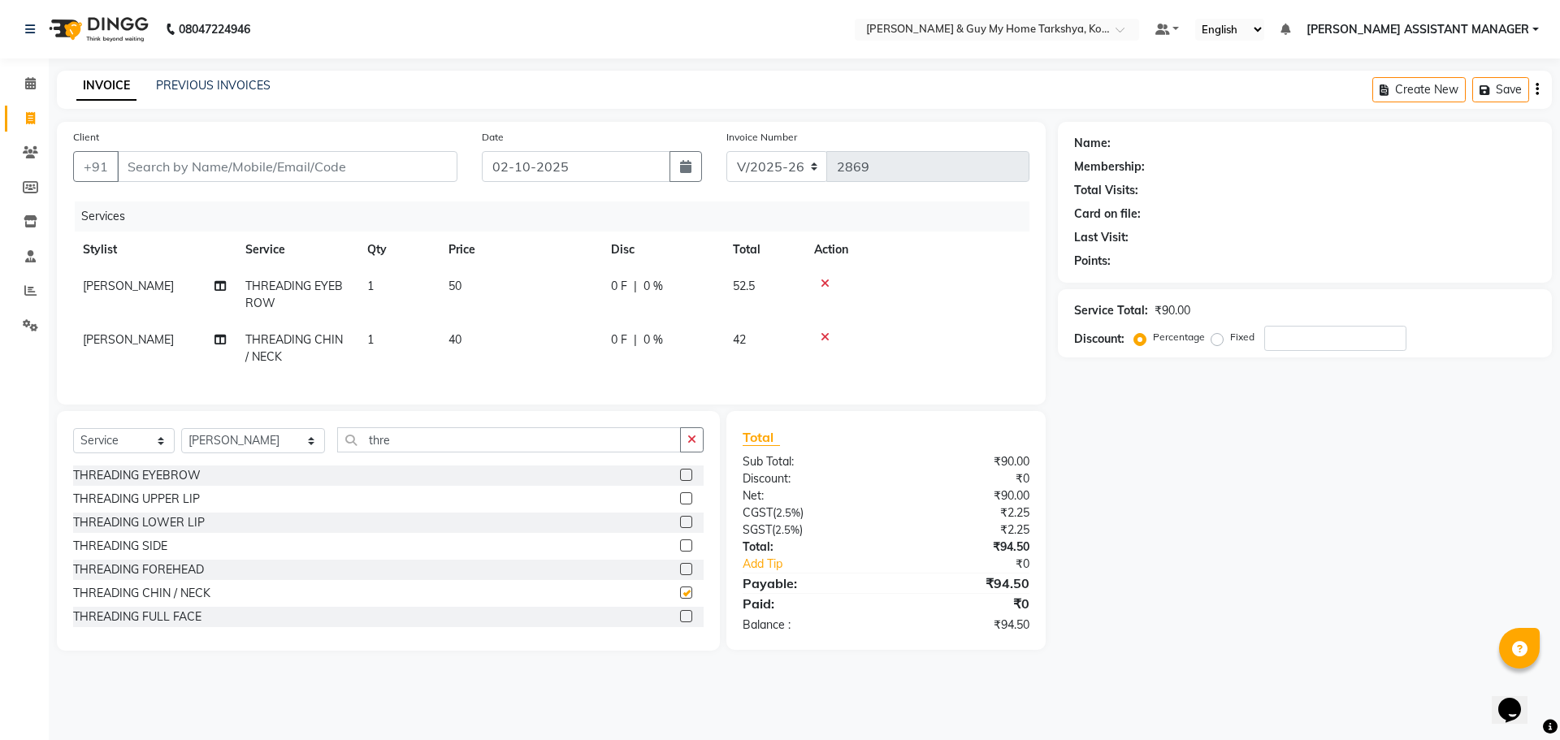
checkbox input "false"
click at [386, 452] on input "thre" at bounding box center [509, 439] width 344 height 25
type input "t"
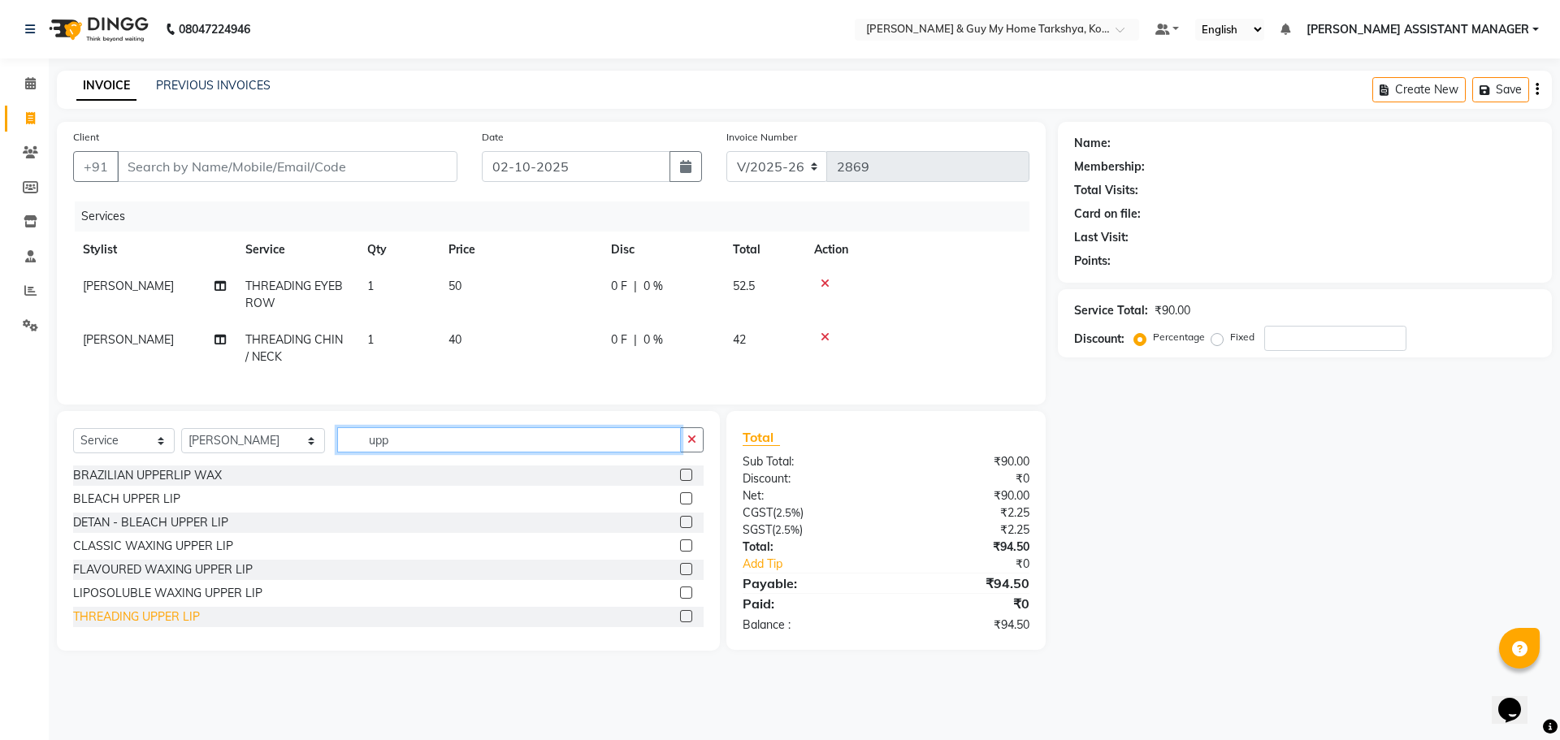
type input "upp"
click at [162, 604] on div "THREADING UPPER LIP" at bounding box center [136, 617] width 127 height 17
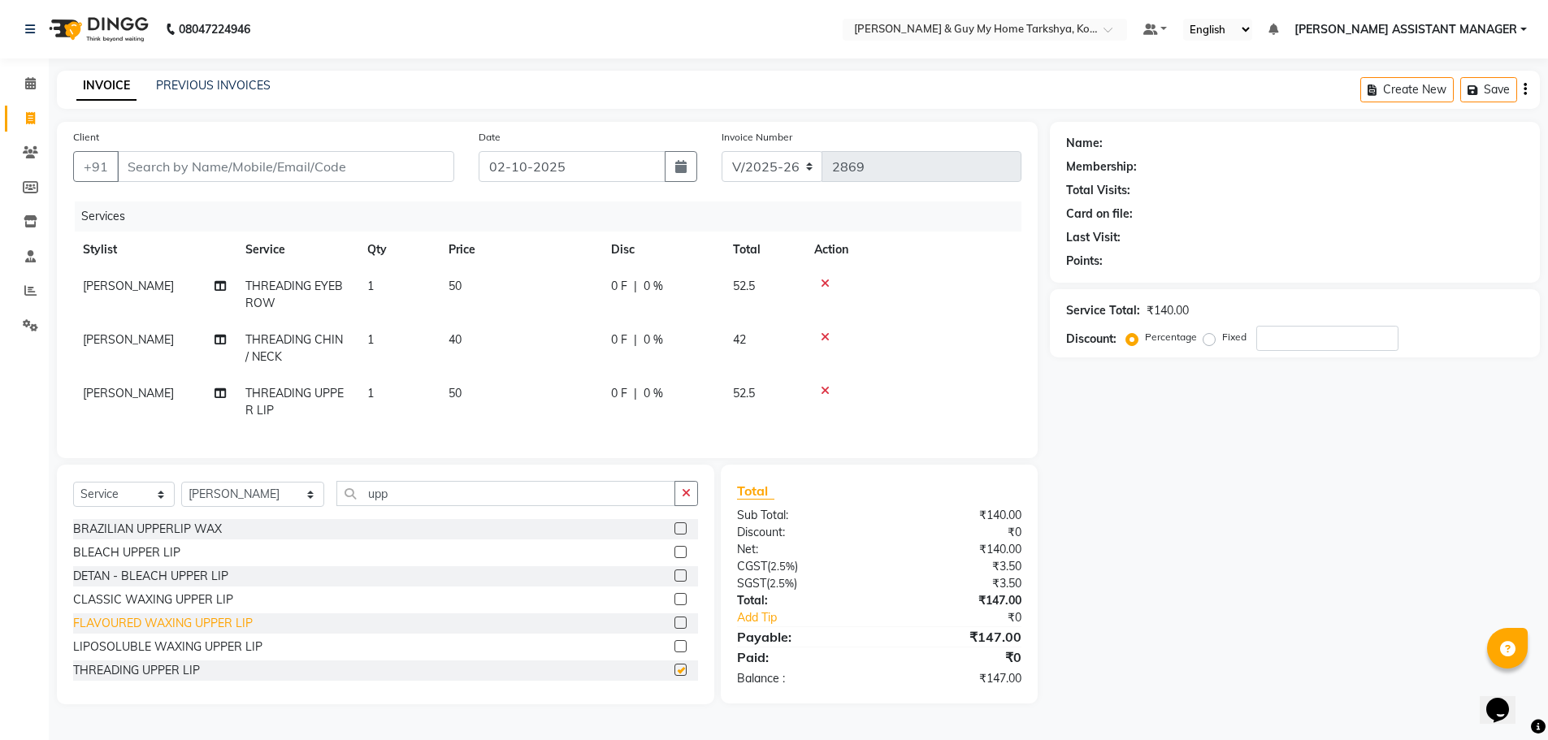
checkbox input "false"
click at [197, 169] on input "Client" at bounding box center [285, 166] width 337 height 31
type input "9"
type input "0"
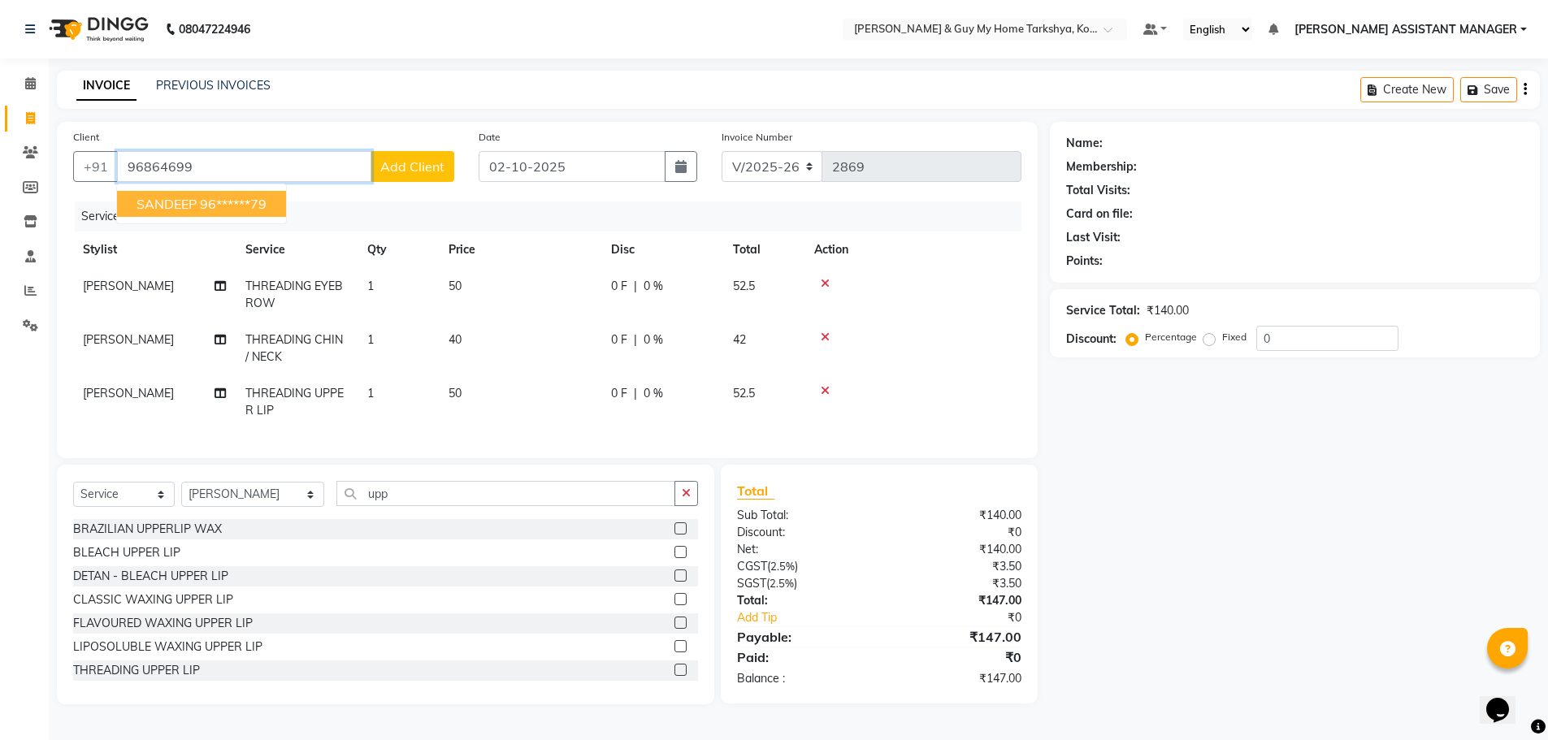
click at [219, 202] on ngb-highlight "96******79" at bounding box center [233, 204] width 67 height 16
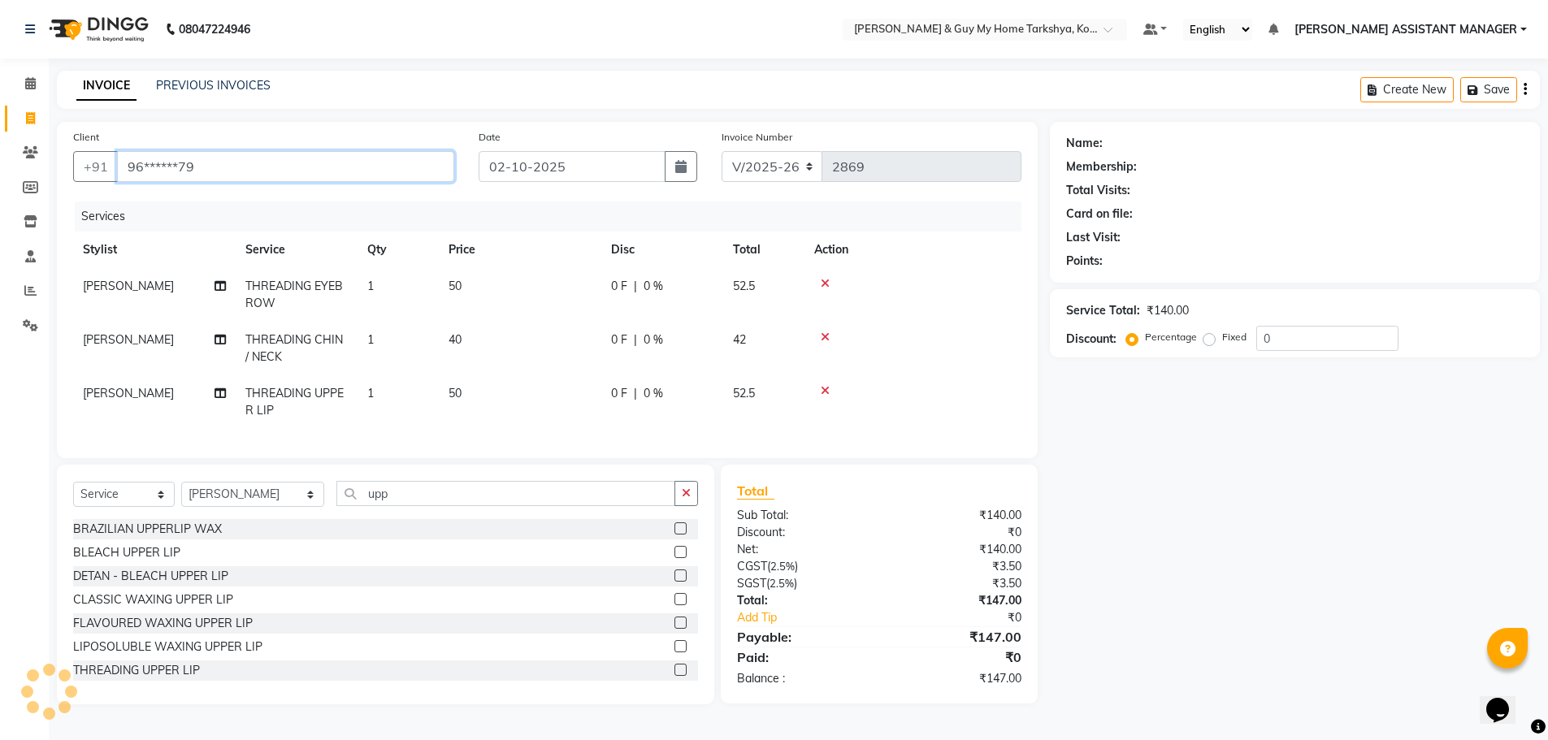
type input "96******79"
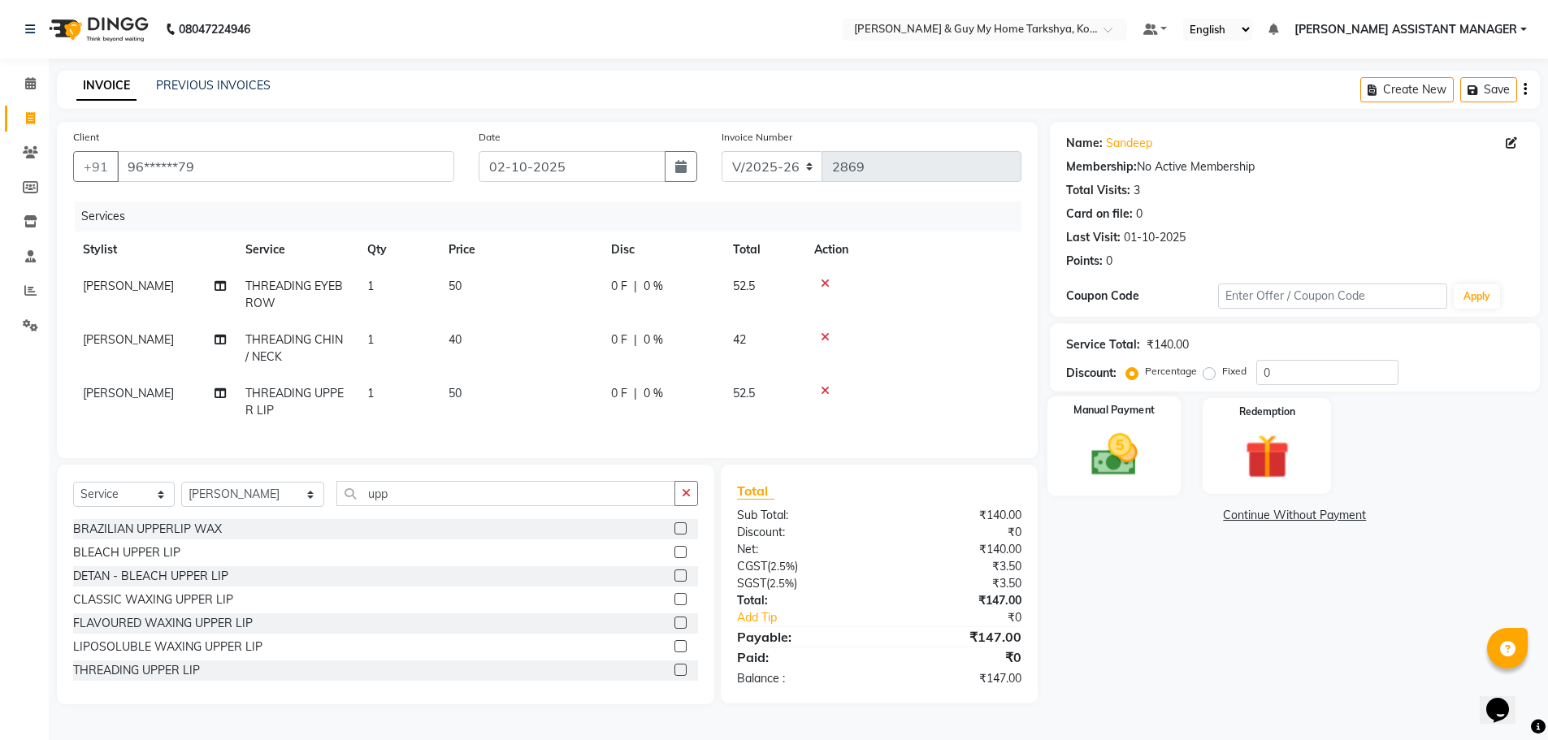
click at [1100, 448] on img at bounding box center [1114, 454] width 75 height 53
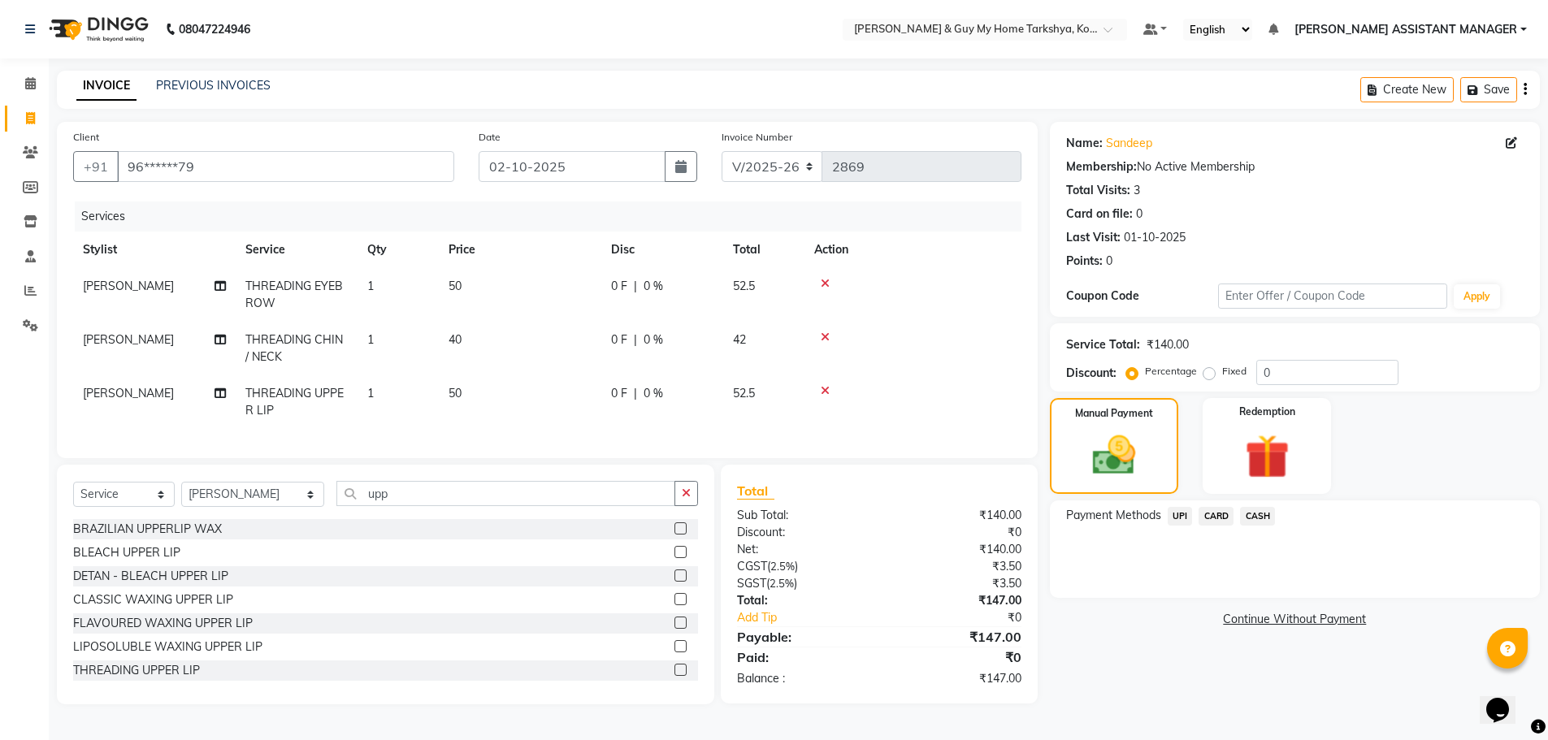
click at [1100, 516] on span "UPI" at bounding box center [1180, 516] width 25 height 19
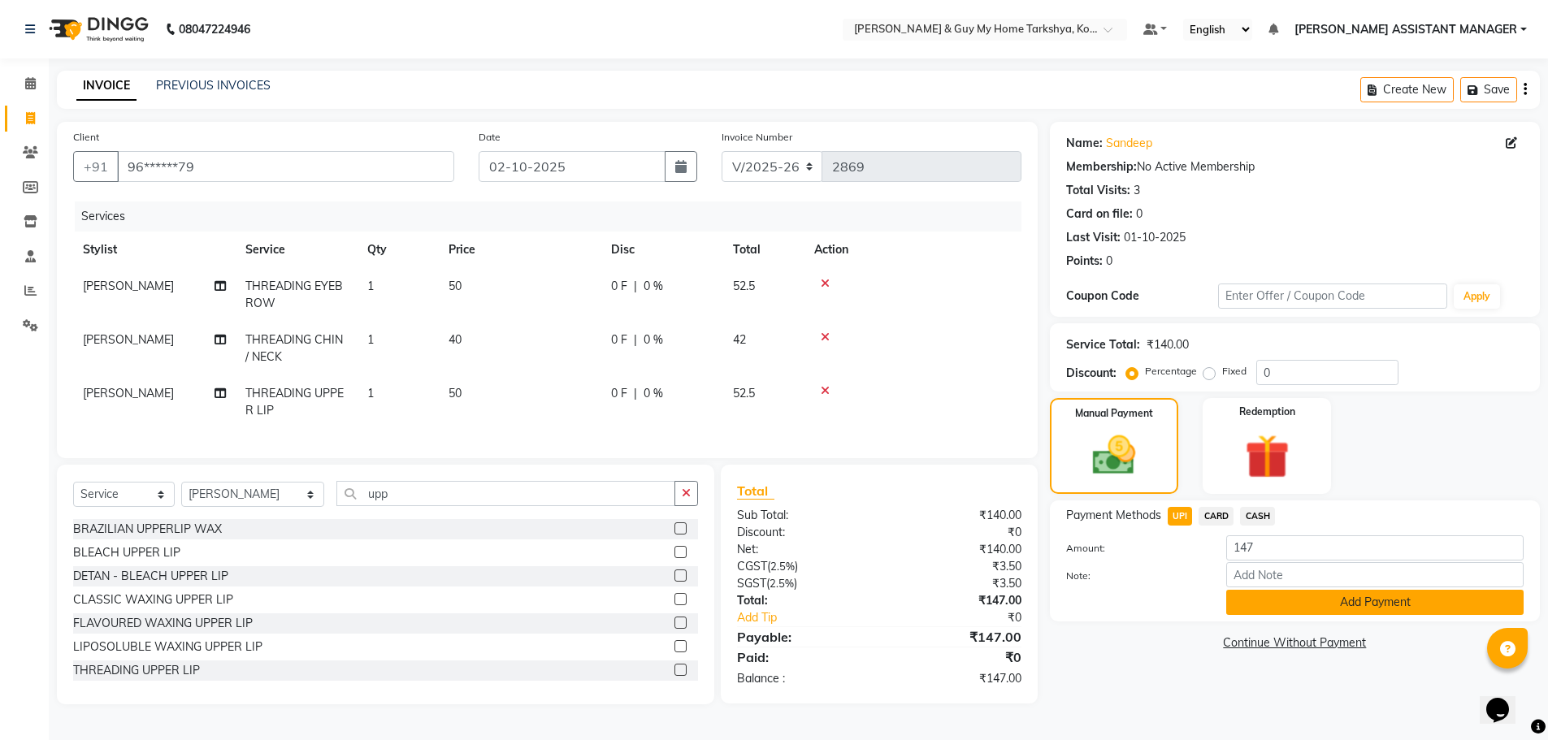
click at [1100, 601] on button "Add Payment" at bounding box center [1374, 602] width 297 height 25
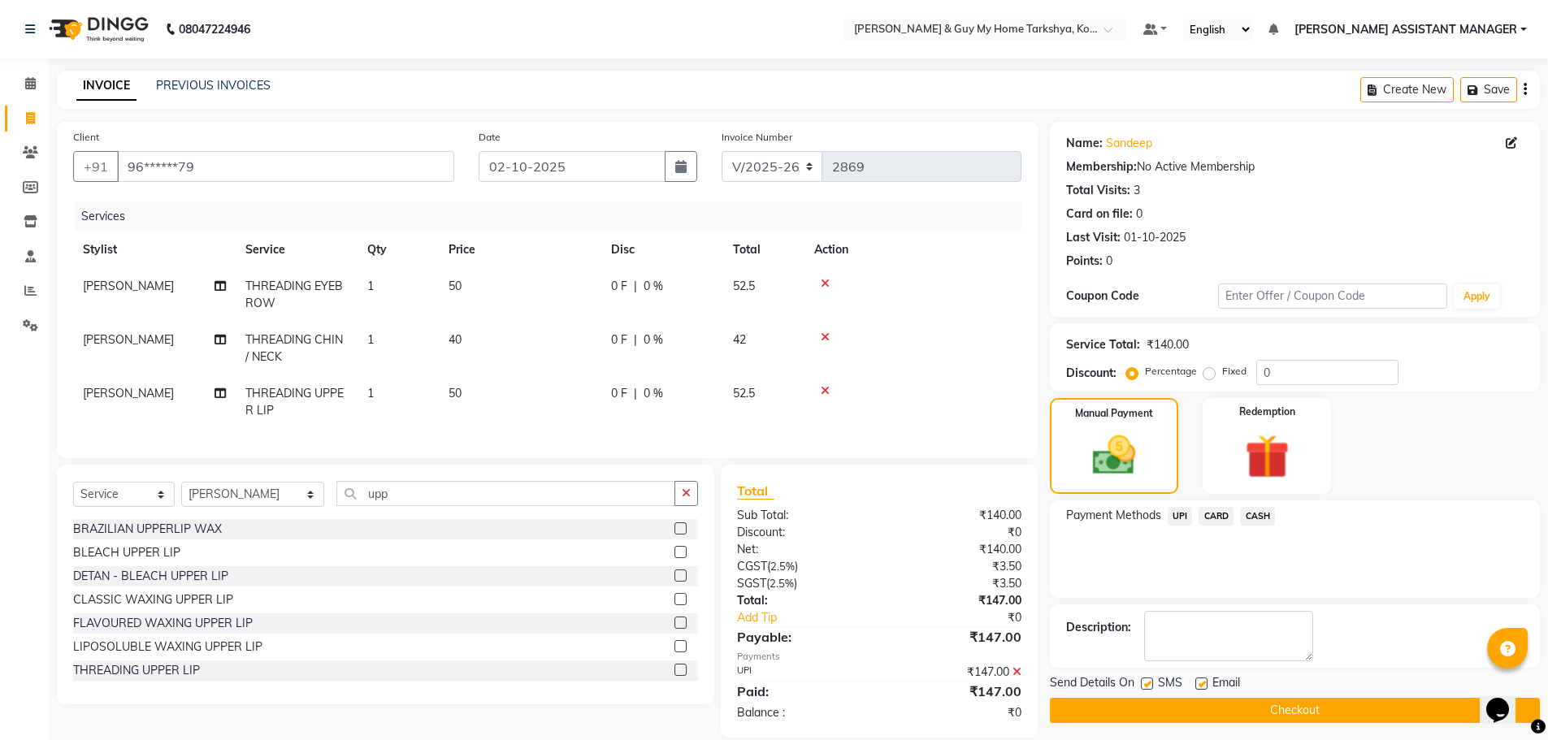
click at [1100, 604] on button "Checkout" at bounding box center [1295, 710] width 490 height 25
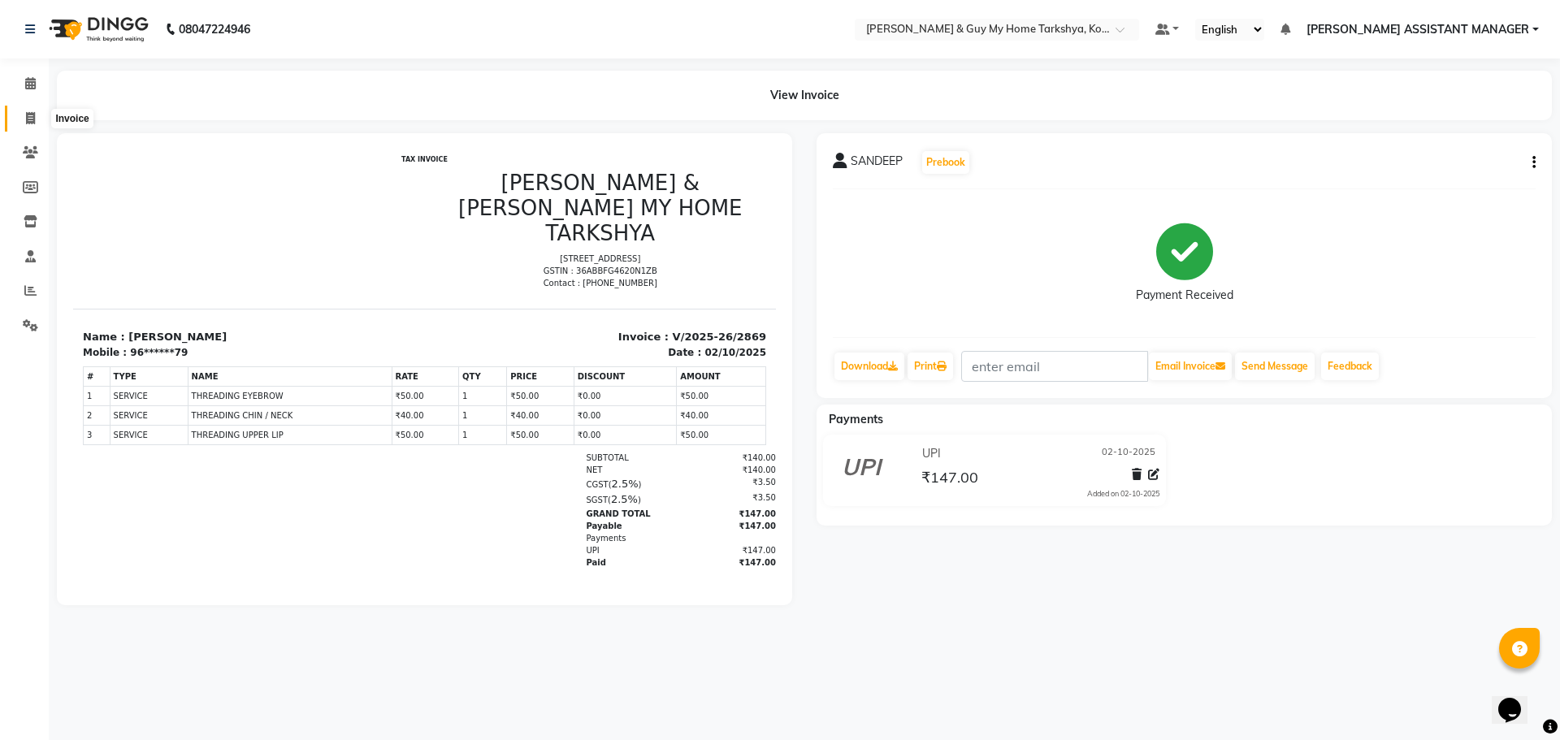
click at [27, 114] on icon at bounding box center [30, 118] width 9 height 12
select select "service"
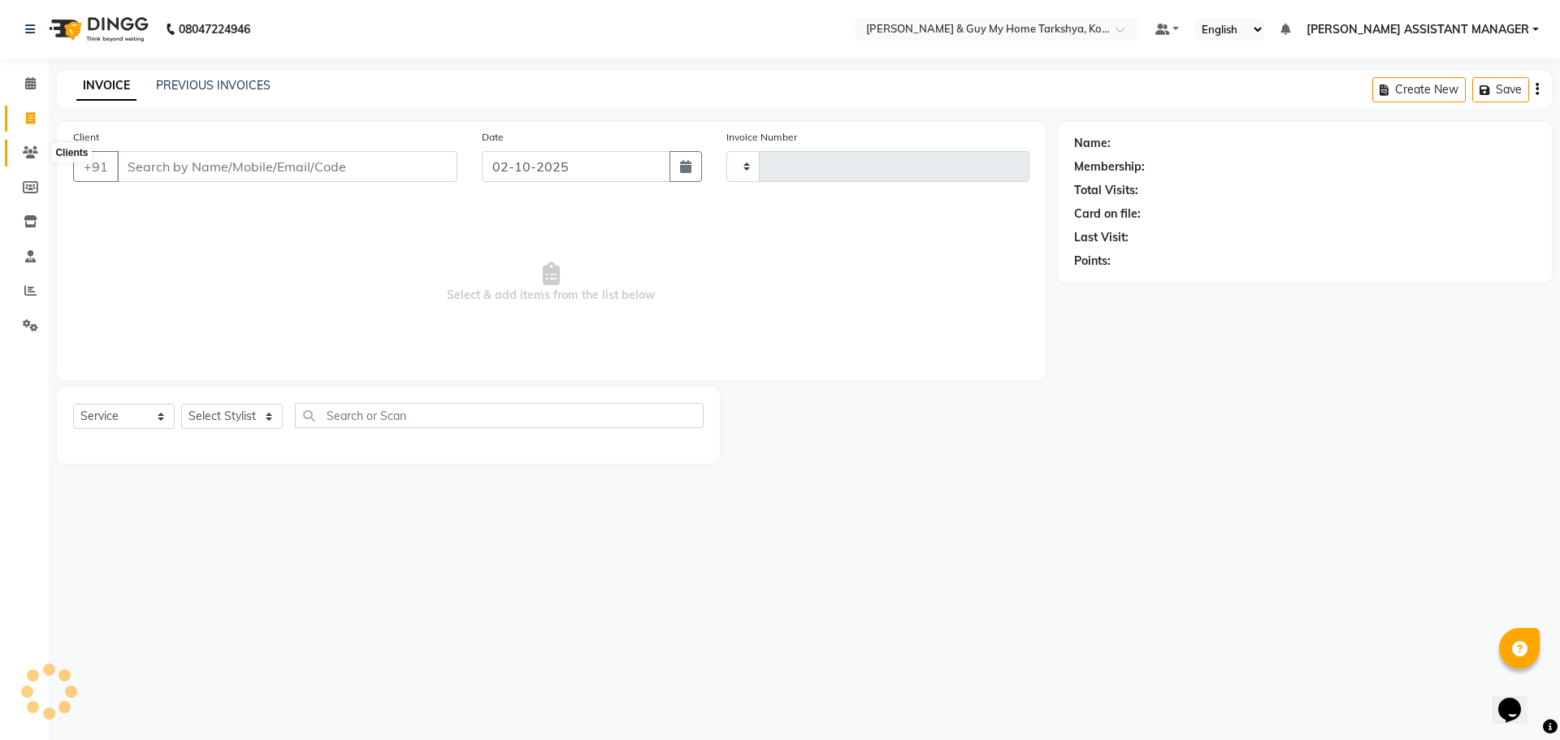
click at [28, 153] on icon at bounding box center [30, 152] width 15 height 12
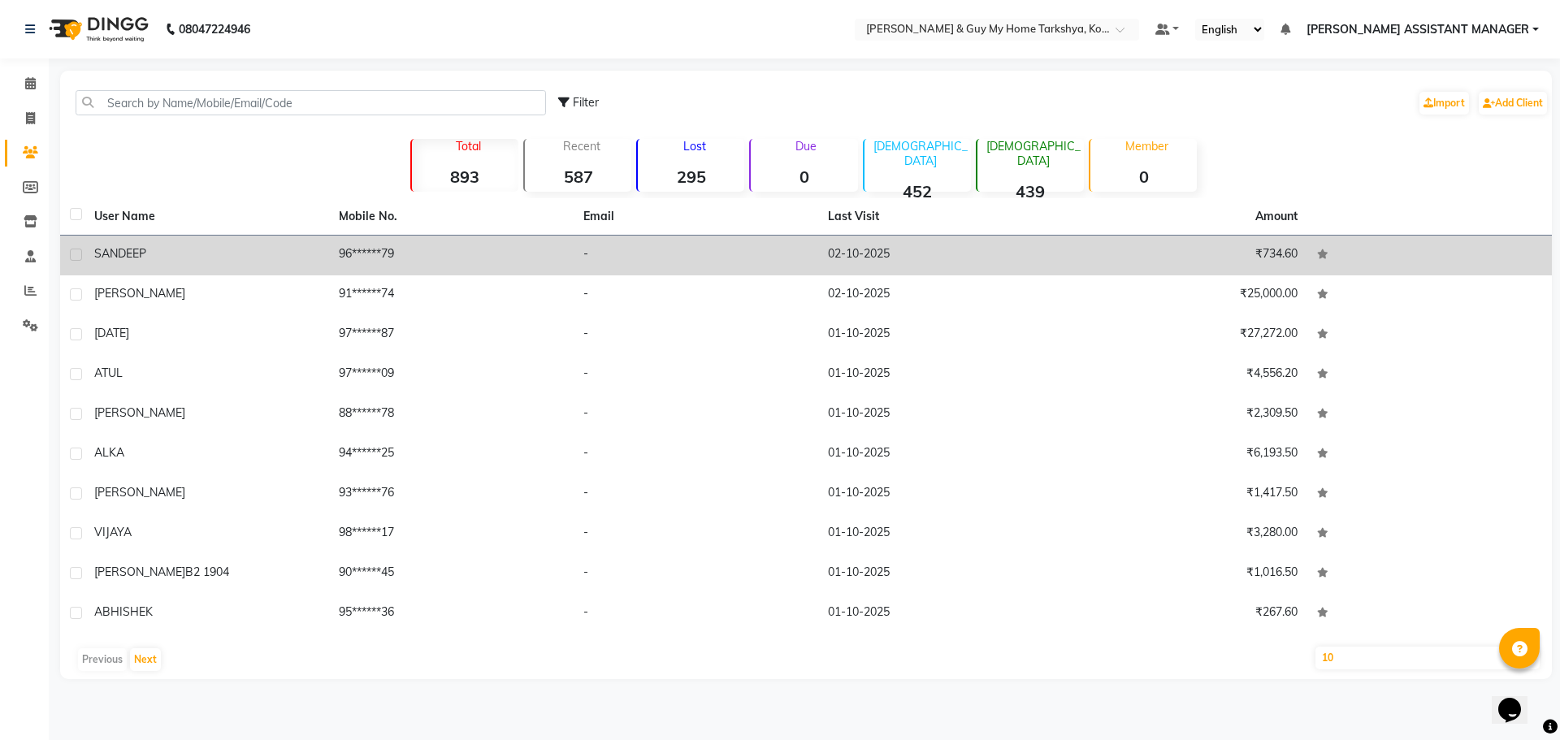
click at [347, 253] on td "96******79" at bounding box center [451, 256] width 245 height 40
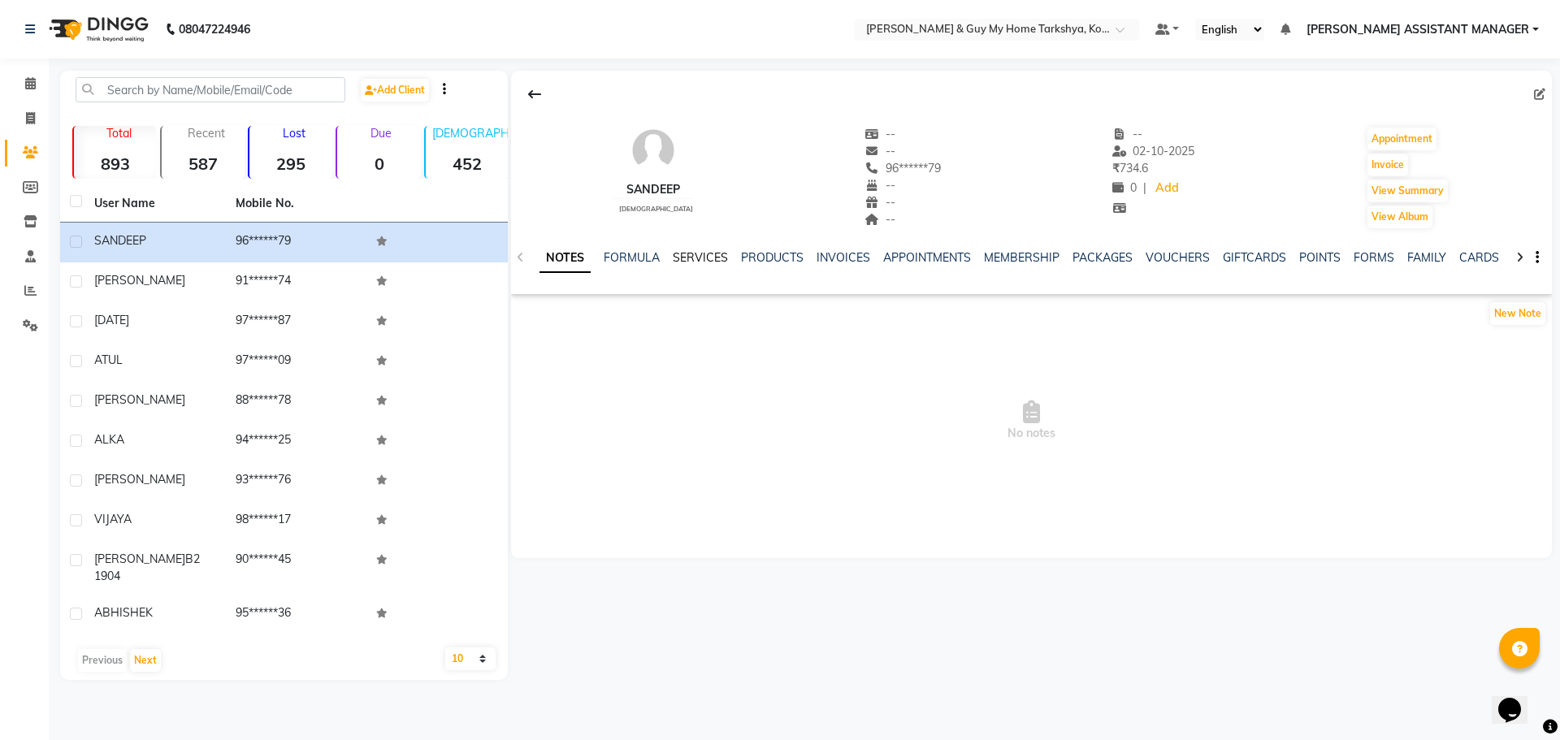
click at [705, 258] on link "SERVICES" at bounding box center [700, 257] width 55 height 15
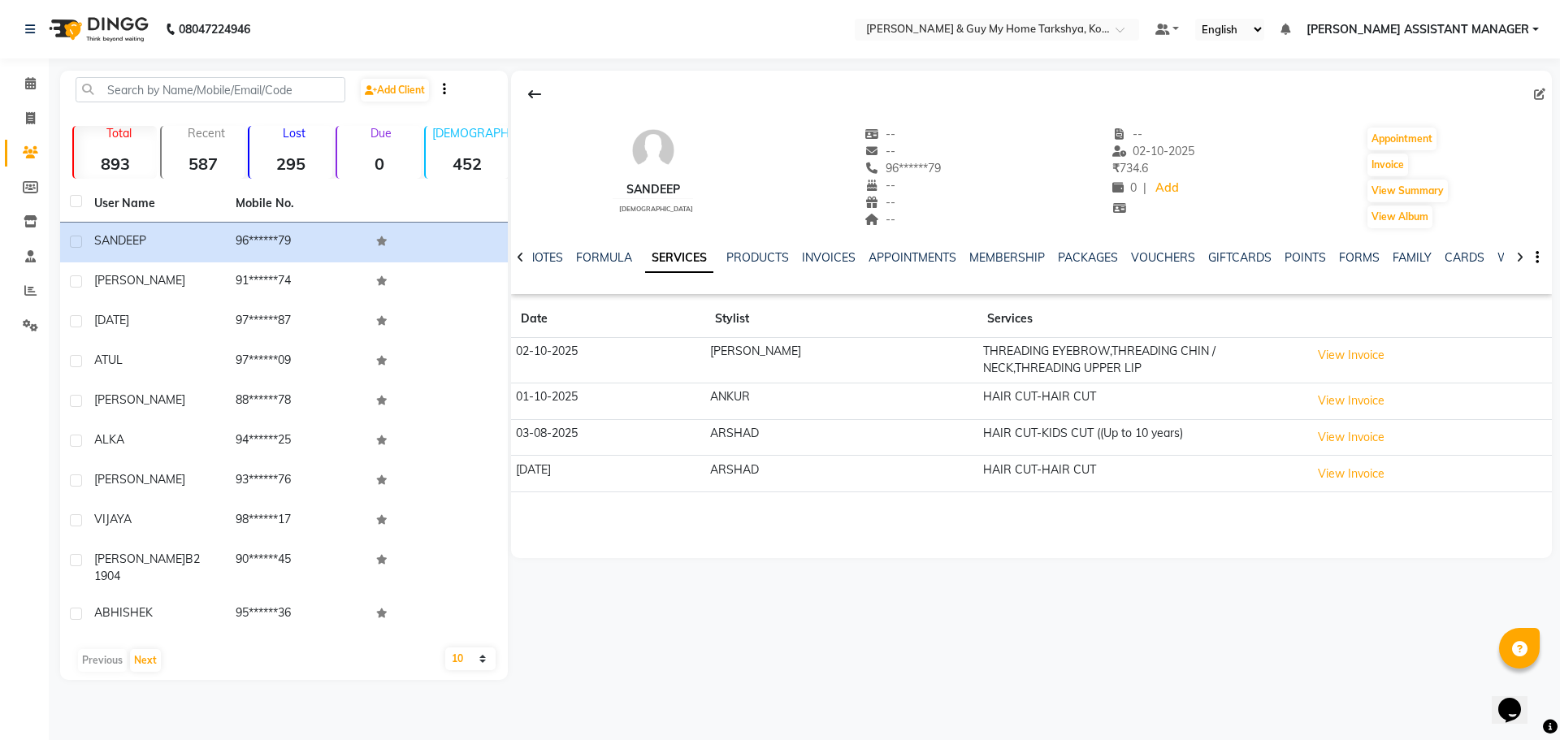
click at [1006, 357] on td "THREADING EYEBROW,THREADING CHIN / NECK,THREADING UPPER LIP" at bounding box center [1140, 360] width 327 height 45
click at [806, 352] on td "[PERSON_NAME]" at bounding box center [841, 360] width 273 height 45
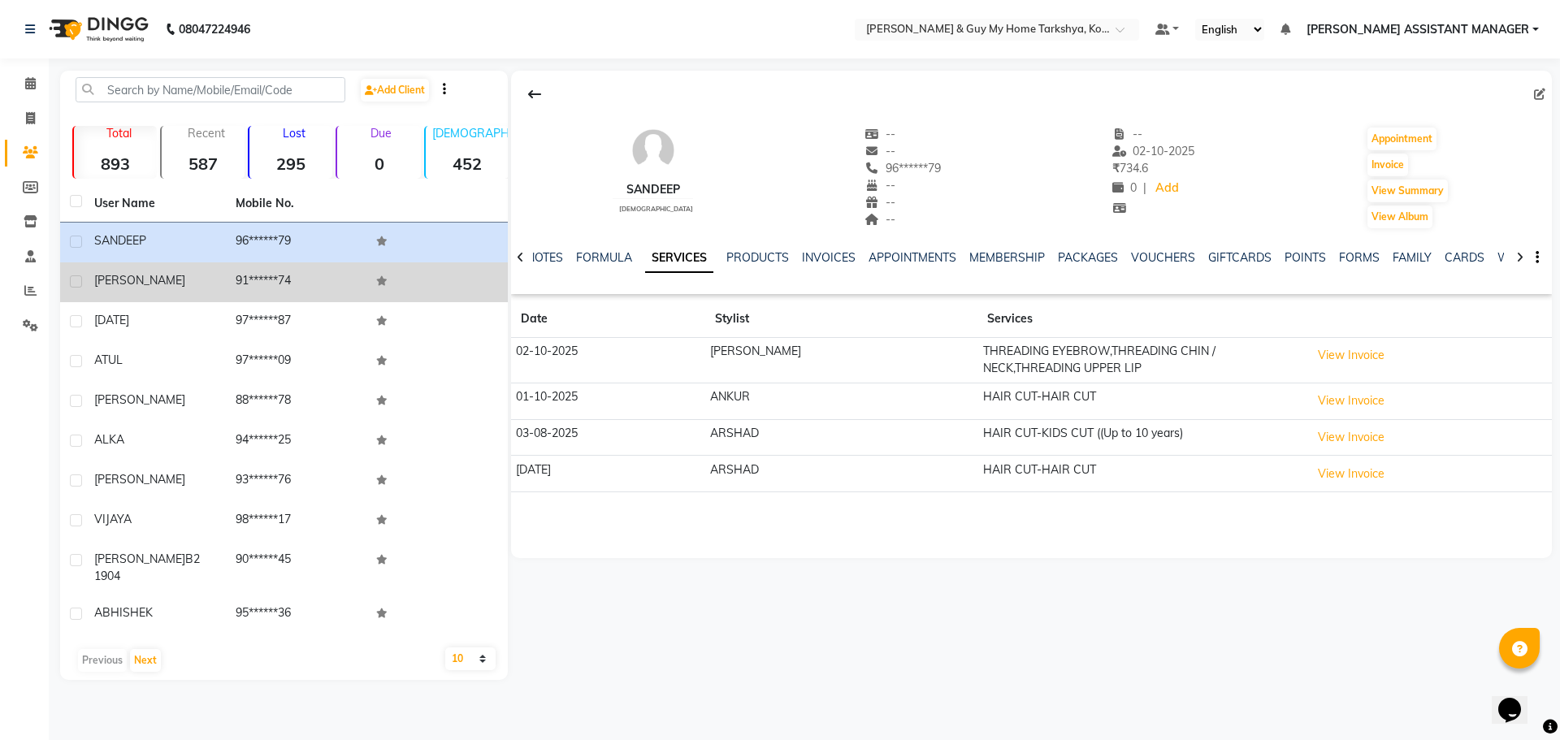
click at [125, 277] on span "[PERSON_NAME]" at bounding box center [139, 280] width 91 height 15
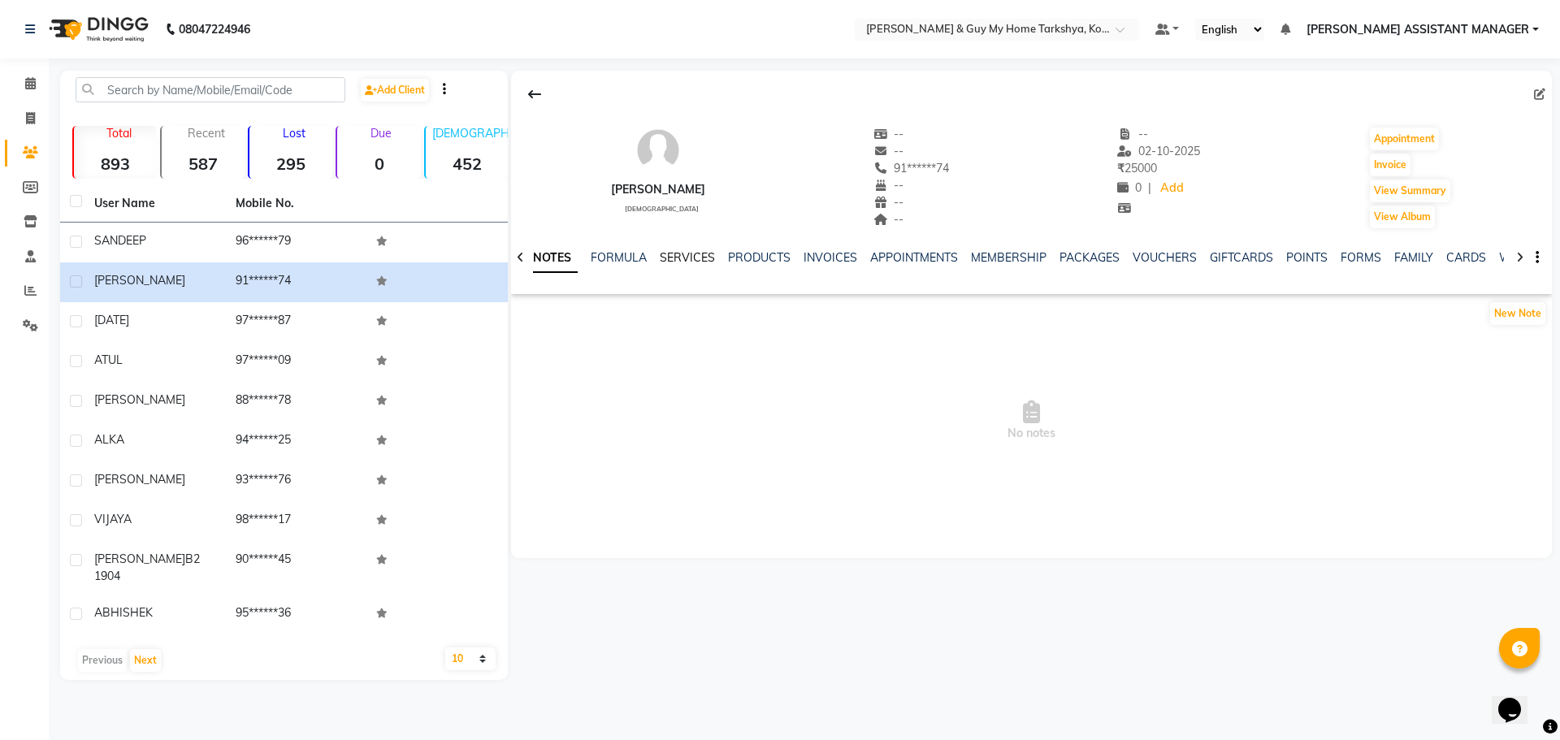
click at [686, 253] on link "SERVICES" at bounding box center [687, 257] width 55 height 15
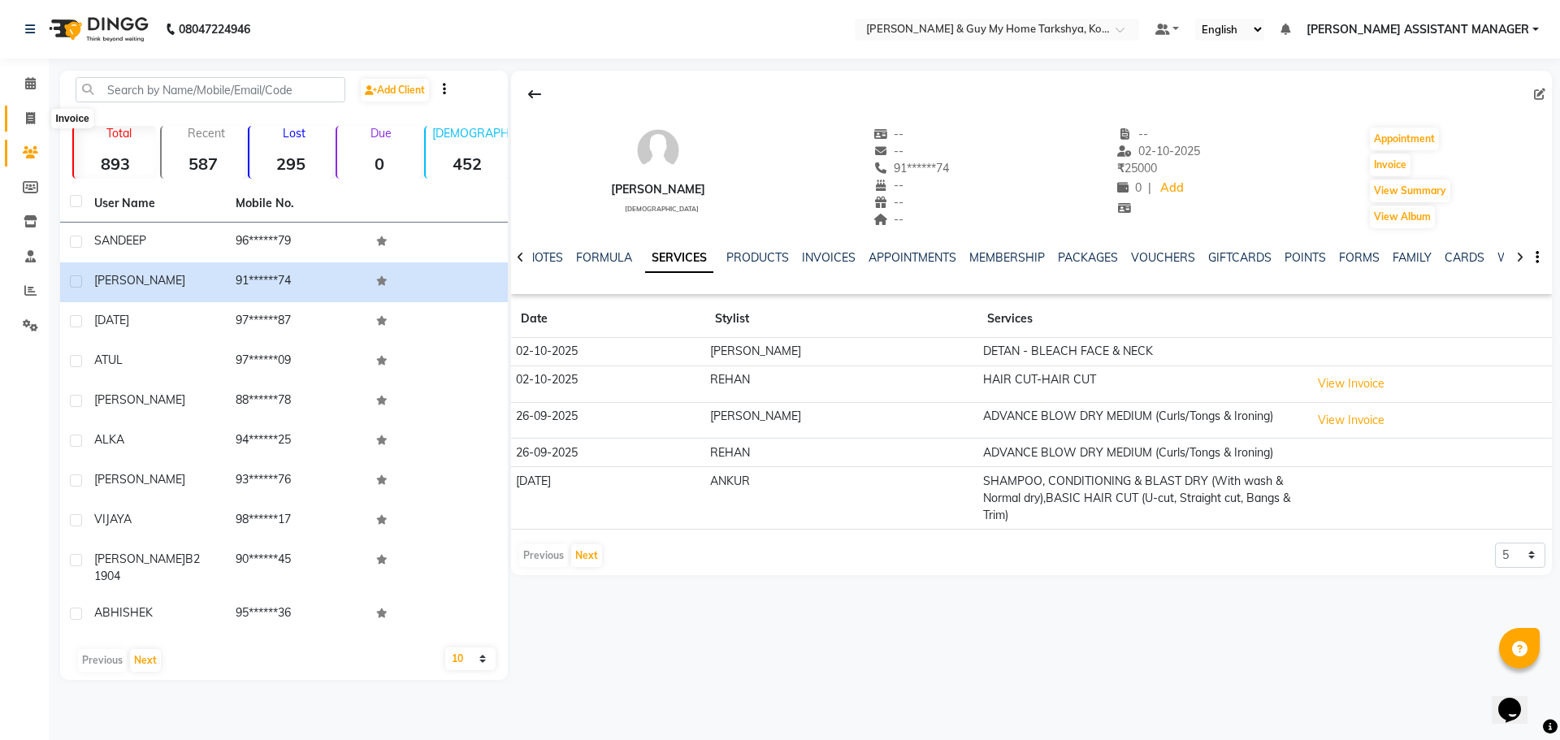
click at [36, 114] on span at bounding box center [30, 119] width 28 height 19
select select "service"
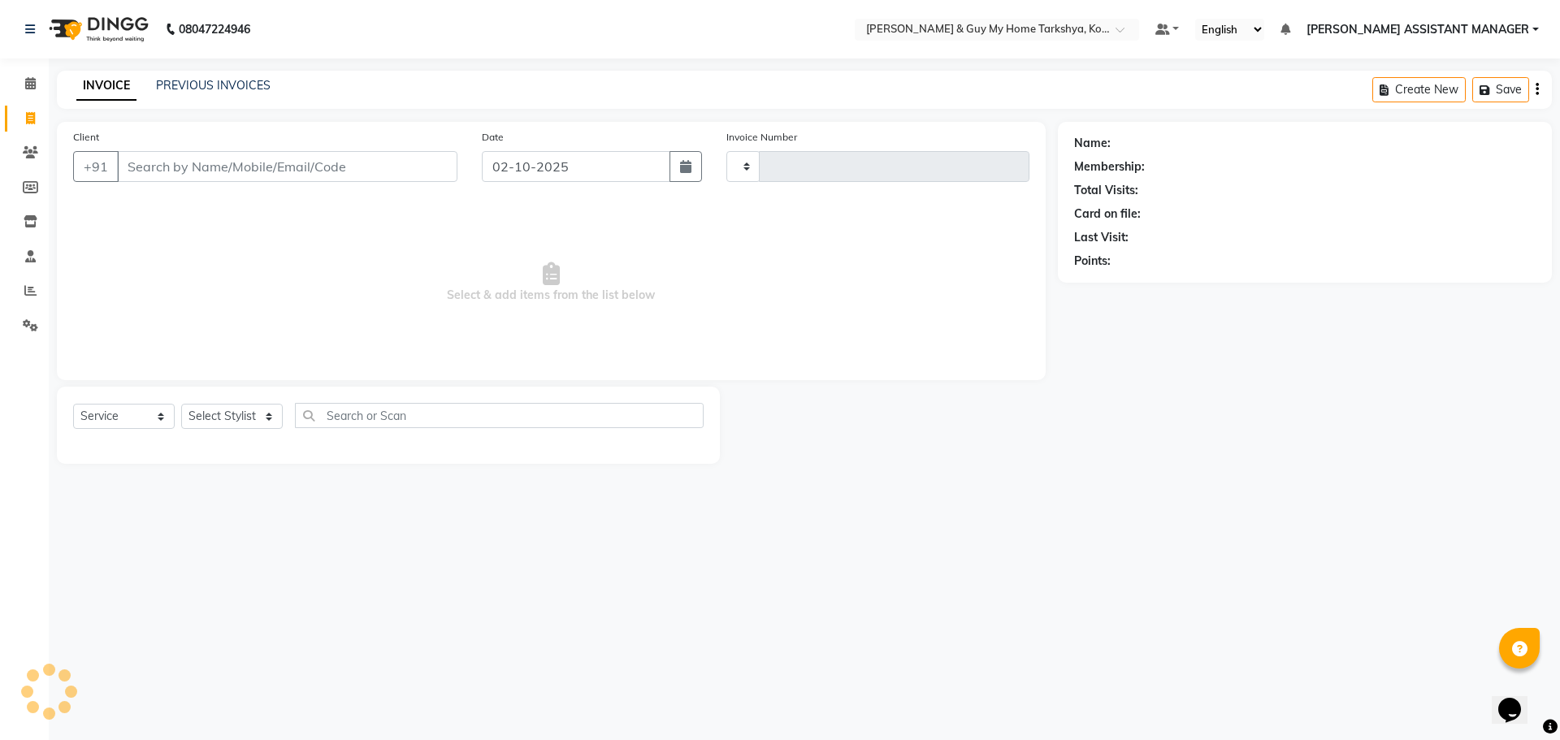
type input "2870"
select select "7902"
click at [247, 93] on div "PREVIOUS INVOICES" at bounding box center [213, 85] width 115 height 17
click at [221, 82] on link "PREVIOUS INVOICES" at bounding box center [213, 85] width 115 height 15
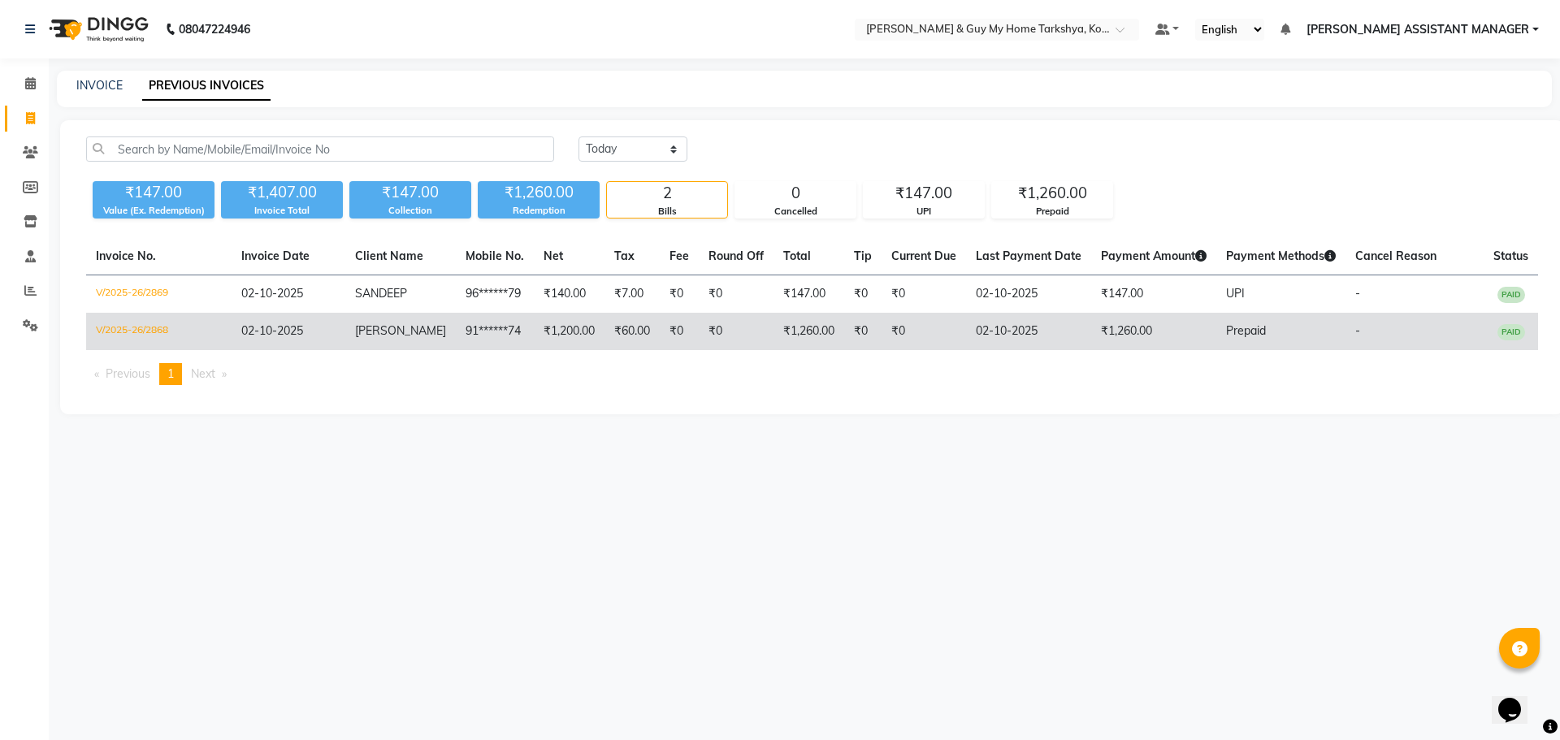
click at [1100, 345] on td "₹1,260.00" at bounding box center [1153, 331] width 125 height 37
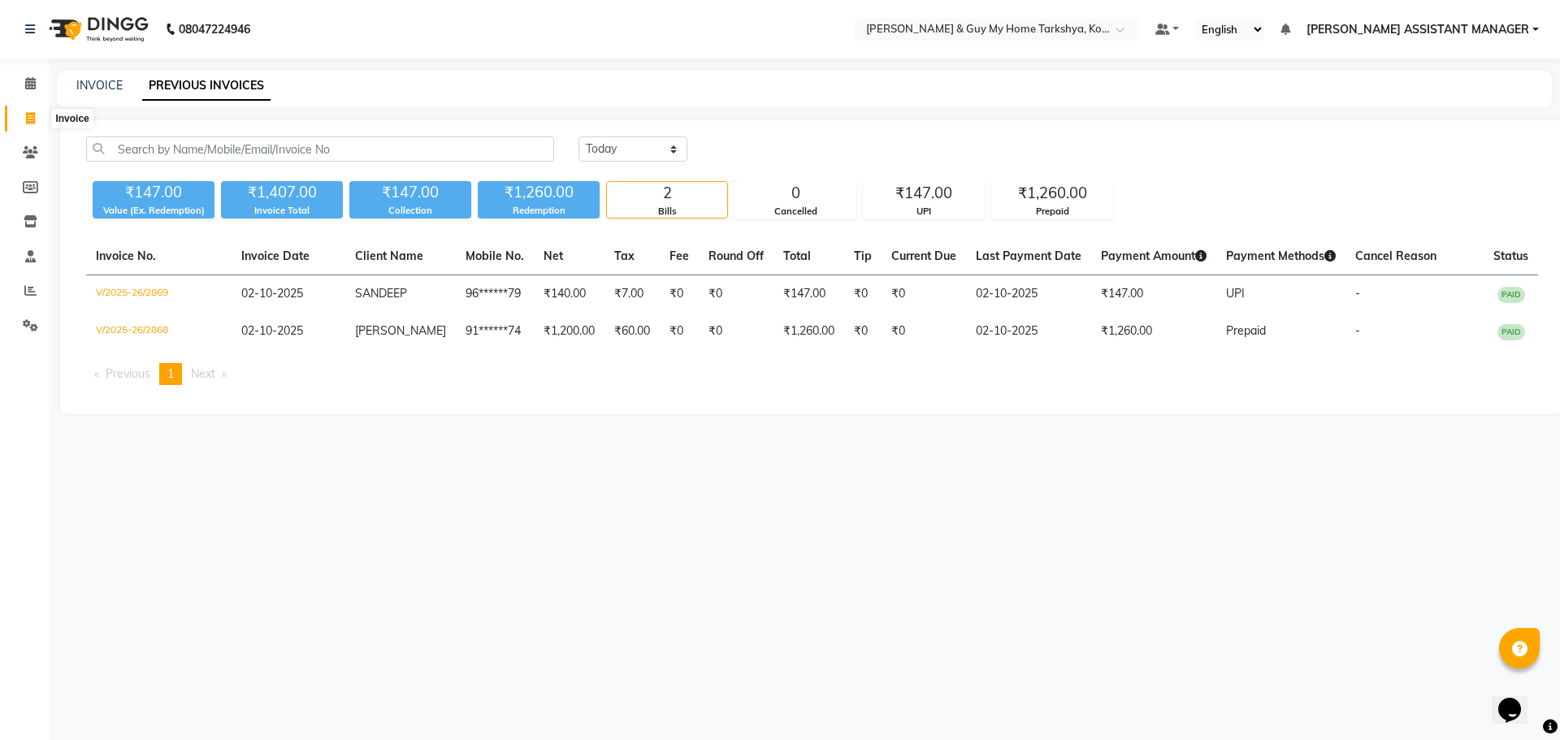
click at [27, 121] on icon at bounding box center [30, 118] width 9 height 12
select select "service"
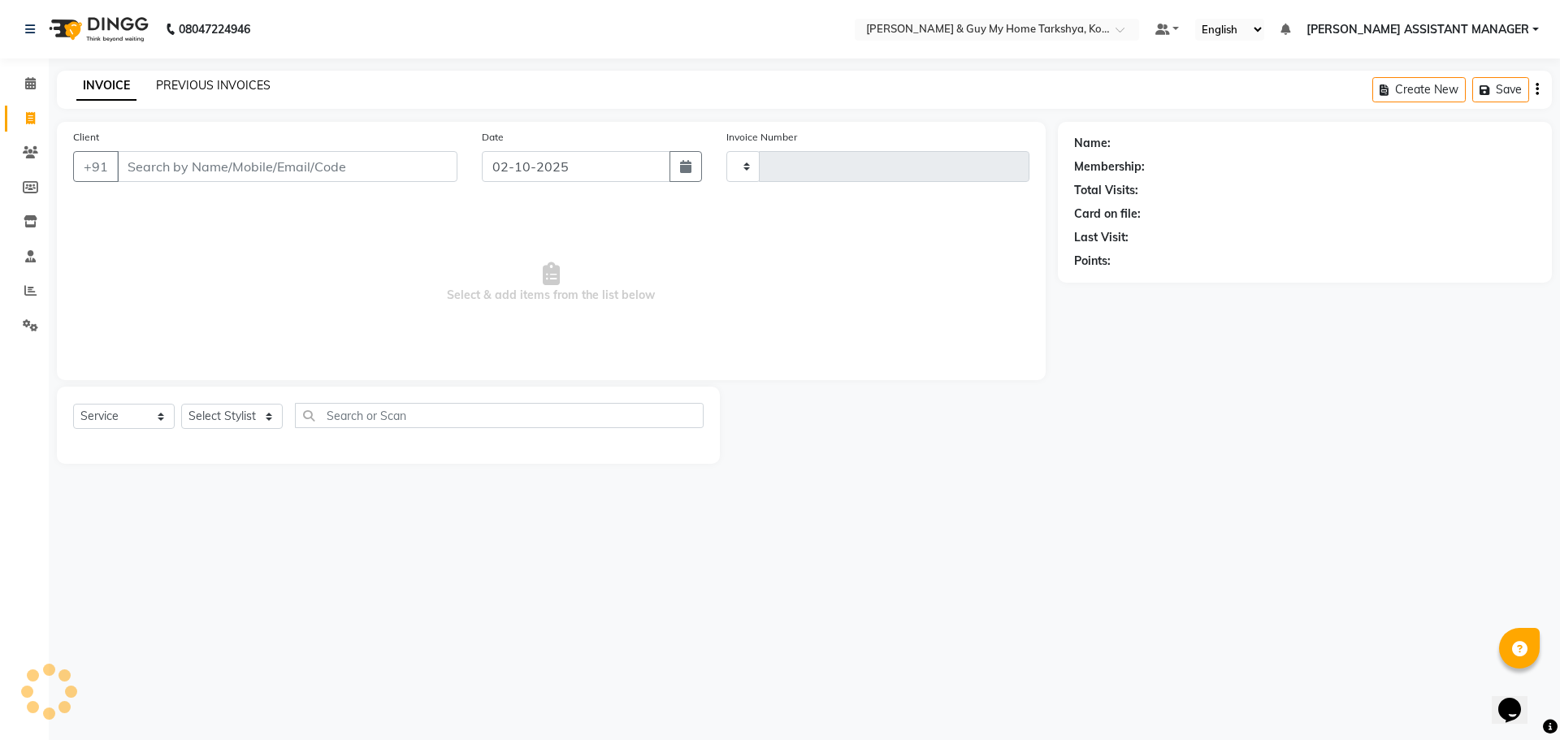
click at [213, 92] on link "PREVIOUS INVOICES" at bounding box center [213, 85] width 115 height 15
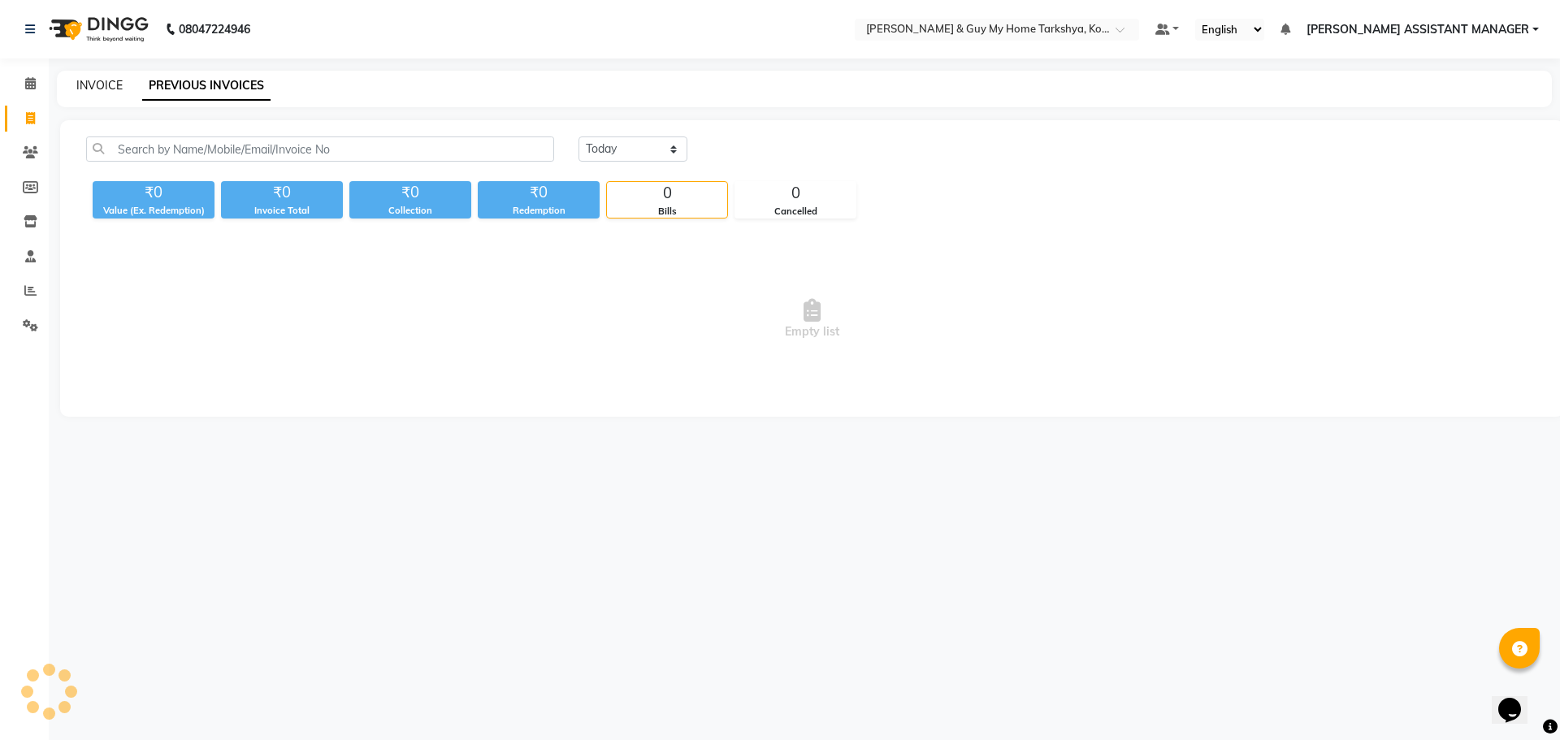
click at [102, 87] on link "INVOICE" at bounding box center [99, 85] width 46 height 15
select select "service"
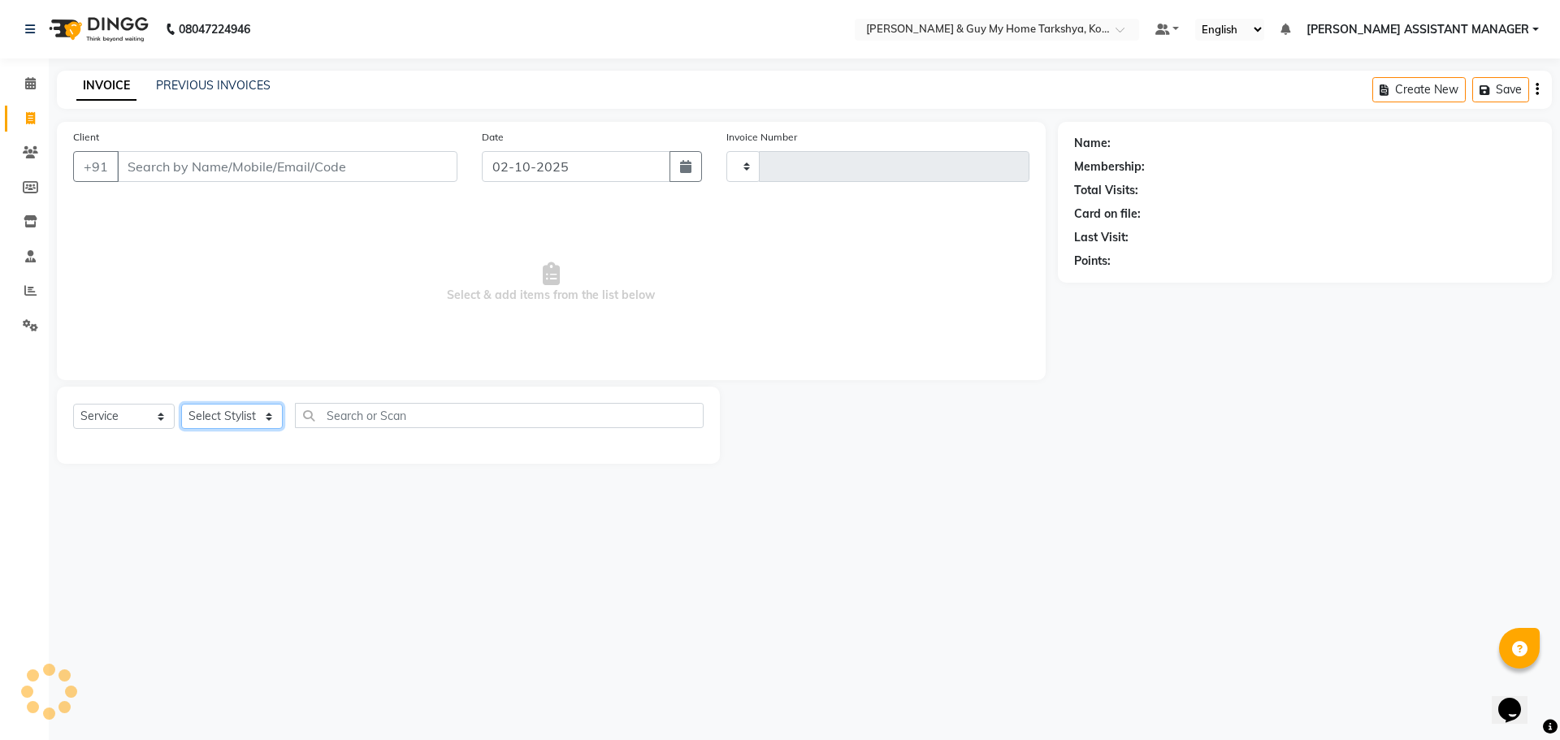
drag, startPoint x: 240, startPoint y: 409, endPoint x: 237, endPoint y: 396, distance: 14.2
click at [240, 409] on select "Select Stylist" at bounding box center [232, 416] width 102 height 25
drag, startPoint x: 244, startPoint y: 375, endPoint x: 214, endPoint y: 374, distance: 29.3
click at [244, 375] on div "Client +91 Date [DATE] Invoice Number Select & add items from the list below" at bounding box center [551, 251] width 989 height 258
type input "2870"
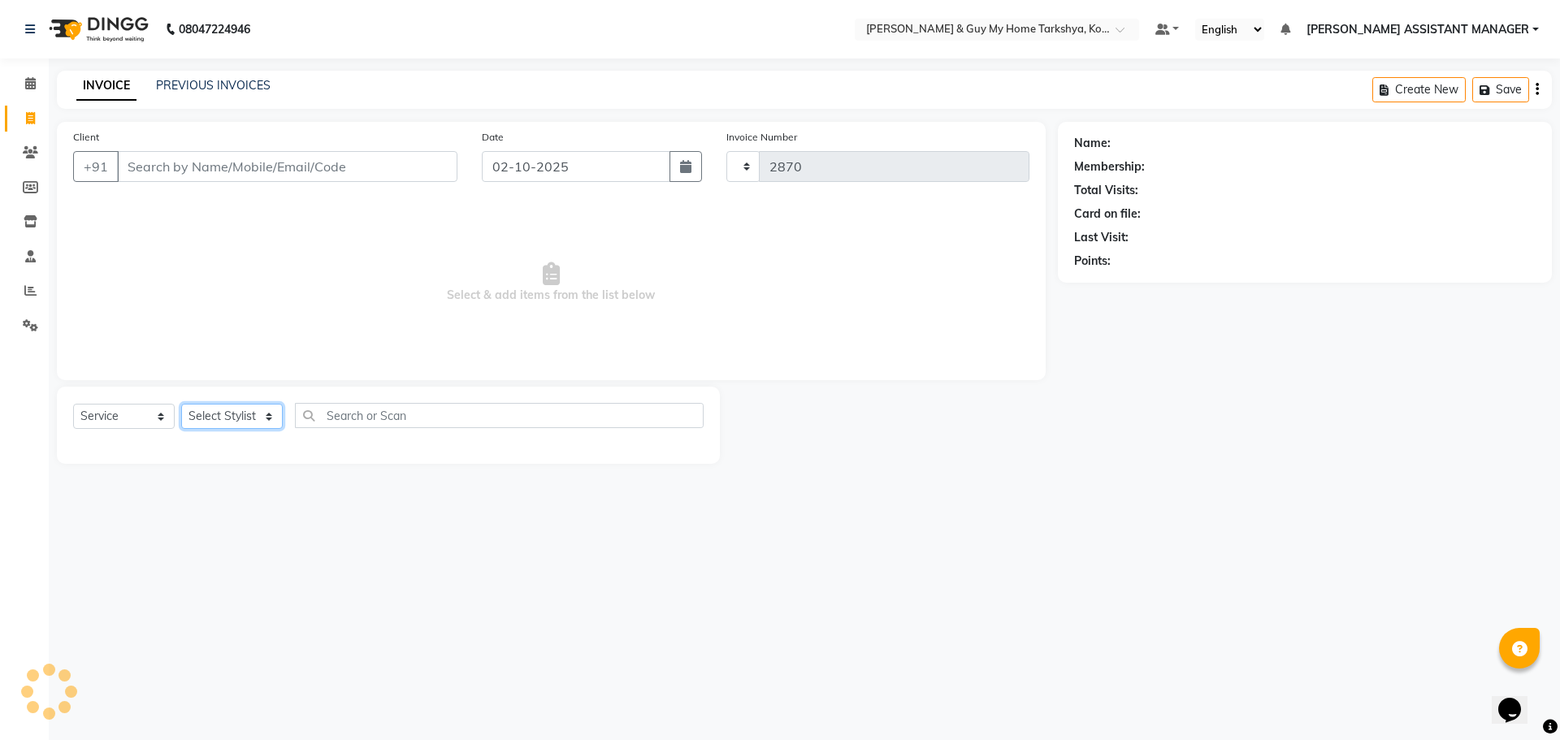
select select "7902"
click at [248, 413] on select "Select Stylist" at bounding box center [232, 416] width 102 height 25
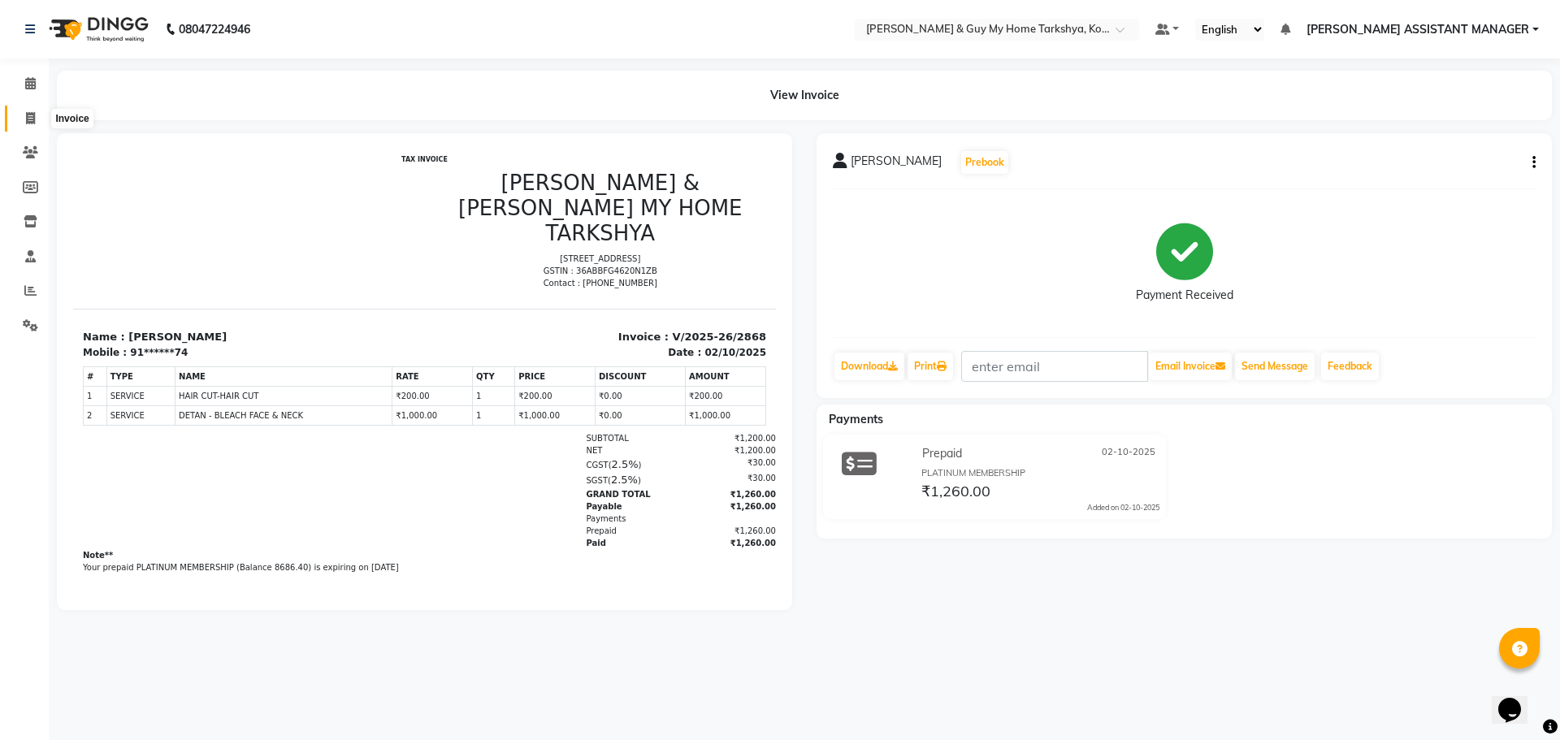
click at [28, 117] on icon at bounding box center [30, 118] width 9 height 12
select select "service"
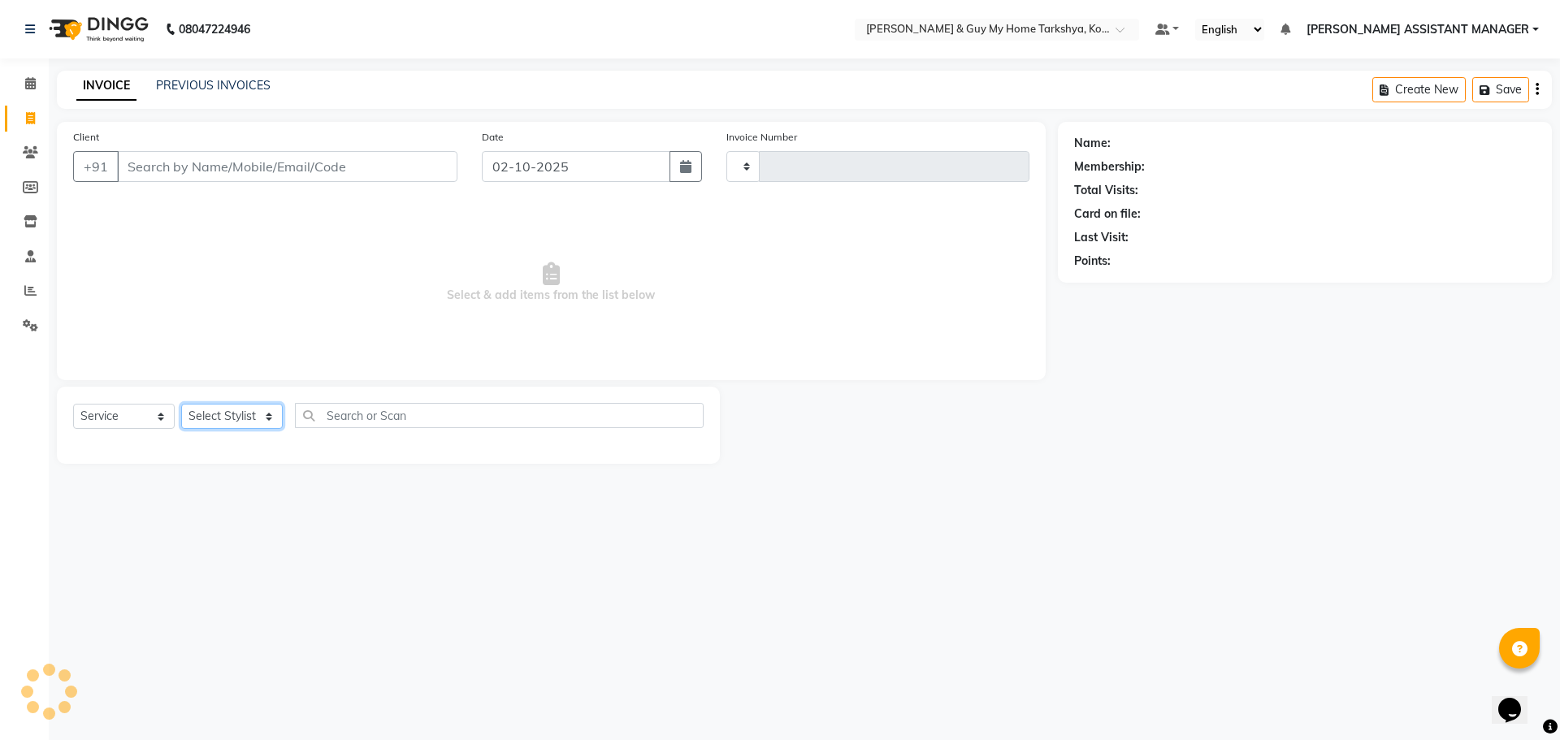
click at [246, 418] on select "Select Stylist" at bounding box center [232, 416] width 102 height 25
click at [245, 419] on select "Select Stylist" at bounding box center [232, 416] width 102 height 25
click at [245, 418] on select "Select Stylist" at bounding box center [232, 416] width 102 height 25
type input "2870"
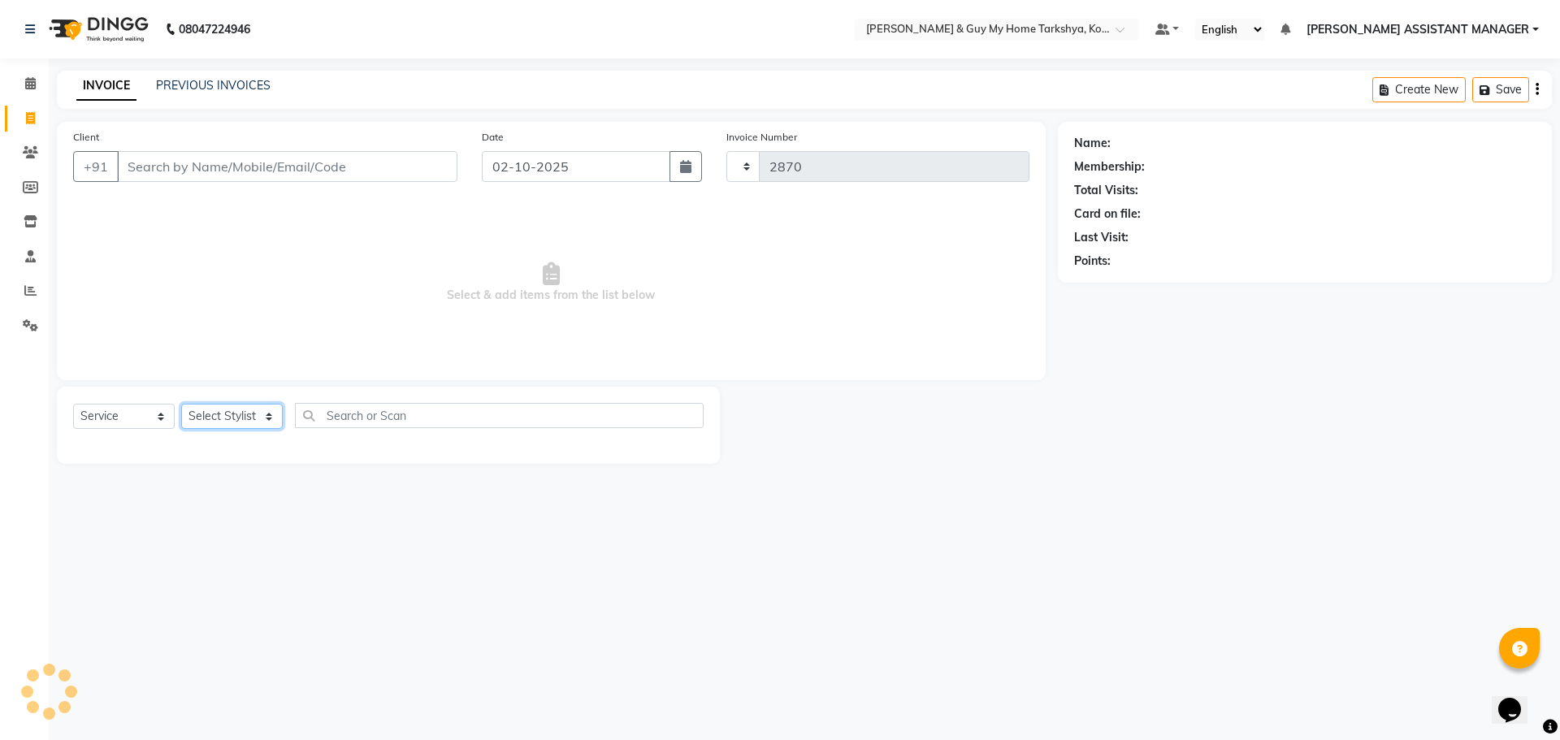
select select "7902"
click at [245, 418] on select "Select Stylist" at bounding box center [232, 416] width 102 height 25
click at [240, 410] on select "Select Stylist" at bounding box center [232, 416] width 102 height 25
click at [254, 409] on select "Select Stylist [PERSON_NAME] [PERSON_NAME] [PERSON_NAME] GLORY [PERSON_NAME] JI…" at bounding box center [253, 416] width 144 height 25
select select "71872"
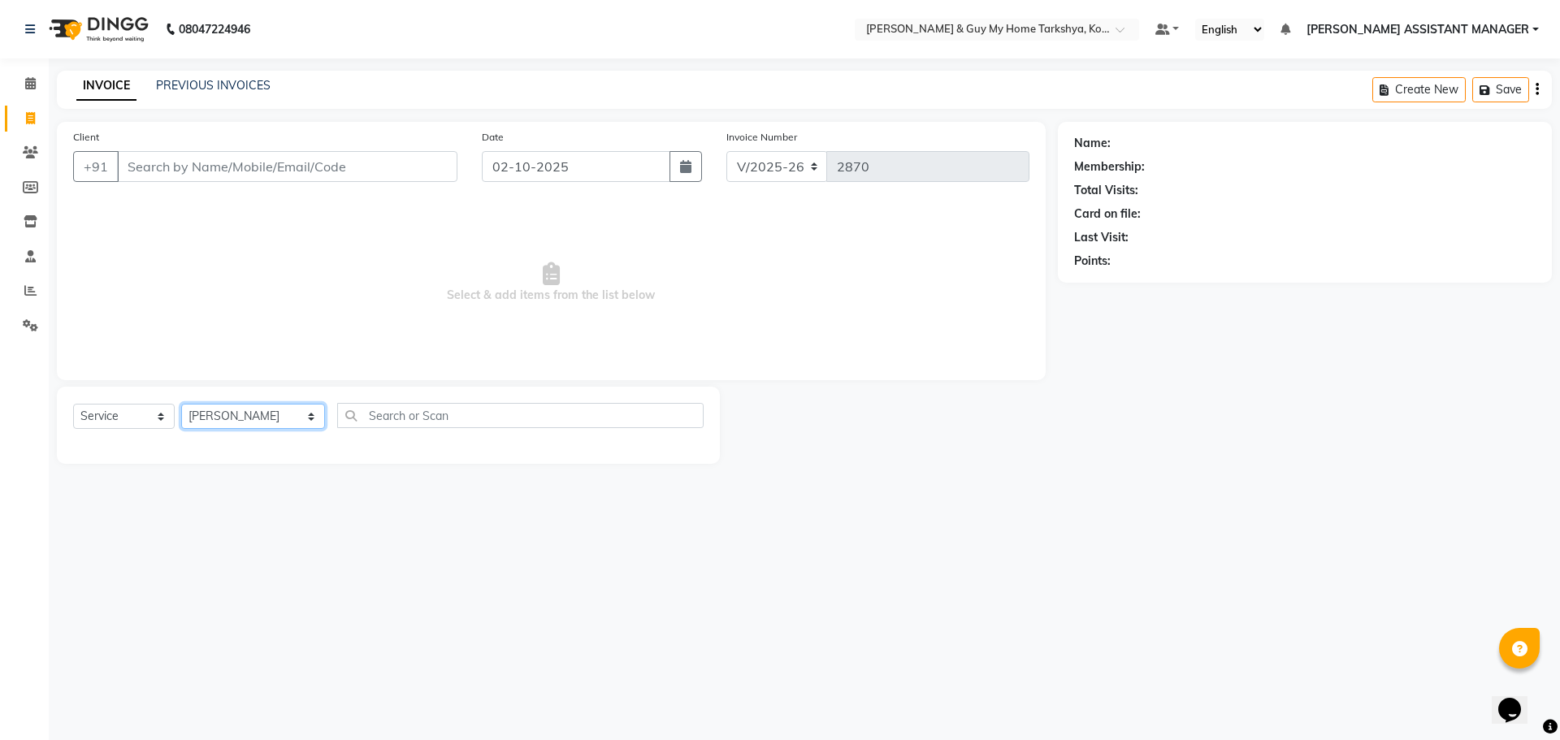
click at [181, 404] on select "Select Stylist [PERSON_NAME] [PERSON_NAME] [PERSON_NAME] GLORY [PERSON_NAME] JI…" at bounding box center [253, 416] width 144 height 25
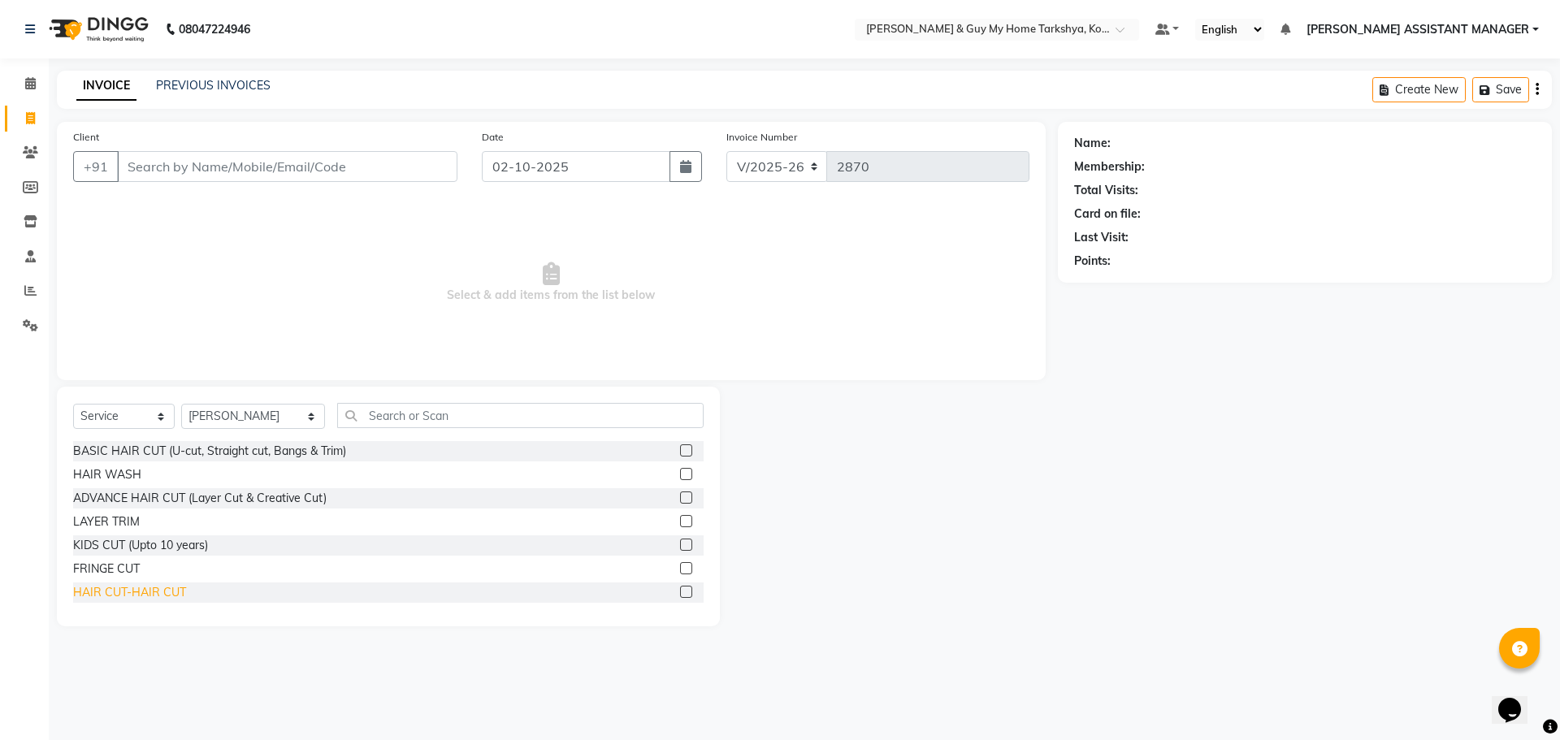
click at [164, 591] on div "HAIR CUT-HAIR CUT" at bounding box center [129, 592] width 113 height 17
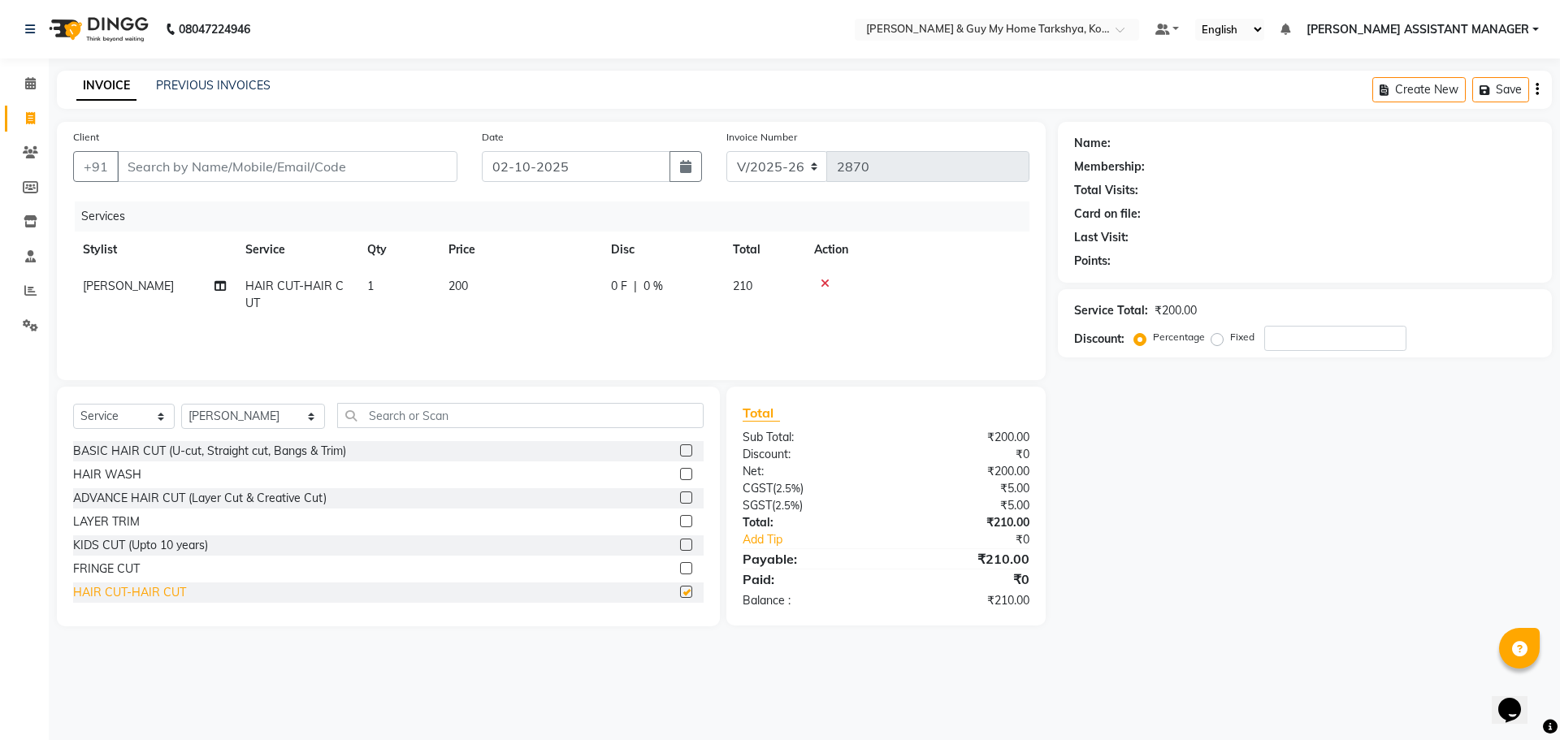
checkbox input "false"
click at [823, 284] on icon at bounding box center [825, 283] width 9 height 11
